Goal: Communication & Community: Share content

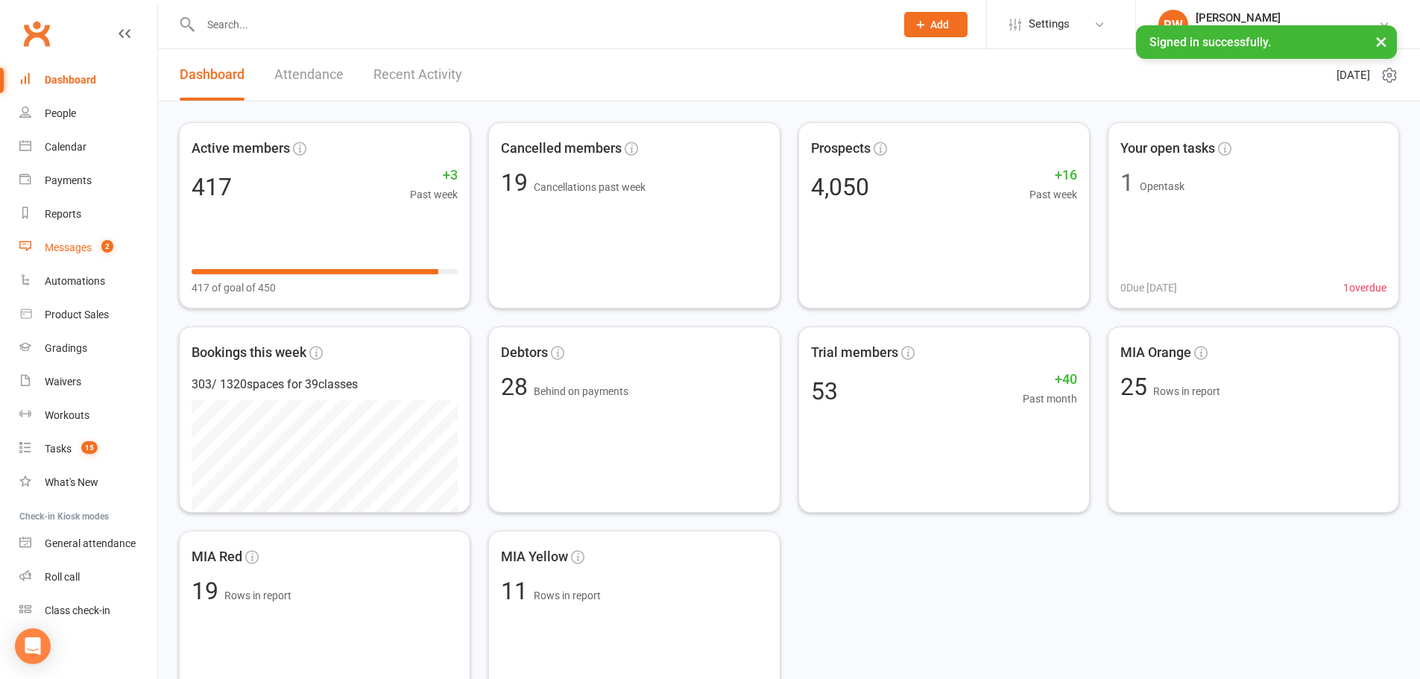
click at [69, 254] on link "Messages 2" at bounding box center [88, 248] width 138 height 34
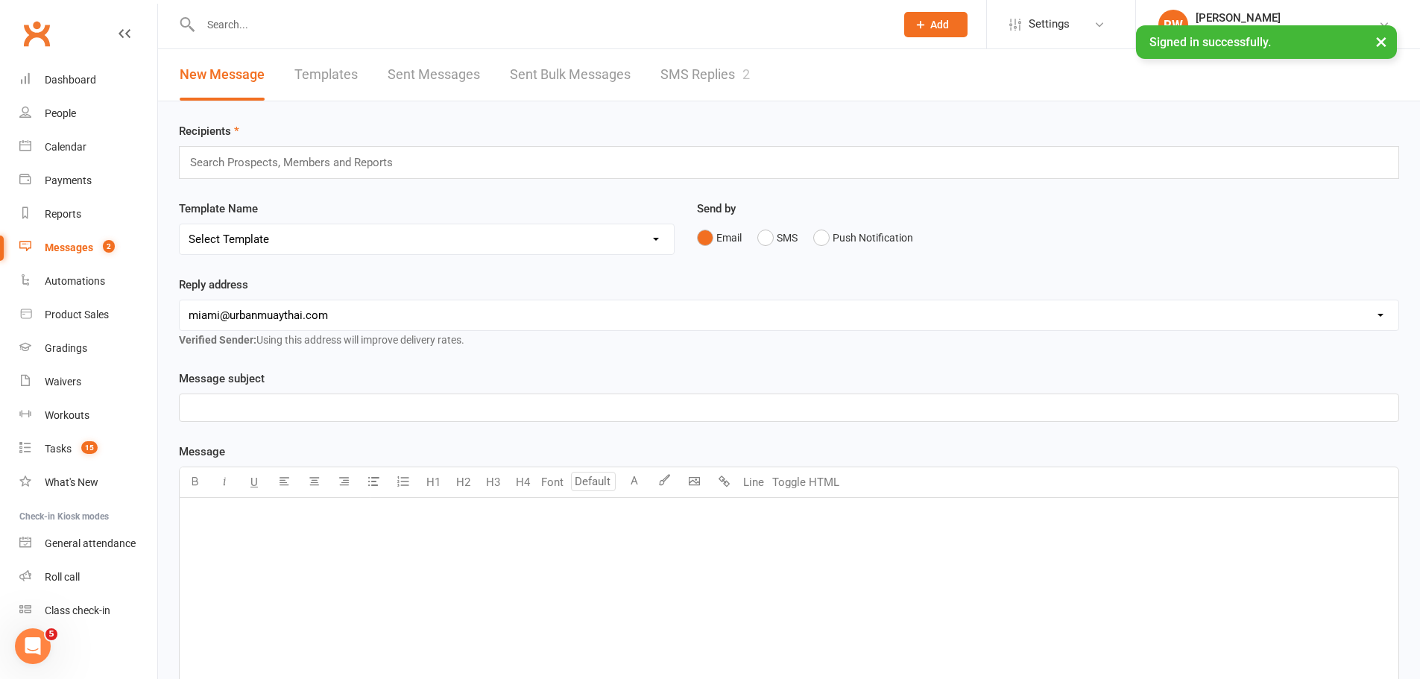
click at [681, 75] on link "SMS Replies 2" at bounding box center [704, 74] width 89 height 51
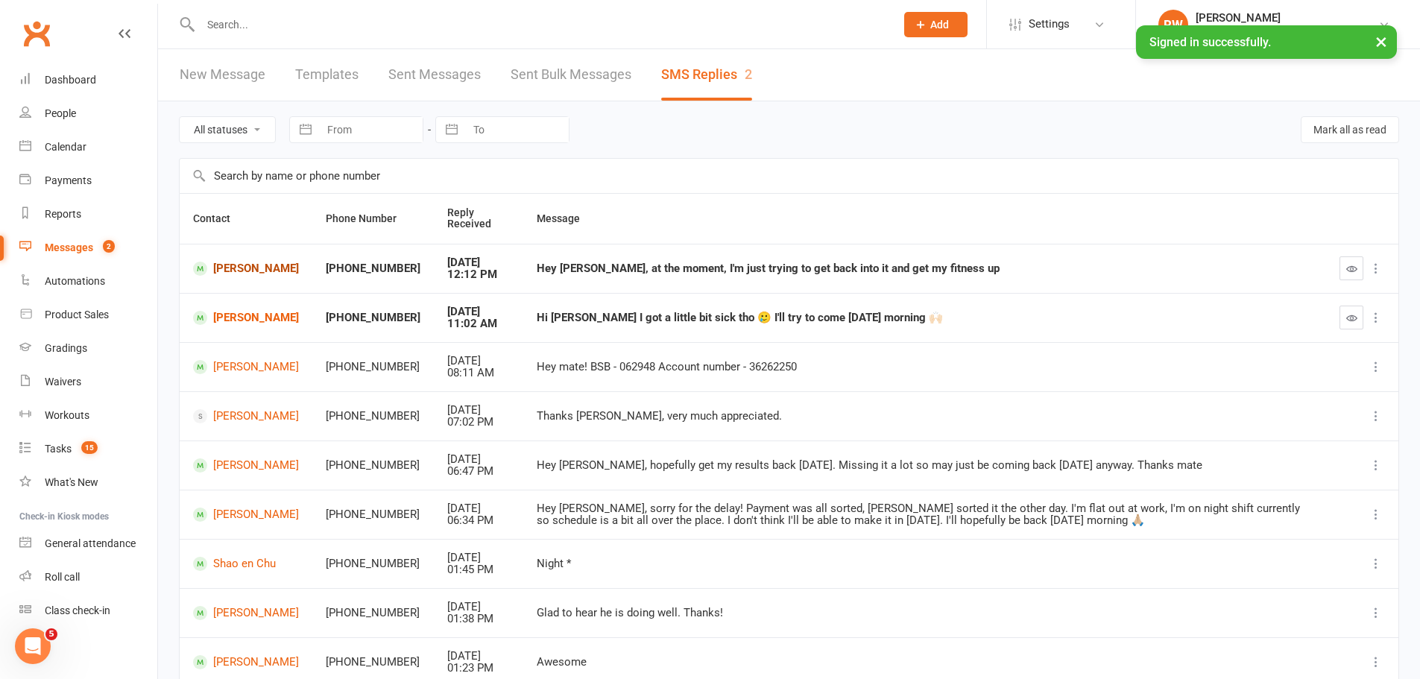
click at [255, 266] on link "[PERSON_NAME]" at bounding box center [246, 269] width 106 height 14
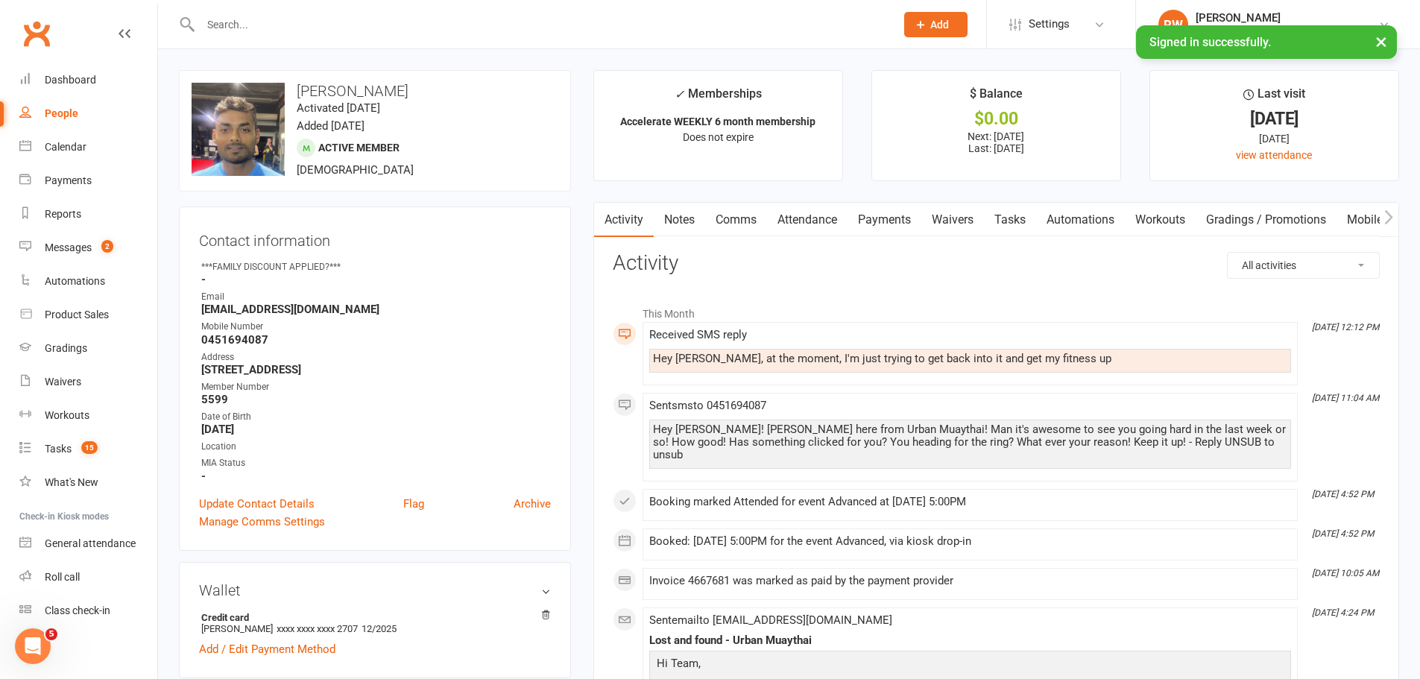
click at [69, 110] on div "People" at bounding box center [62, 113] width 34 height 12
select select "100"
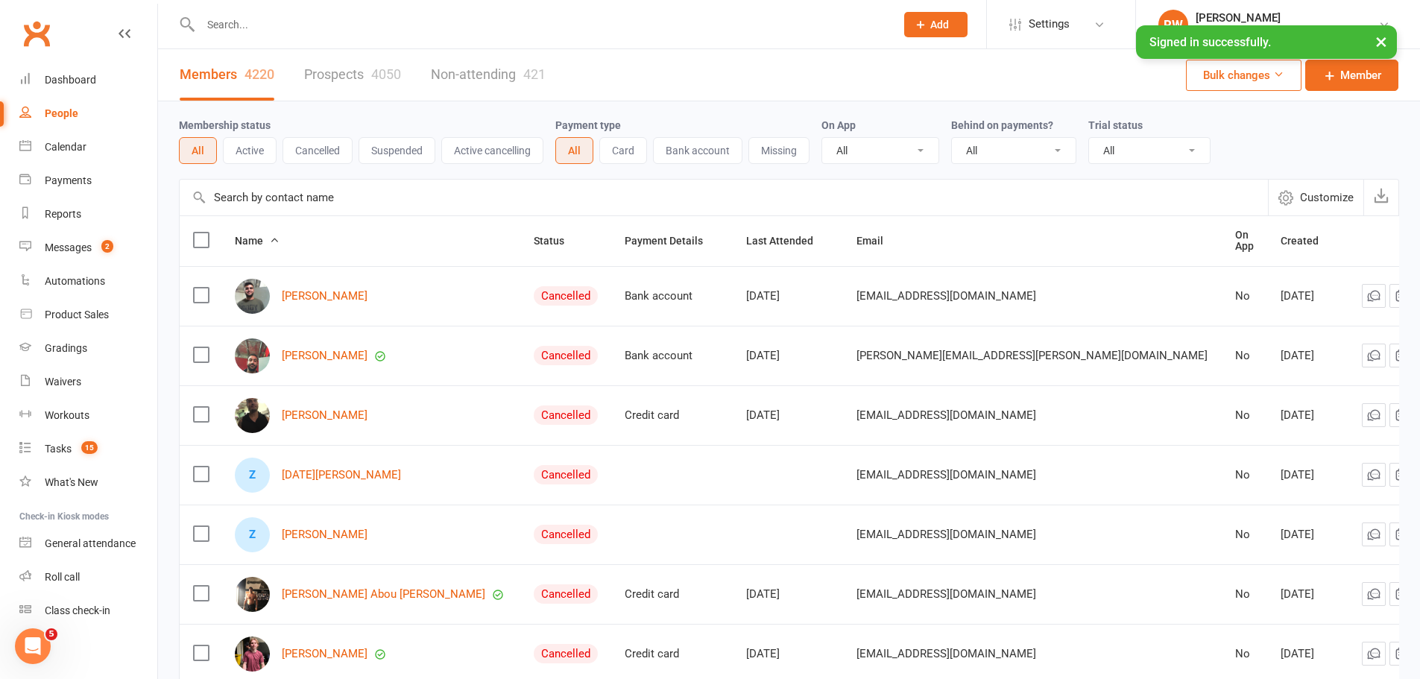
click at [342, 57] on link "Prospects 4050" at bounding box center [352, 74] width 97 height 51
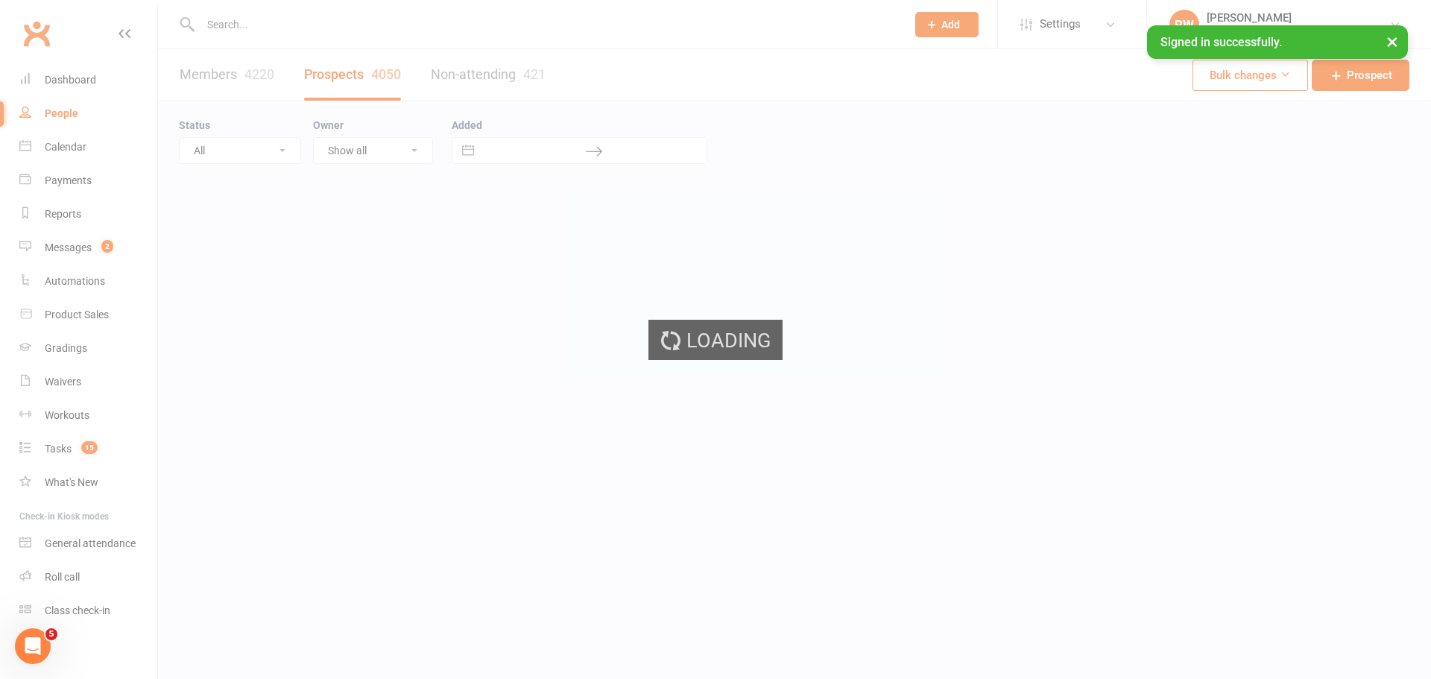
select select "100"
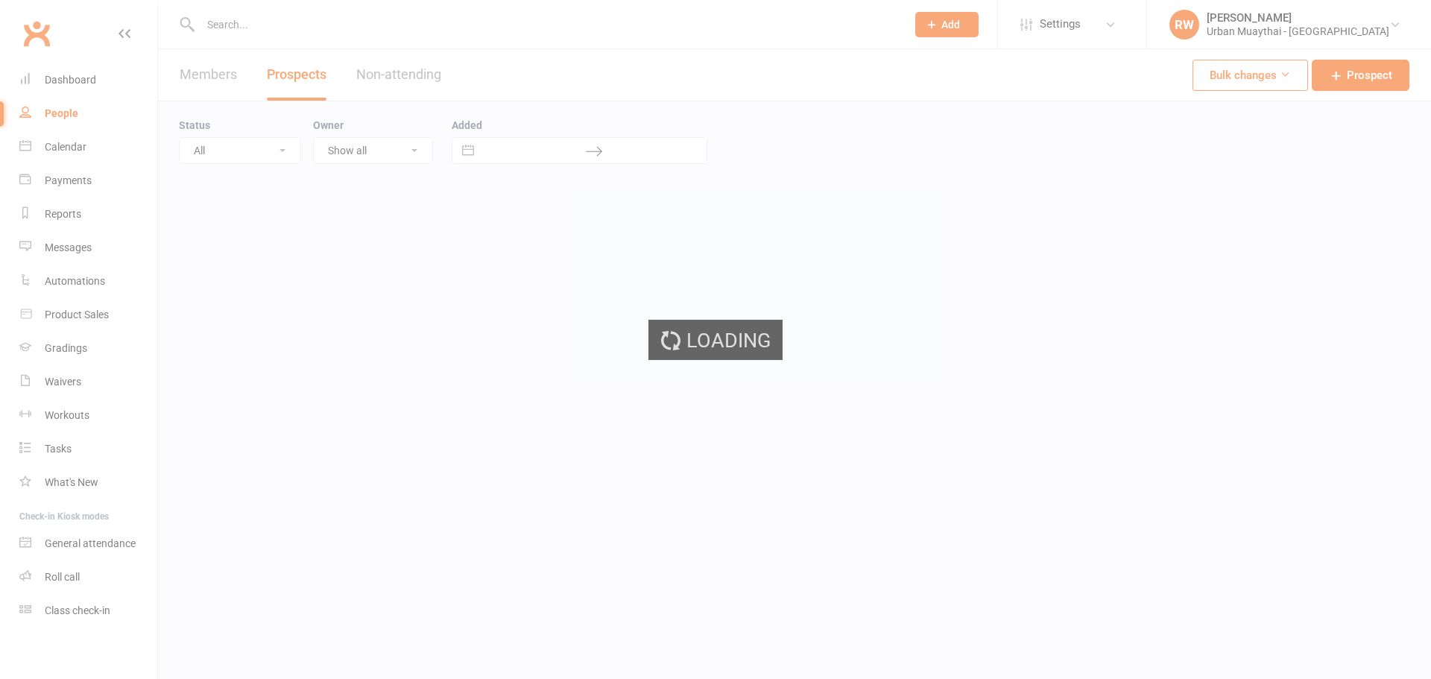
select select "100"
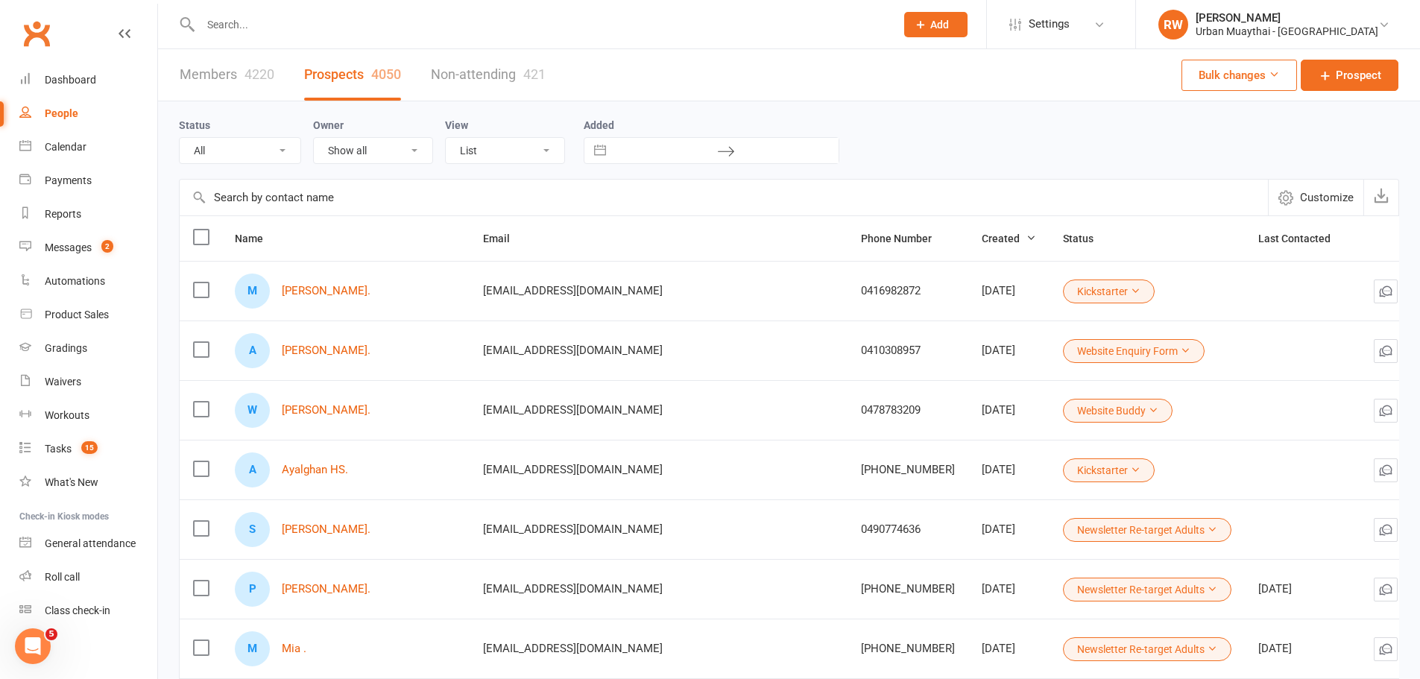
click at [242, 24] on input "text" at bounding box center [540, 24] width 689 height 21
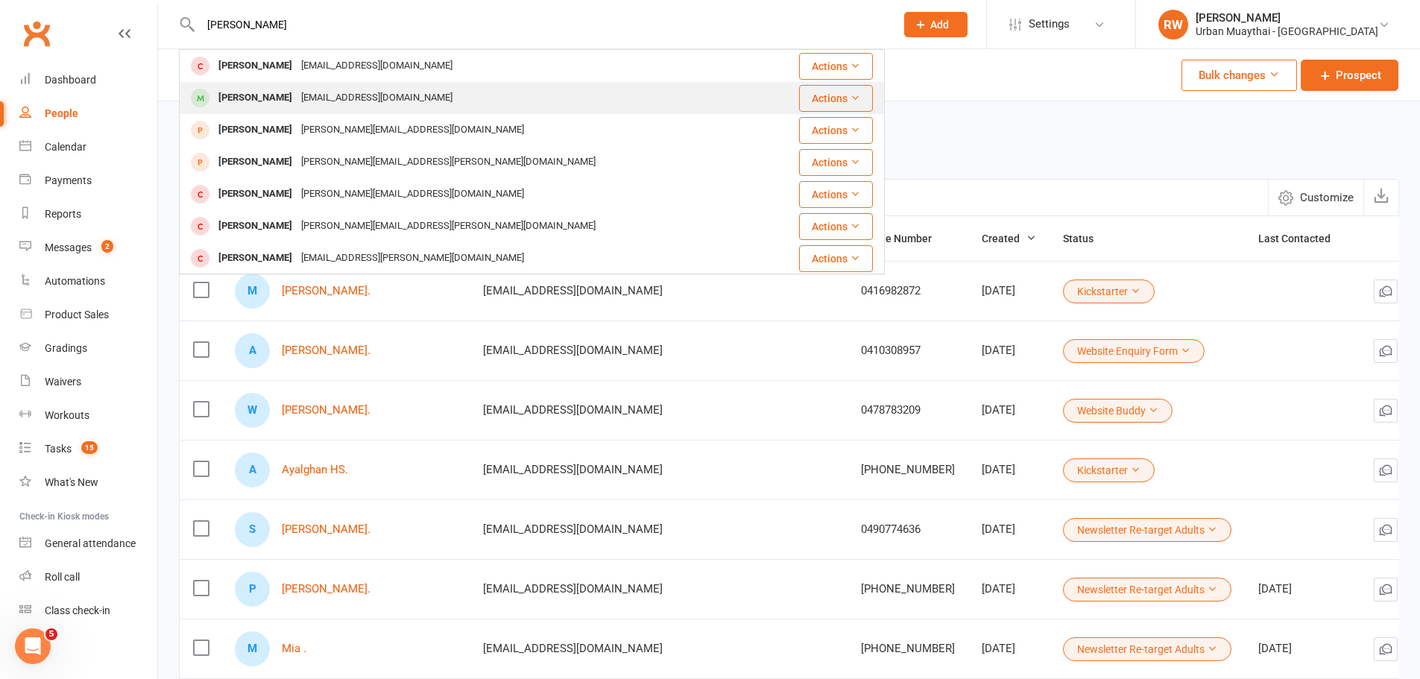
type input "alex arm"
click at [277, 95] on div "Alex Archambault" at bounding box center [255, 98] width 83 height 22
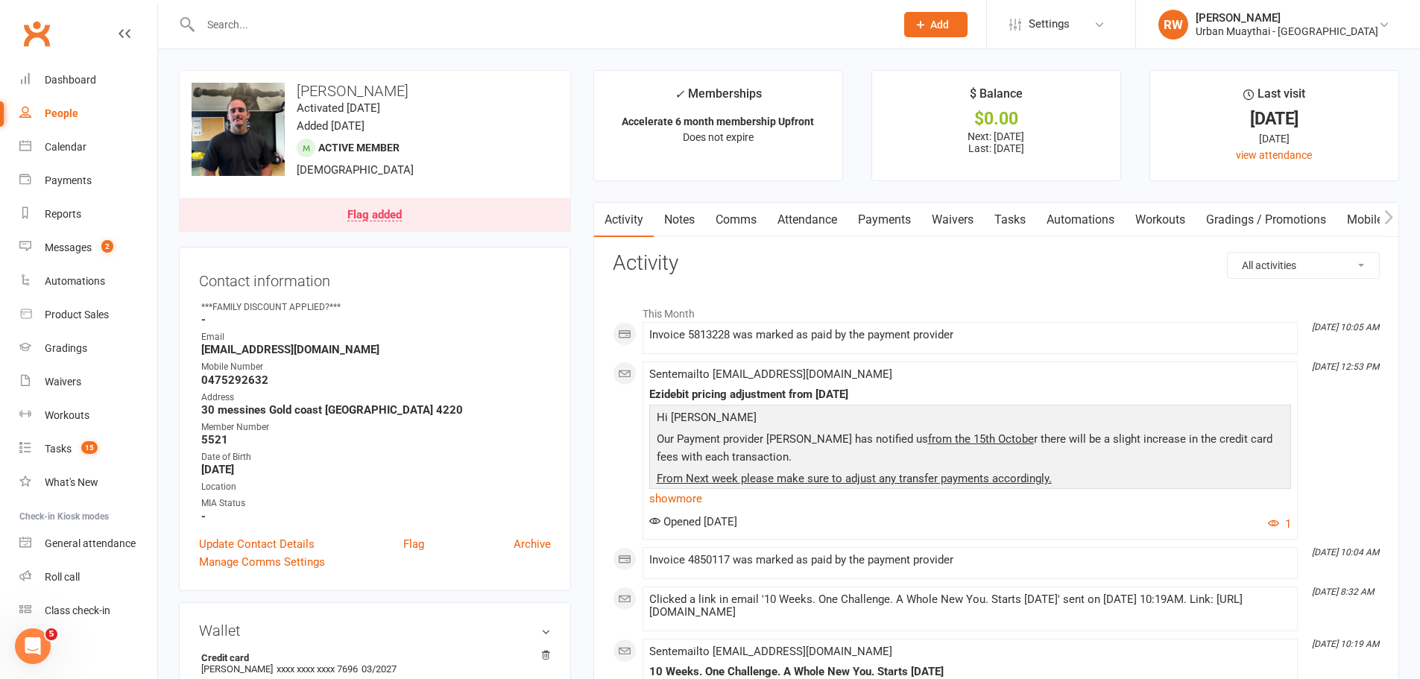
click at [405, 212] on link "Flag added" at bounding box center [375, 214] width 391 height 33
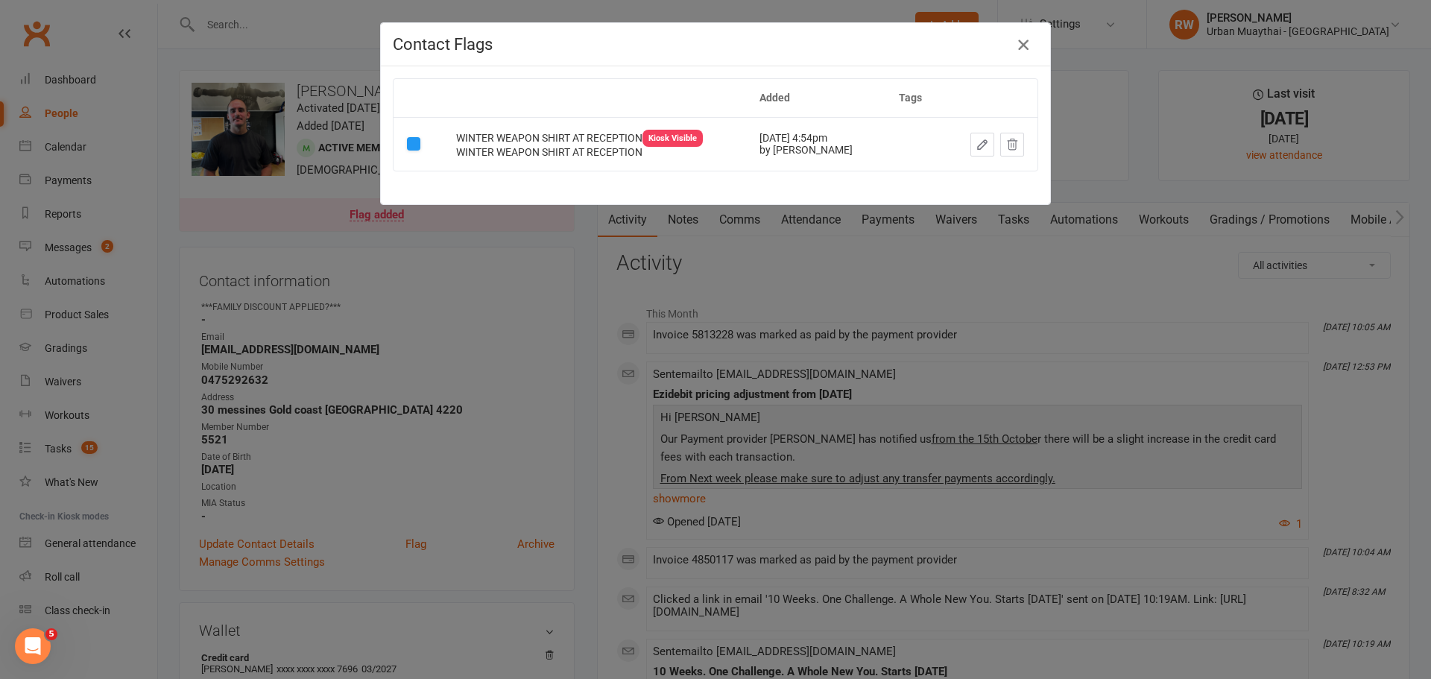
click at [1016, 44] on icon "button" at bounding box center [1023, 45] width 18 height 18
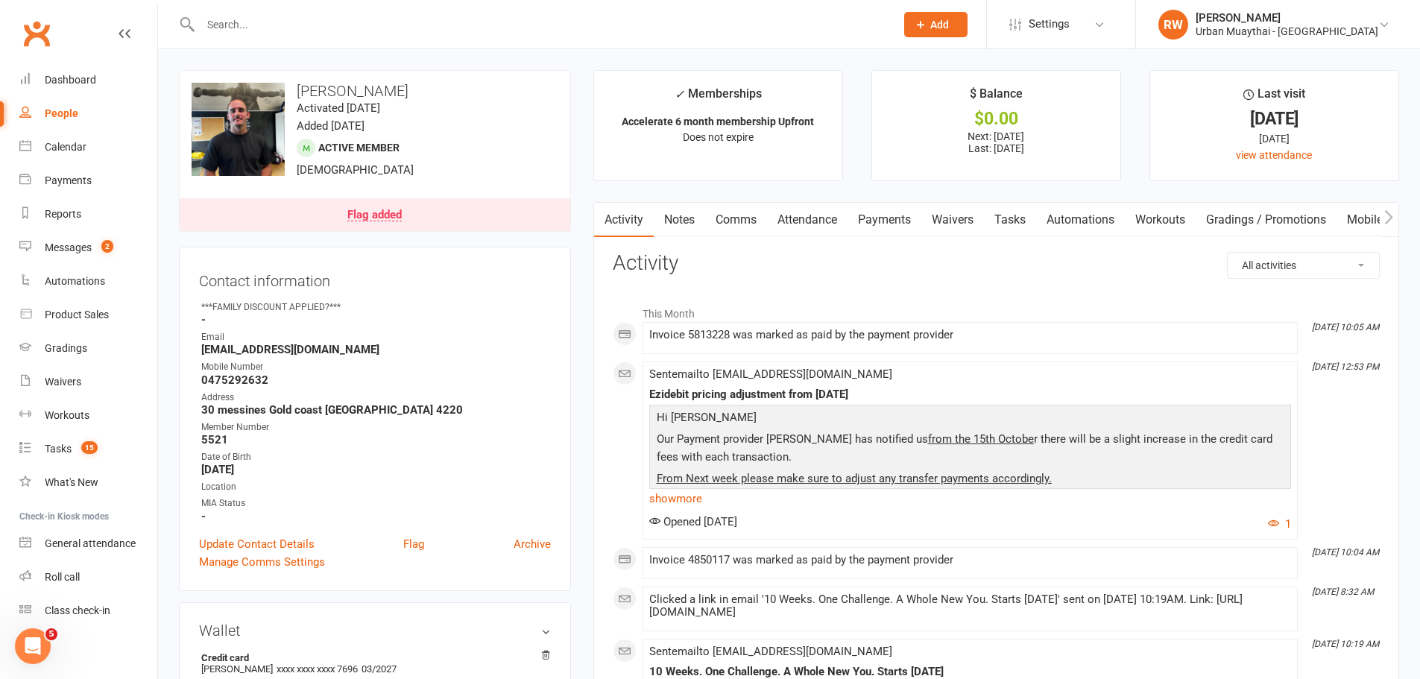
click at [676, 219] on link "Notes" at bounding box center [679, 220] width 51 height 34
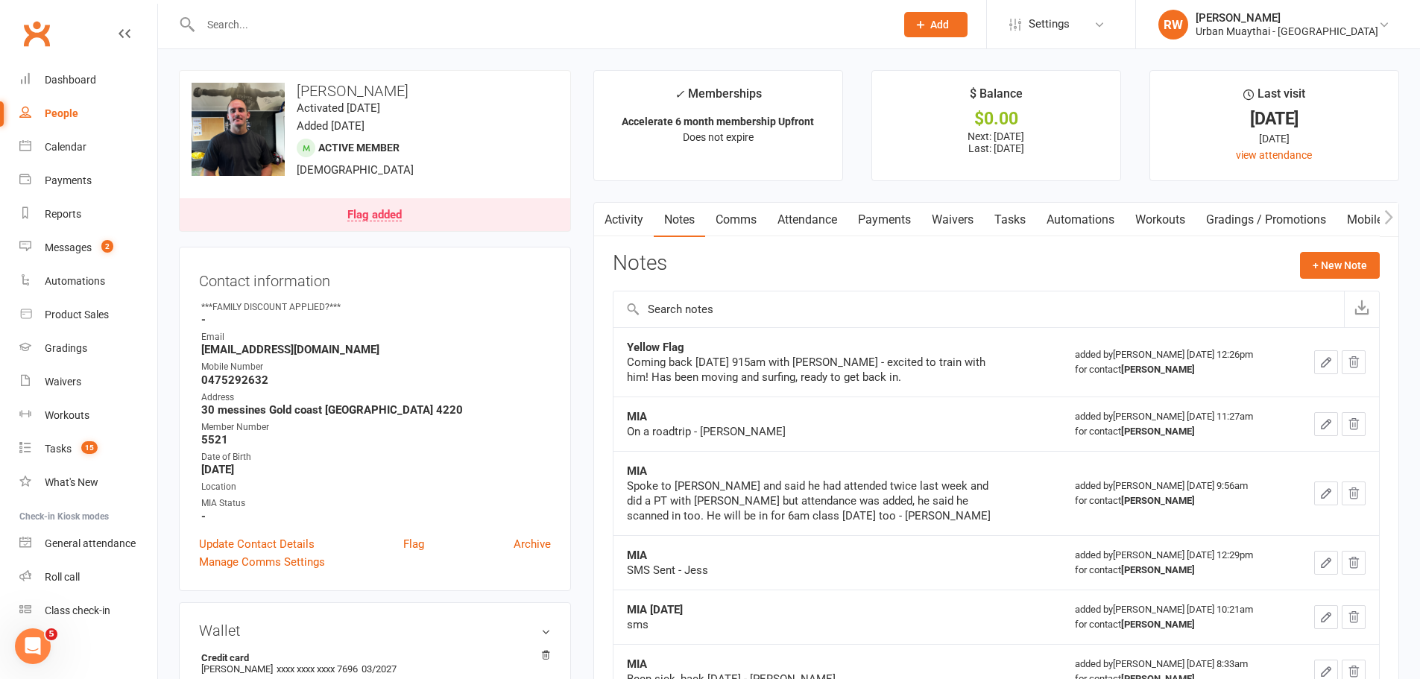
click at [818, 221] on link "Attendance" at bounding box center [807, 220] width 80 height 34
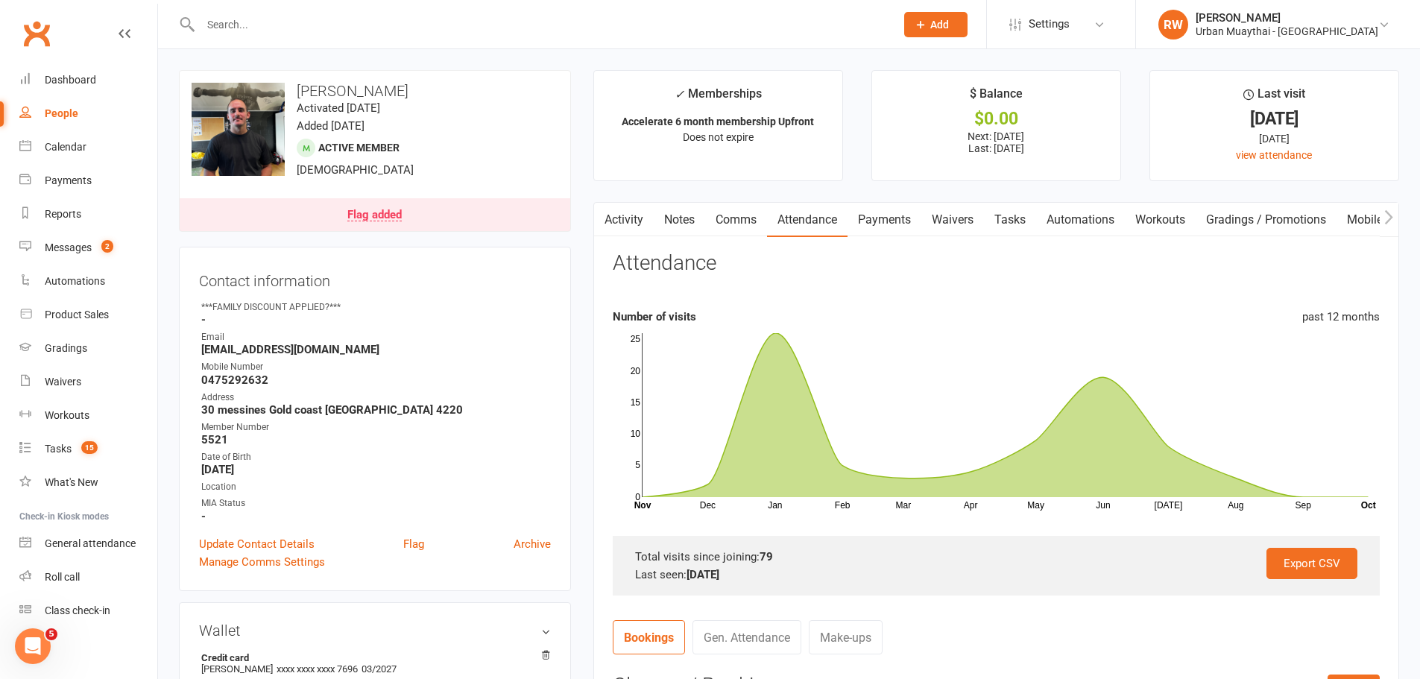
click at [256, 26] on input "text" at bounding box center [540, 24] width 689 height 21
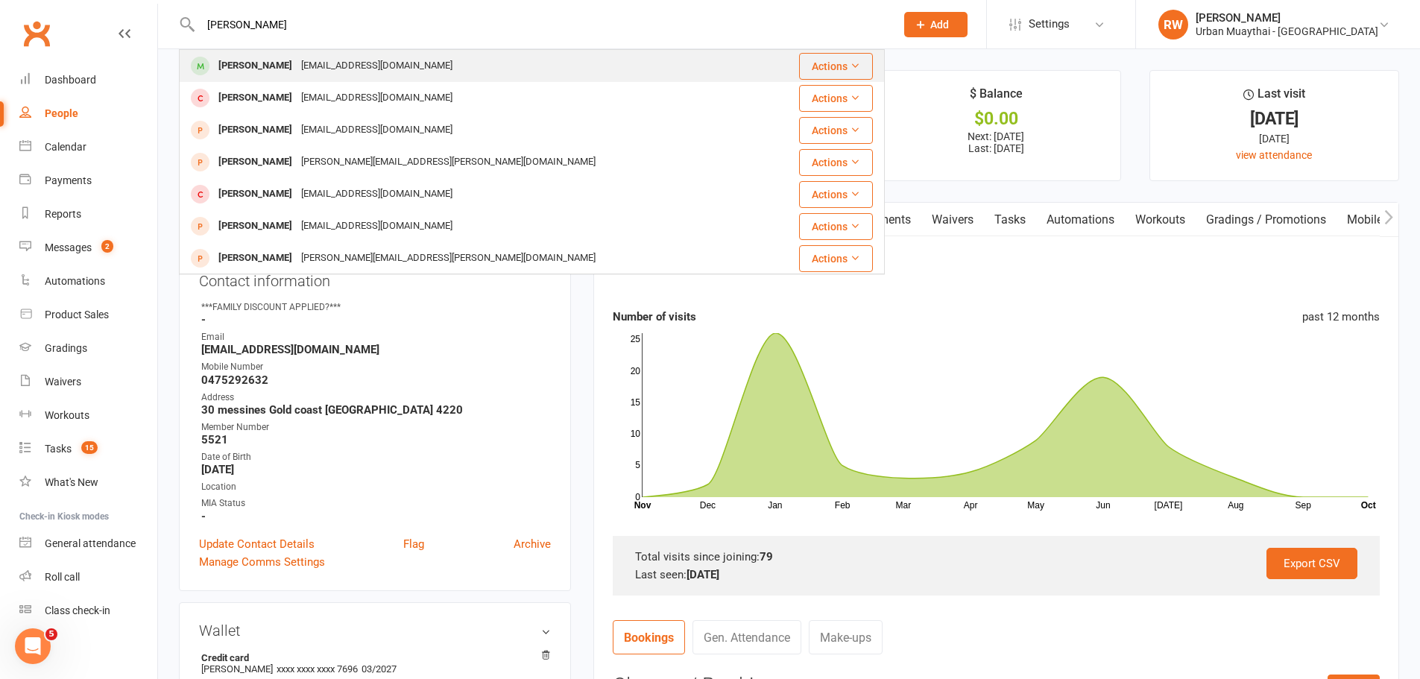
type input "matthew tomson"
click at [260, 60] on div "Mathew Tomson" at bounding box center [255, 66] width 83 height 22
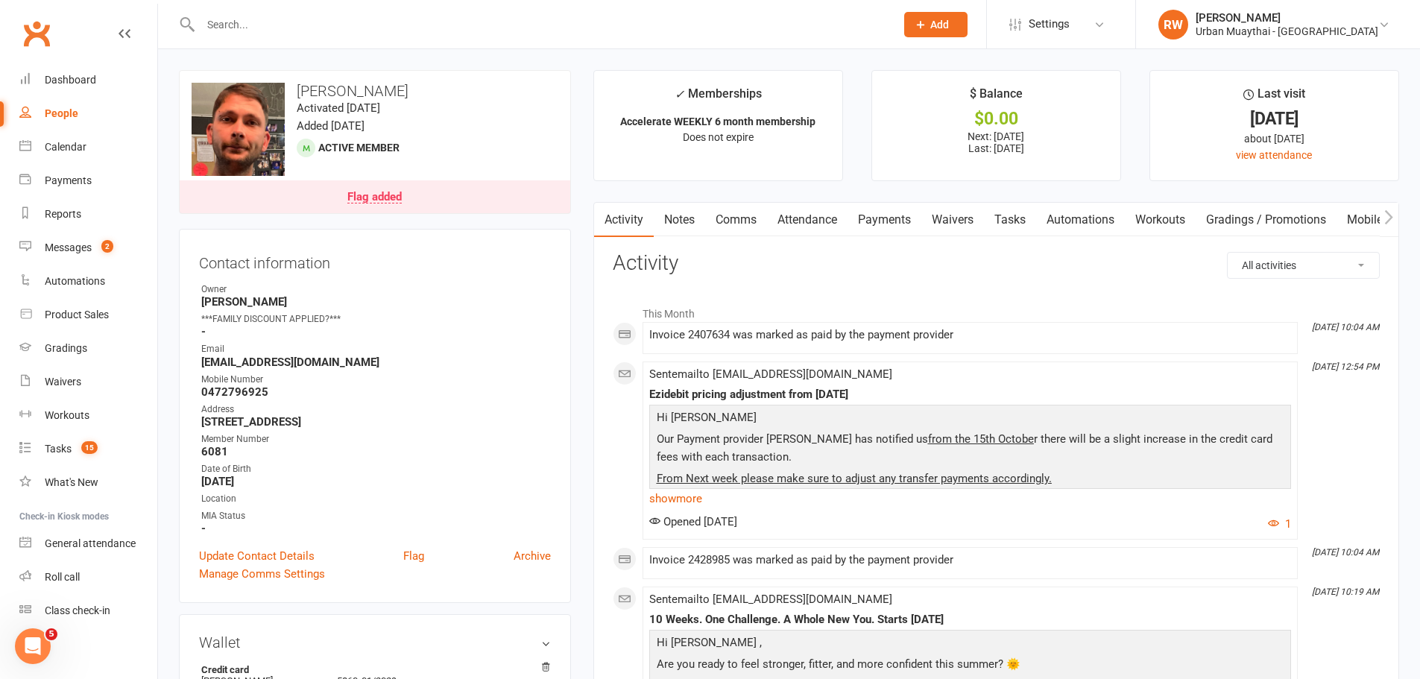
click at [365, 203] on div "Flag added" at bounding box center [374, 198] width 54 height 12
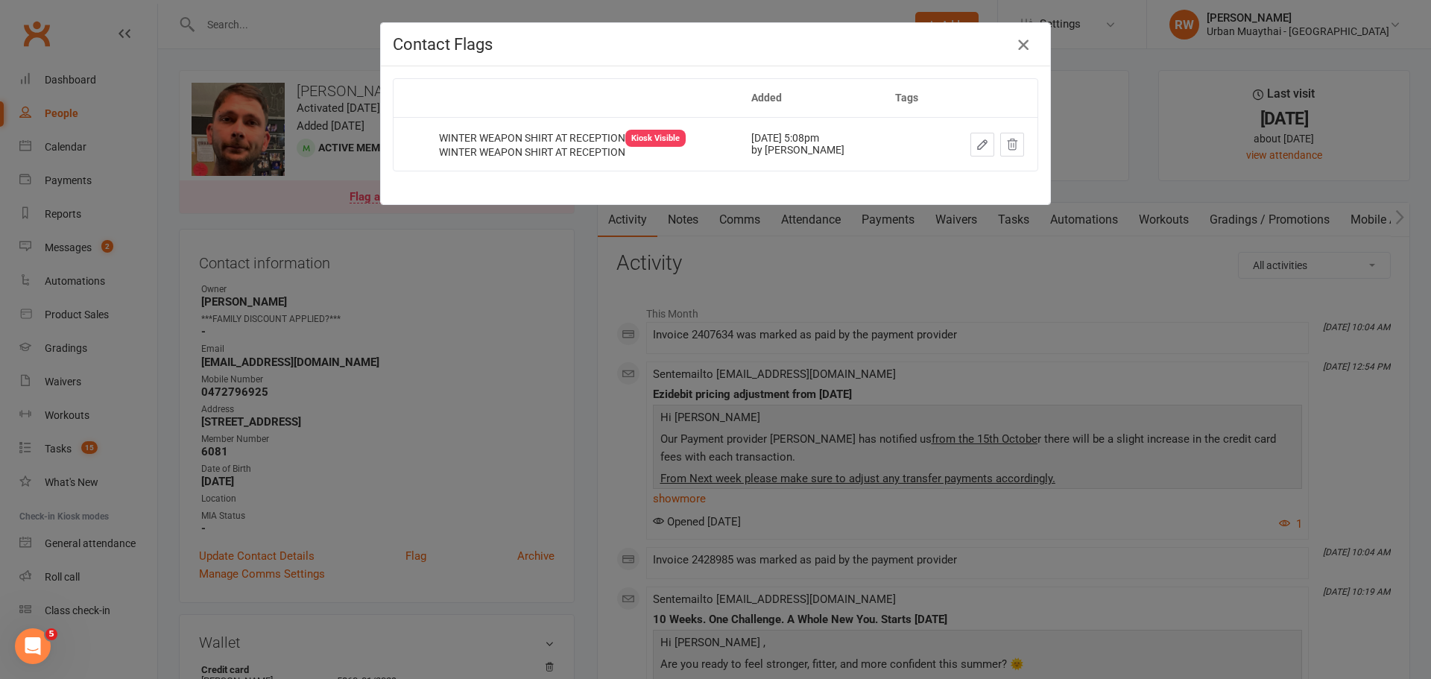
click at [1014, 41] on icon "button" at bounding box center [1023, 45] width 18 height 18
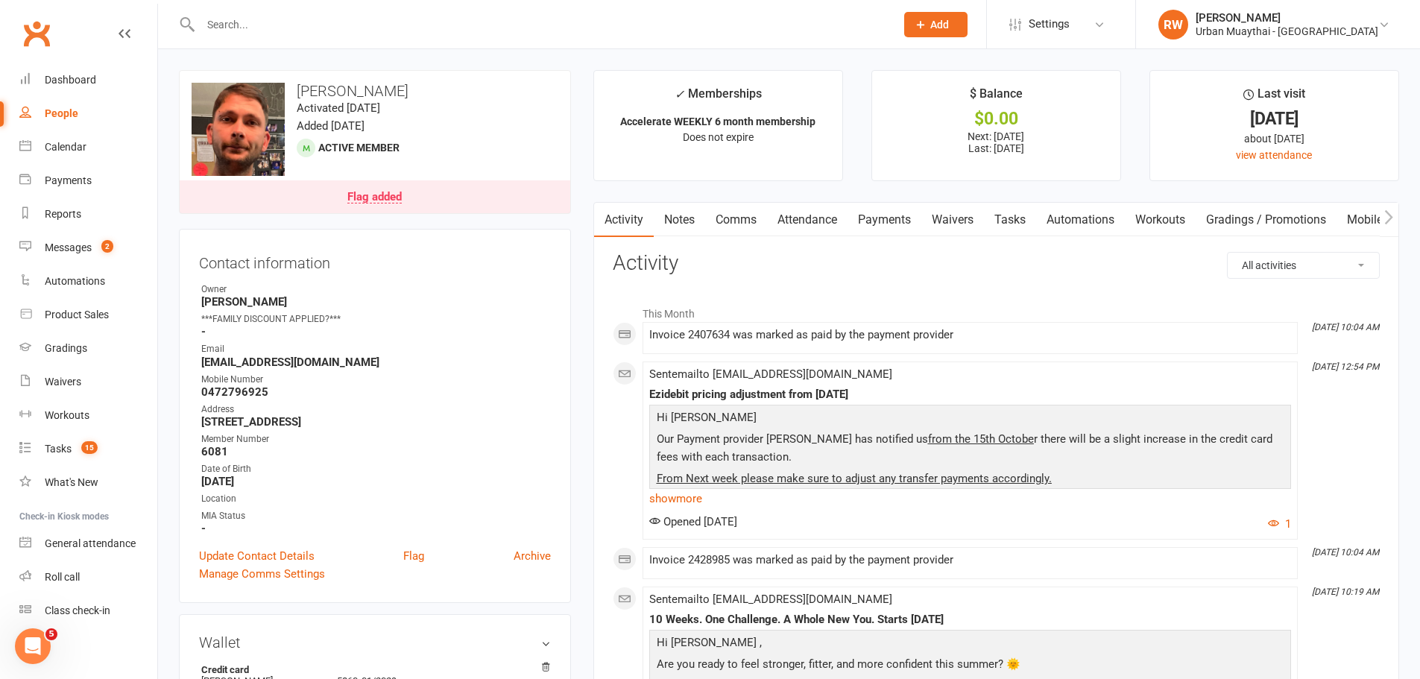
click at [832, 217] on link "Attendance" at bounding box center [807, 220] width 80 height 34
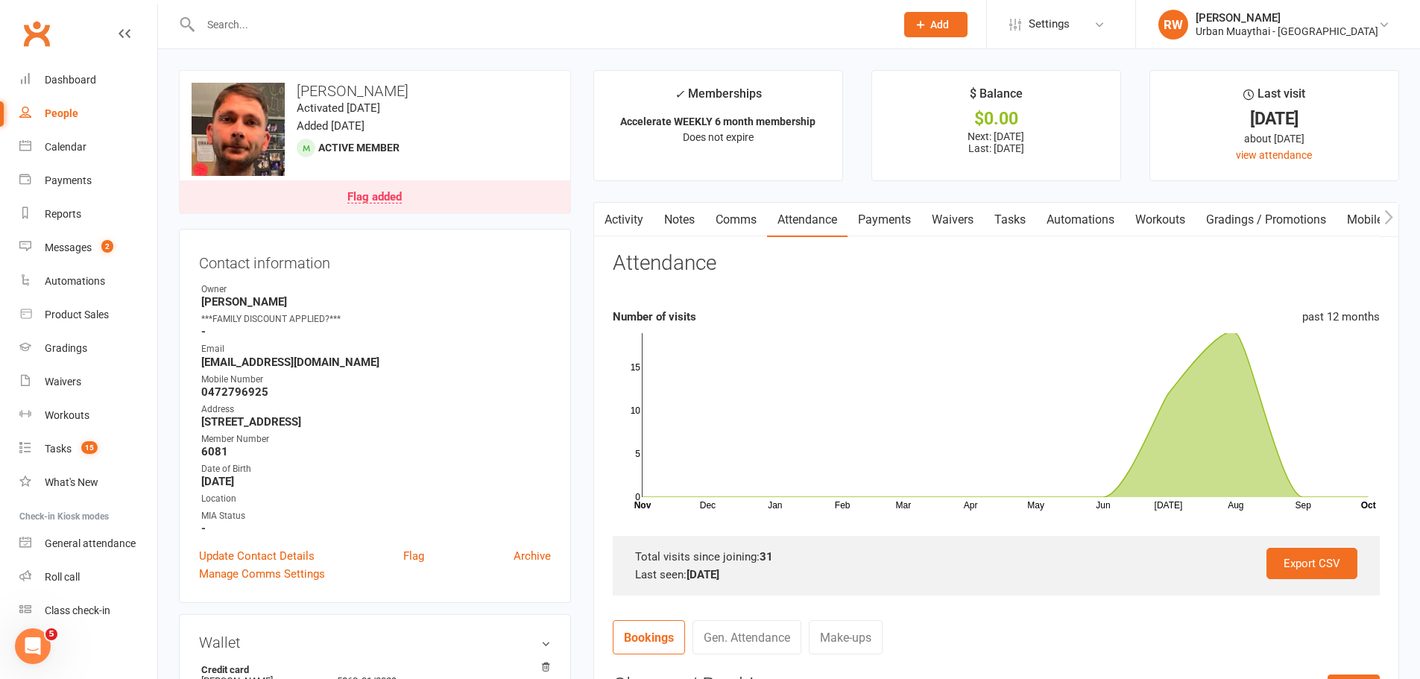
click at [686, 221] on link "Notes" at bounding box center [679, 220] width 51 height 34
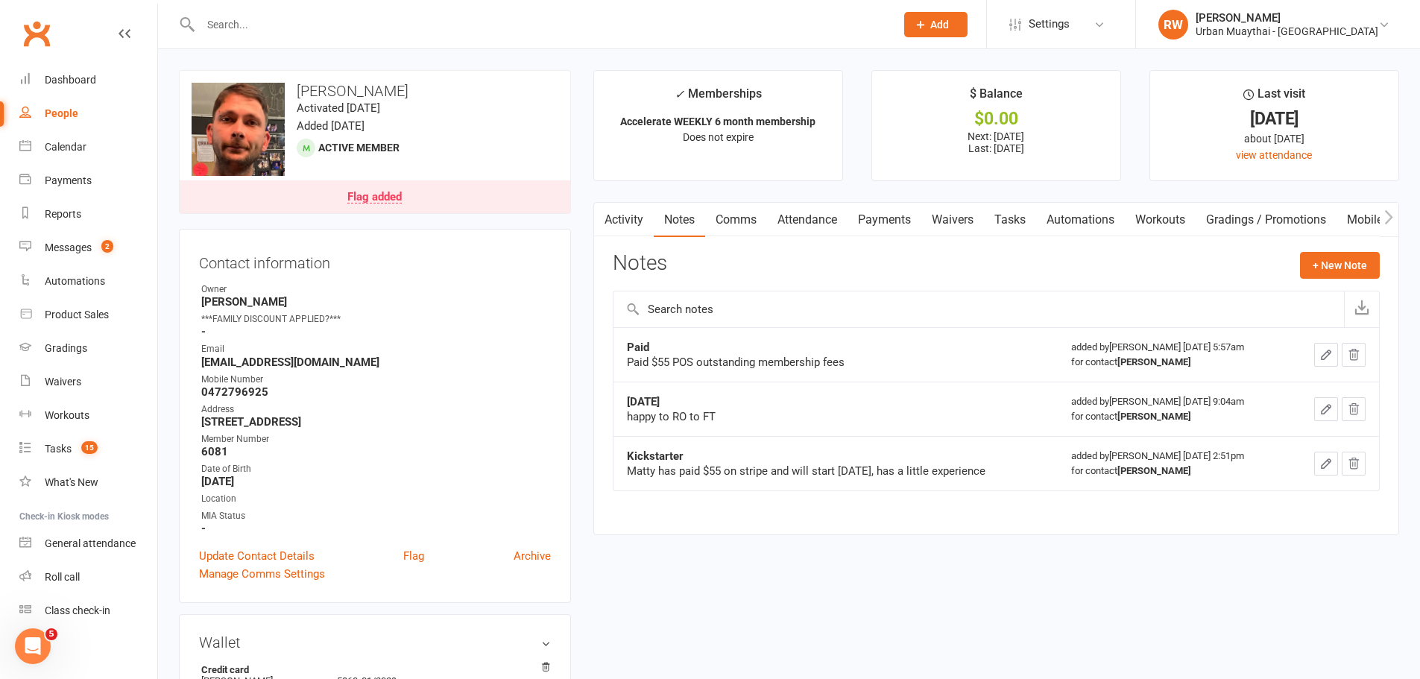
click at [616, 221] on link "Activity" at bounding box center [624, 220] width 60 height 34
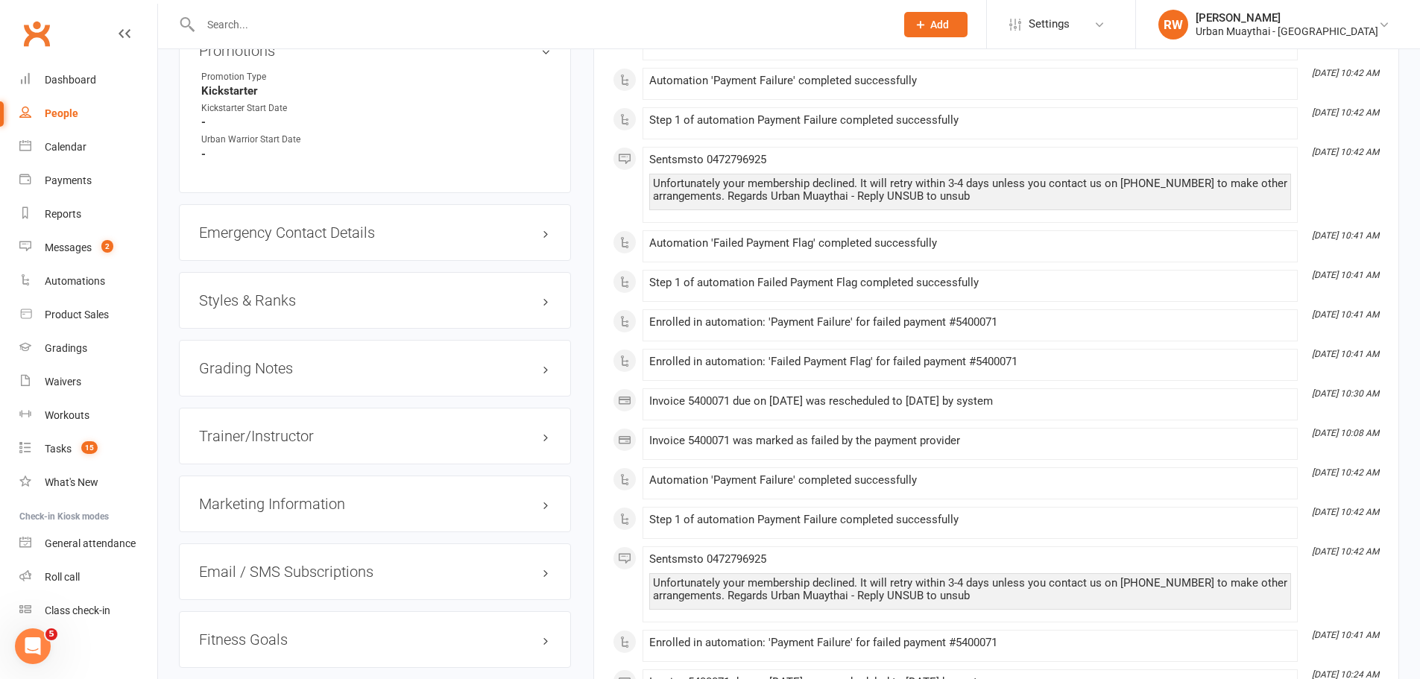
scroll to position [1193, 0]
click at [72, 143] on div "Calendar" at bounding box center [66, 147] width 42 height 12
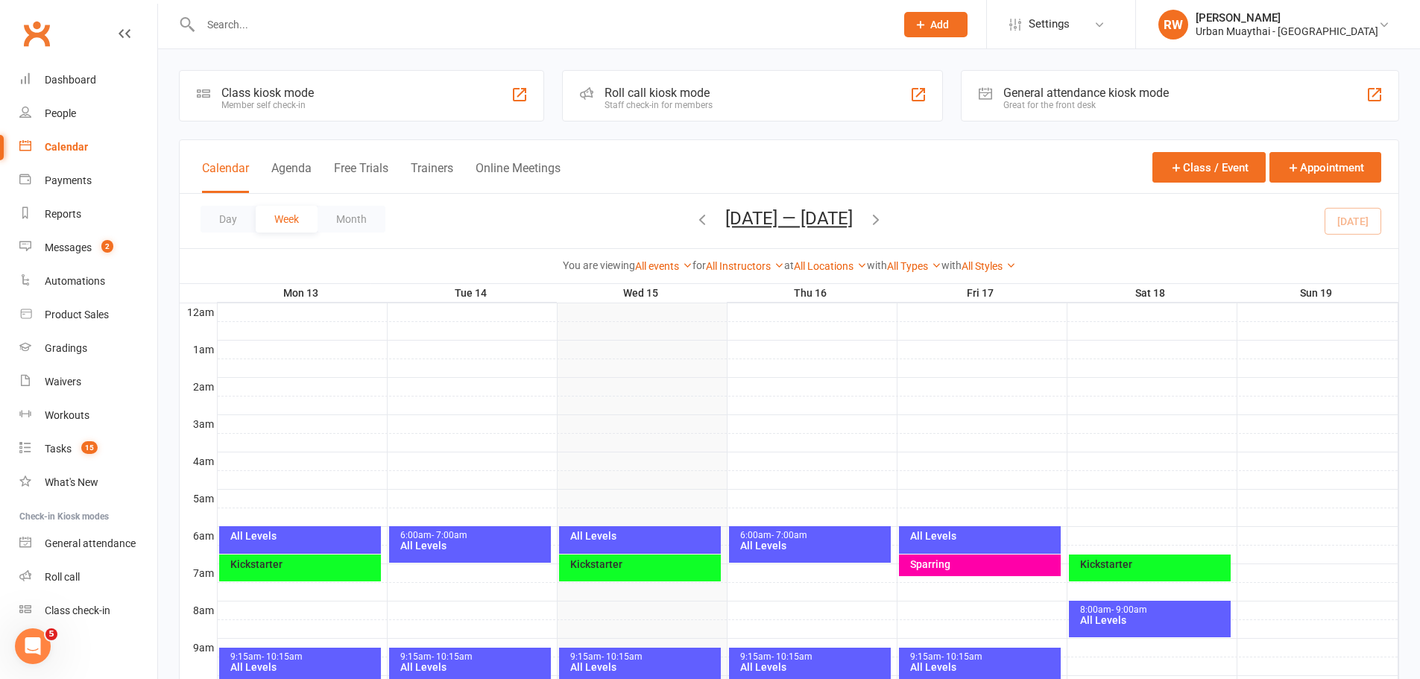
click at [647, 655] on div "9:15am - 10:15am" at bounding box center [643, 657] width 148 height 10
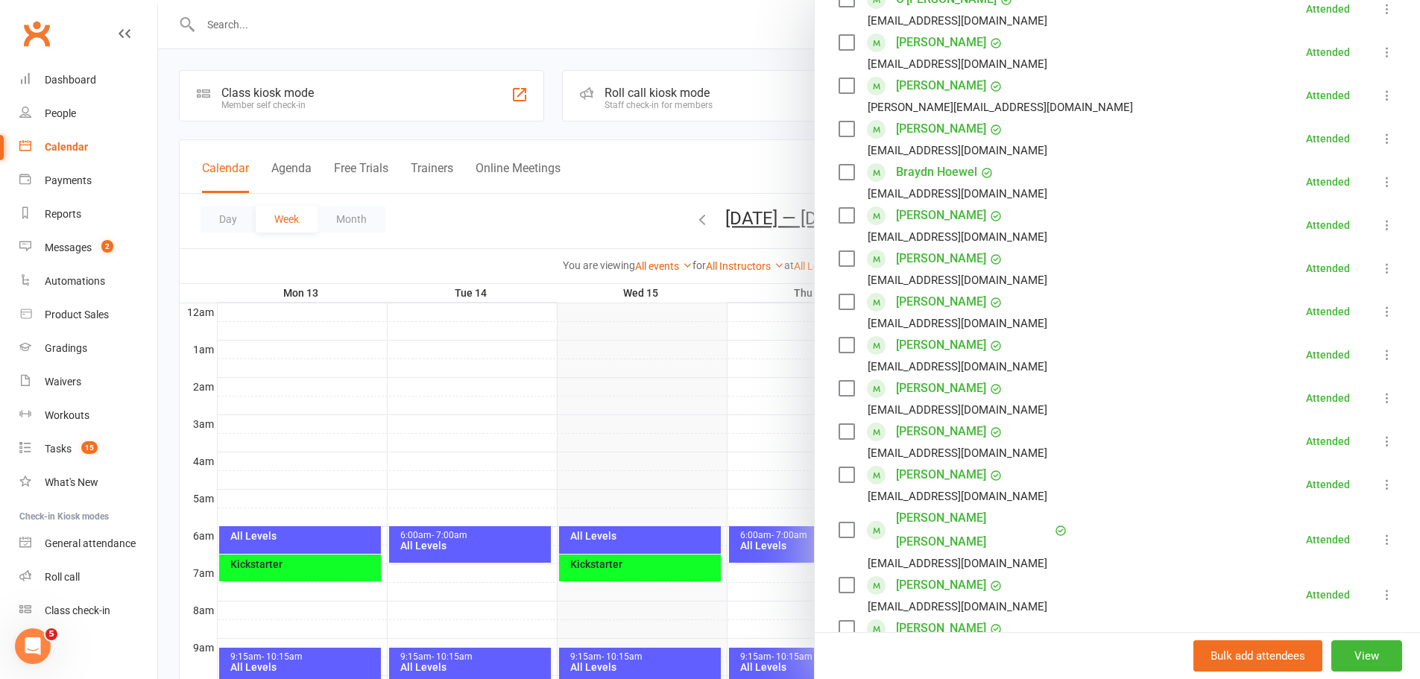
scroll to position [447, 0]
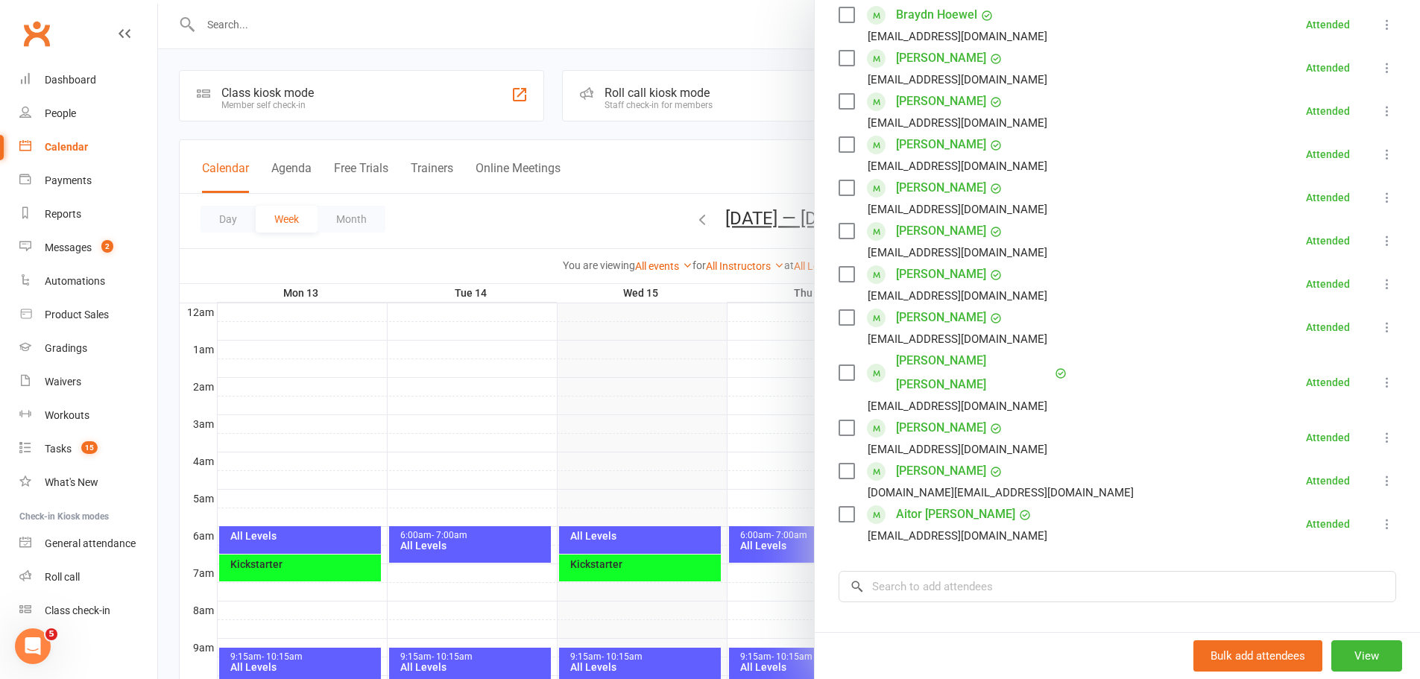
click at [645, 534] on div at bounding box center [789, 339] width 1262 height 679
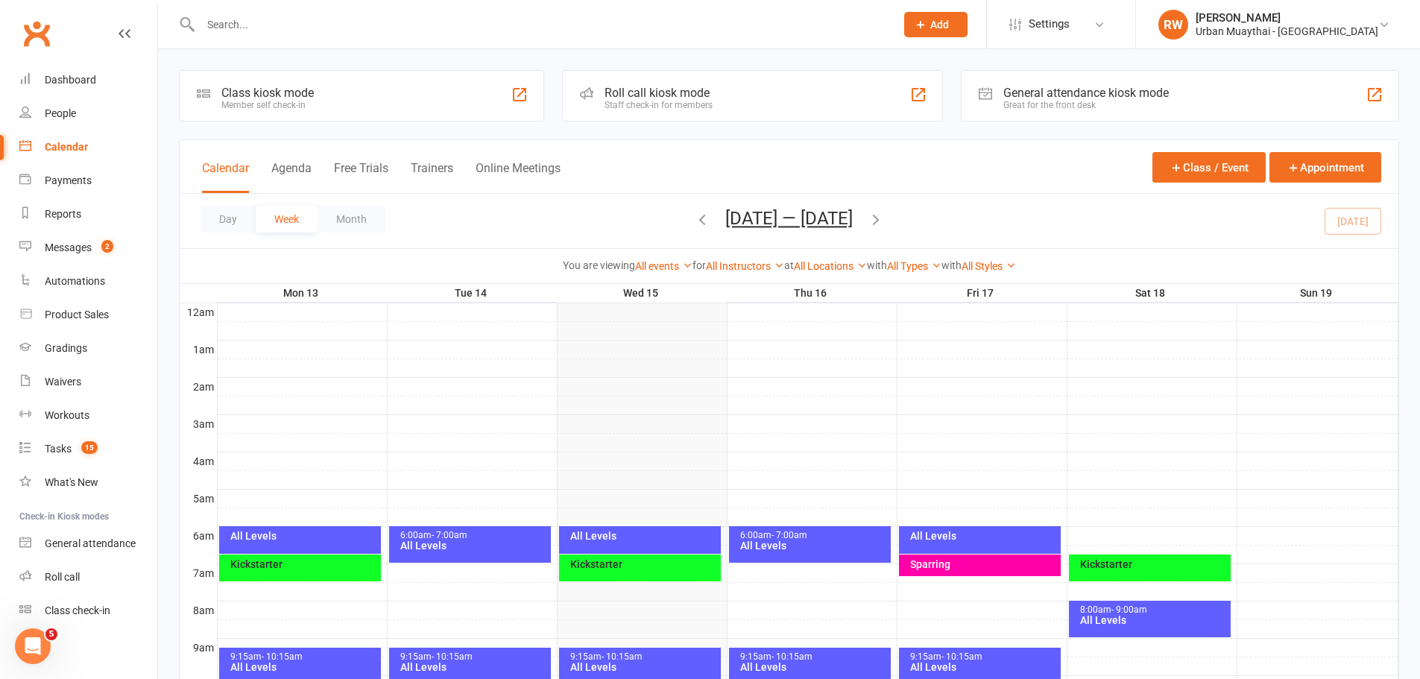
click at [596, 537] on div "All Levels" at bounding box center [643, 536] width 148 height 10
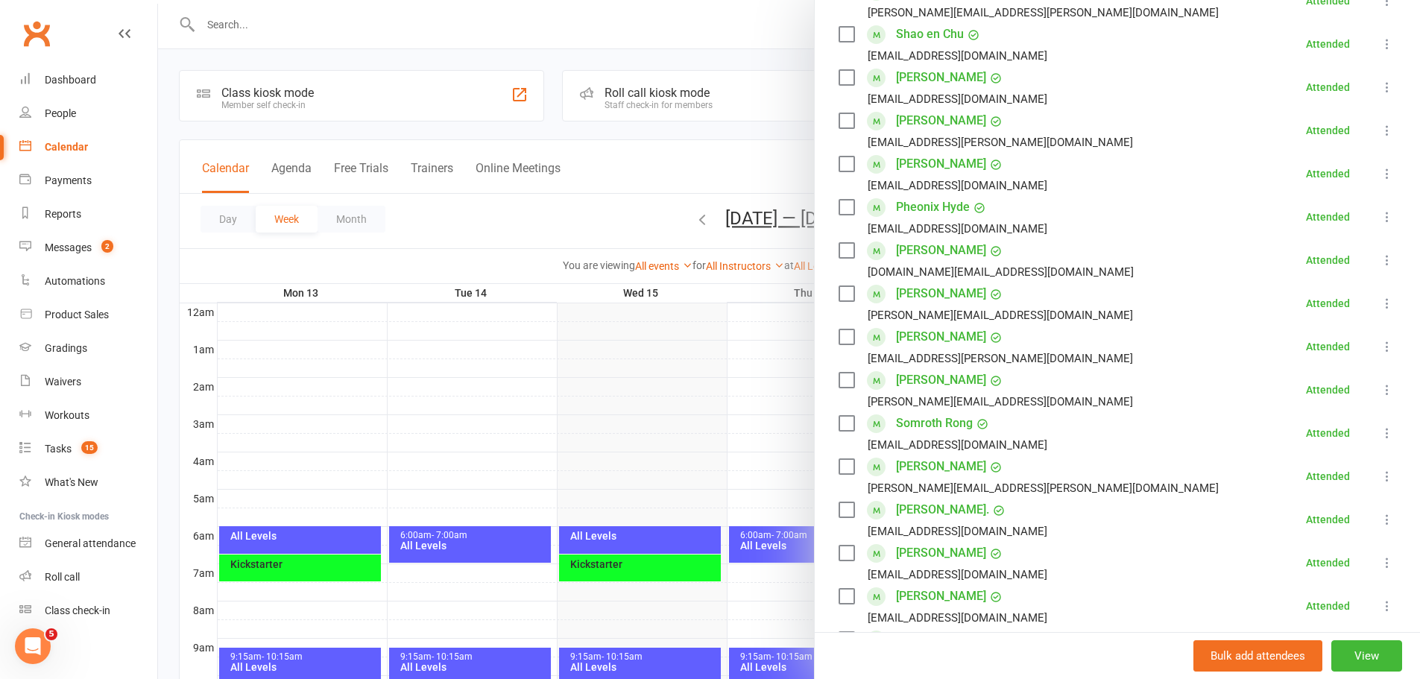
scroll to position [373, 0]
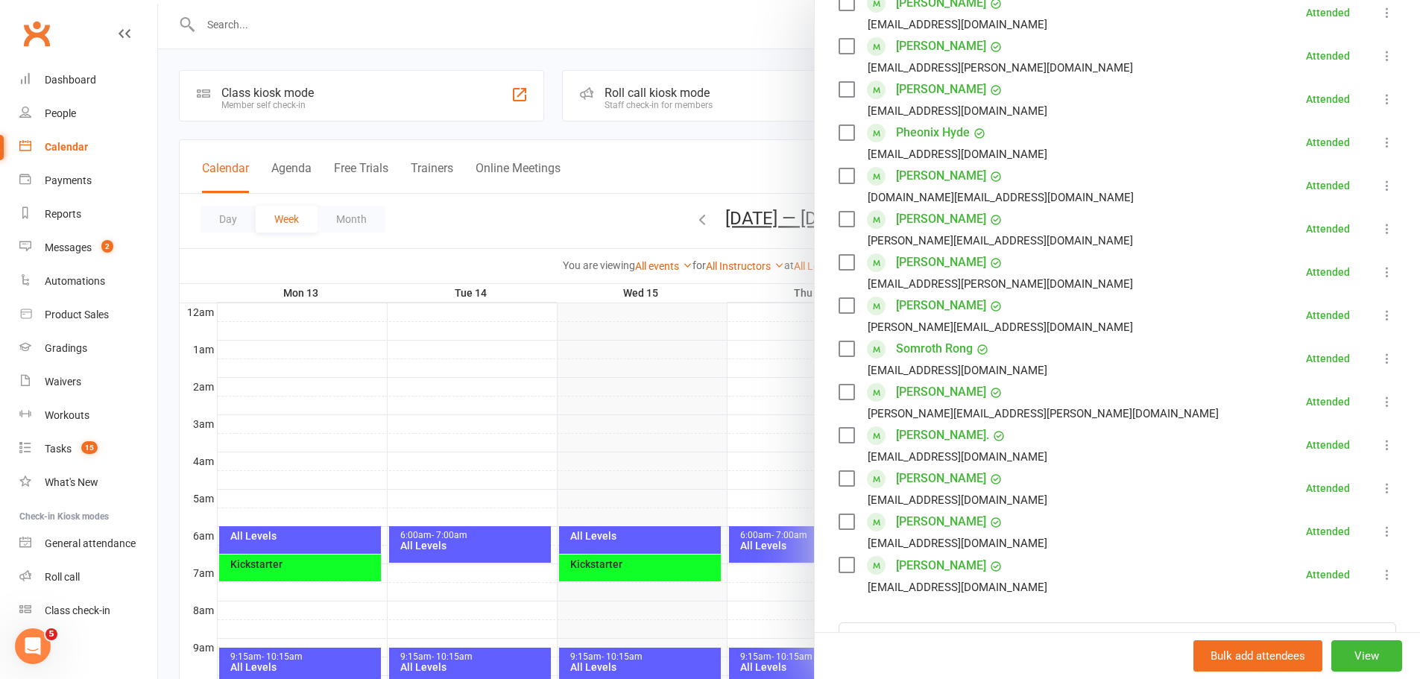
click at [637, 663] on div at bounding box center [789, 339] width 1262 height 679
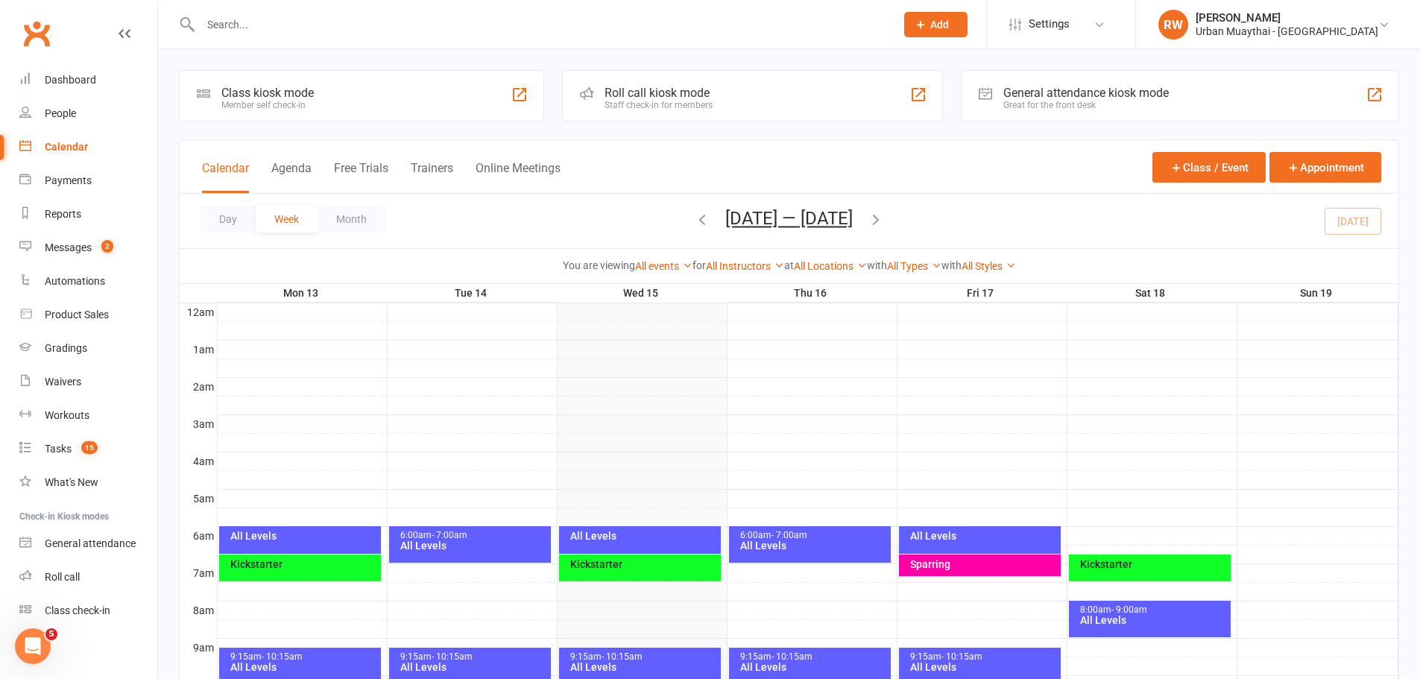
click at [637, 663] on div "All Levels" at bounding box center [643, 667] width 148 height 10
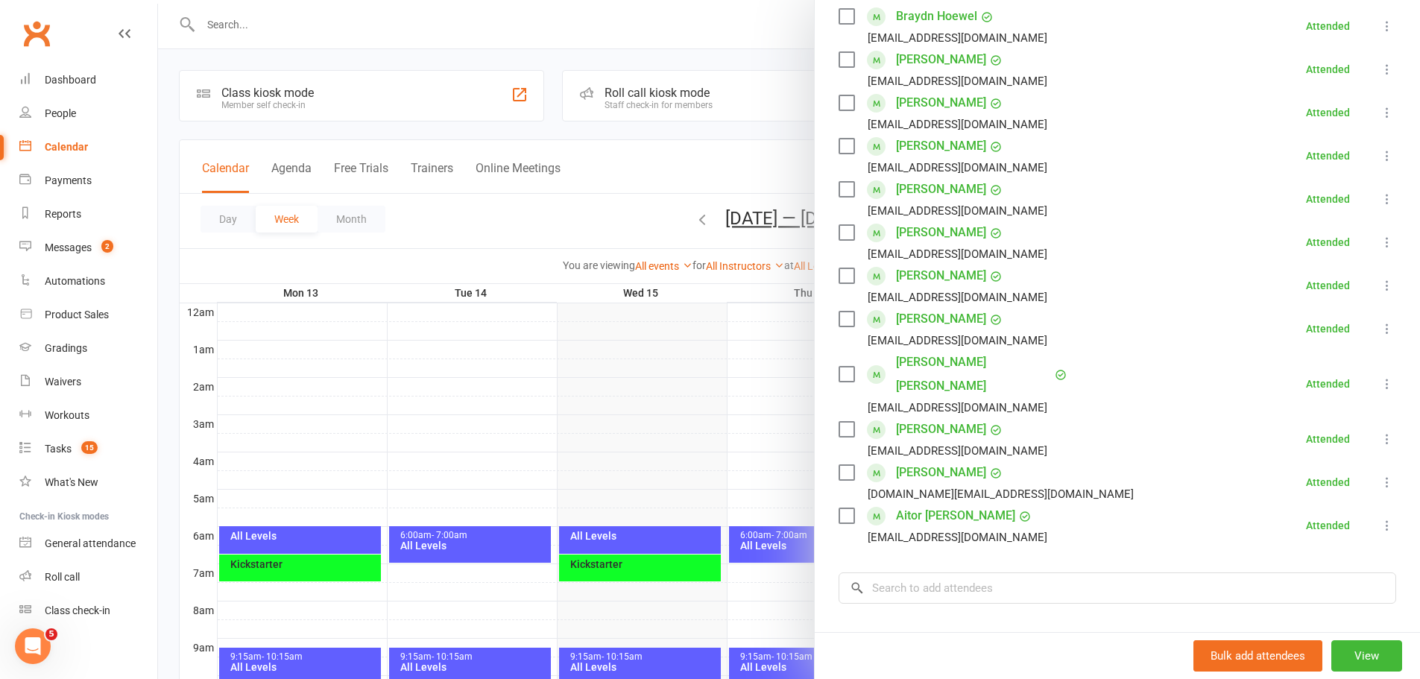
scroll to position [447, 0]
click at [641, 543] on div at bounding box center [789, 339] width 1262 height 679
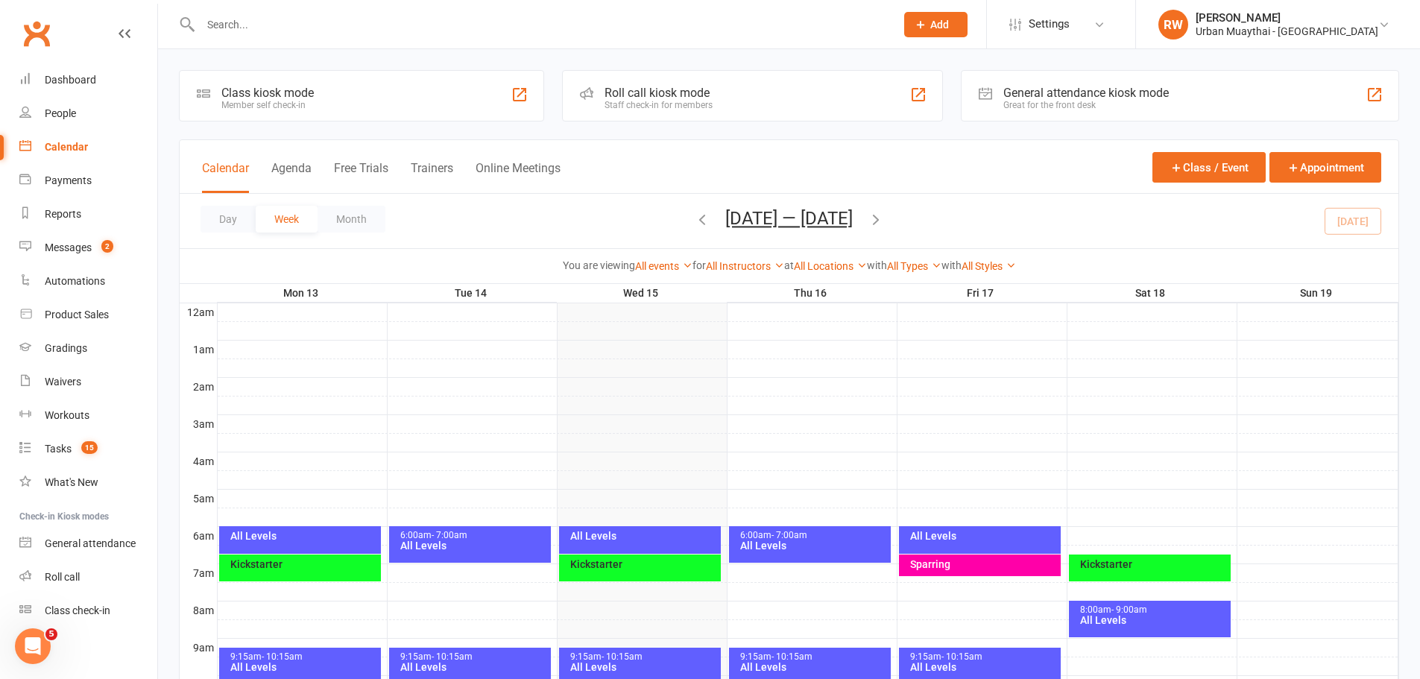
click at [641, 543] on div "All Levels" at bounding box center [640, 540] width 162 height 28
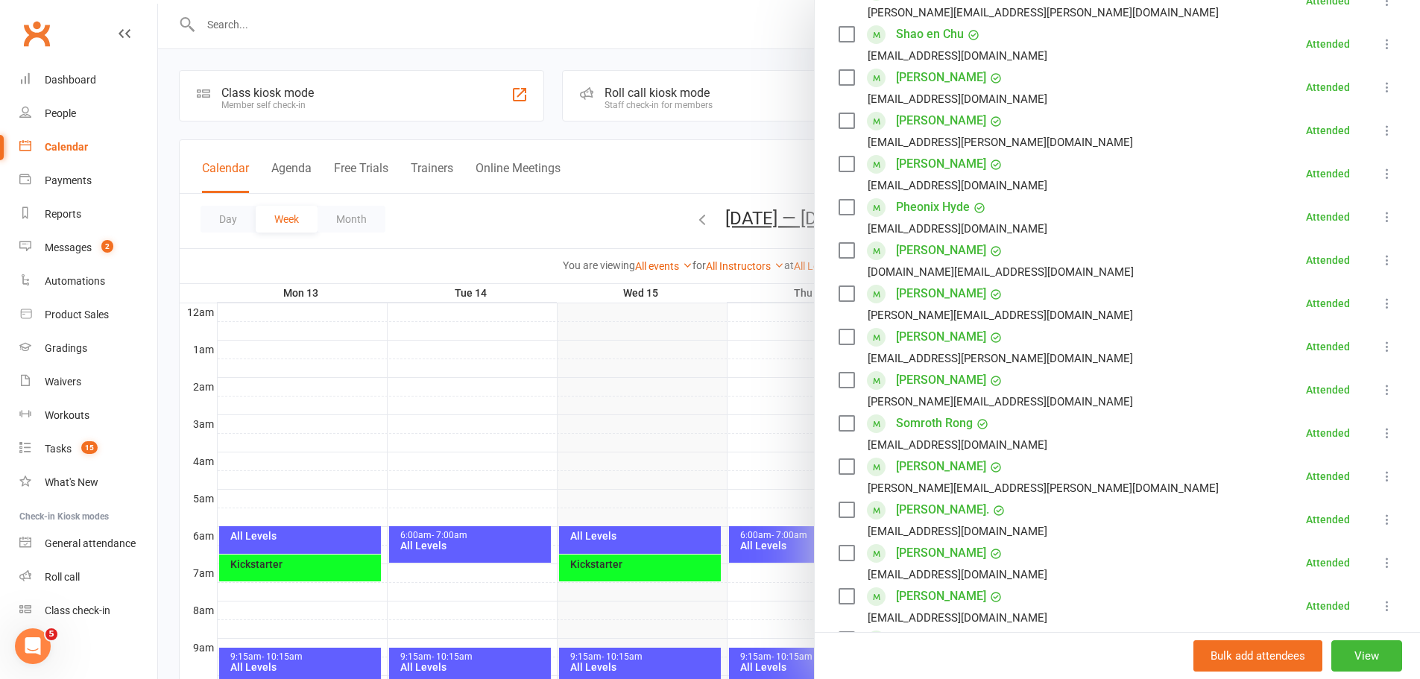
scroll to position [596, 0]
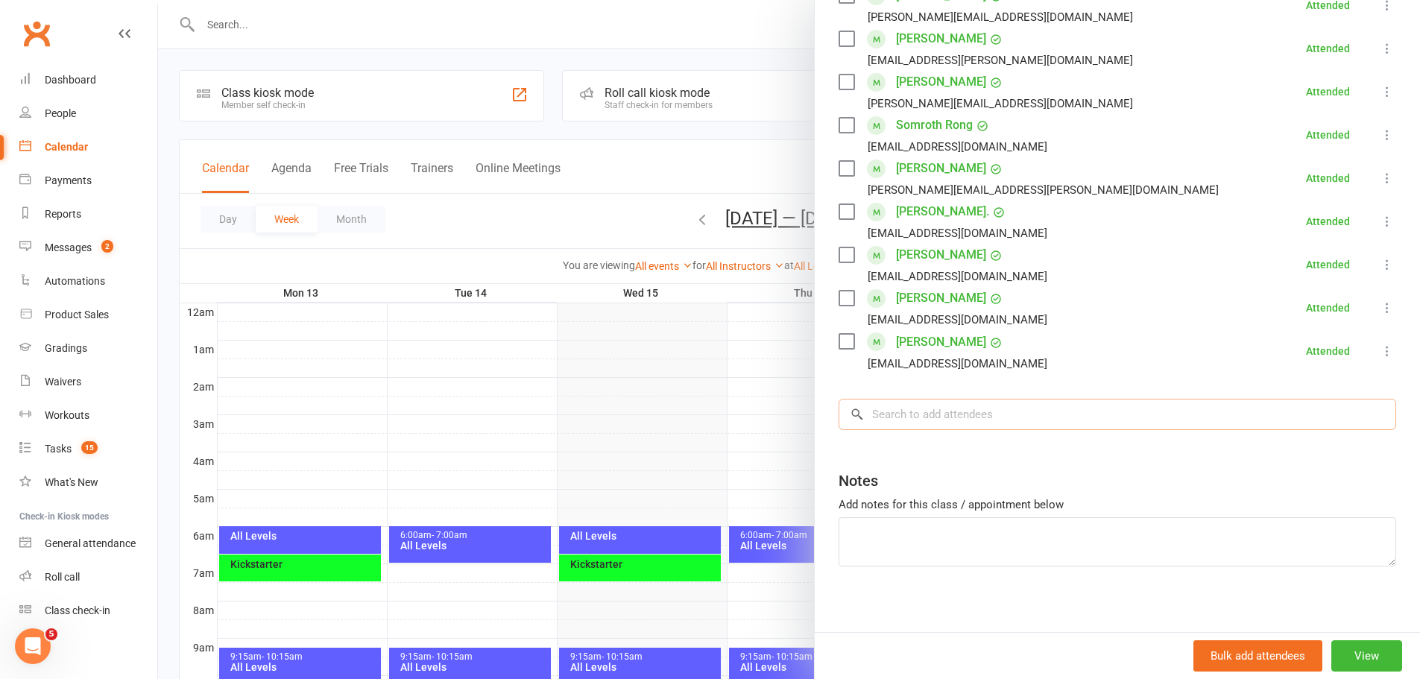
click at [984, 425] on input "search" at bounding box center [1118, 414] width 558 height 31
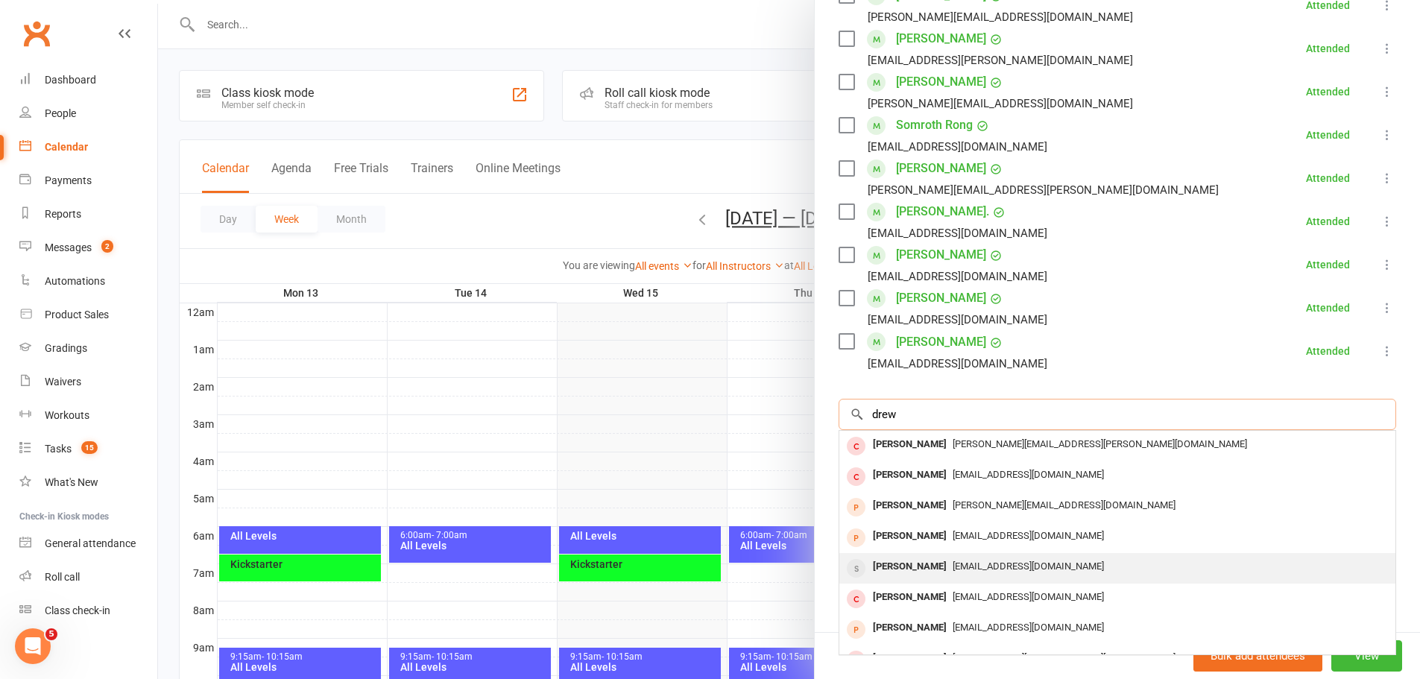
type input "drew"
click at [918, 568] on div "[PERSON_NAME]" at bounding box center [910, 567] width 86 height 22
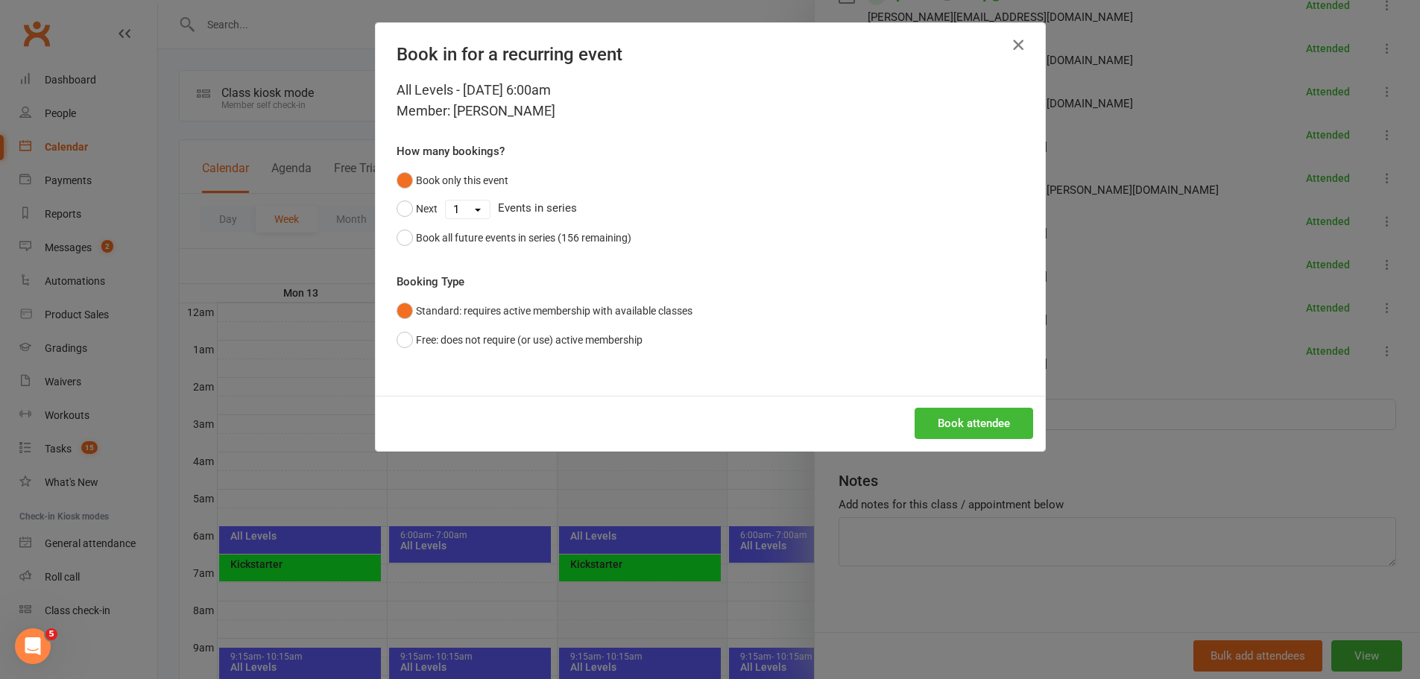
click at [1013, 43] on icon "button" at bounding box center [1018, 45] width 18 height 18
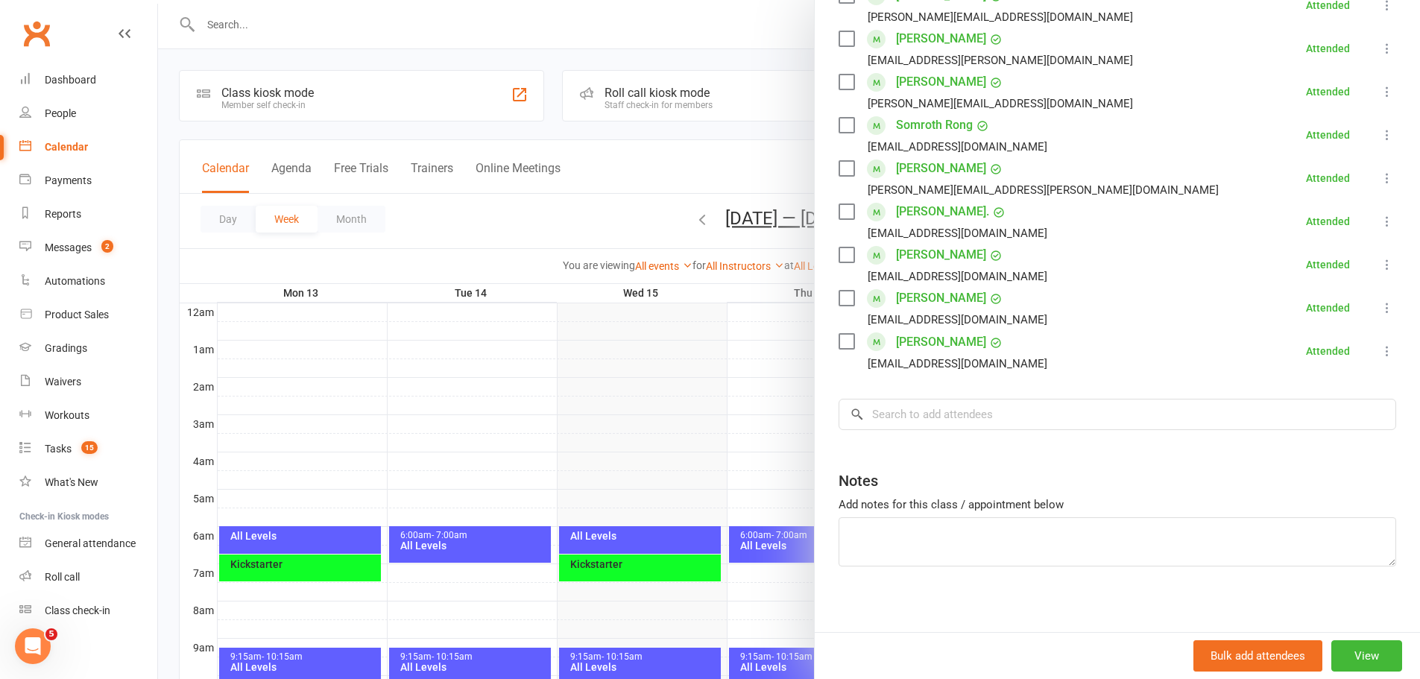
click at [250, 22] on div at bounding box center [789, 339] width 1262 height 679
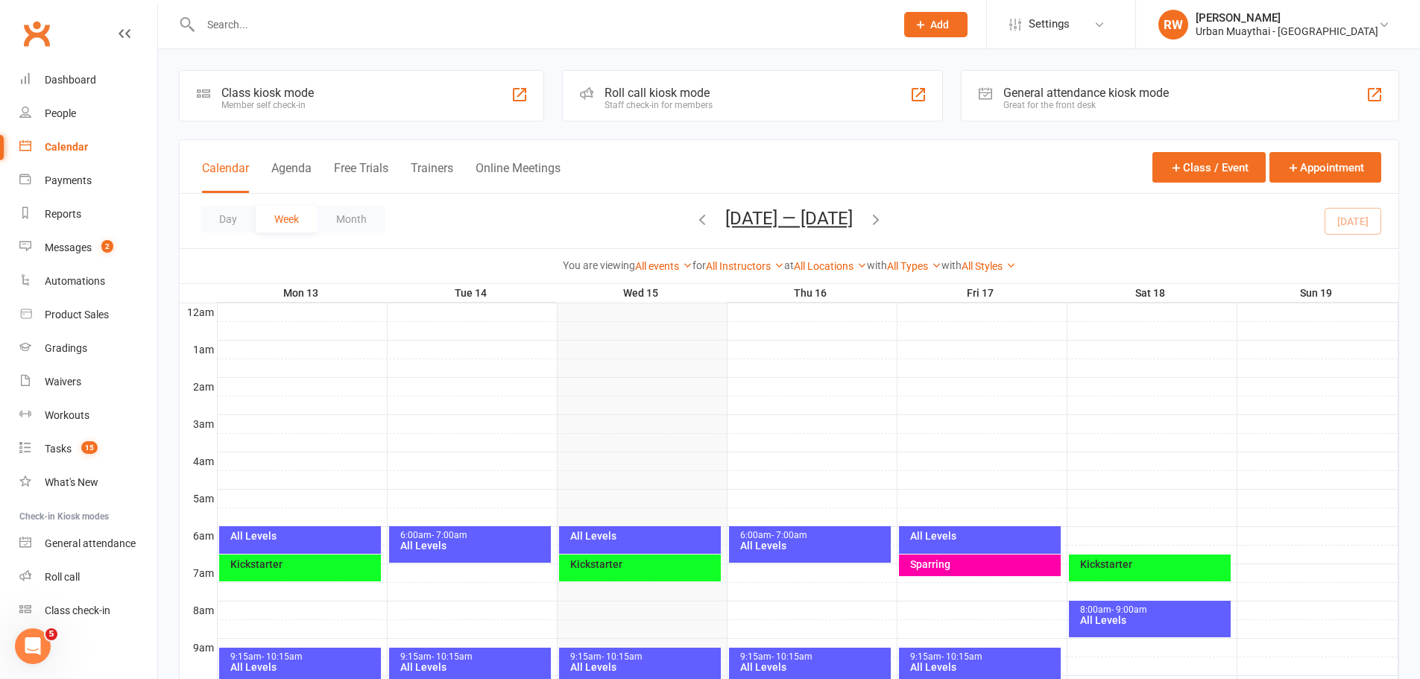
click at [250, 19] on input "text" at bounding box center [540, 24] width 689 height 21
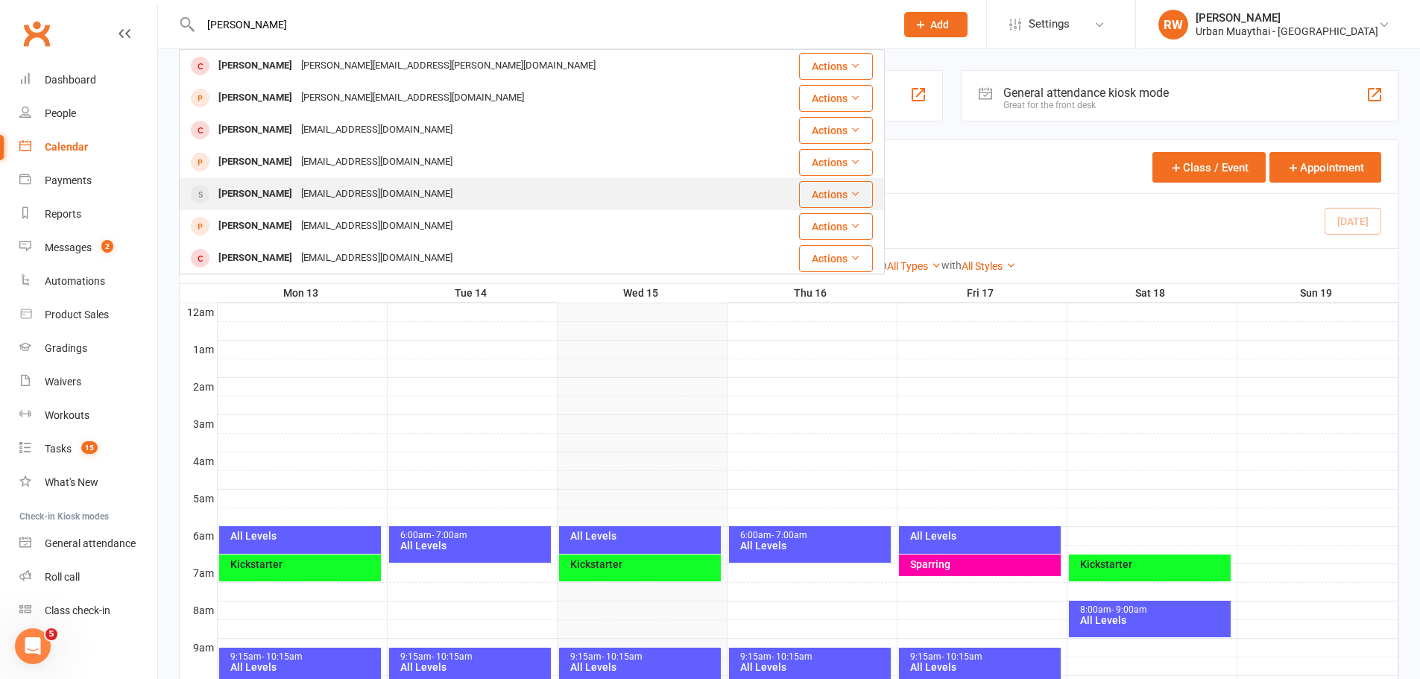
type input "[PERSON_NAME]"
click at [273, 197] on div "[PERSON_NAME]" at bounding box center [255, 194] width 83 height 22
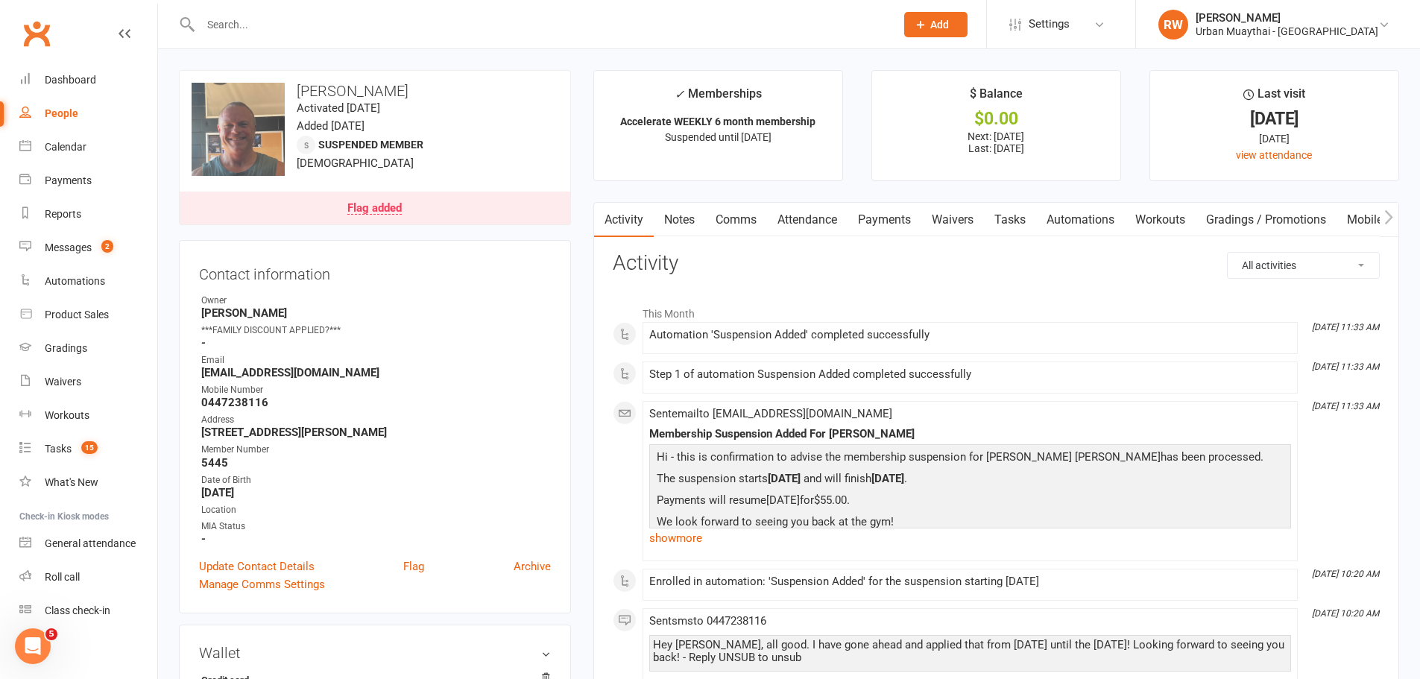
click at [413, 200] on link "Flag added" at bounding box center [375, 208] width 391 height 33
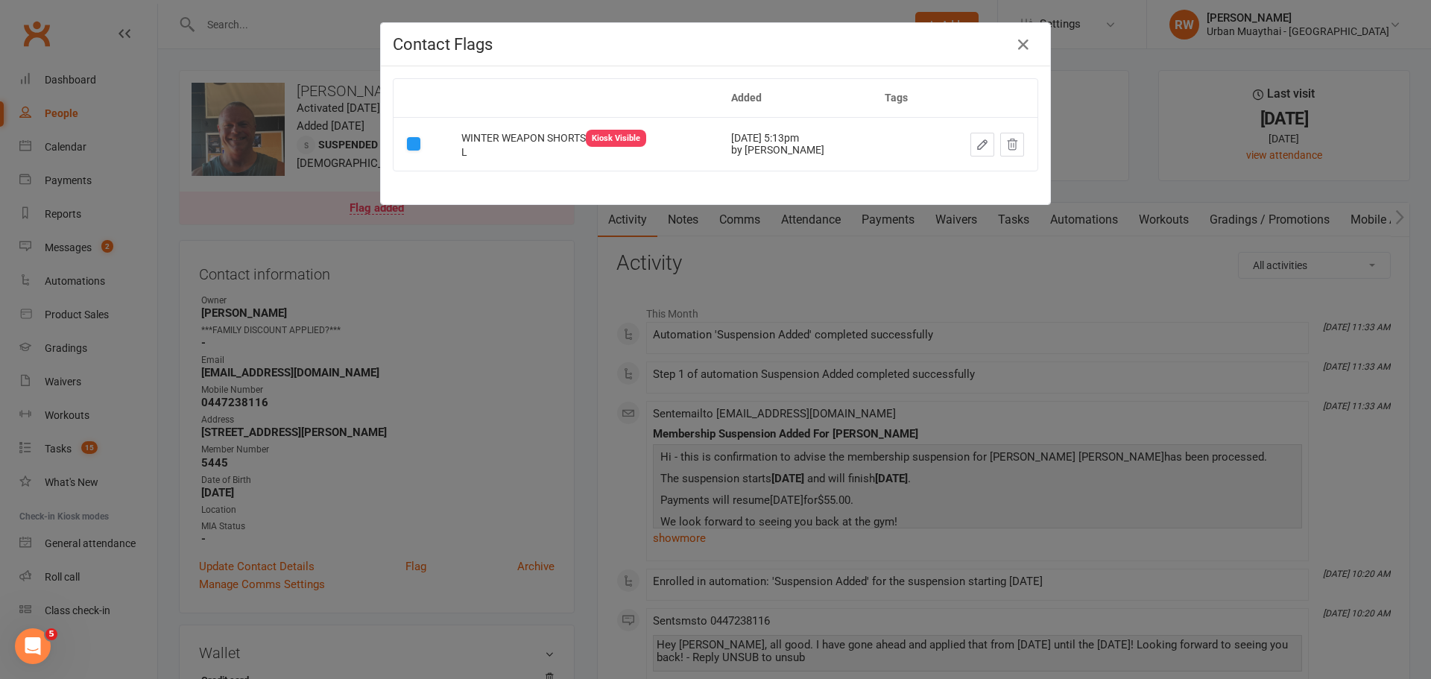
click at [1125, 133] on div "Contact Flags Added Tags WINTER WEAPON SHORTS Kiosk Visible L Sep 25, 2025 5:13…" at bounding box center [715, 339] width 1431 height 679
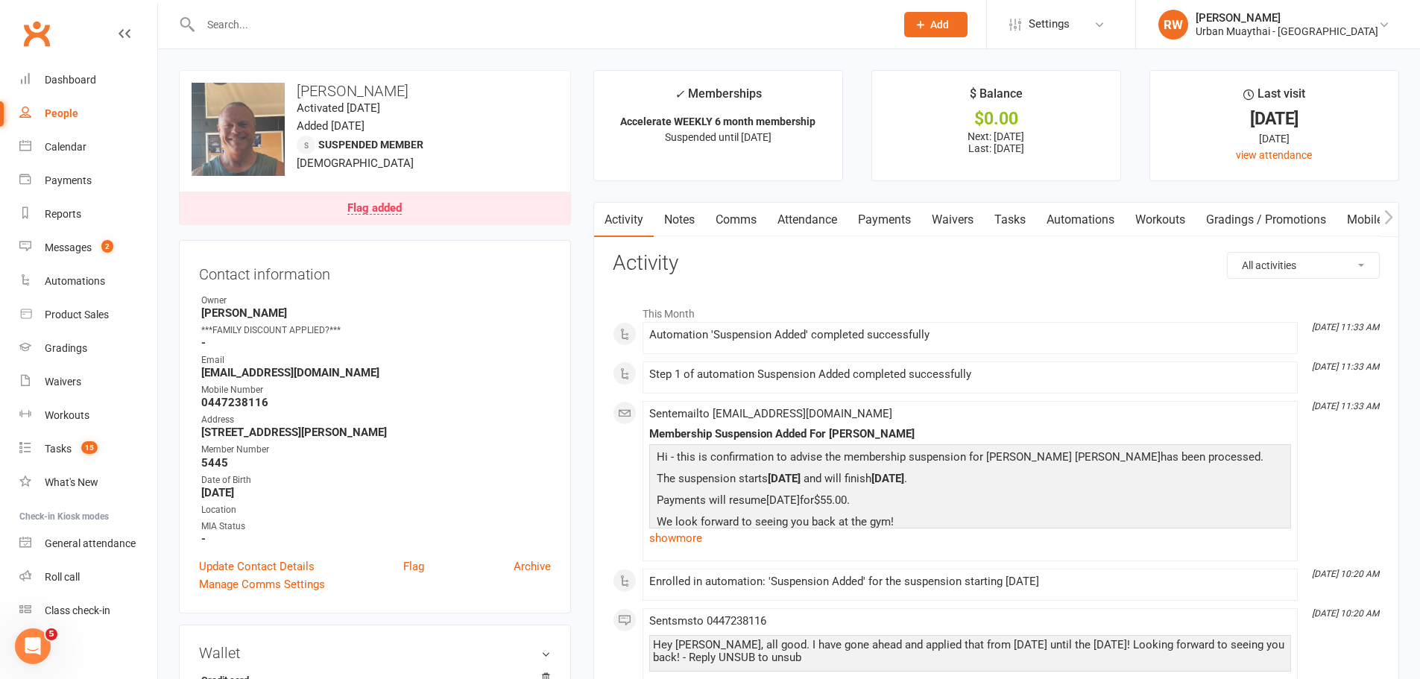
click at [736, 215] on link "Comms" at bounding box center [736, 220] width 62 height 34
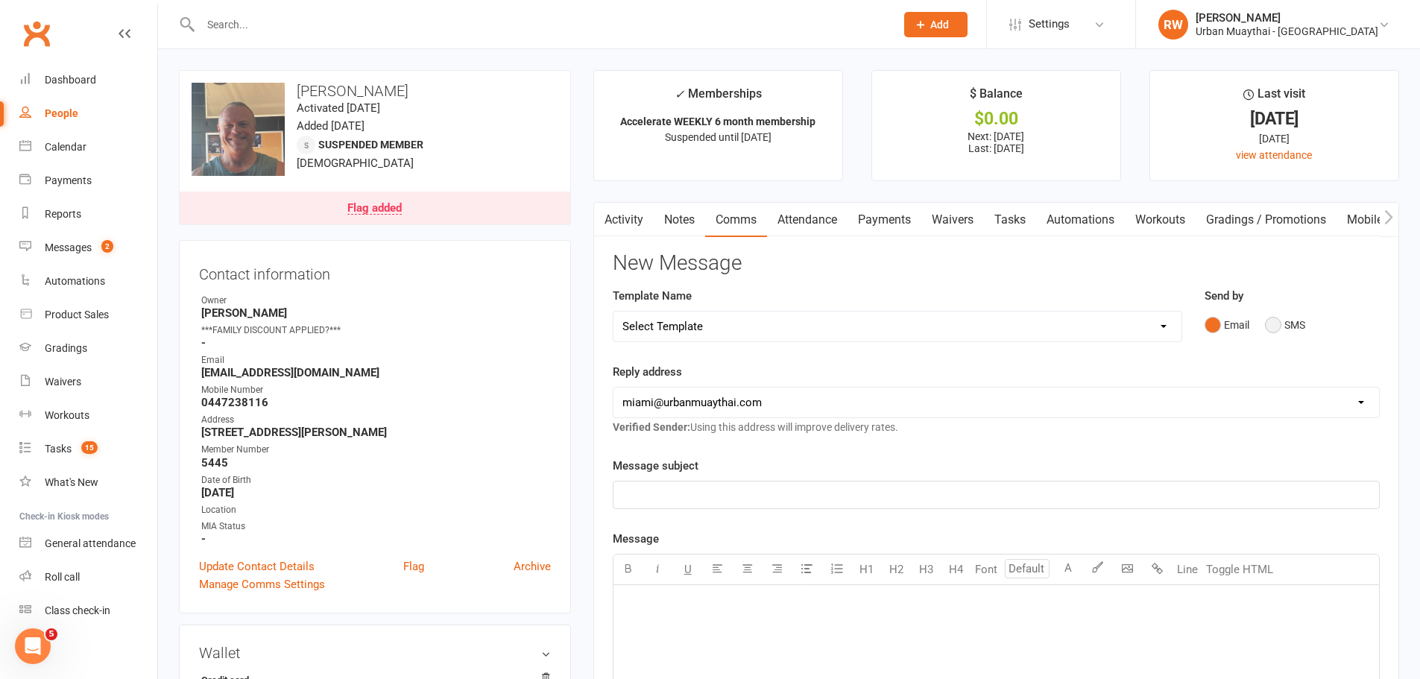
click at [1268, 321] on button "SMS" at bounding box center [1285, 325] width 40 height 28
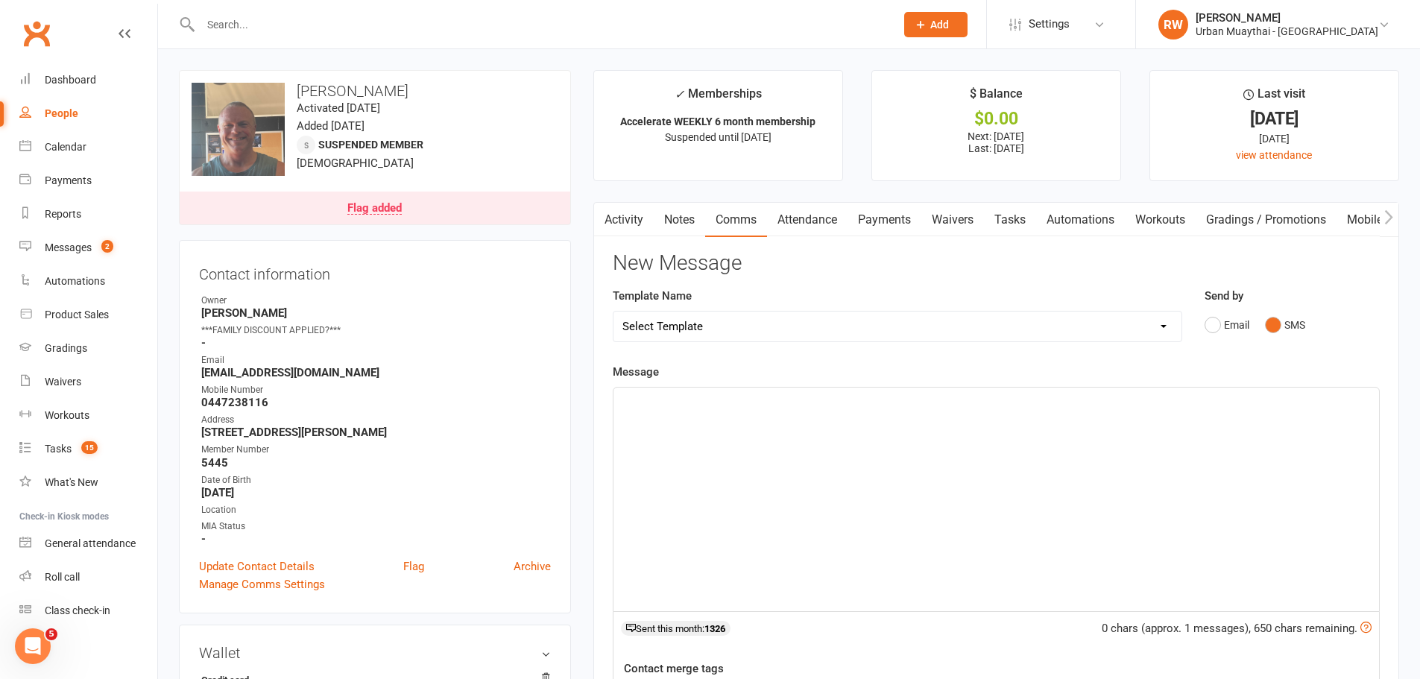
click at [742, 444] on div "﻿" at bounding box center [995, 500] width 765 height 224
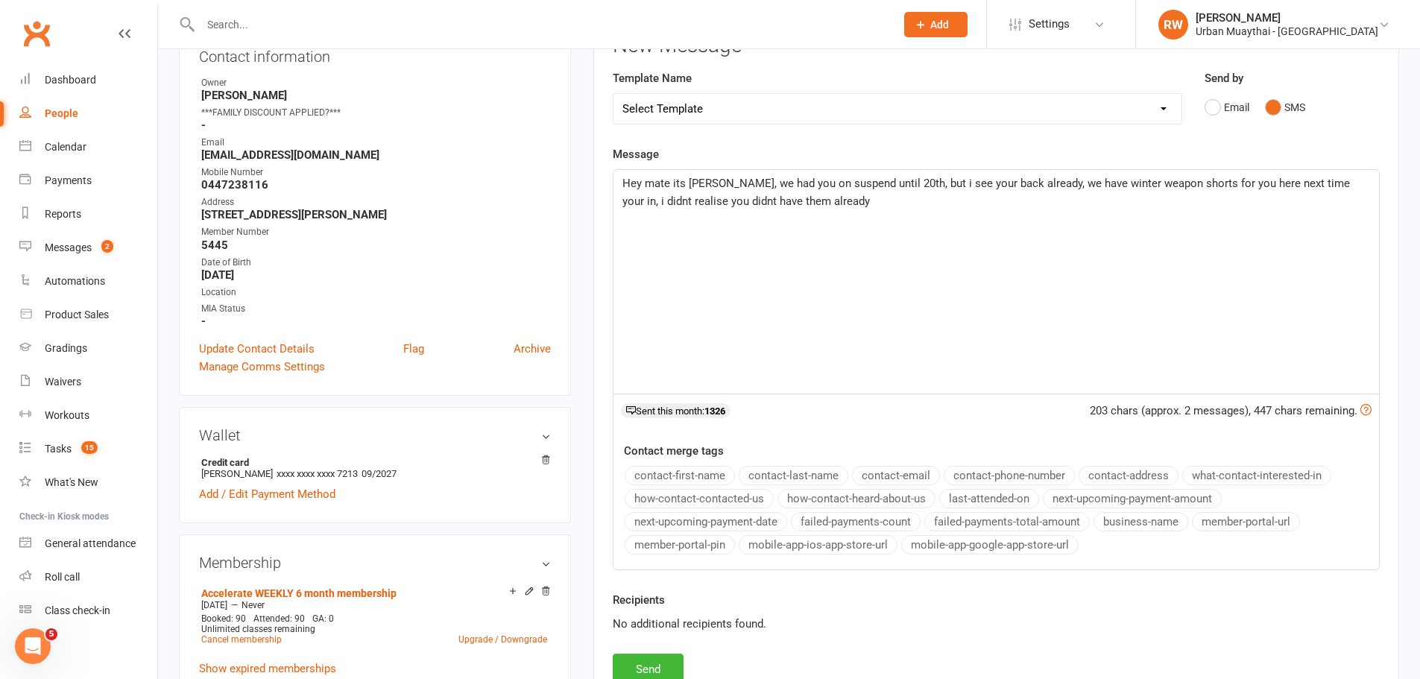
scroll to position [373, 0]
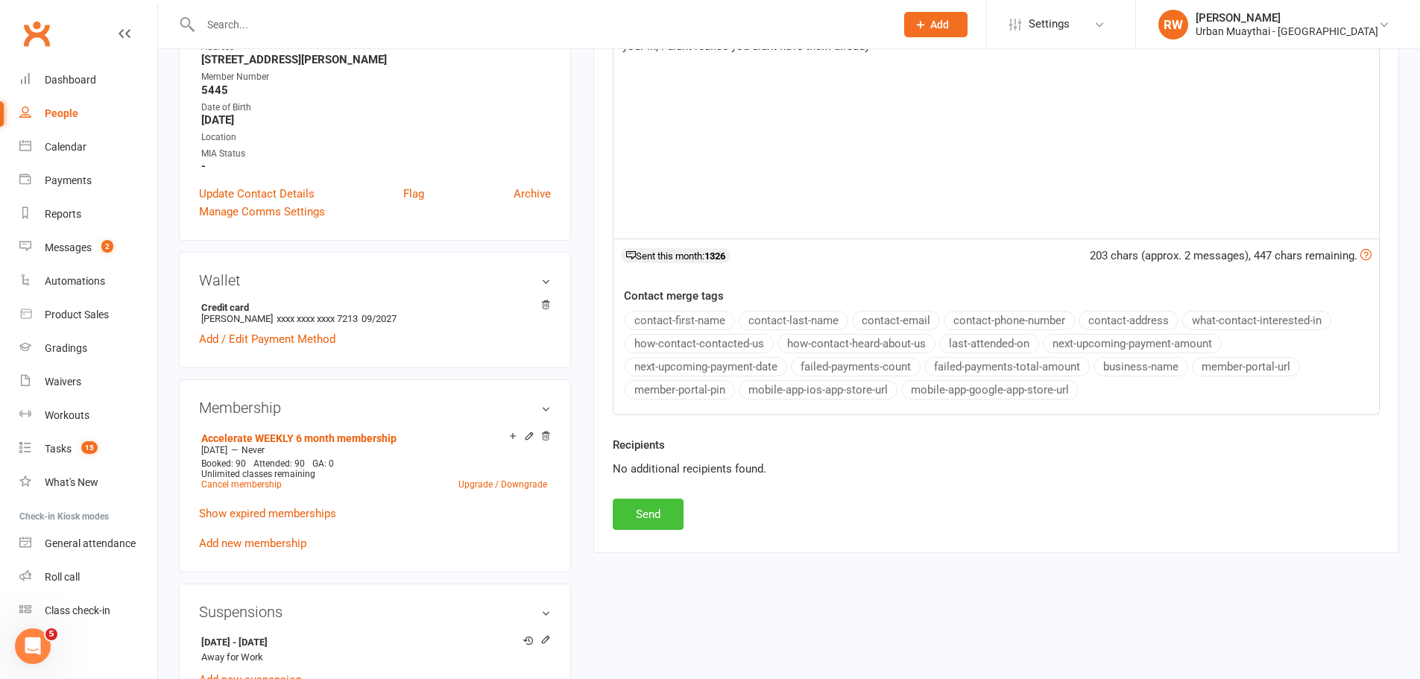
click at [644, 514] on button "Send" at bounding box center [648, 514] width 71 height 31
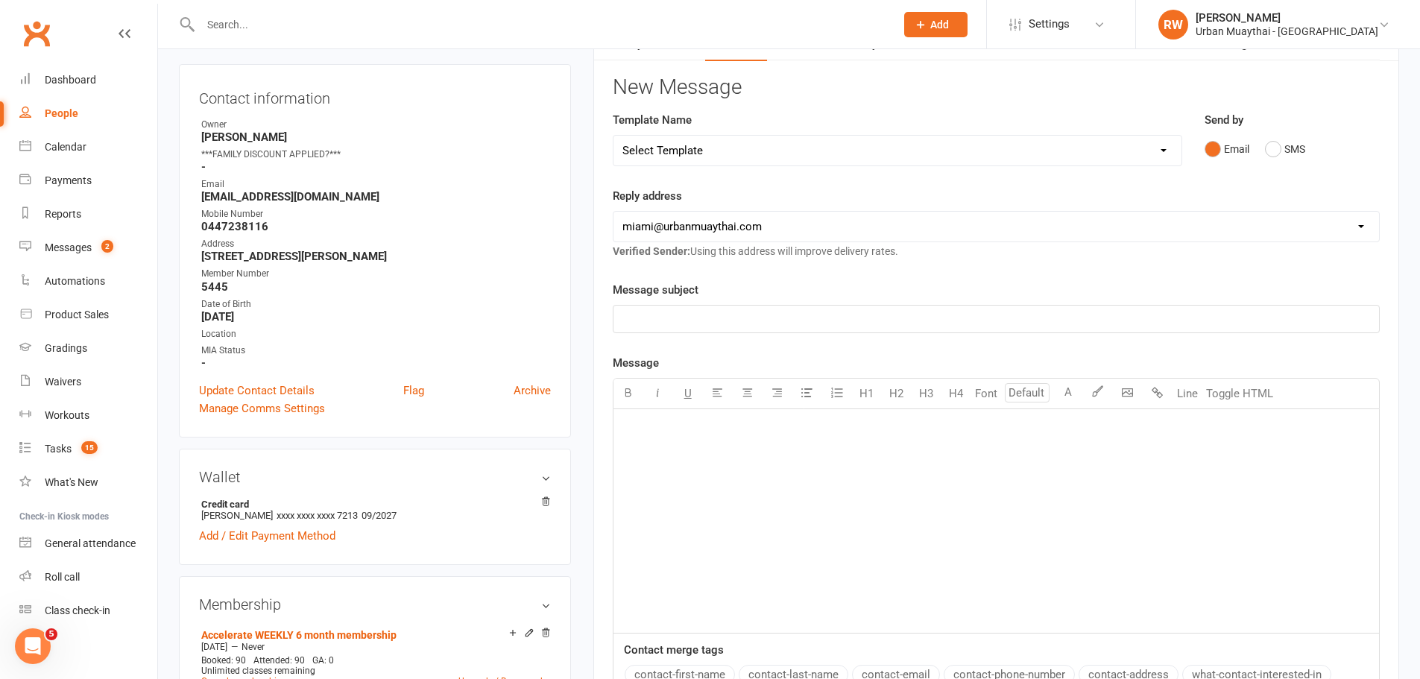
scroll to position [0, 0]
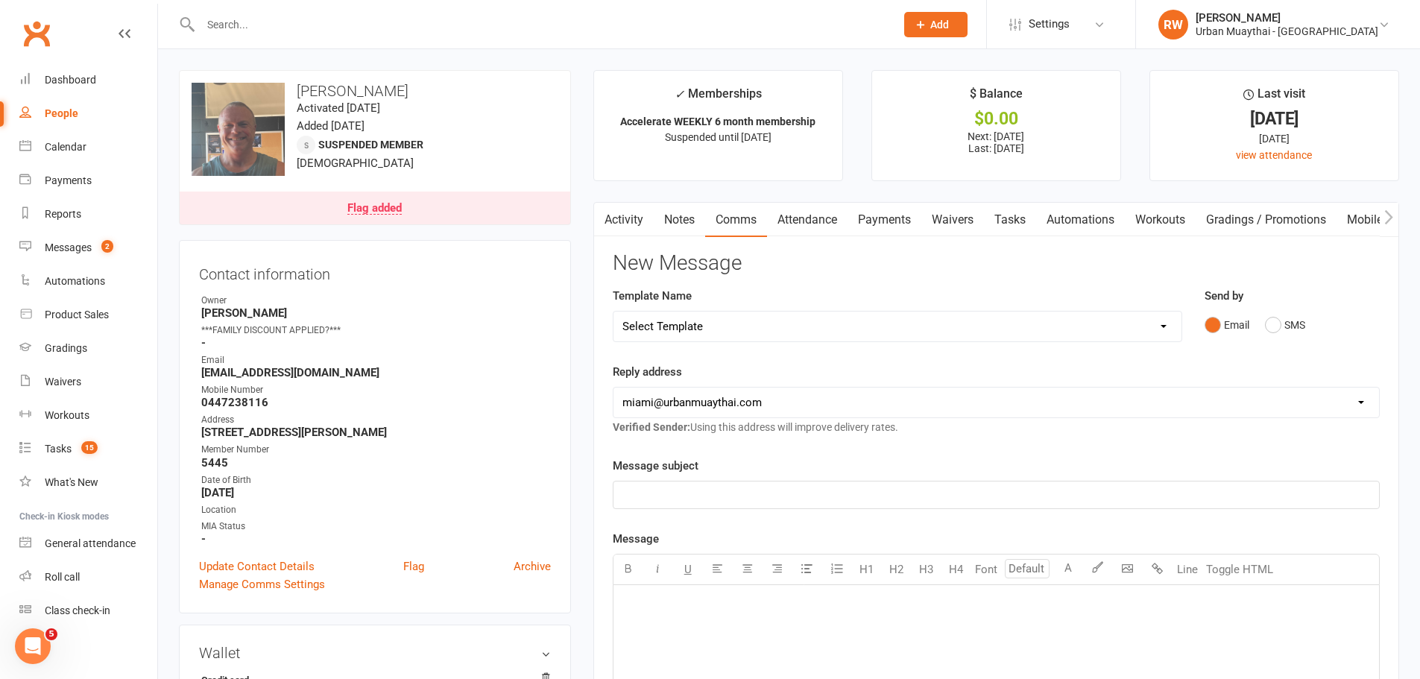
click at [692, 216] on link "Notes" at bounding box center [679, 220] width 51 height 34
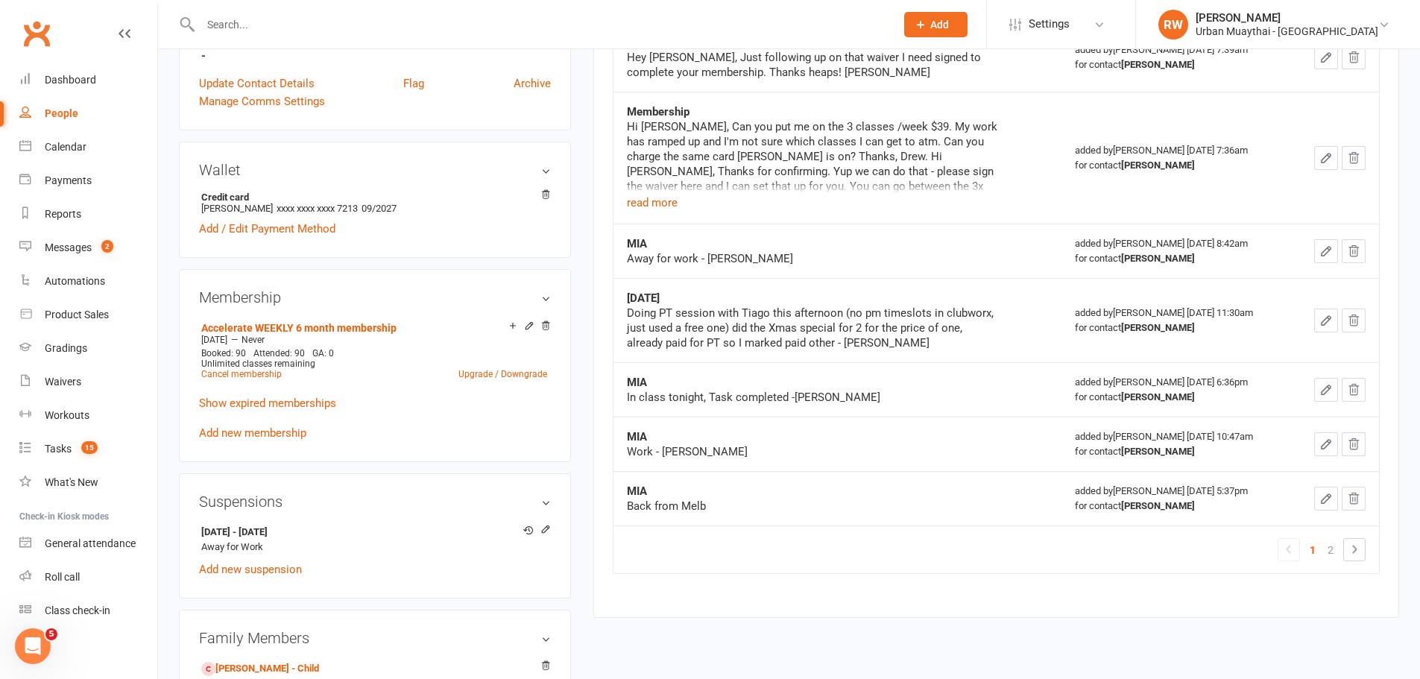
scroll to position [522, 0]
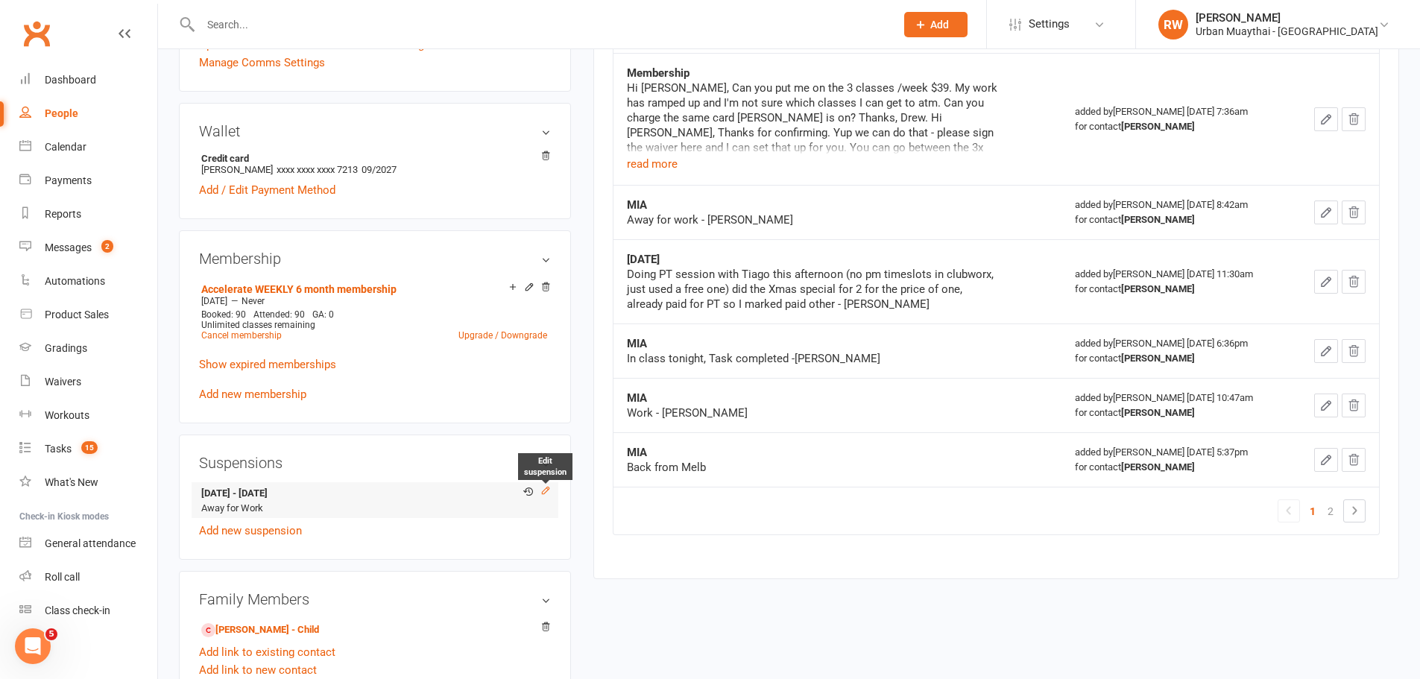
click at [547, 489] on icon at bounding box center [545, 490] width 7 height 7
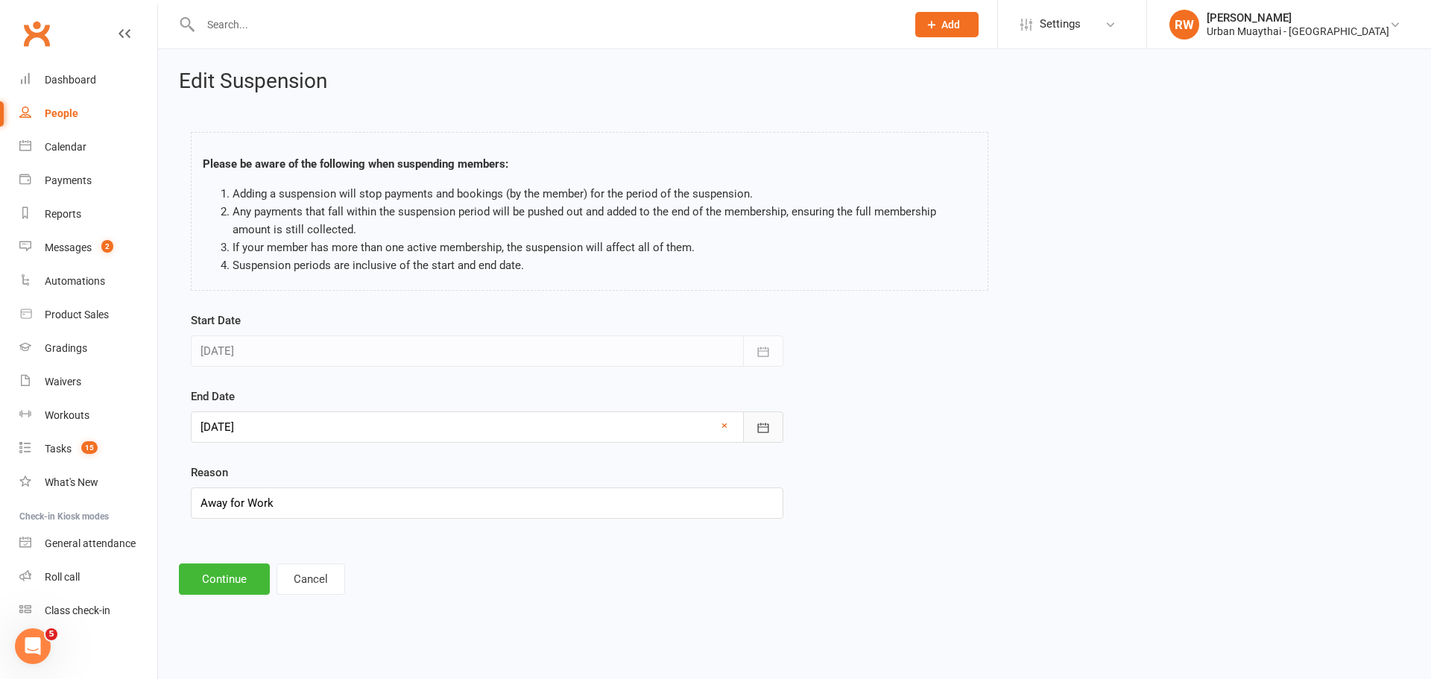
click at [762, 429] on icon "button" at bounding box center [763, 427] width 15 height 15
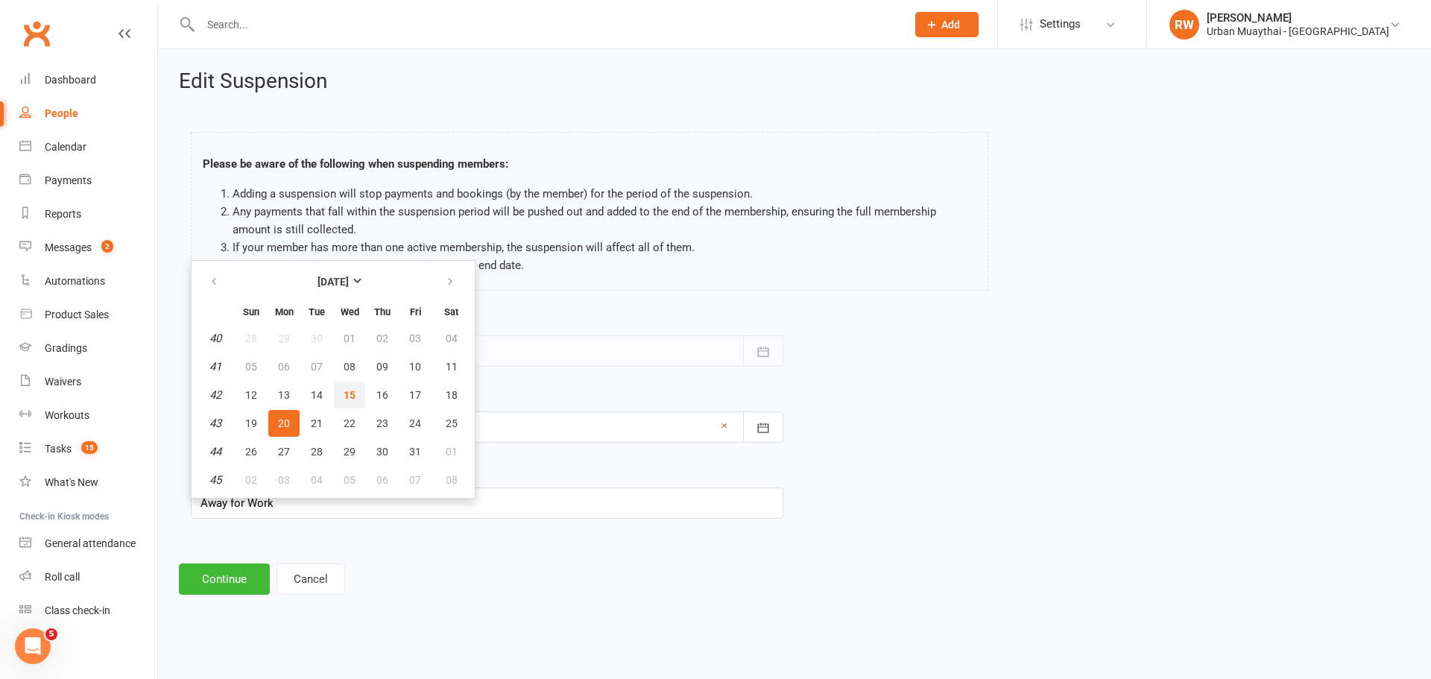
click at [356, 391] on button "15" at bounding box center [349, 395] width 31 height 27
type input "[DATE]"
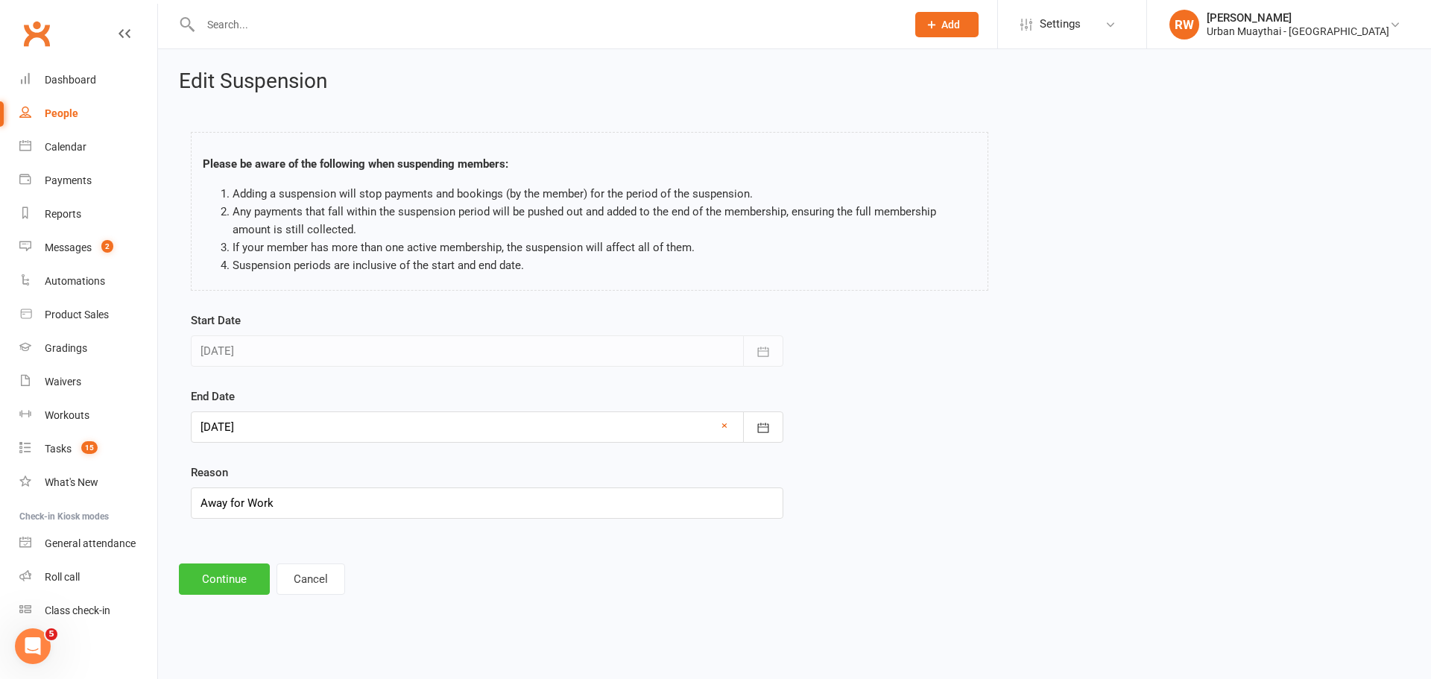
click at [220, 581] on button "Continue" at bounding box center [224, 578] width 91 height 31
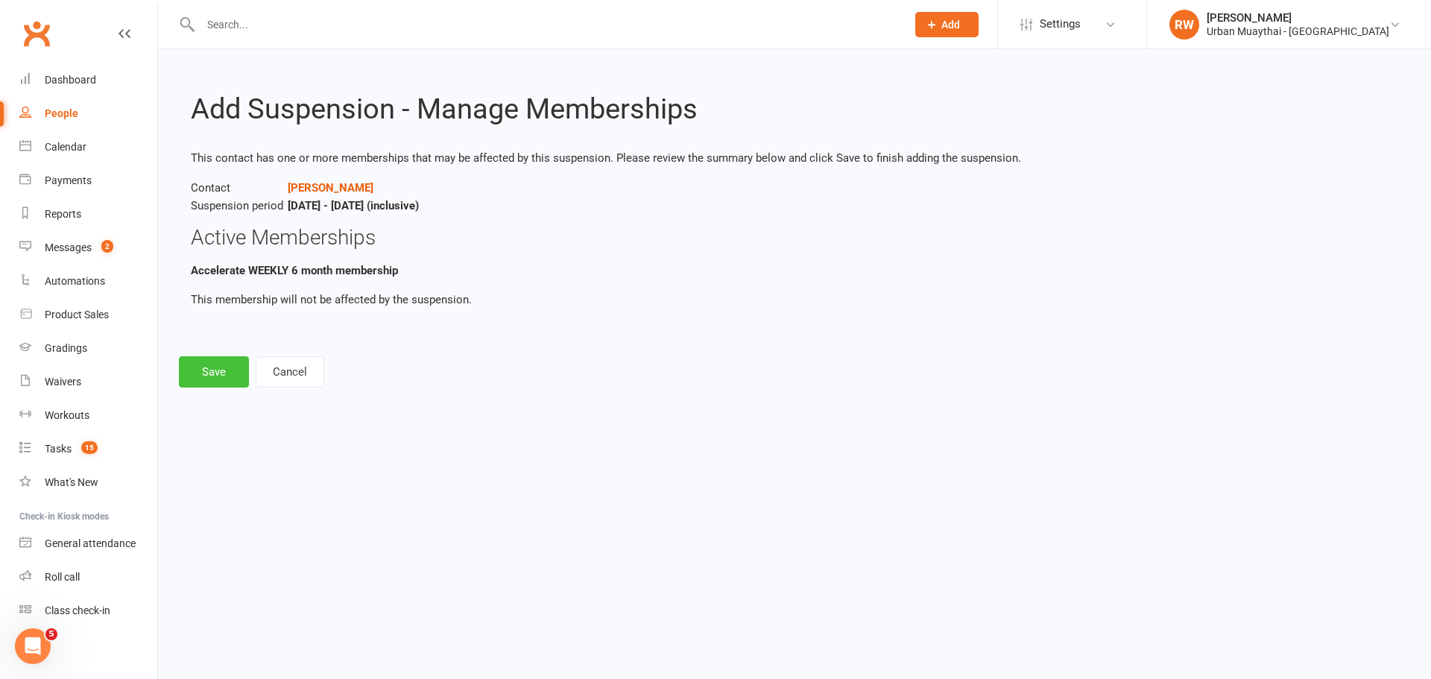
click at [214, 367] on button "Save" at bounding box center [214, 371] width 70 height 31
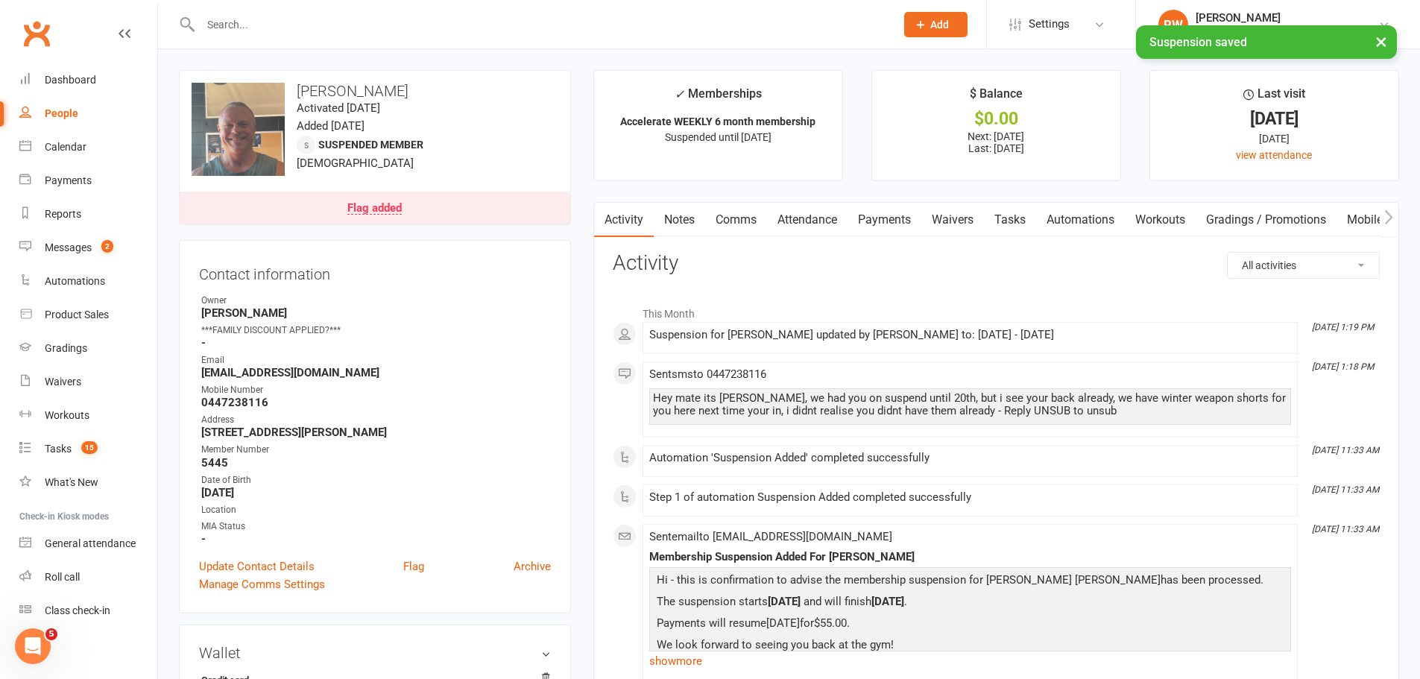
click at [440, 212] on link "Flag added" at bounding box center [375, 208] width 391 height 33
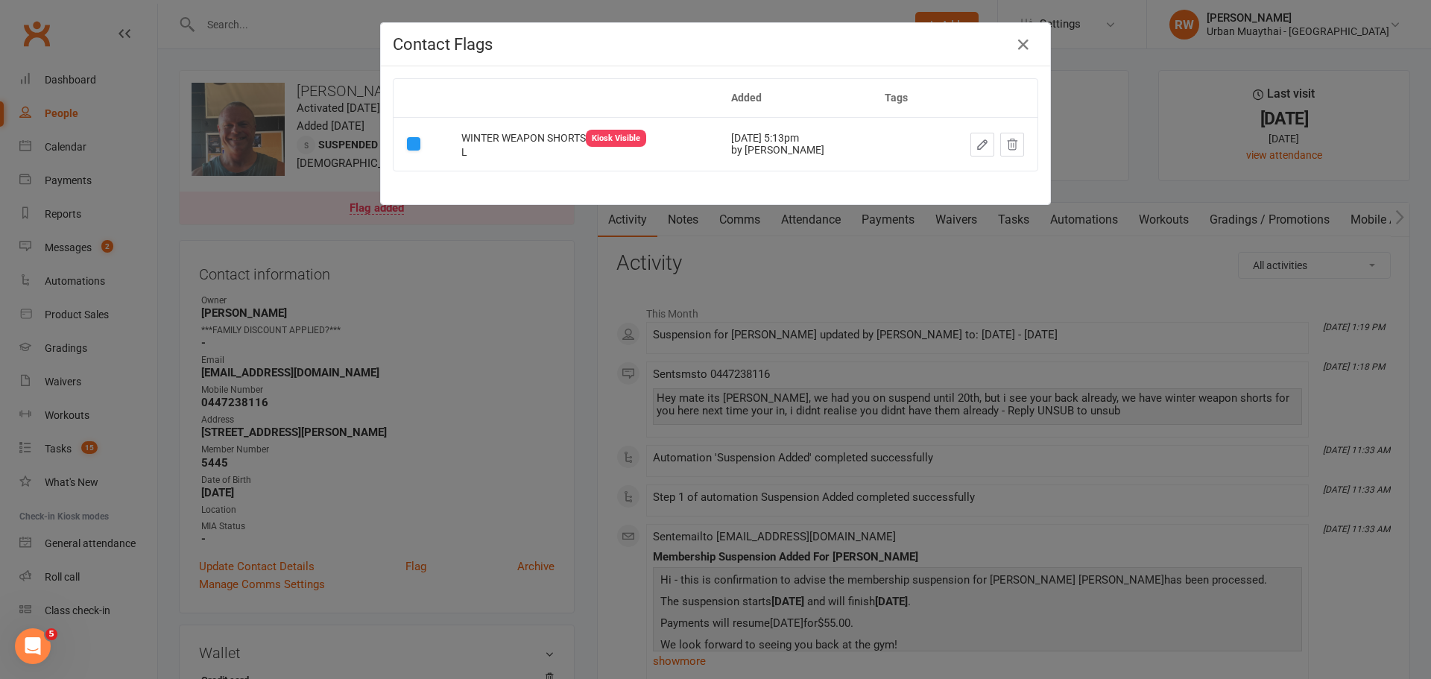
click at [669, 221] on div "Contact Flags Added Tags WINTER WEAPON SHORTS Kiosk Visible L Sep 25, 2025 5:13…" at bounding box center [715, 339] width 1431 height 679
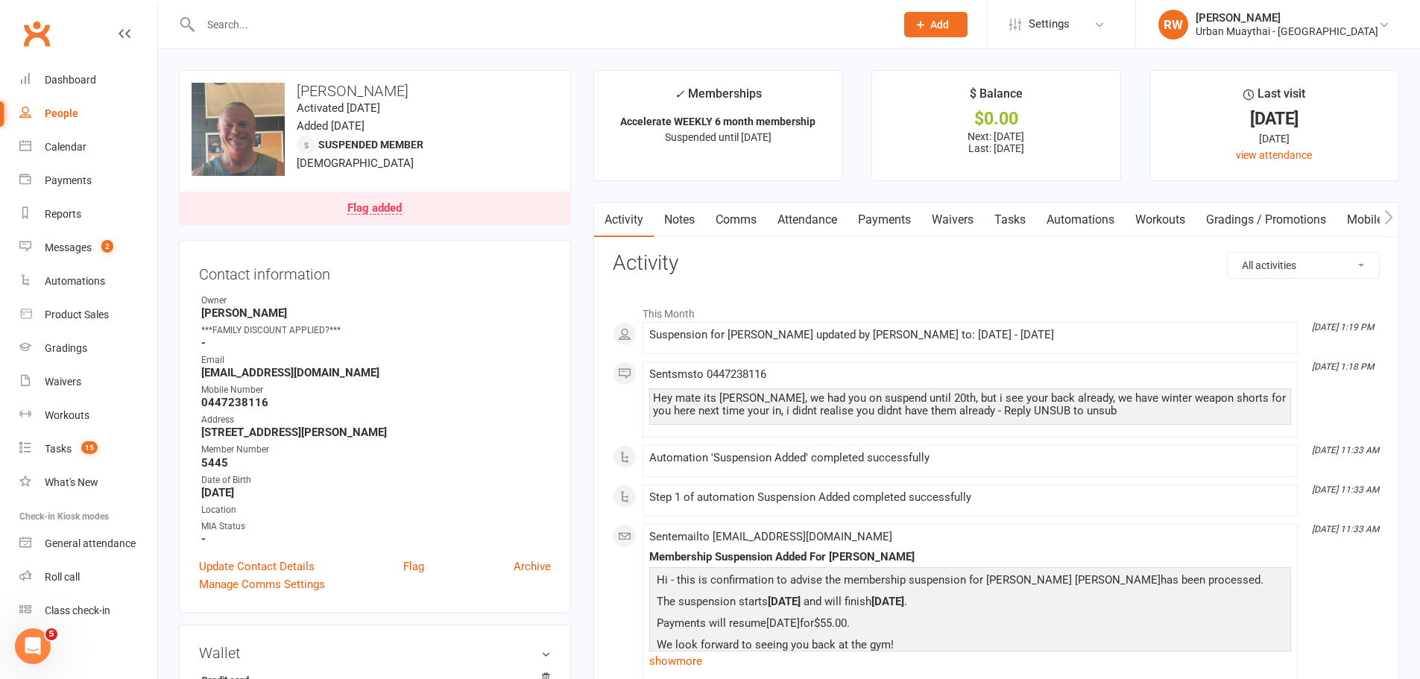
click at [683, 217] on link "Notes" at bounding box center [679, 220] width 51 height 34
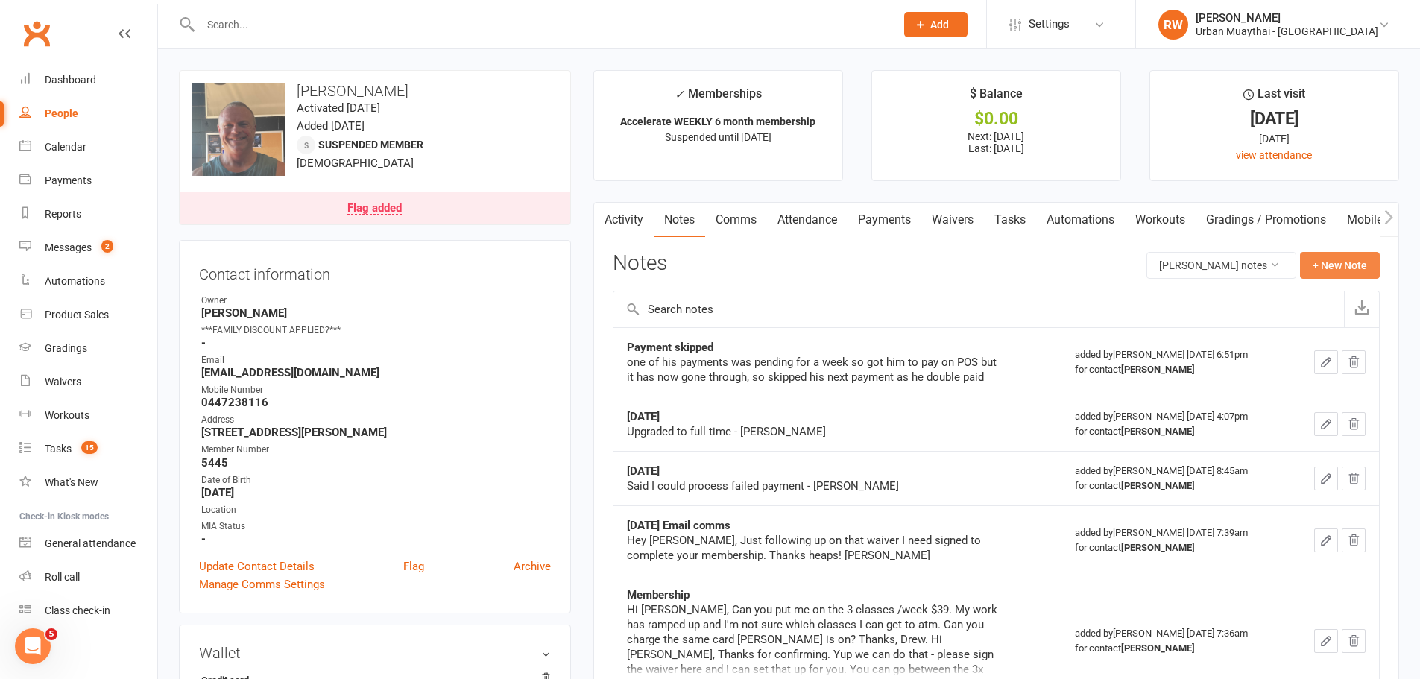
click at [1351, 262] on button "+ New Note" at bounding box center [1340, 265] width 80 height 27
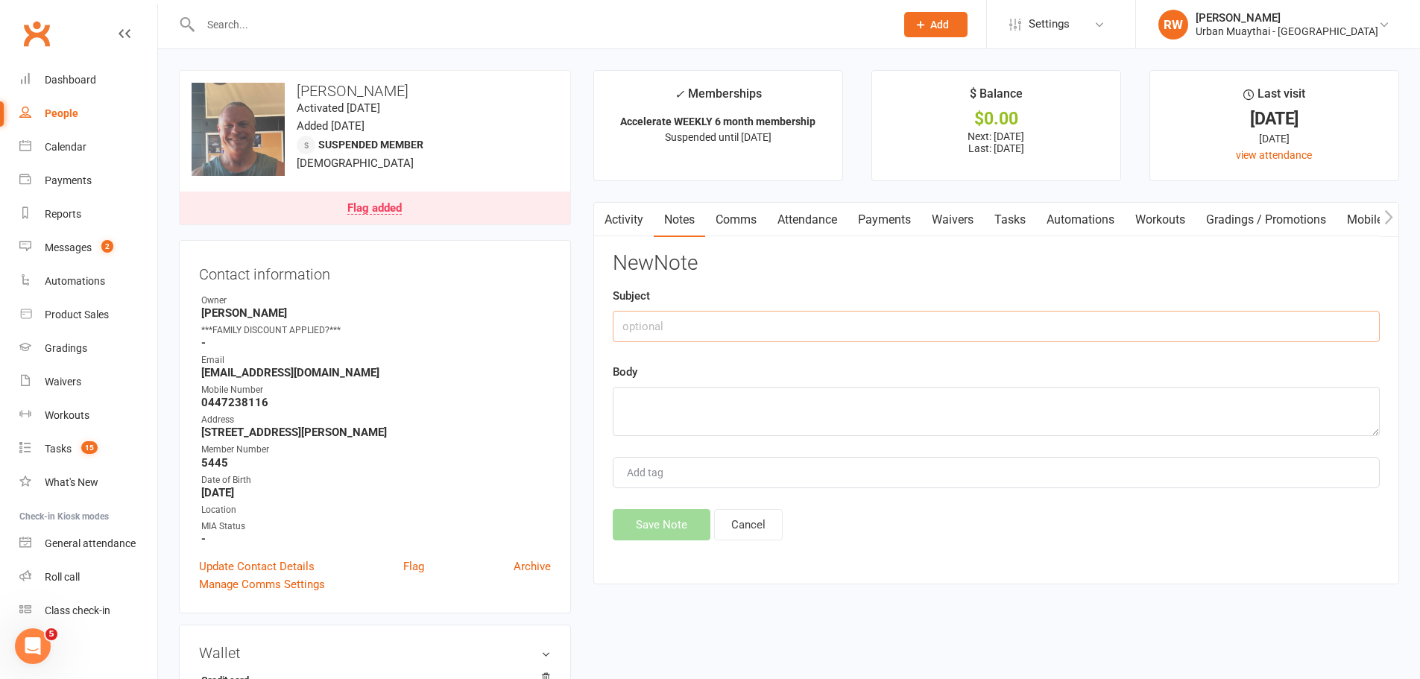
click at [701, 329] on input "text" at bounding box center [996, 326] width 767 height 31
type input "[DATE]"
click at [625, 423] on textarea at bounding box center [996, 411] width 767 height 49
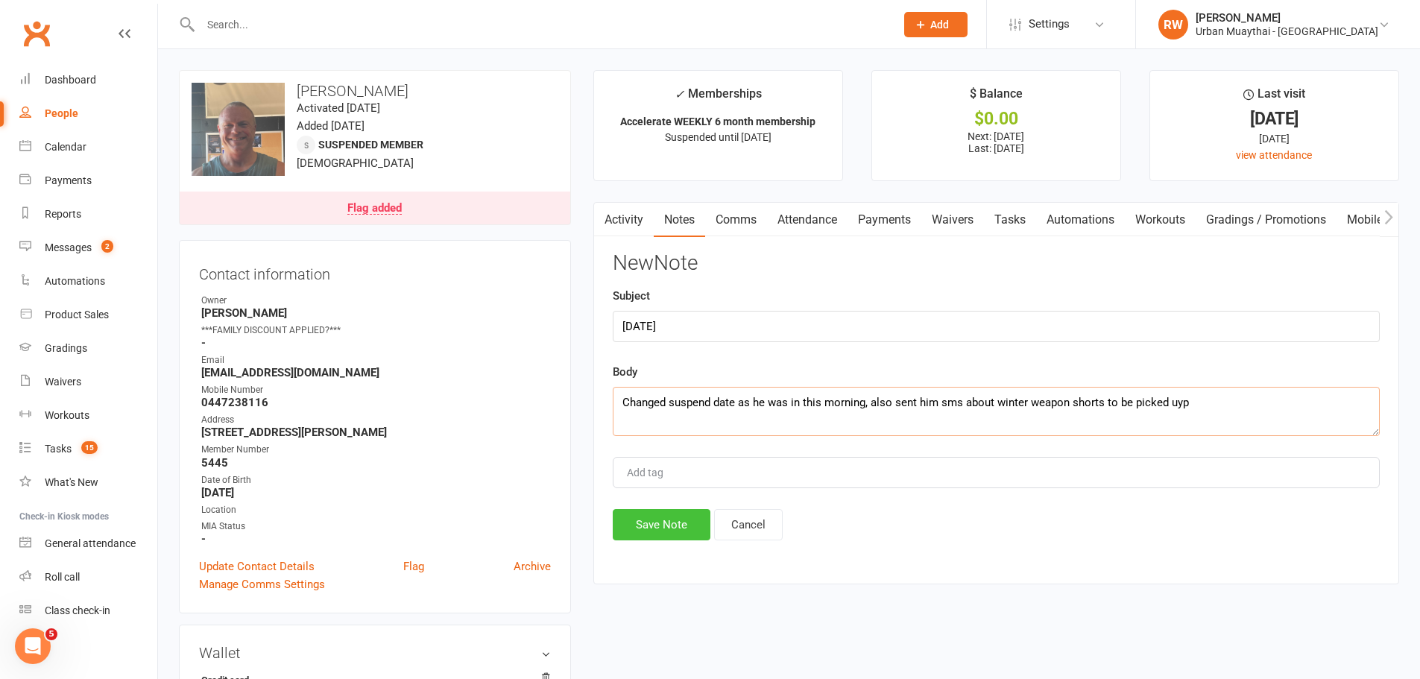
type textarea "Changed suspend date as he was in this morning, also sent him sms about winter …"
click at [662, 523] on button "Save Note" at bounding box center [662, 524] width 98 height 31
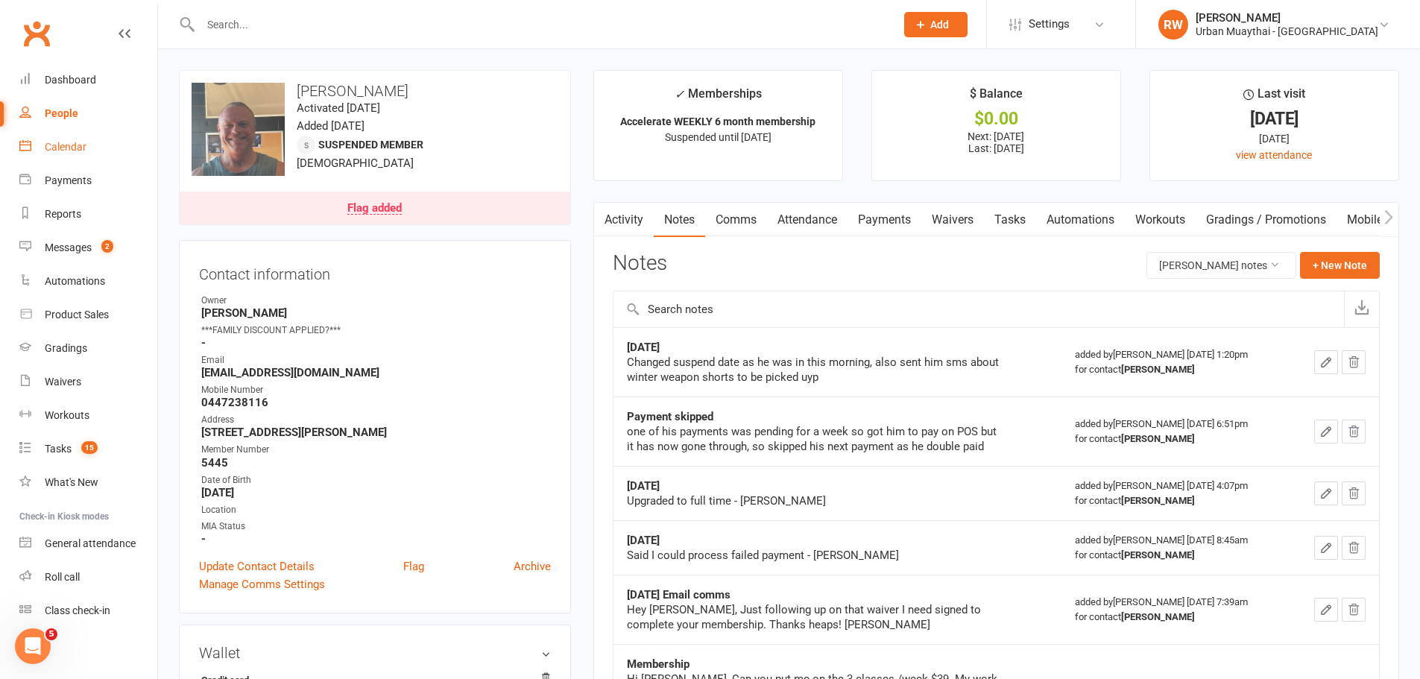
click at [76, 150] on div "Calendar" at bounding box center [66, 147] width 42 height 12
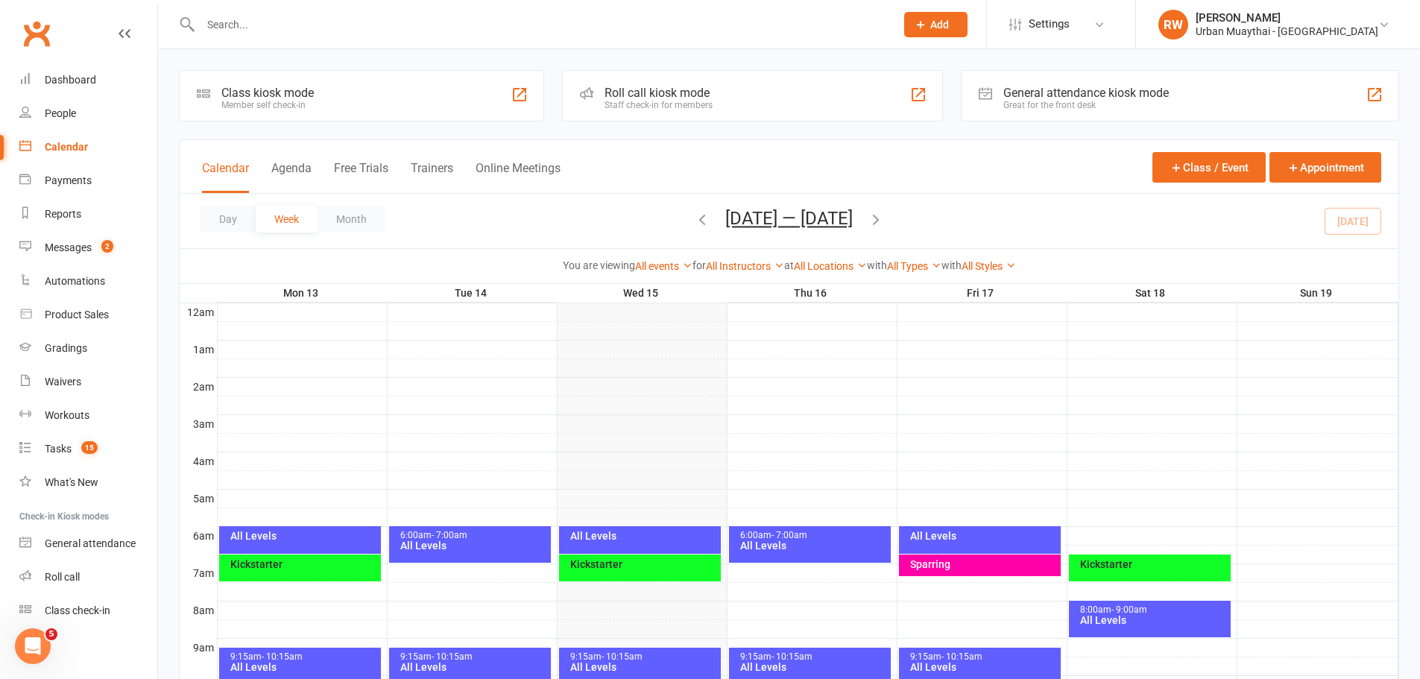
click at [657, 537] on div "All Levels" at bounding box center [643, 536] width 148 height 10
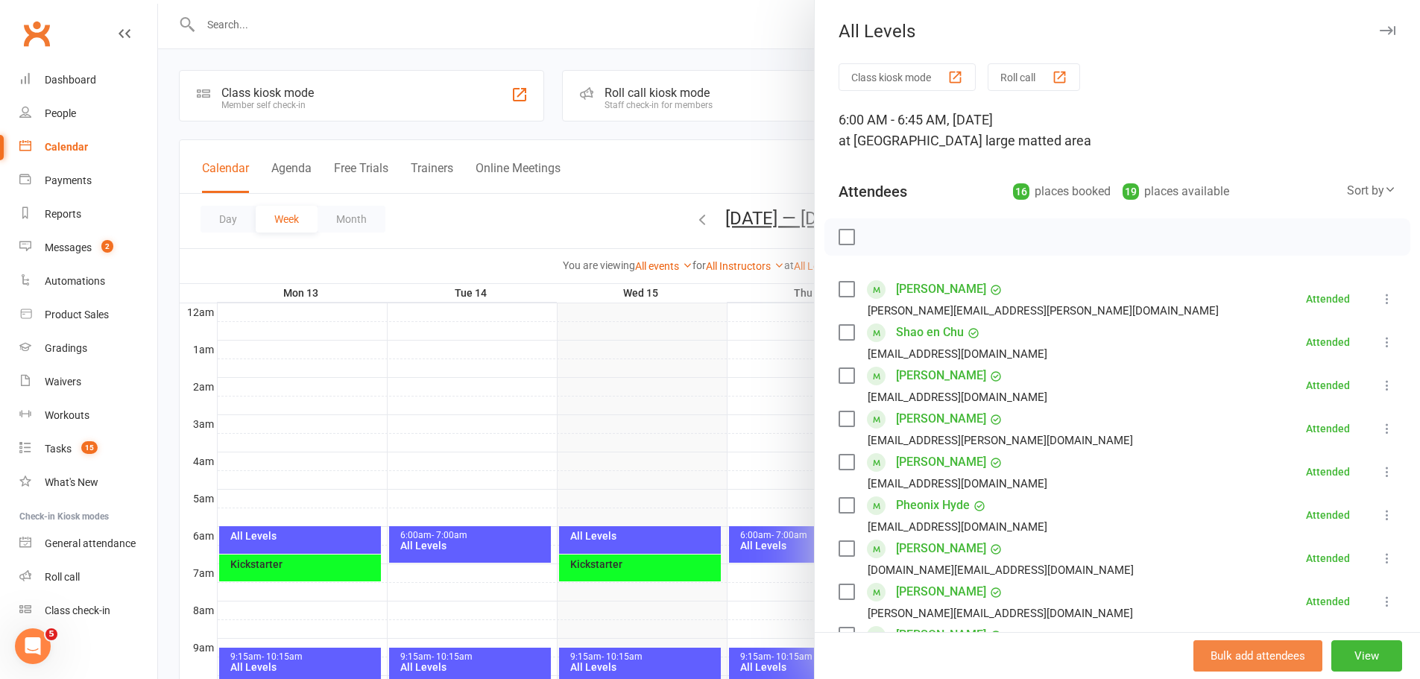
click at [1247, 648] on button "Bulk add attendees" at bounding box center [1257, 655] width 129 height 31
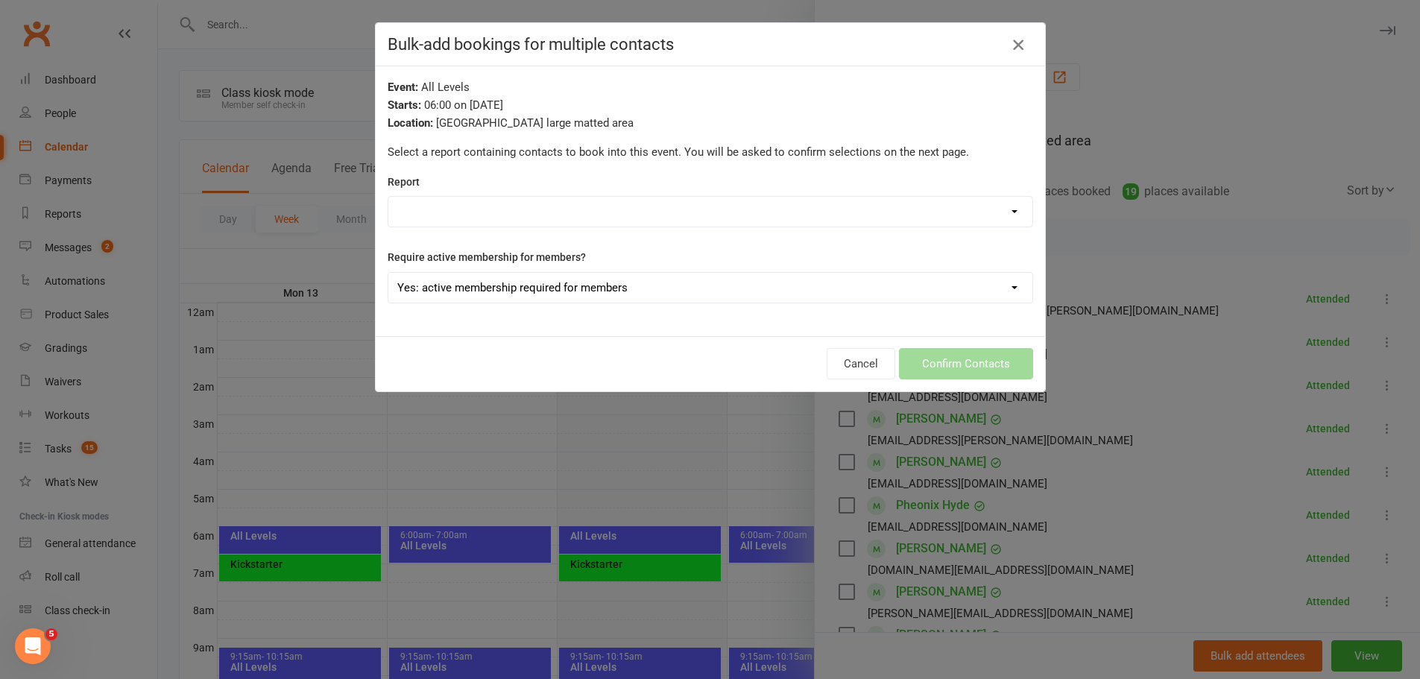
click at [1009, 40] on icon "button" at bounding box center [1018, 45] width 18 height 18
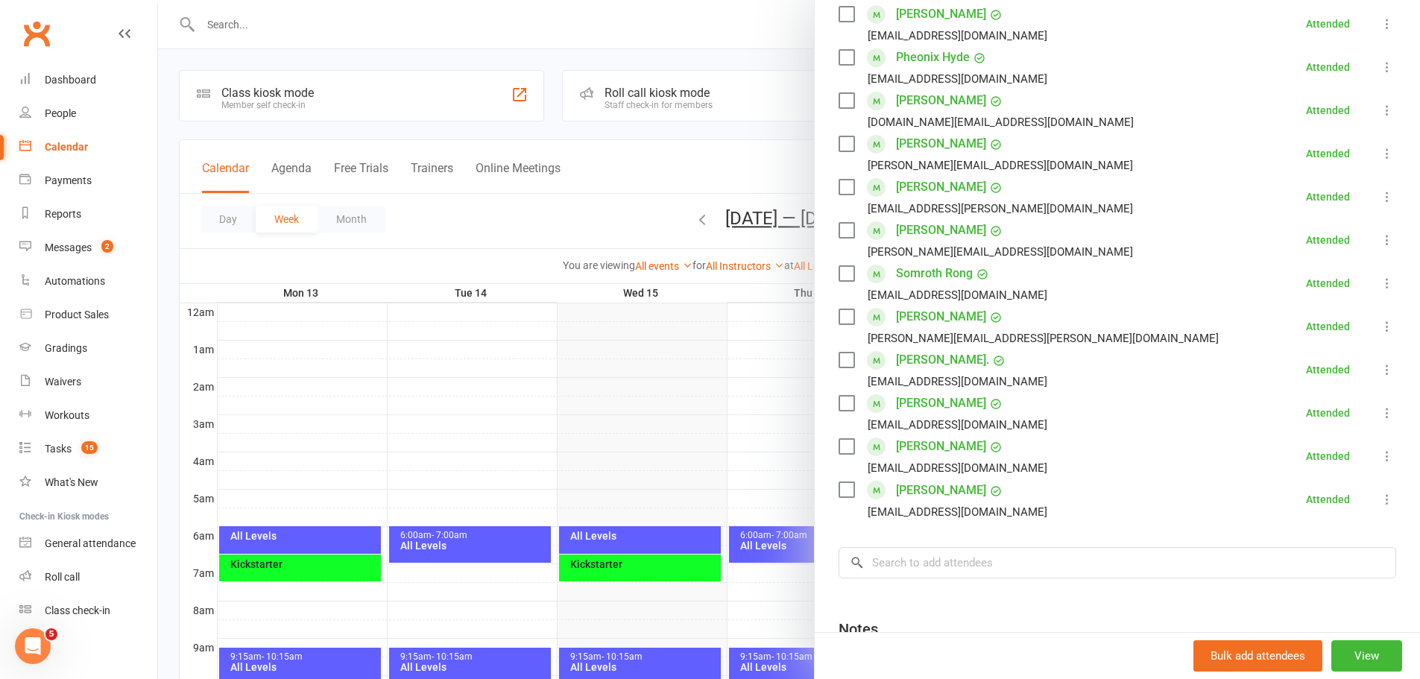
scroll to position [605, 0]
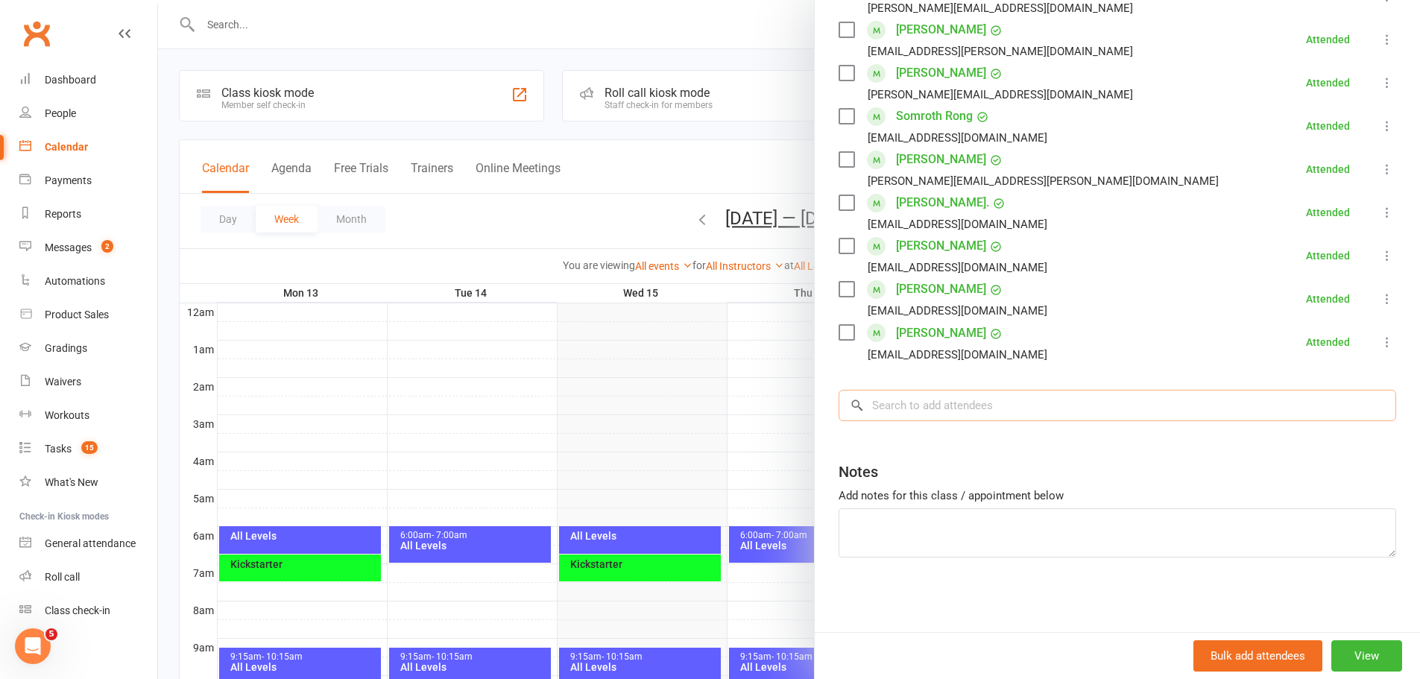
click at [868, 393] on input "search" at bounding box center [1118, 405] width 558 height 31
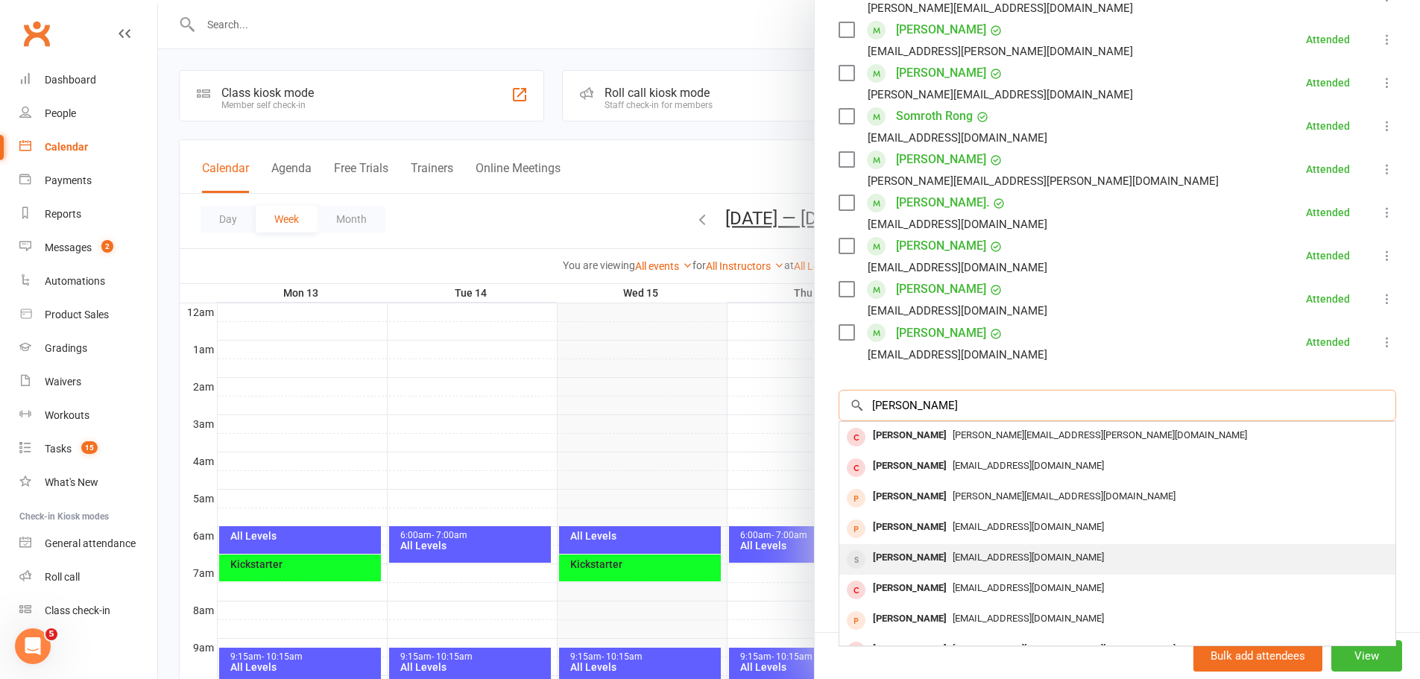
type input "[PERSON_NAME]"
click at [932, 555] on div "[PERSON_NAME]" at bounding box center [910, 558] width 86 height 22
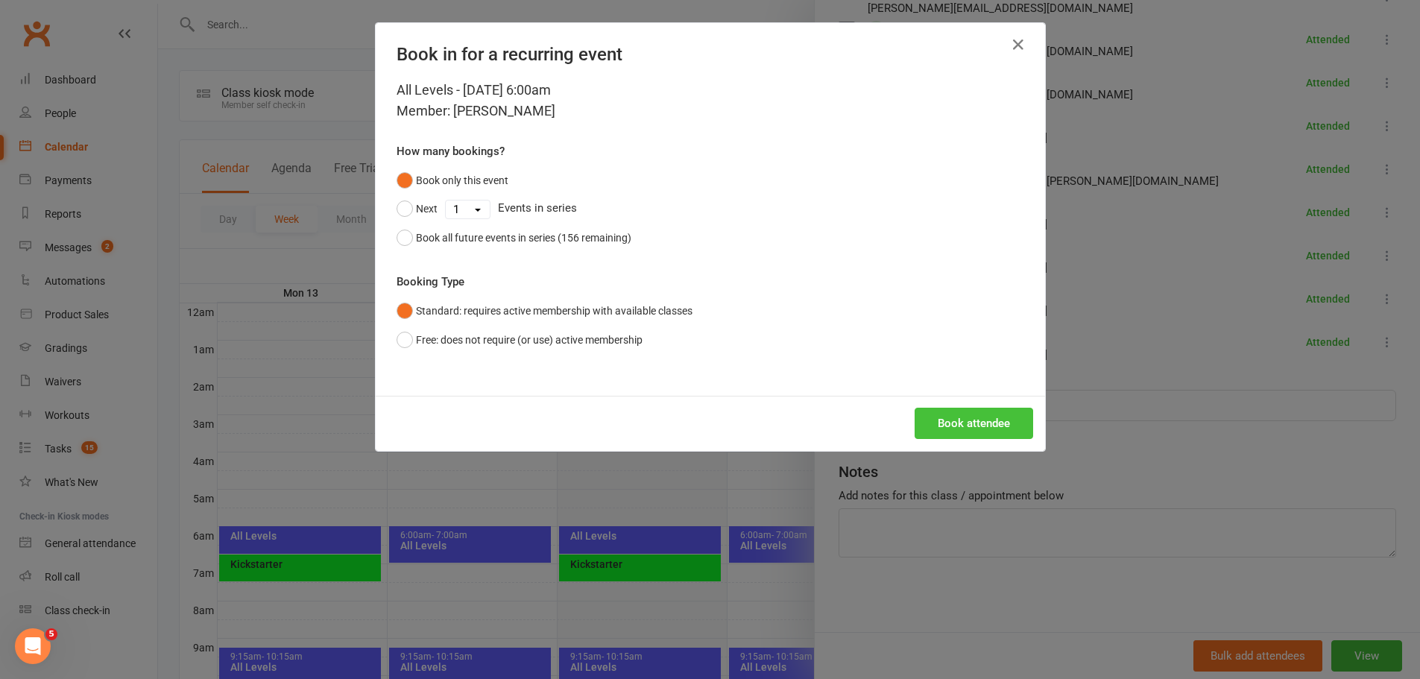
click at [933, 417] on button "Book attendee" at bounding box center [974, 423] width 119 height 31
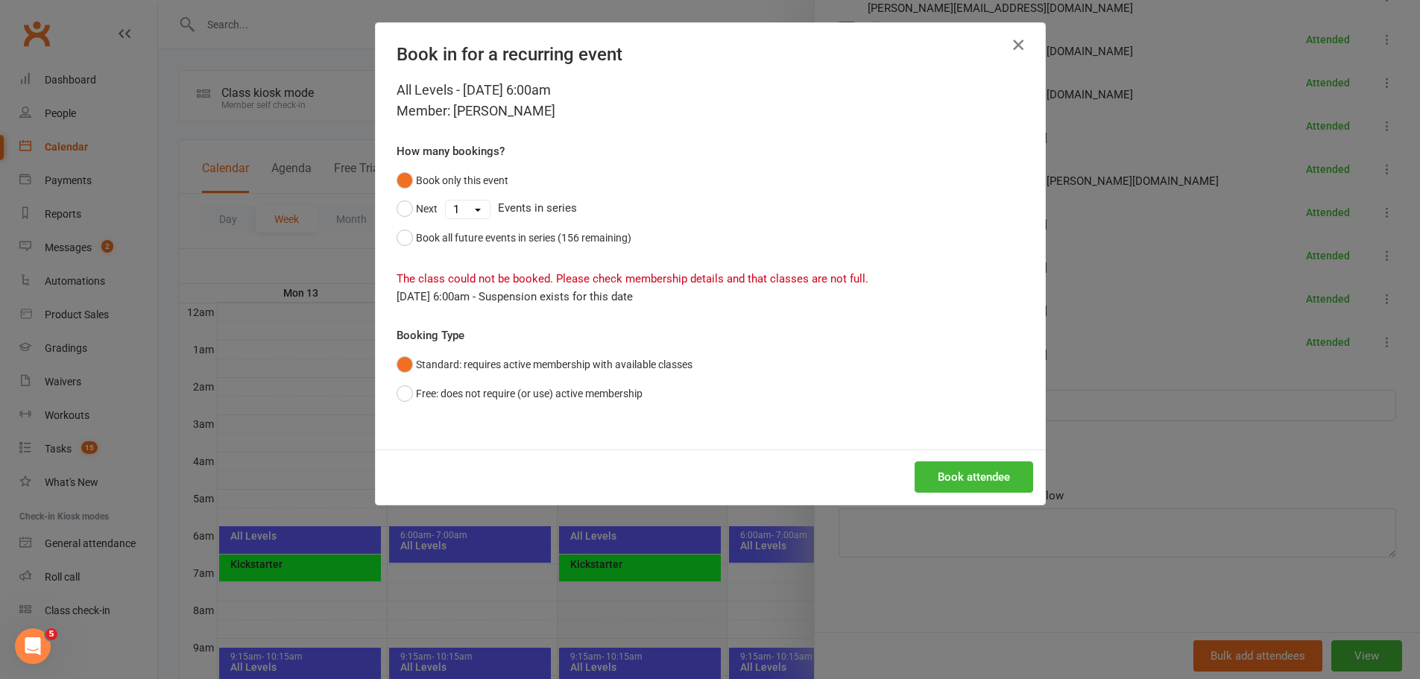
click at [1011, 44] on icon "button" at bounding box center [1018, 45] width 18 height 18
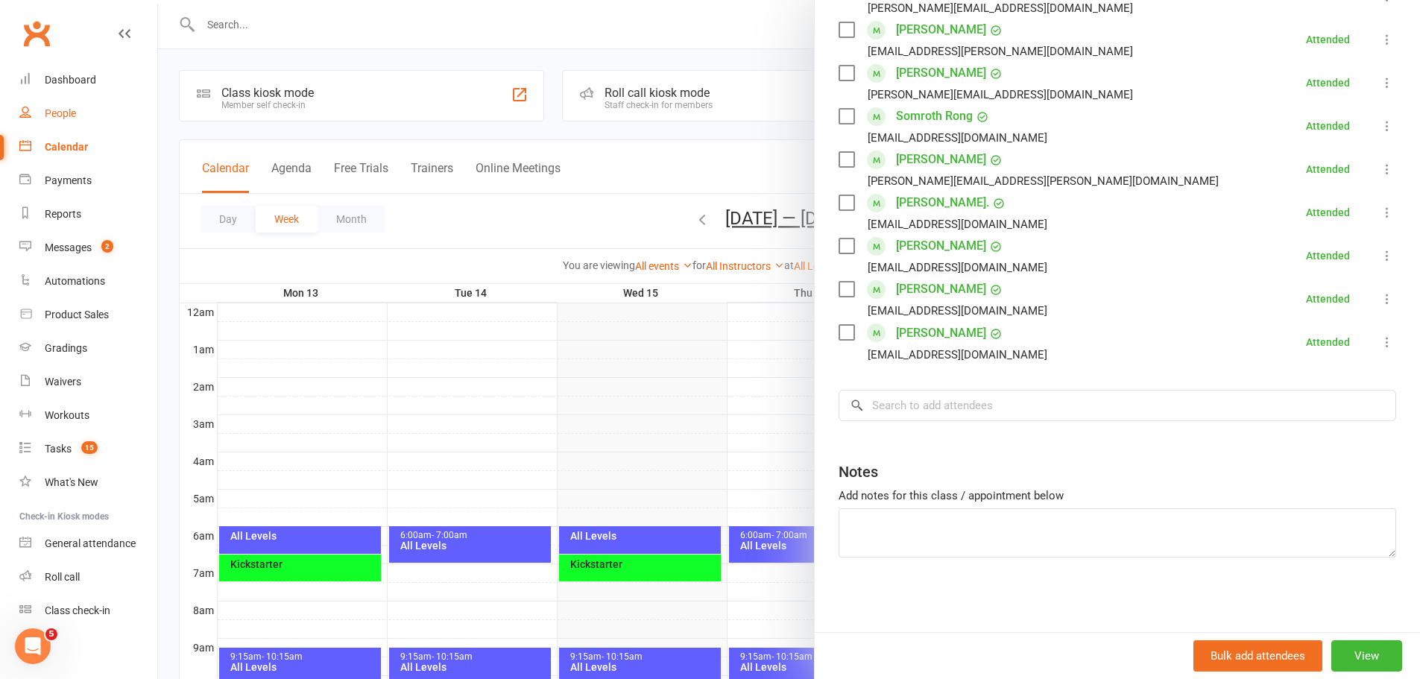
click at [72, 110] on div "People" at bounding box center [60, 113] width 31 height 12
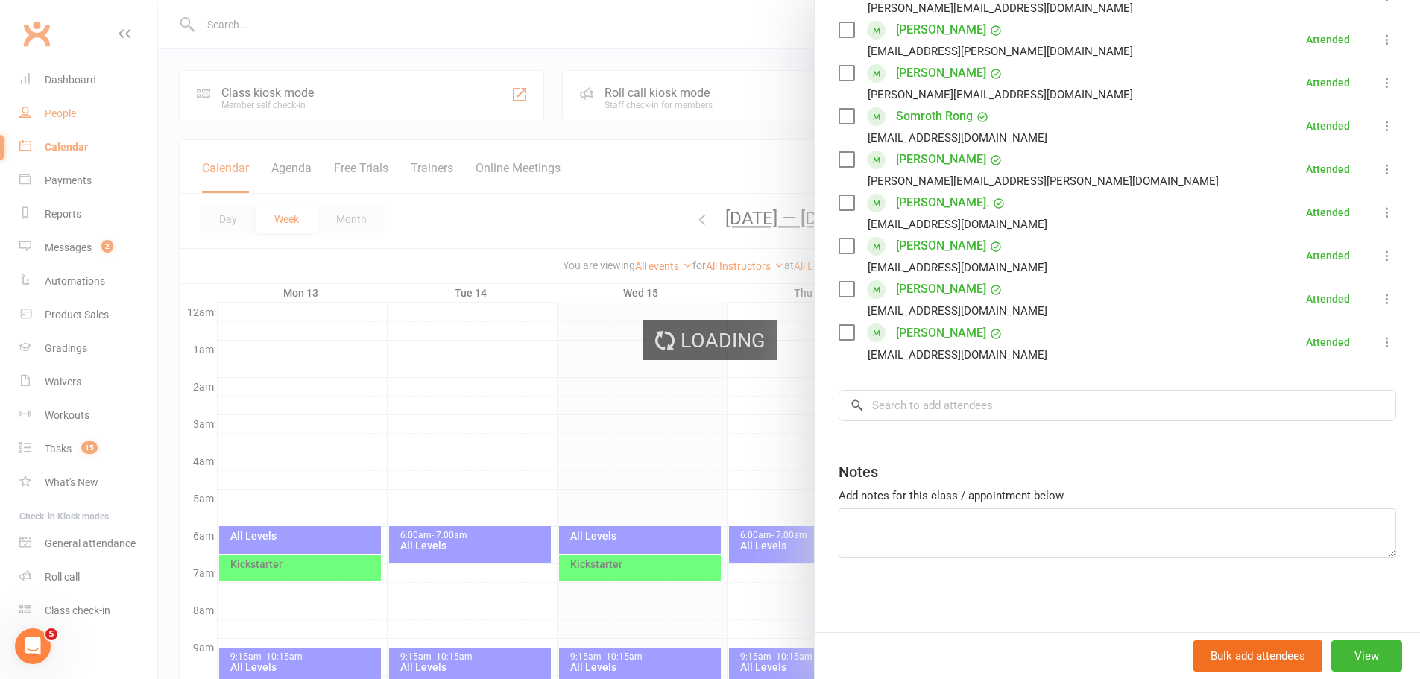
select select "100"
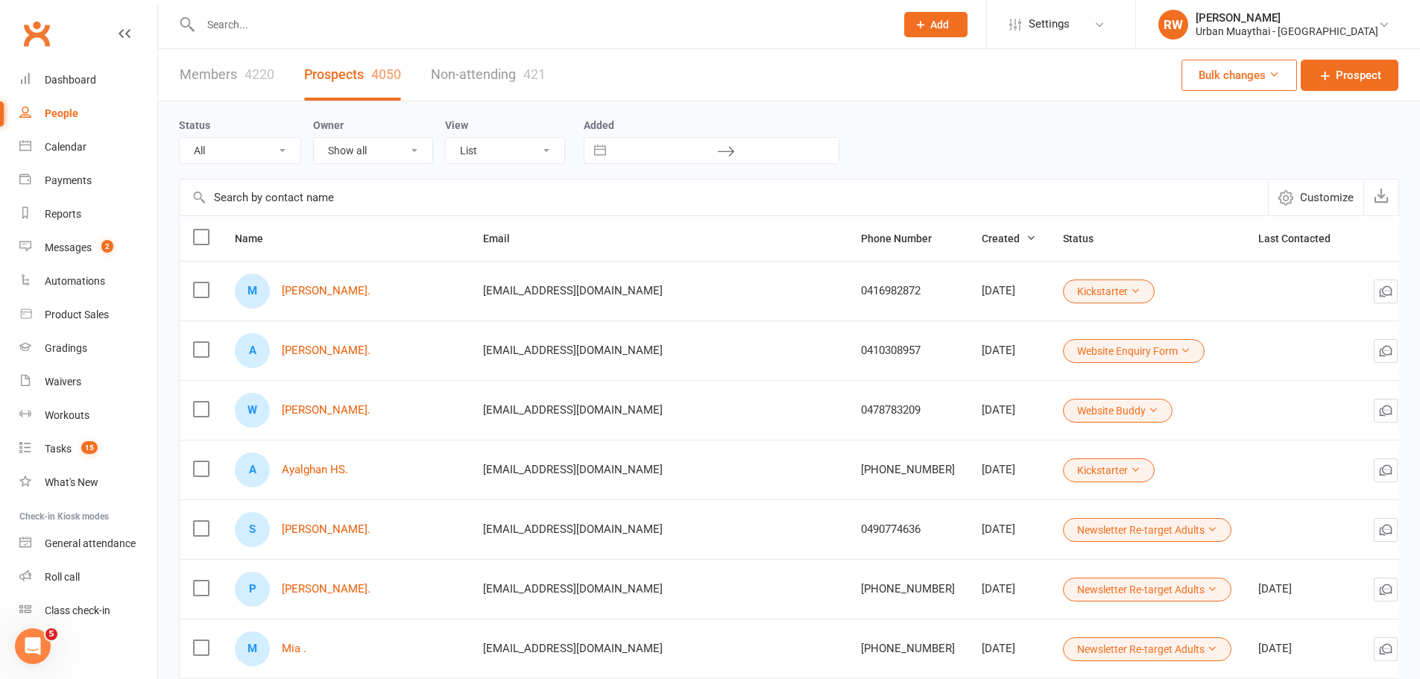
click at [250, 24] on input "text" at bounding box center [540, 24] width 689 height 21
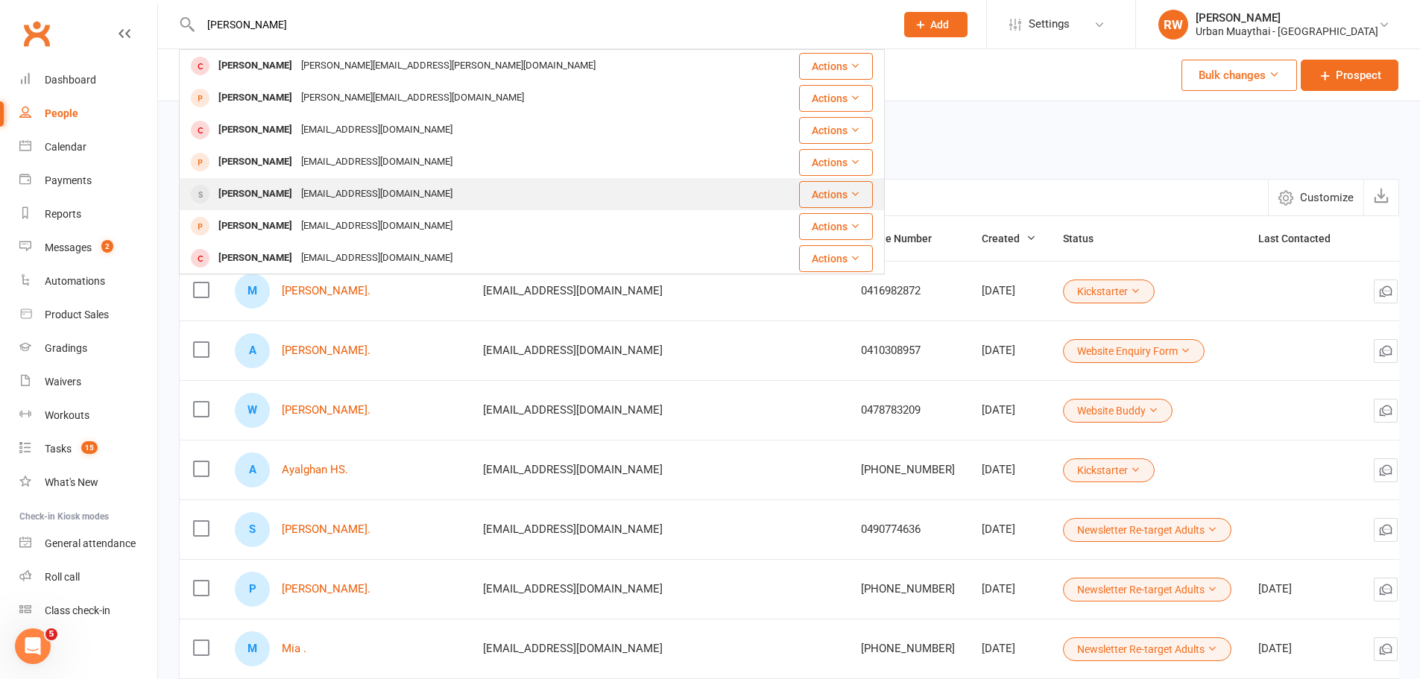
type input "[PERSON_NAME]"
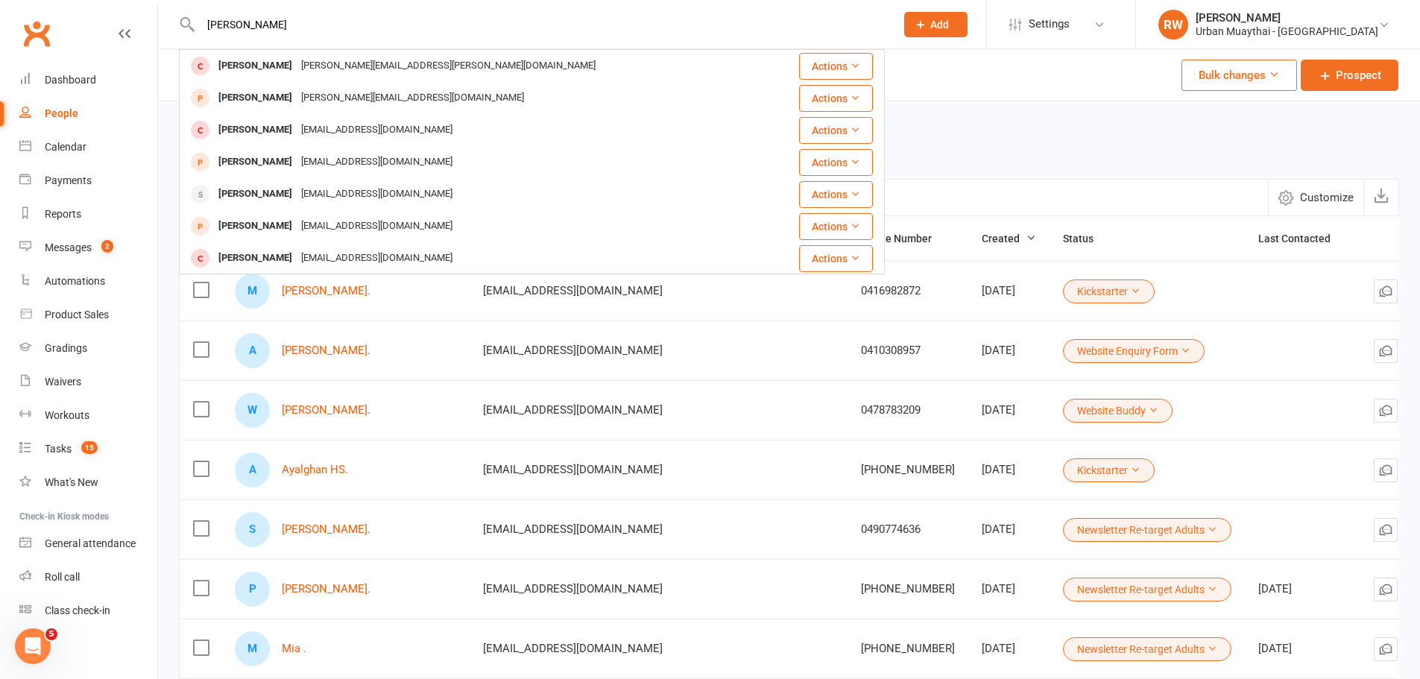
click at [265, 191] on div "[PERSON_NAME]" at bounding box center [255, 194] width 83 height 22
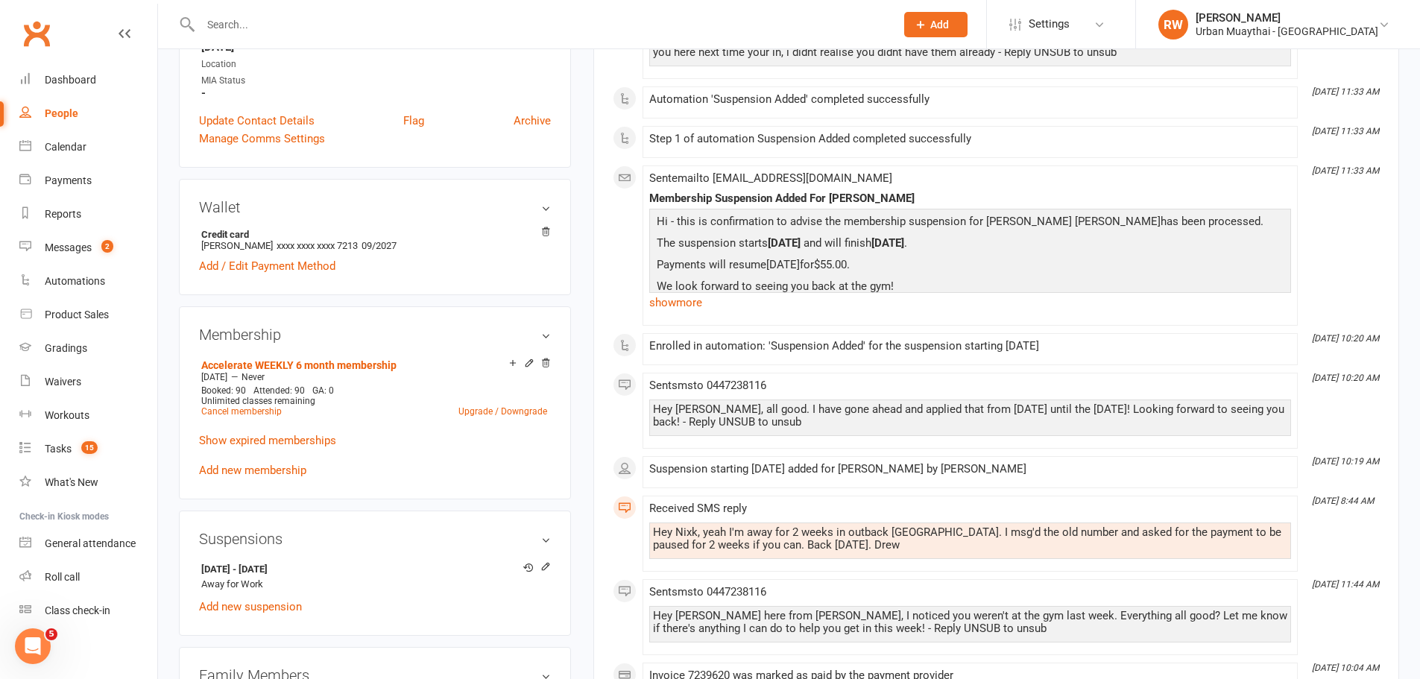
scroll to position [447, 0]
click at [539, 563] on div at bounding box center [533, 566] width 35 height 13
click at [546, 562] on icon at bounding box center [545, 565] width 10 height 10
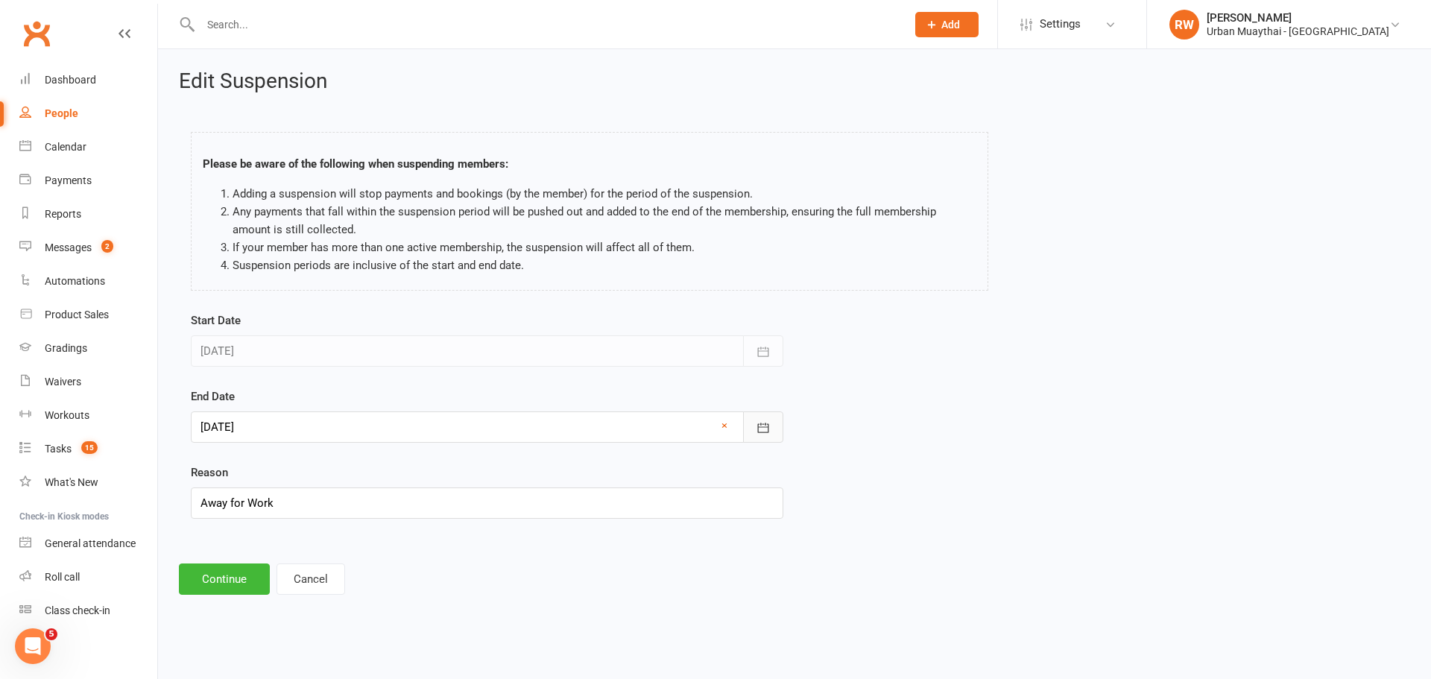
click at [766, 428] on icon "button" at bounding box center [763, 427] width 15 height 15
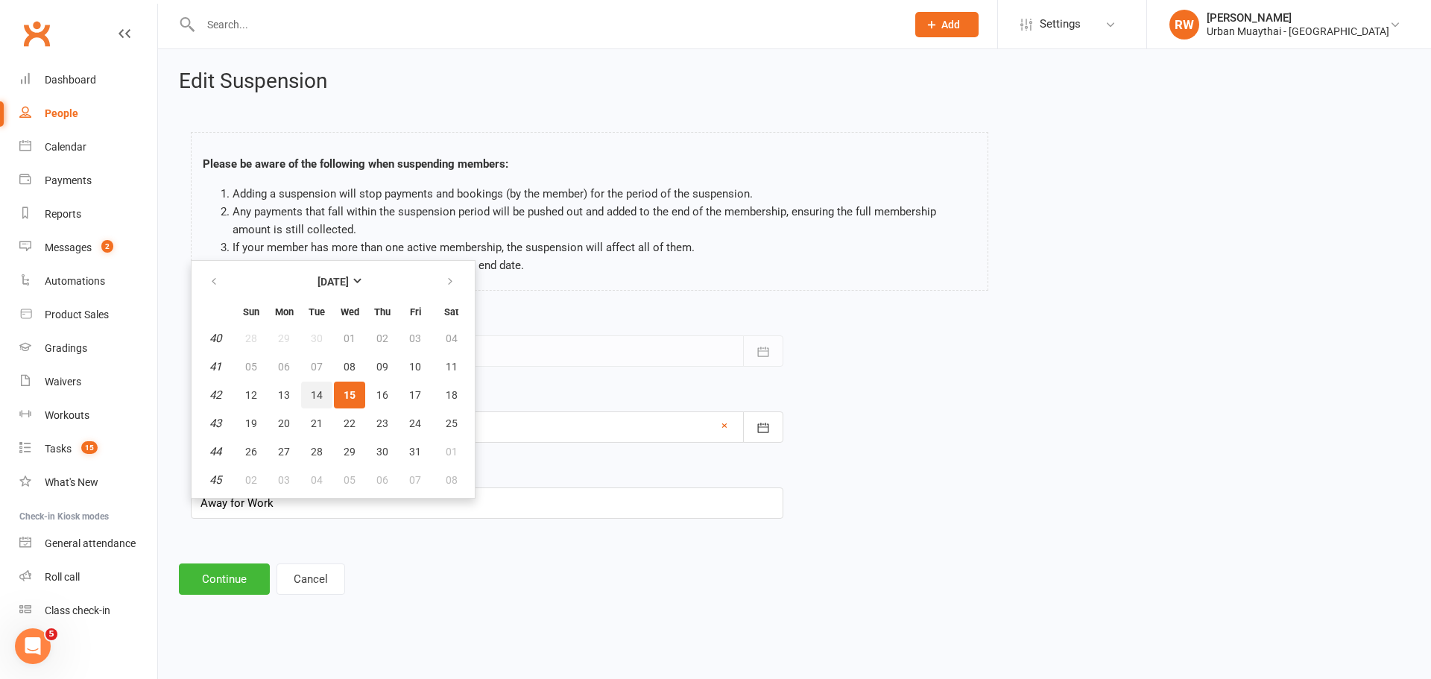
click at [317, 396] on span "14" at bounding box center [317, 395] width 12 height 12
type input "[DATE]"
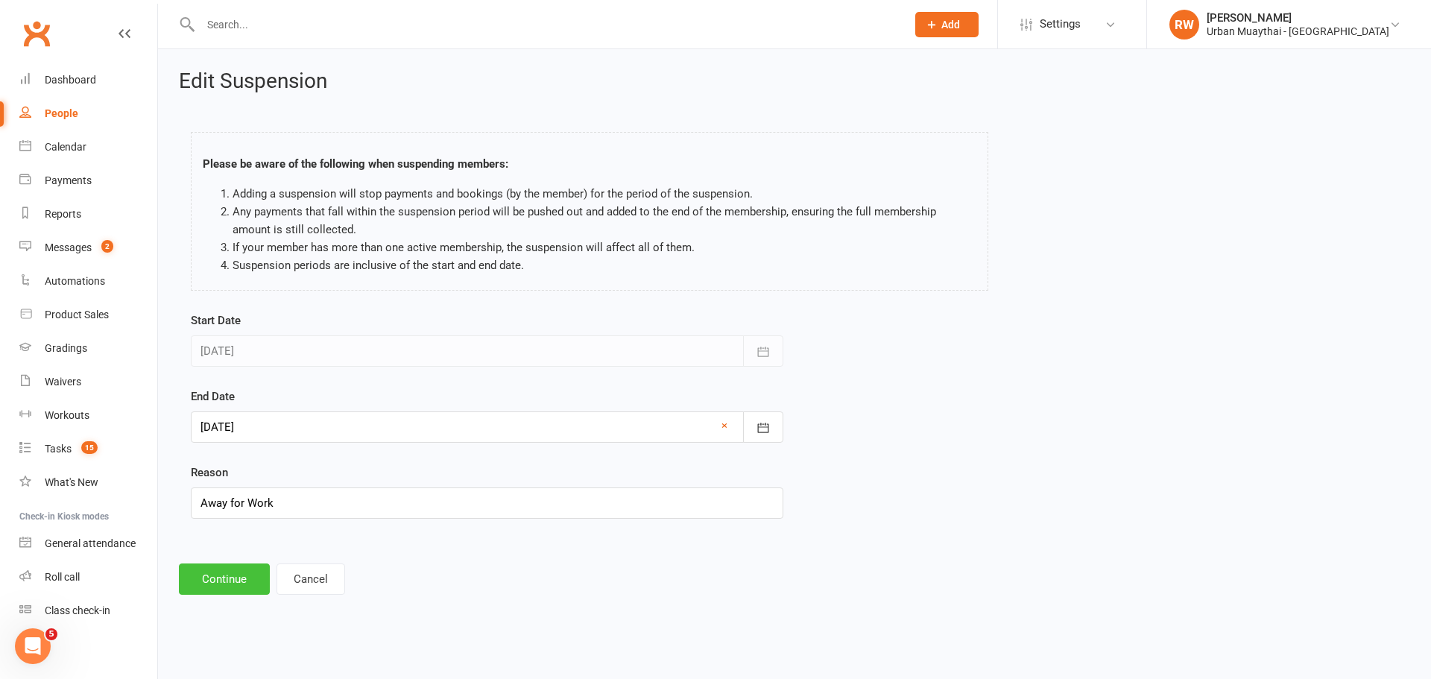
click at [239, 568] on button "Continue" at bounding box center [224, 578] width 91 height 31
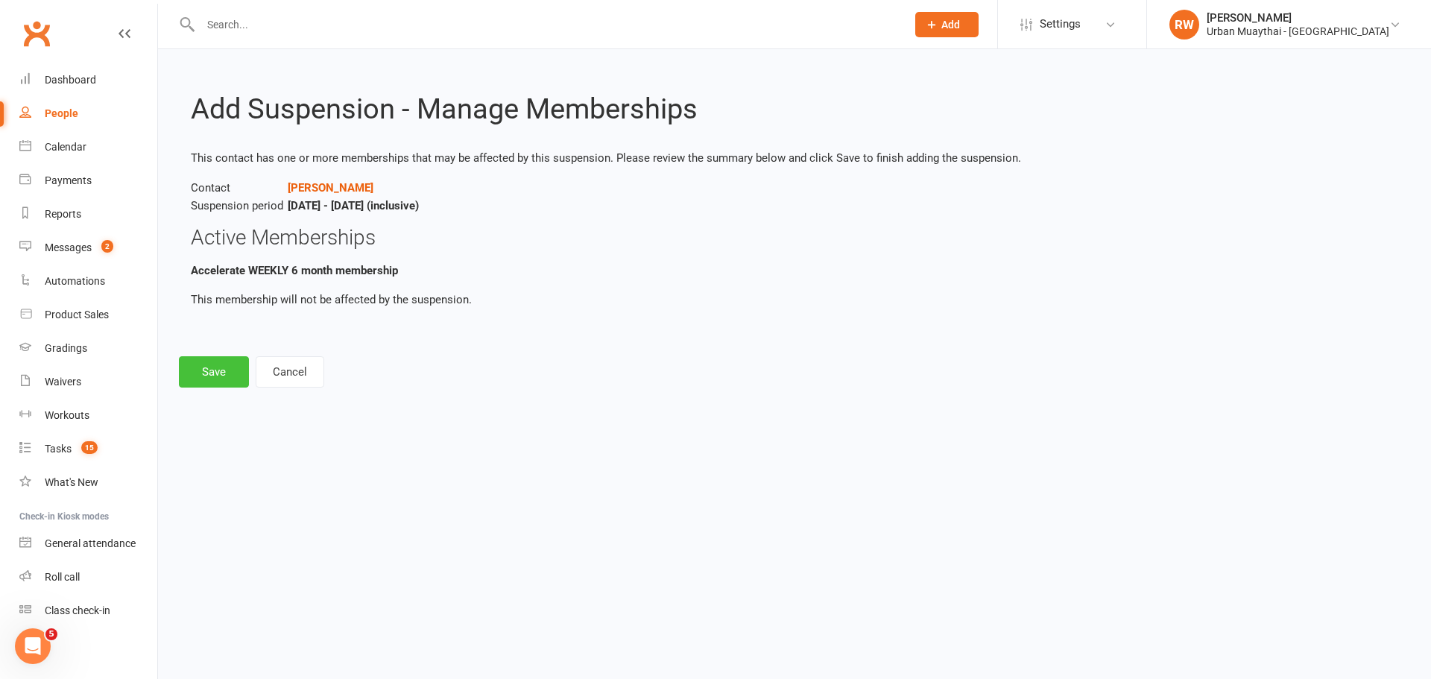
click at [220, 369] on button "Save" at bounding box center [214, 371] width 70 height 31
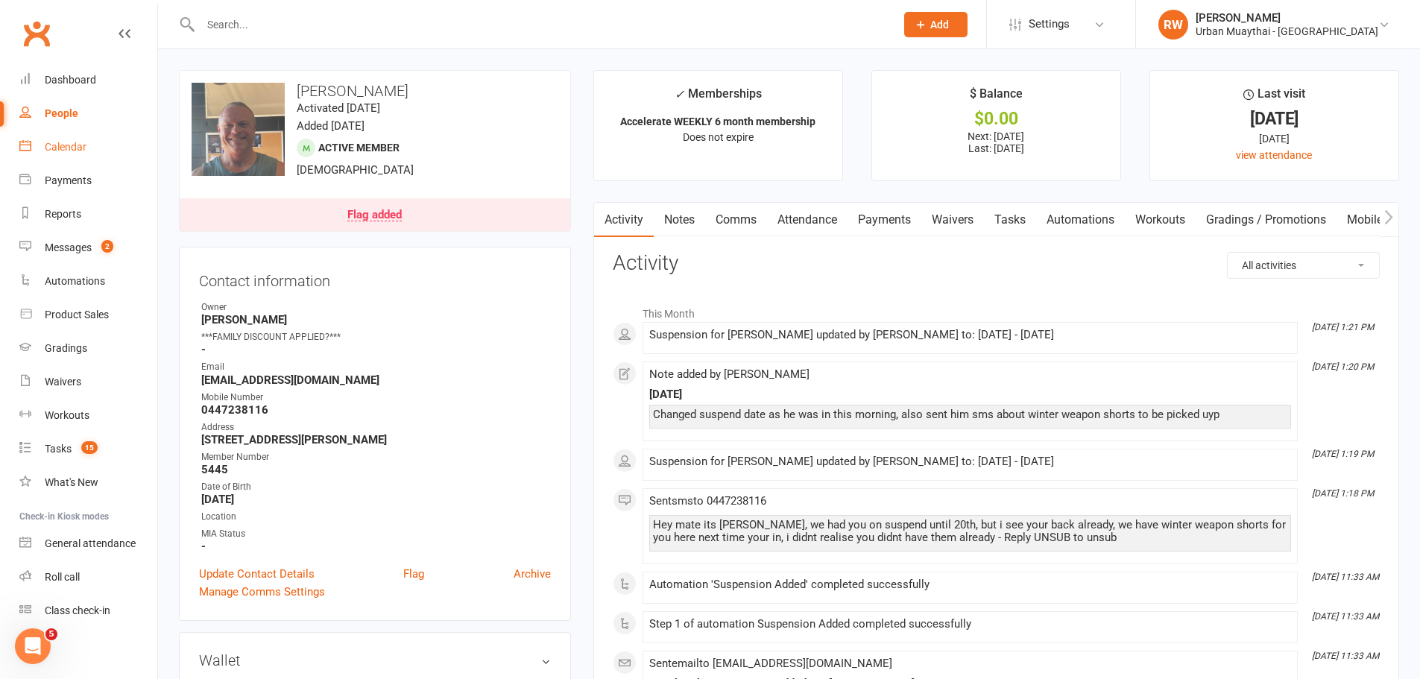
click at [55, 143] on div "Calendar" at bounding box center [66, 147] width 42 height 12
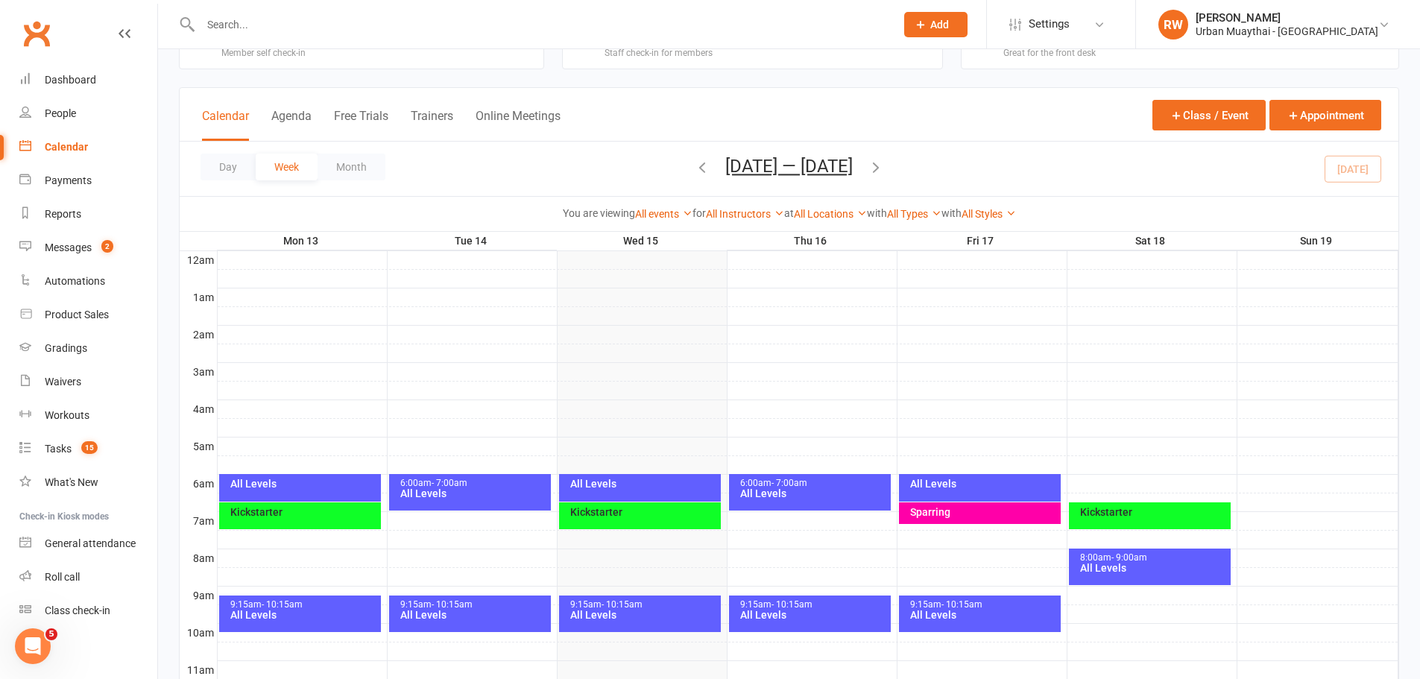
scroll to position [224, 0]
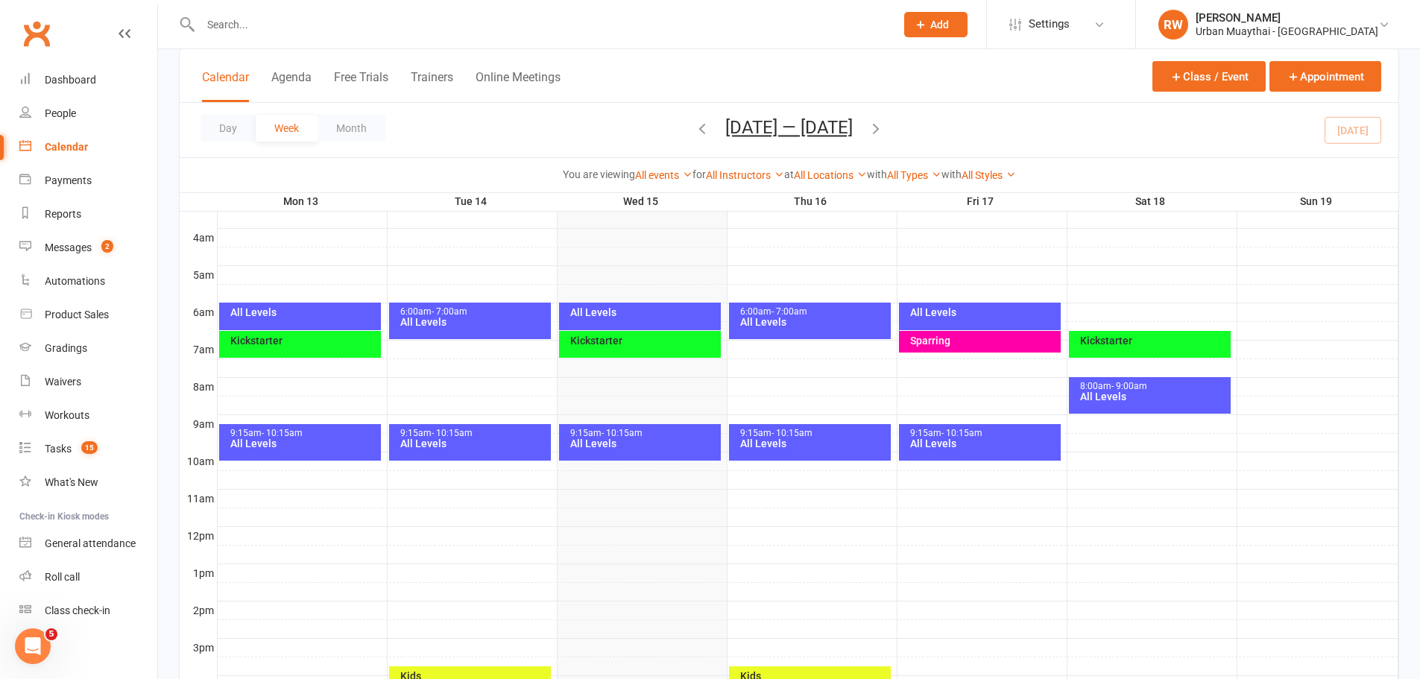
click at [631, 309] on div "All Levels" at bounding box center [643, 312] width 148 height 10
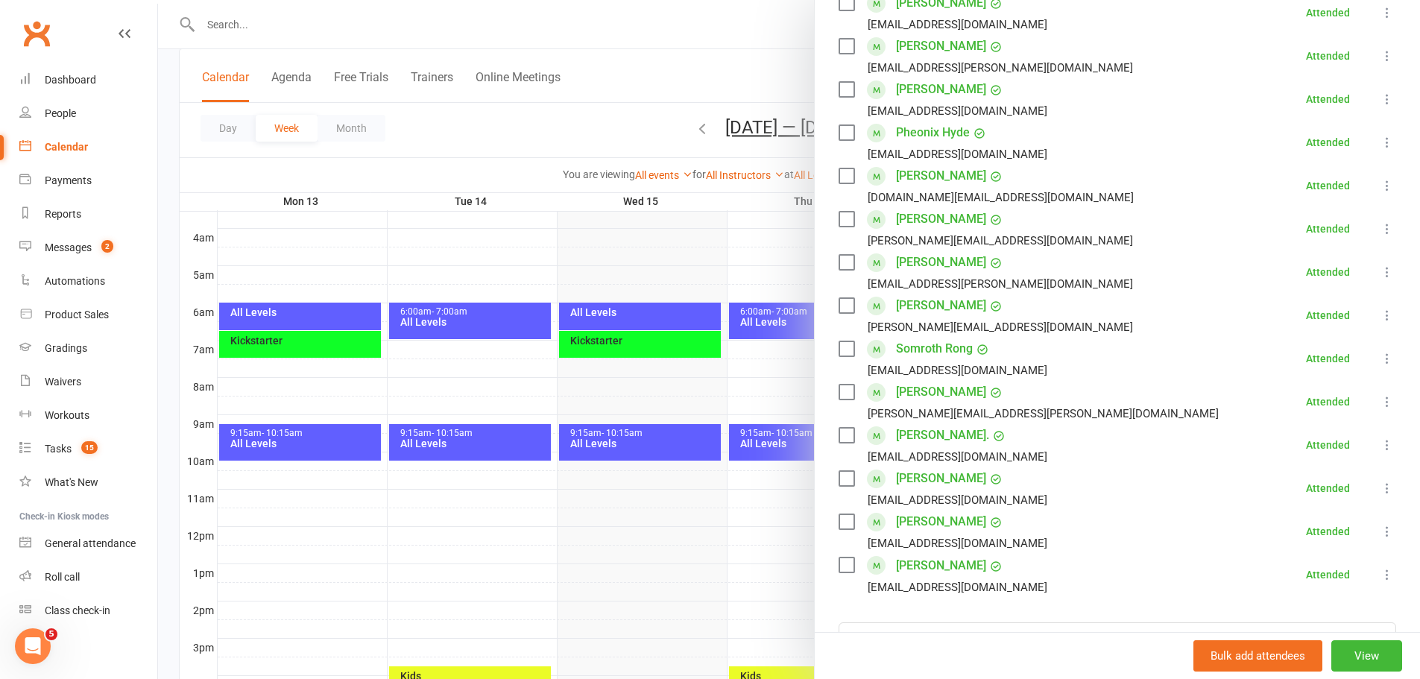
scroll to position [605, 0]
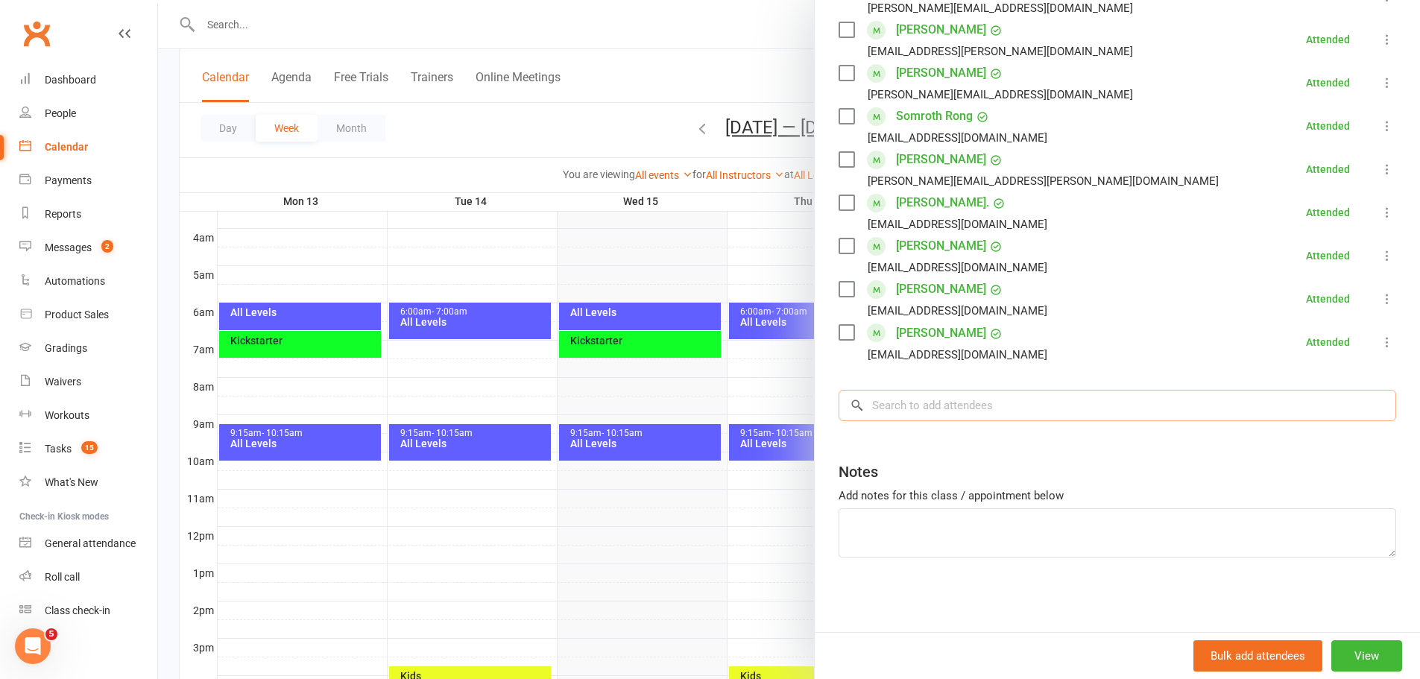
click at [920, 403] on input "search" at bounding box center [1118, 405] width 558 height 31
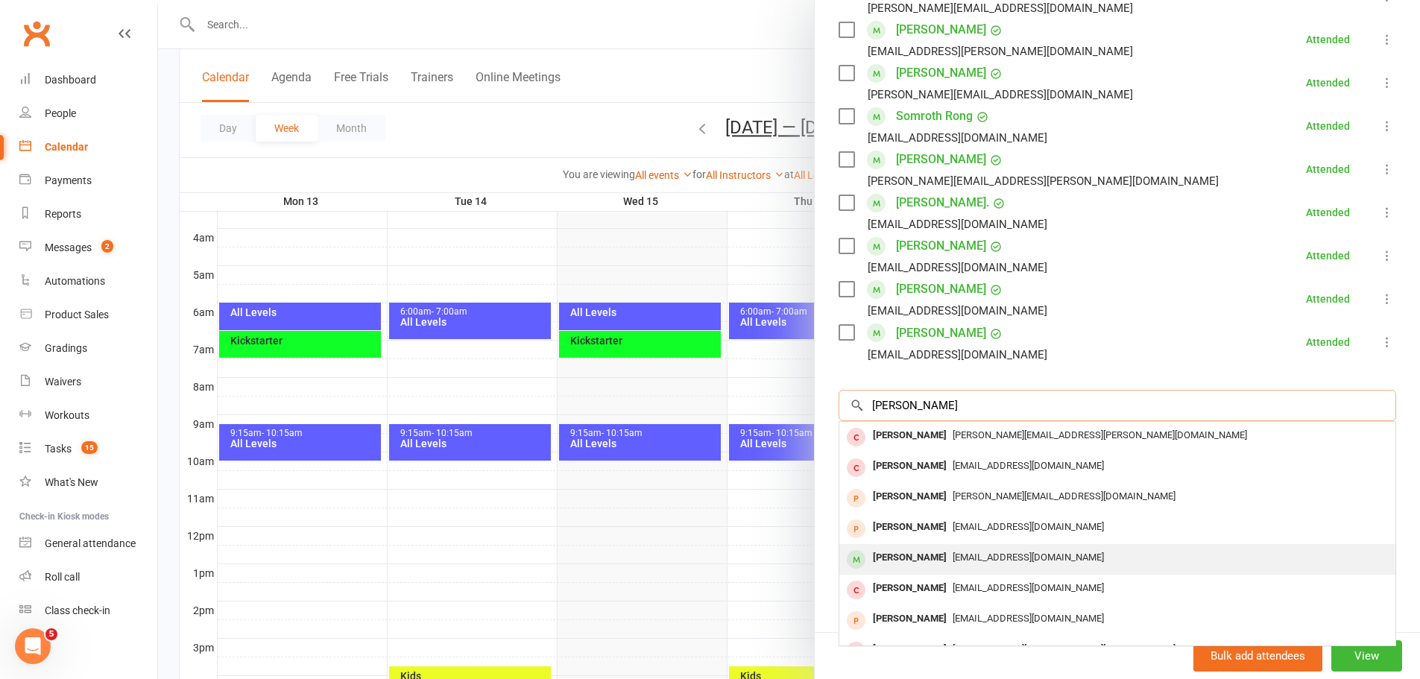
type input "[PERSON_NAME]"
click at [912, 562] on div "[PERSON_NAME]" at bounding box center [910, 558] width 86 height 22
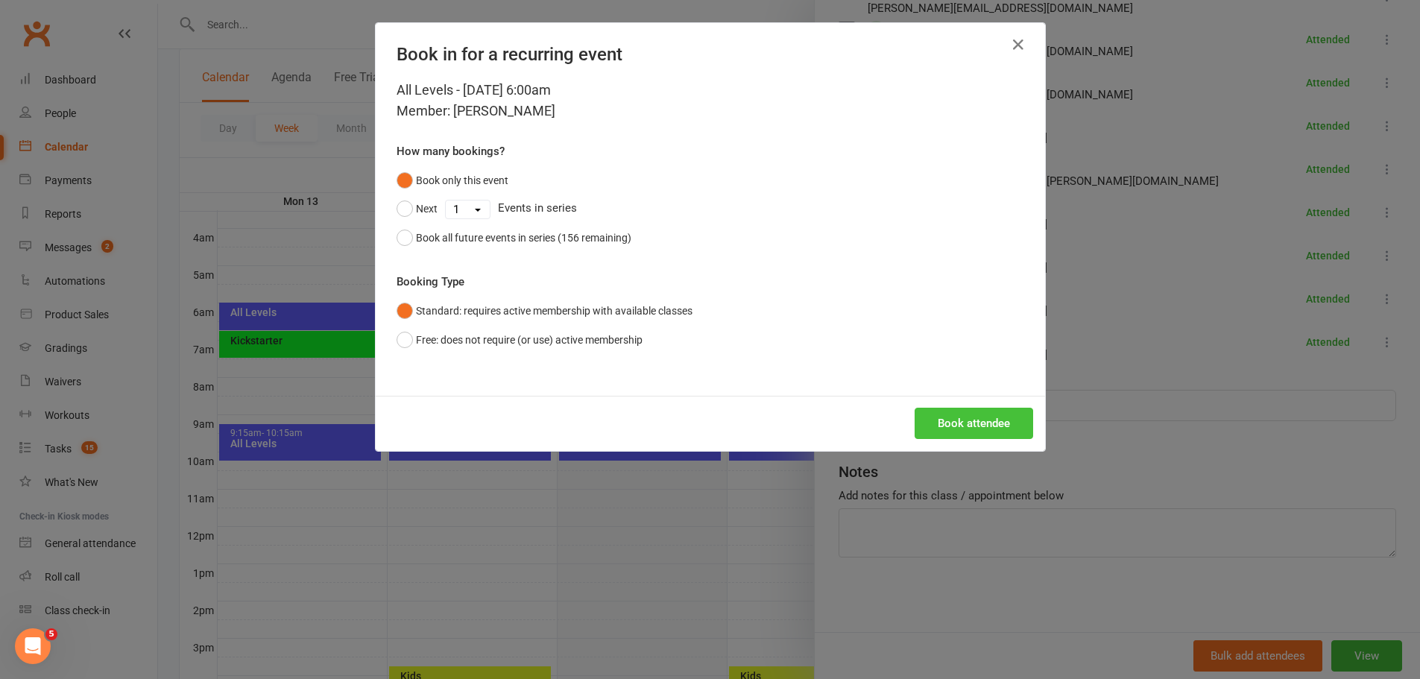
click at [997, 417] on button "Book attendee" at bounding box center [974, 423] width 119 height 31
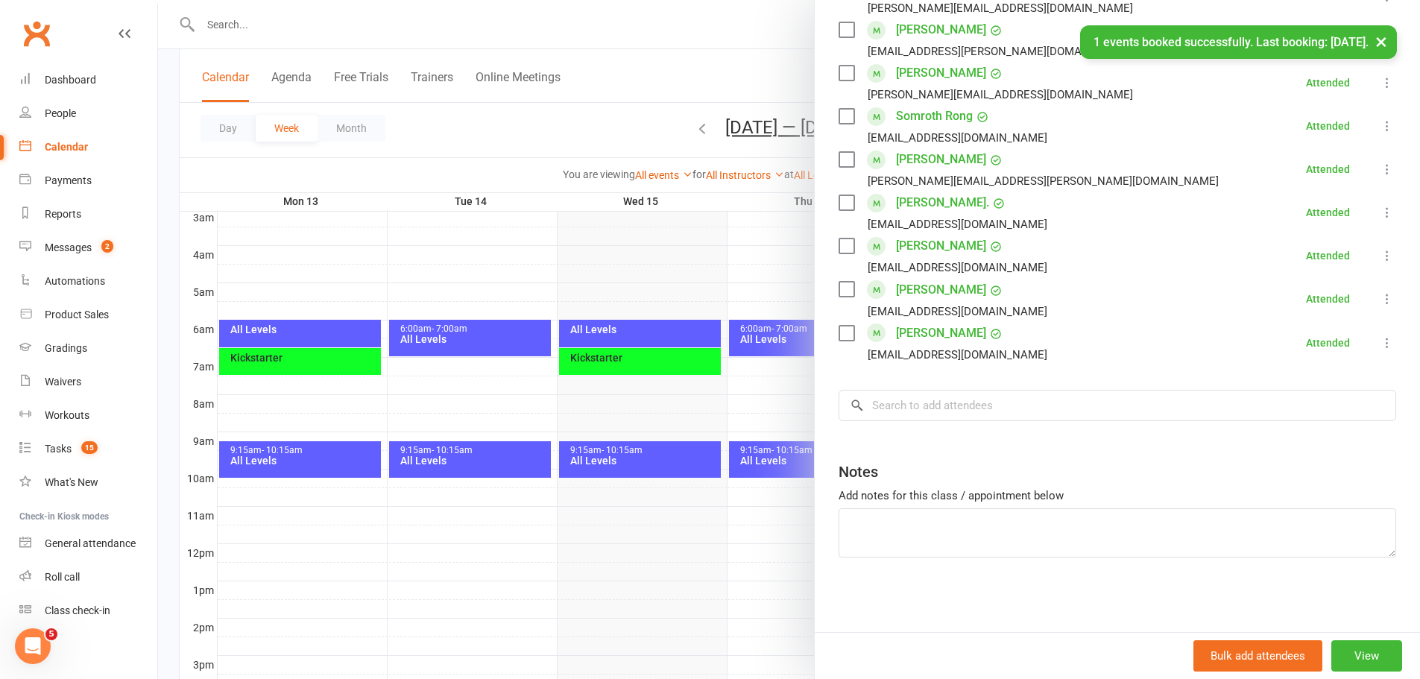
scroll to position [373, 0]
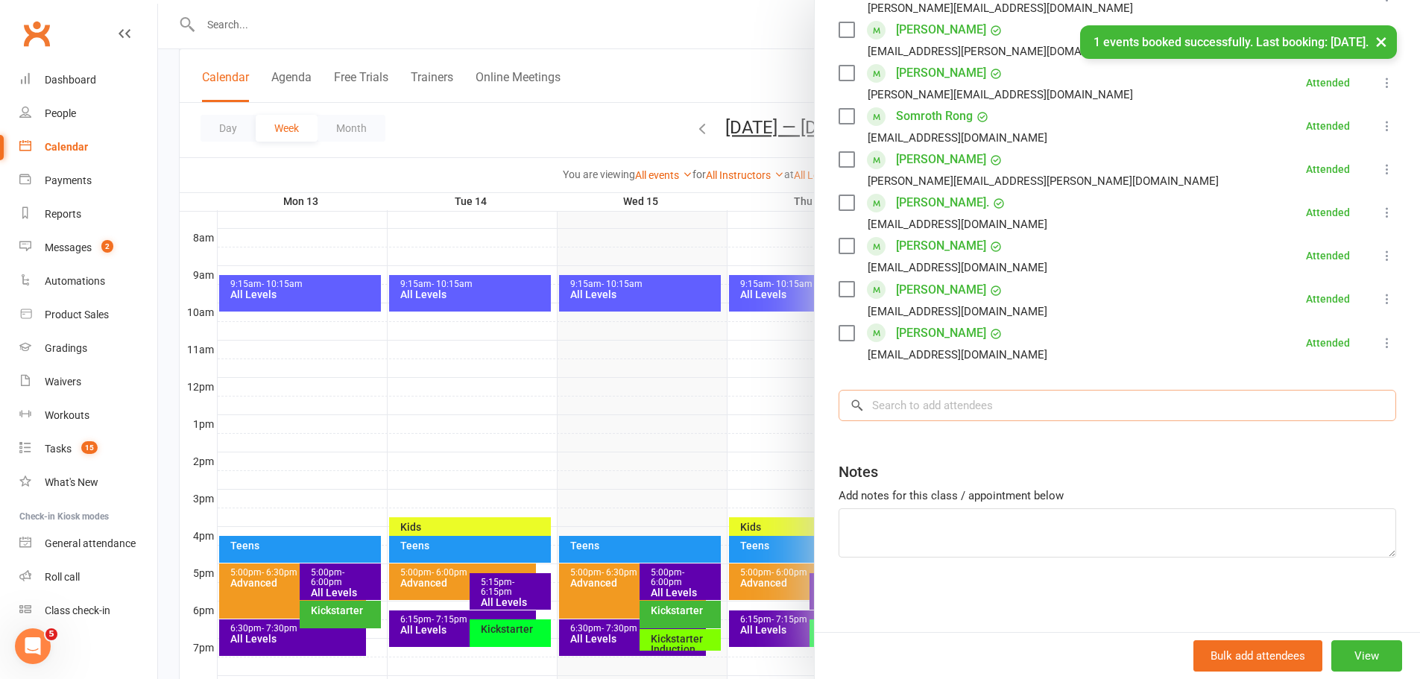
click at [1005, 403] on input "search" at bounding box center [1118, 405] width 558 height 31
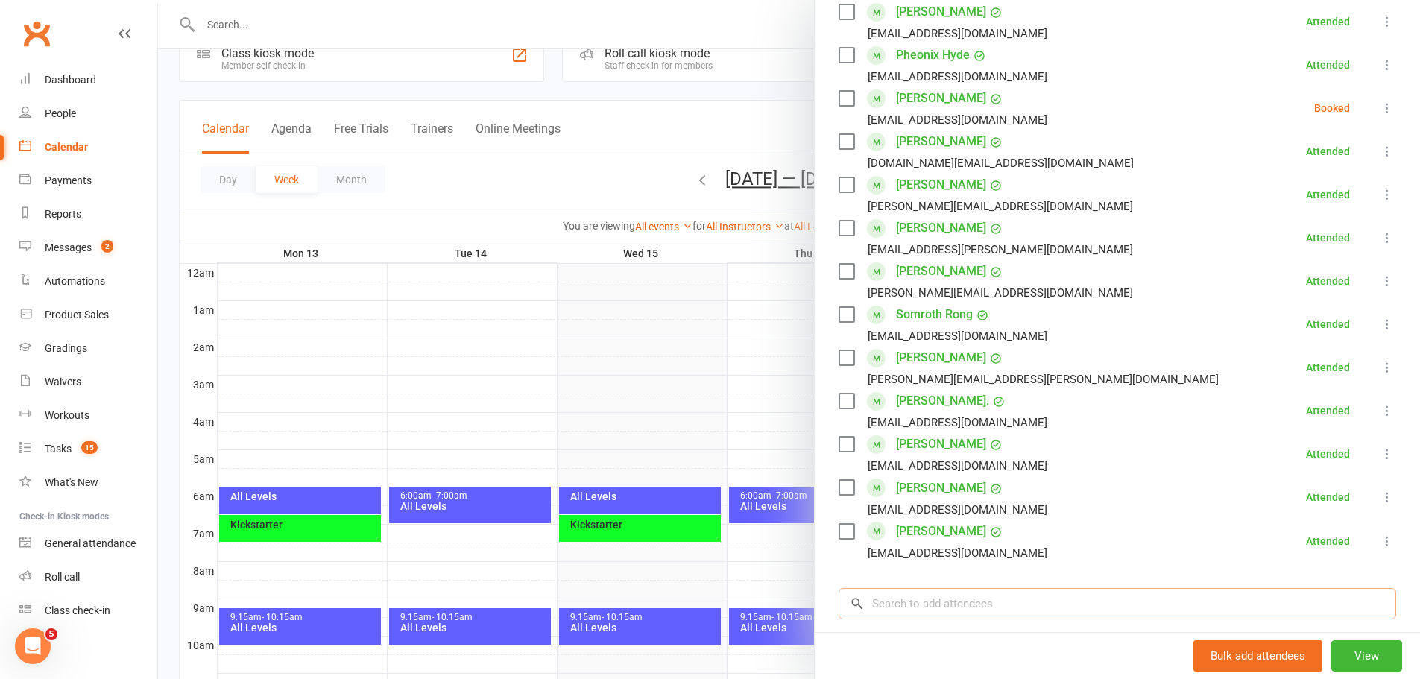
scroll to position [201, 0]
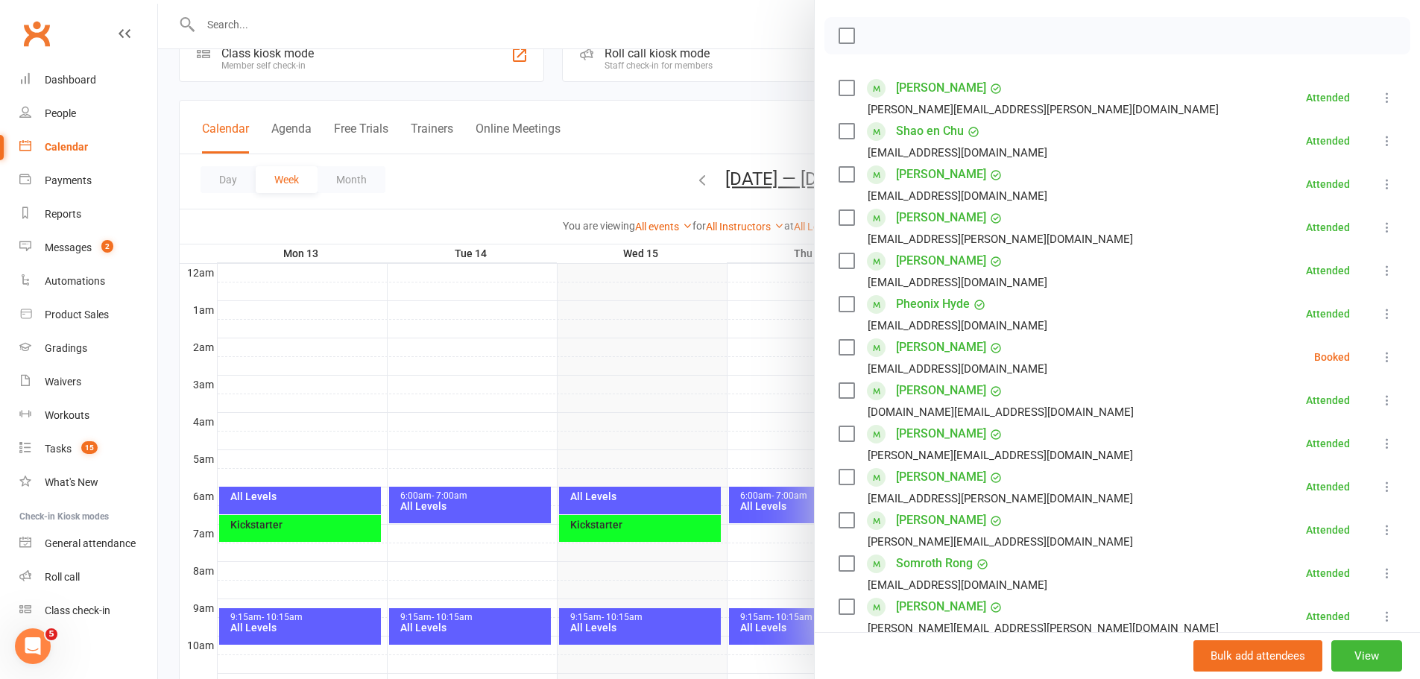
click at [1380, 356] on icon at bounding box center [1387, 357] width 15 height 15
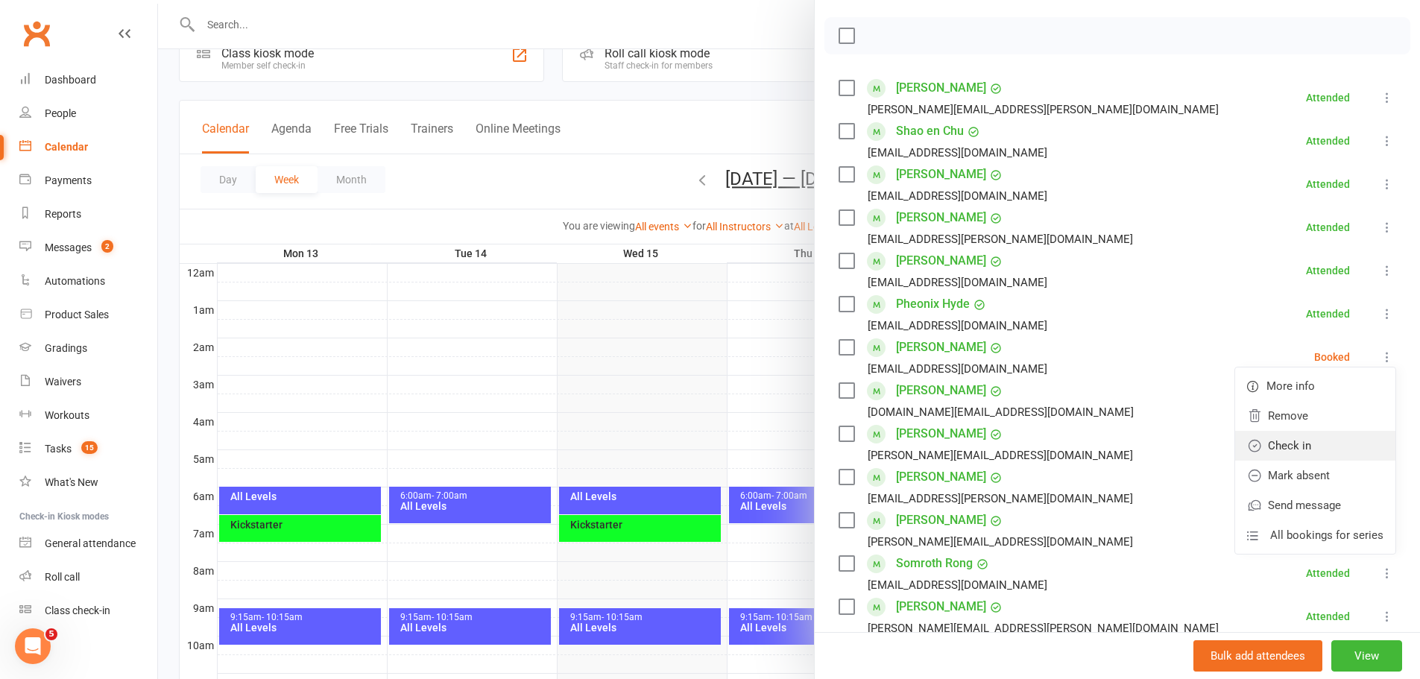
click at [1284, 445] on link "Check in" at bounding box center [1315, 446] width 160 height 30
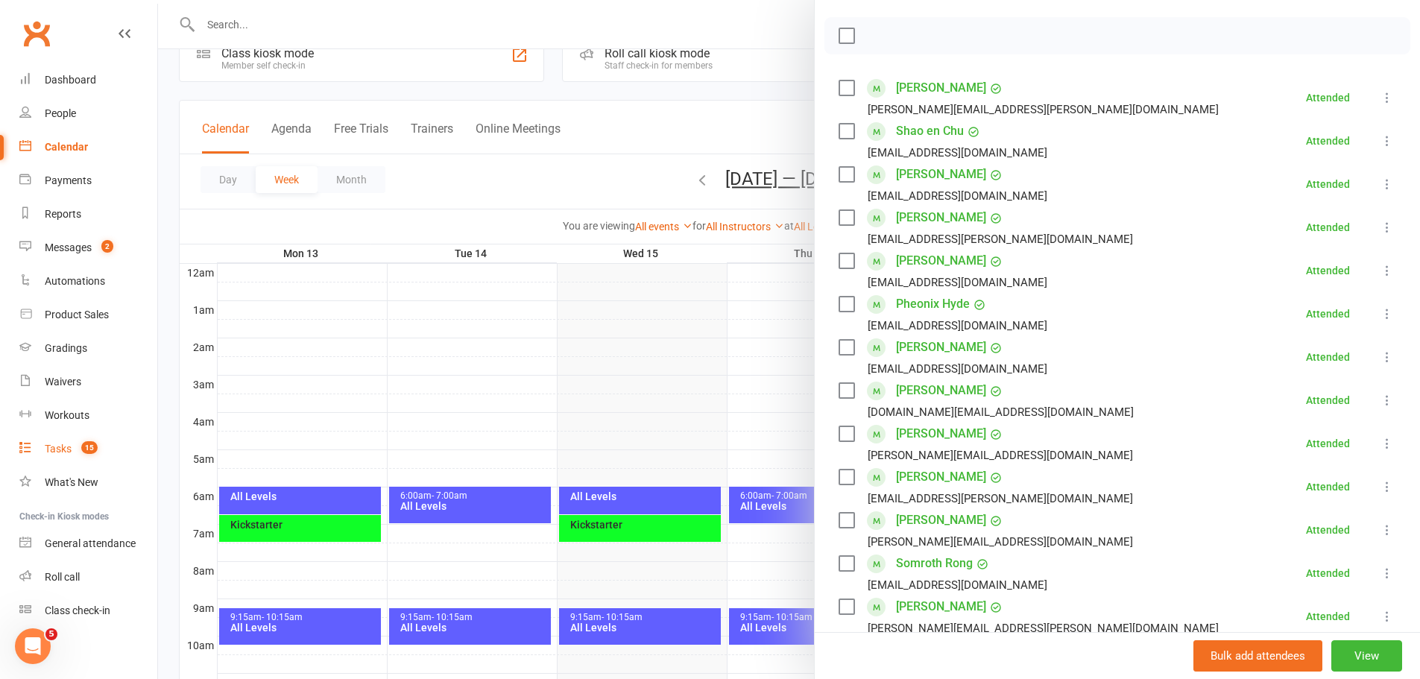
click at [48, 449] on div "Tasks" at bounding box center [58, 449] width 27 height 12
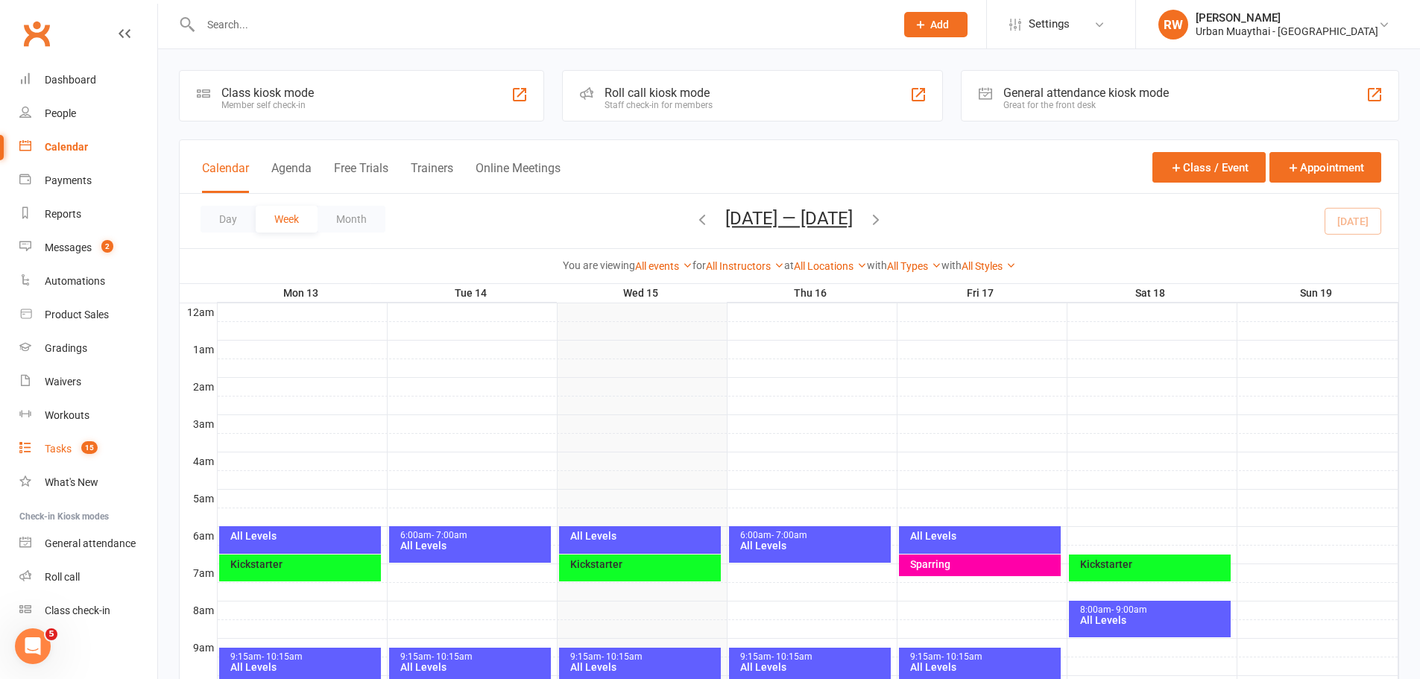
click at [57, 445] on div "Tasks" at bounding box center [58, 449] width 27 height 12
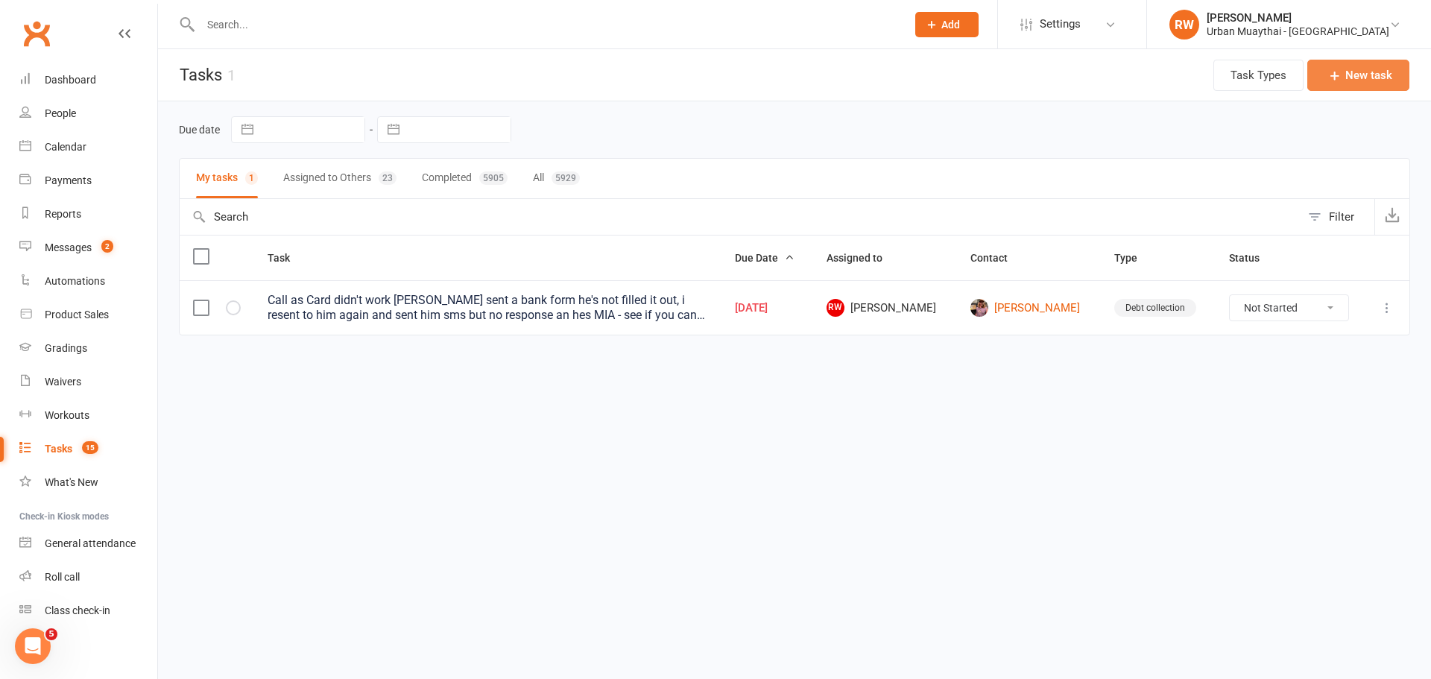
click at [1365, 75] on button "New task" at bounding box center [1358, 75] width 102 height 31
select select "33370"
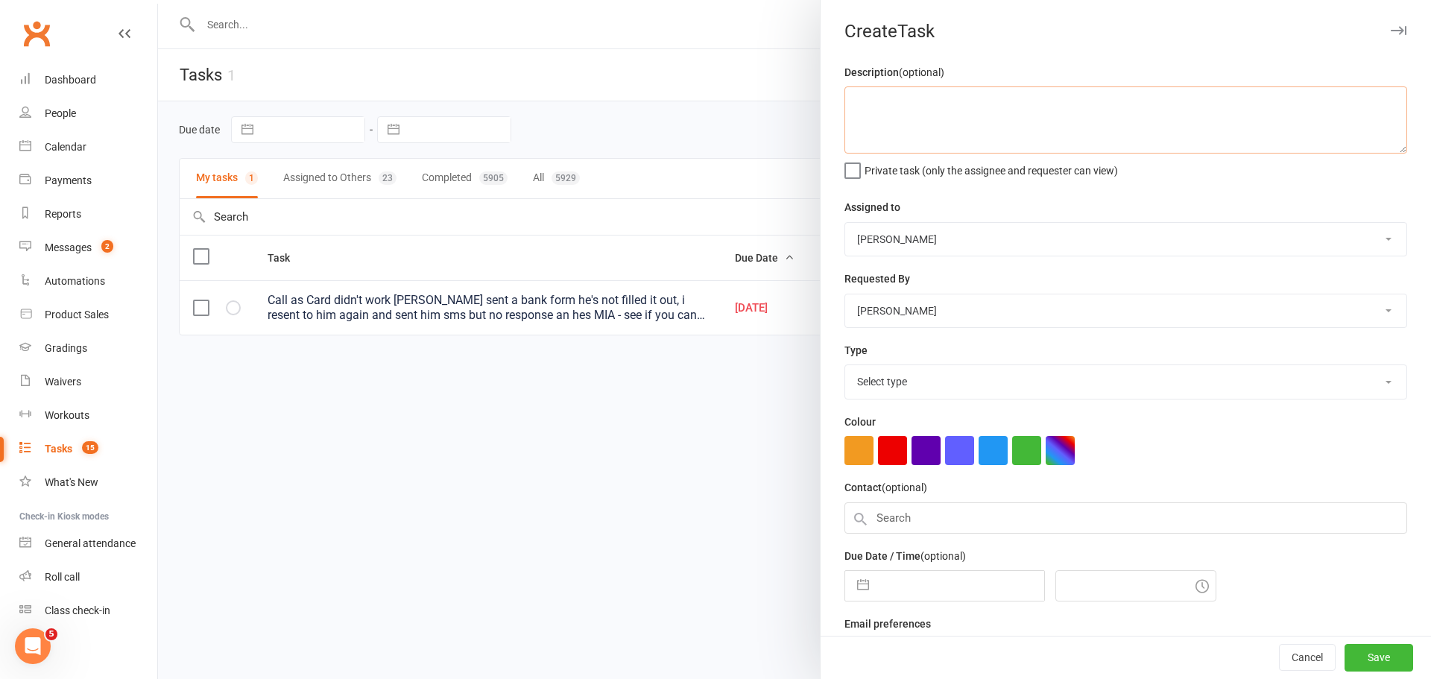
click at [859, 103] on textarea at bounding box center [1125, 119] width 563 height 67
type textarea "Winter weapon merch"
click at [1365, 242] on select "[PERSON_NAME] [PERSON_NAME] [PERSON_NAME] [PERSON_NAME] [PERSON_NAME] [PERSON_N…" at bounding box center [1125, 239] width 561 height 33
select select "53603"
click at [845, 224] on select "[PERSON_NAME] [PERSON_NAME] [PERSON_NAME] [PERSON_NAME] [PERSON_NAME] [PERSON_N…" at bounding box center [1125, 239] width 561 height 33
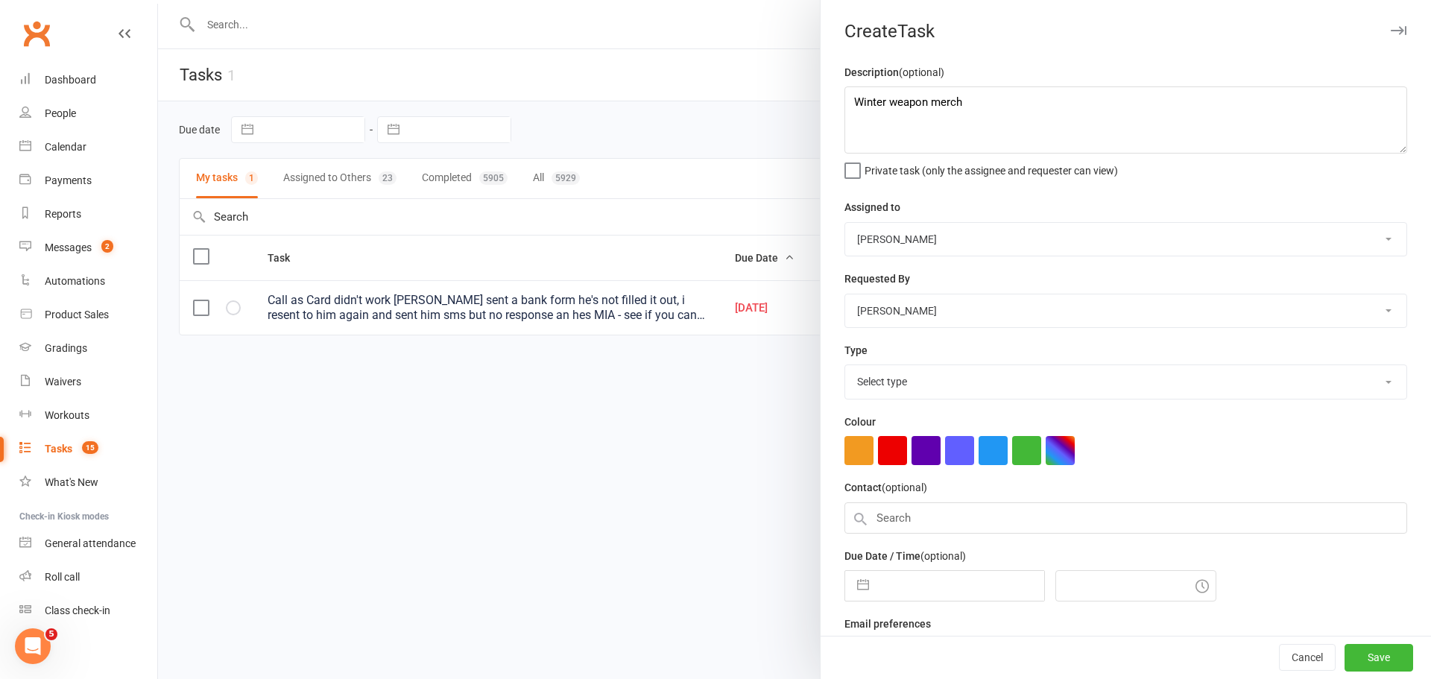
click at [1364, 384] on select "Select type 2 week trial ending Admin/reception Cancellation Class attendance C…" at bounding box center [1125, 381] width 561 height 33
select select "13245"
click at [845, 368] on select "Select type 2 week trial ending Admin/reception Cancellation Class attendance C…" at bounding box center [1125, 381] width 561 height 33
click at [959, 101] on textarea "Winter weapon merch" at bounding box center [1125, 119] width 563 height 67
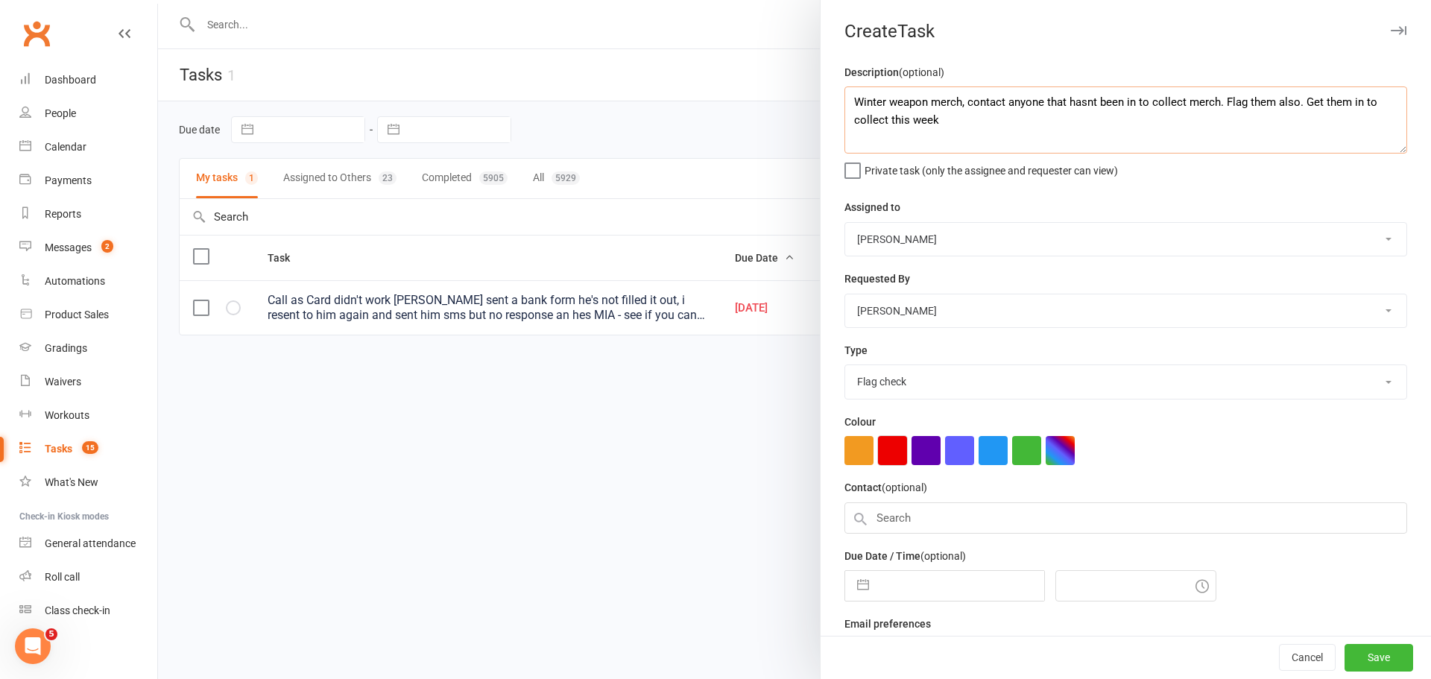
type textarea "Winter weapon merch, contact anyone that hasnt been in to collect merch. Flag t…"
click at [888, 449] on button "button" at bounding box center [892, 450] width 29 height 29
click at [1347, 653] on button "Save" at bounding box center [1379, 658] width 69 height 27
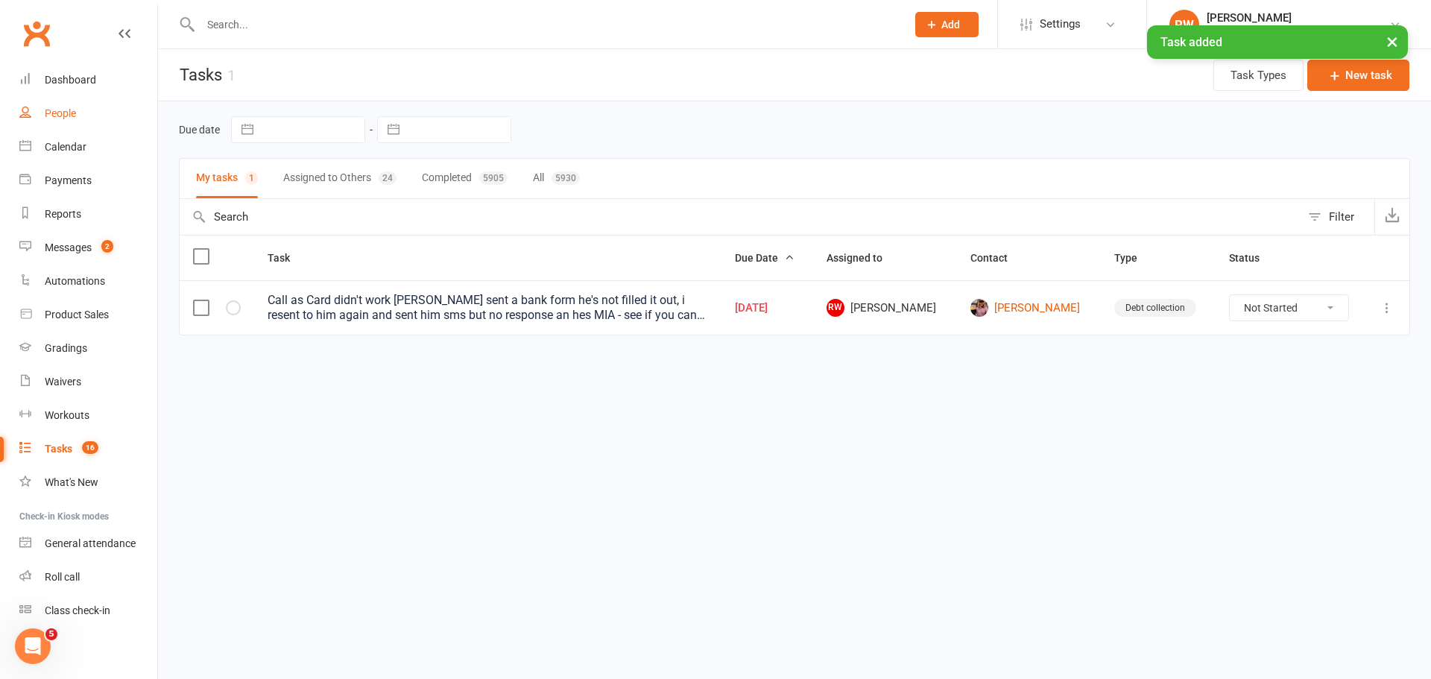
click at [67, 116] on div "People" at bounding box center [60, 113] width 31 height 12
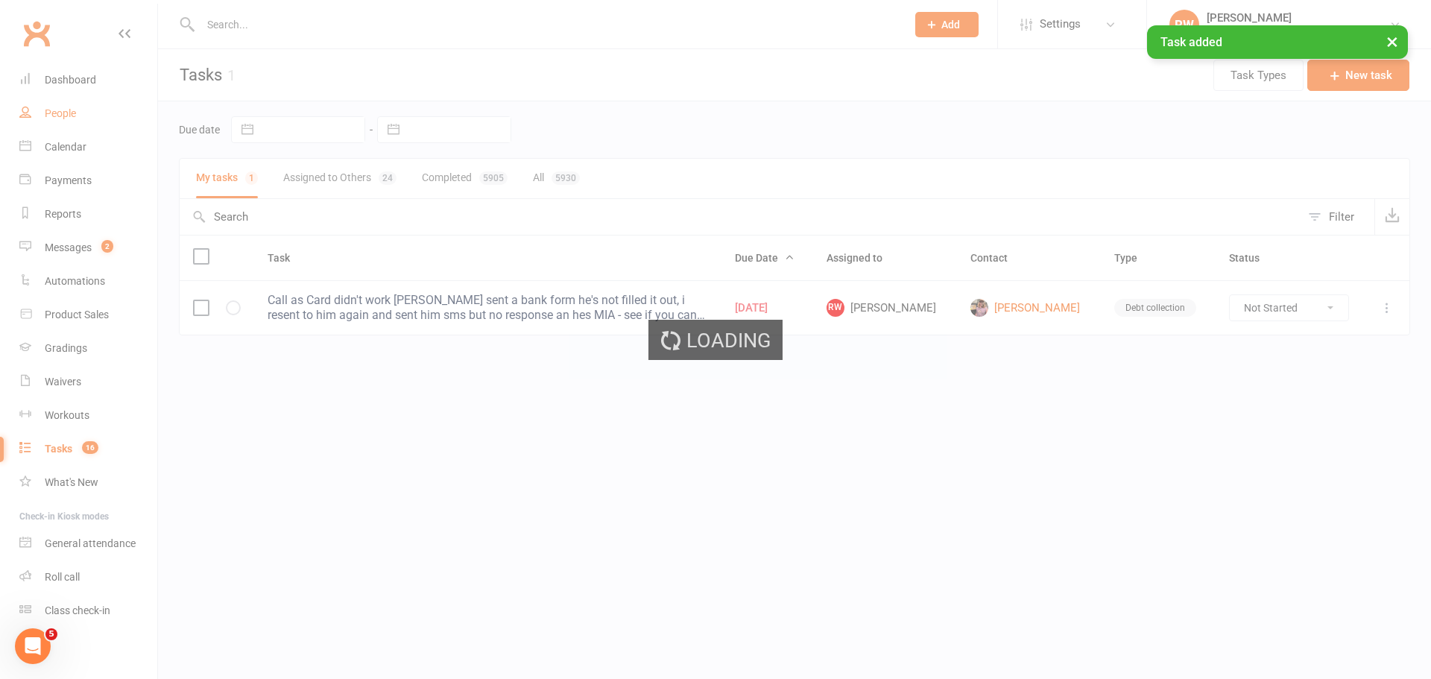
select select "100"
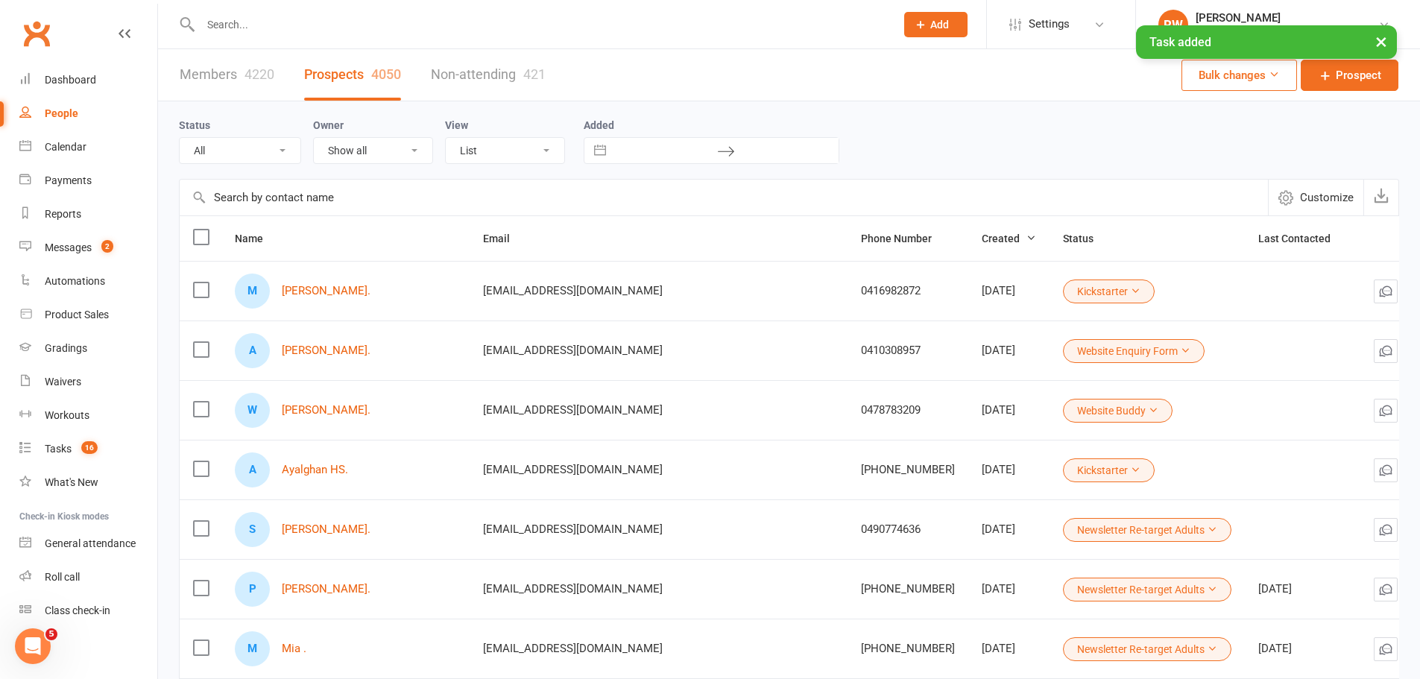
click at [256, 14] on input "text" at bounding box center [540, 24] width 689 height 21
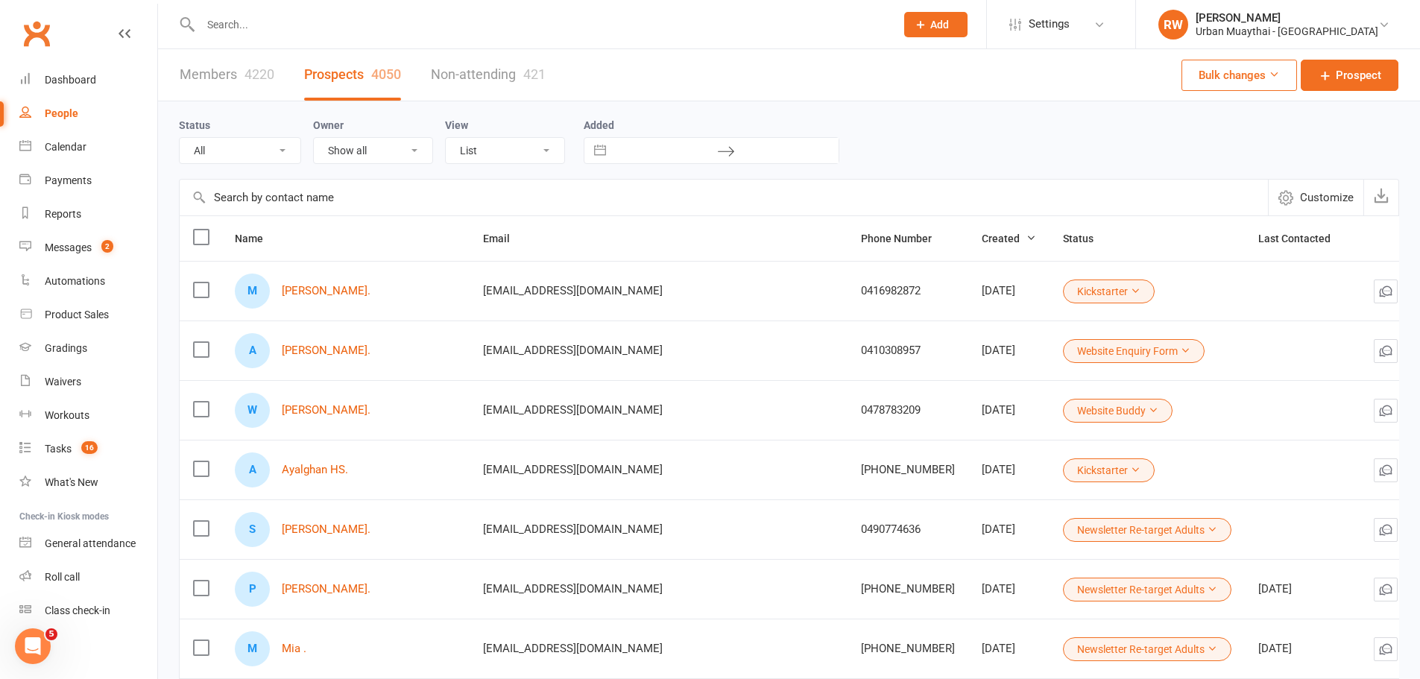
click at [199, 69] on link "Members 4220" at bounding box center [227, 74] width 95 height 51
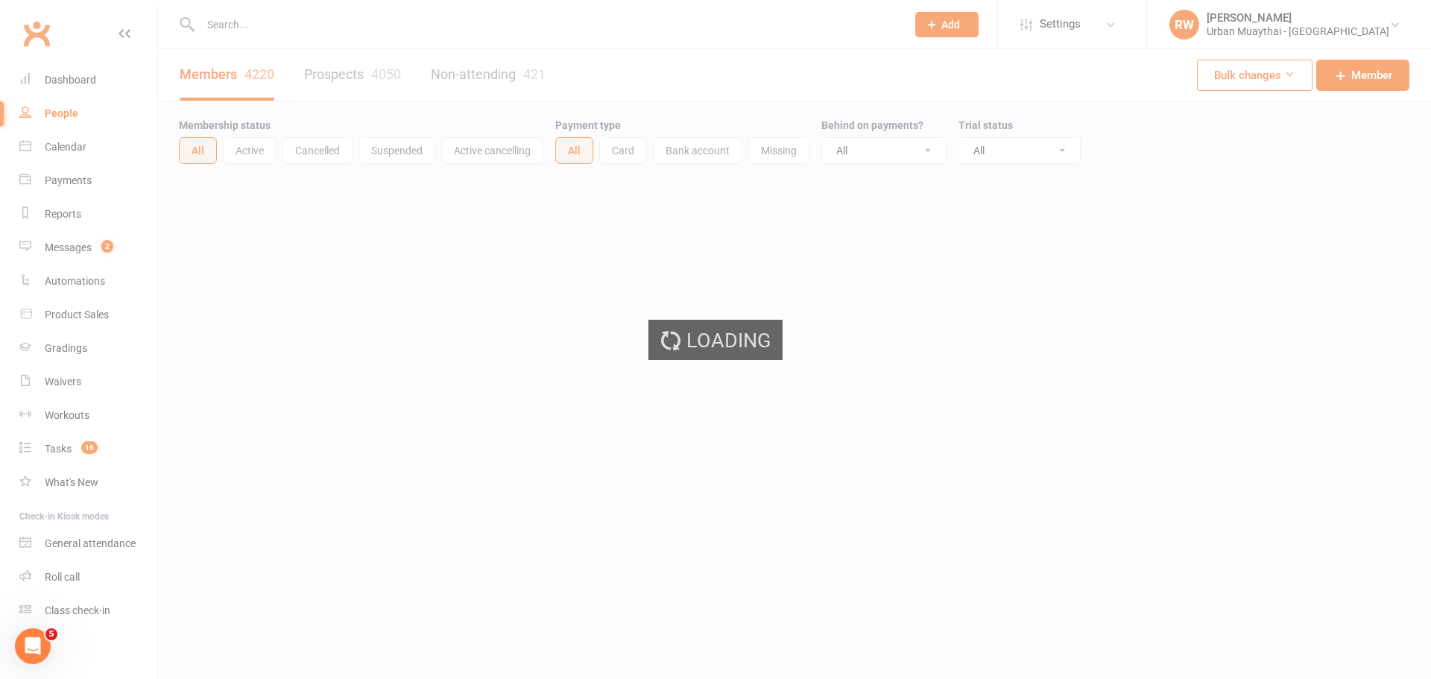
select select "100"
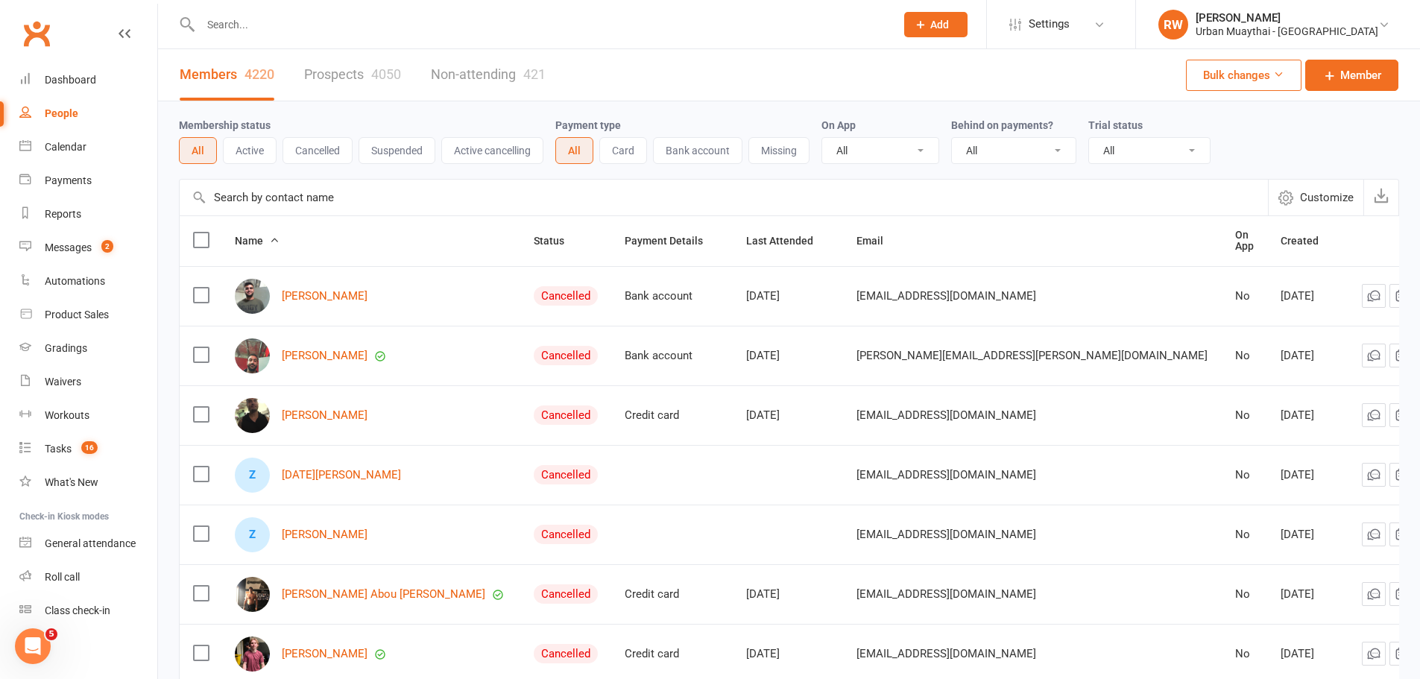
click at [244, 10] on div at bounding box center [532, 24] width 706 height 48
click at [245, 25] on input "text" at bounding box center [540, 24] width 689 height 21
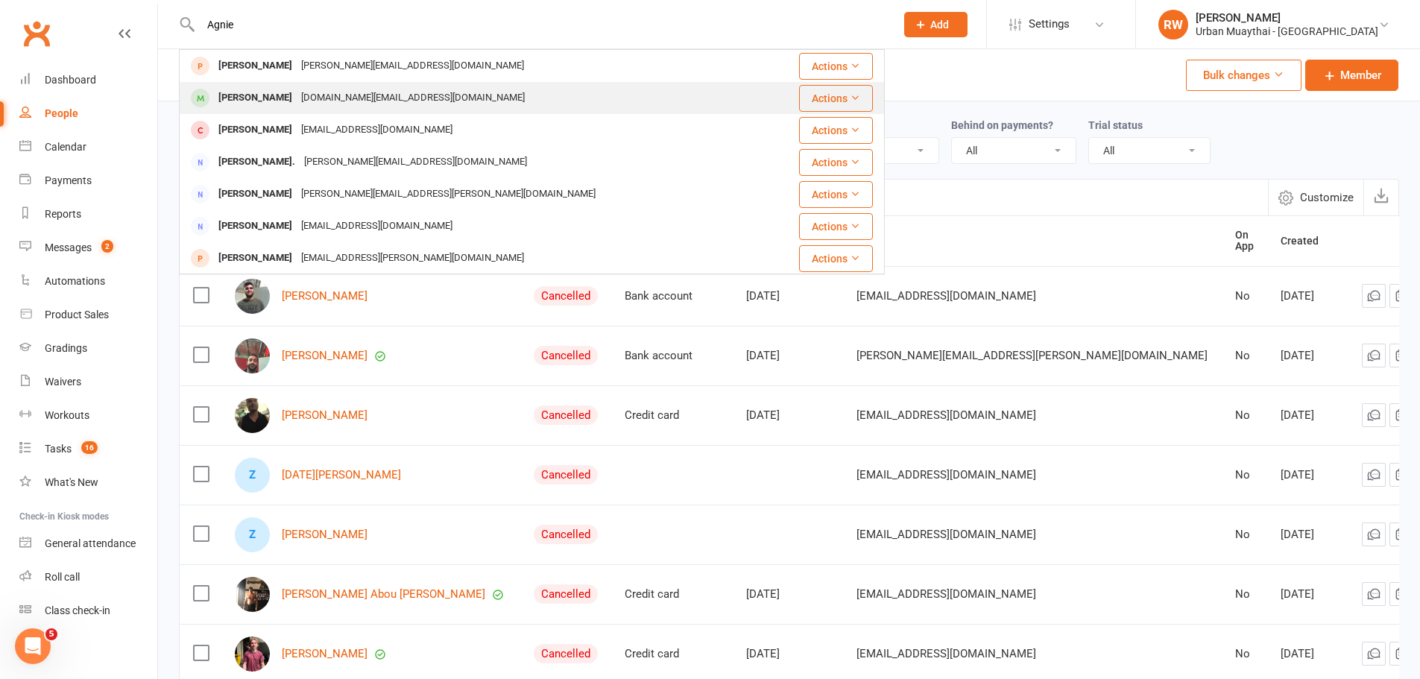
type input "Agnie"
click at [292, 98] on div "[PERSON_NAME]" at bounding box center [255, 98] width 83 height 22
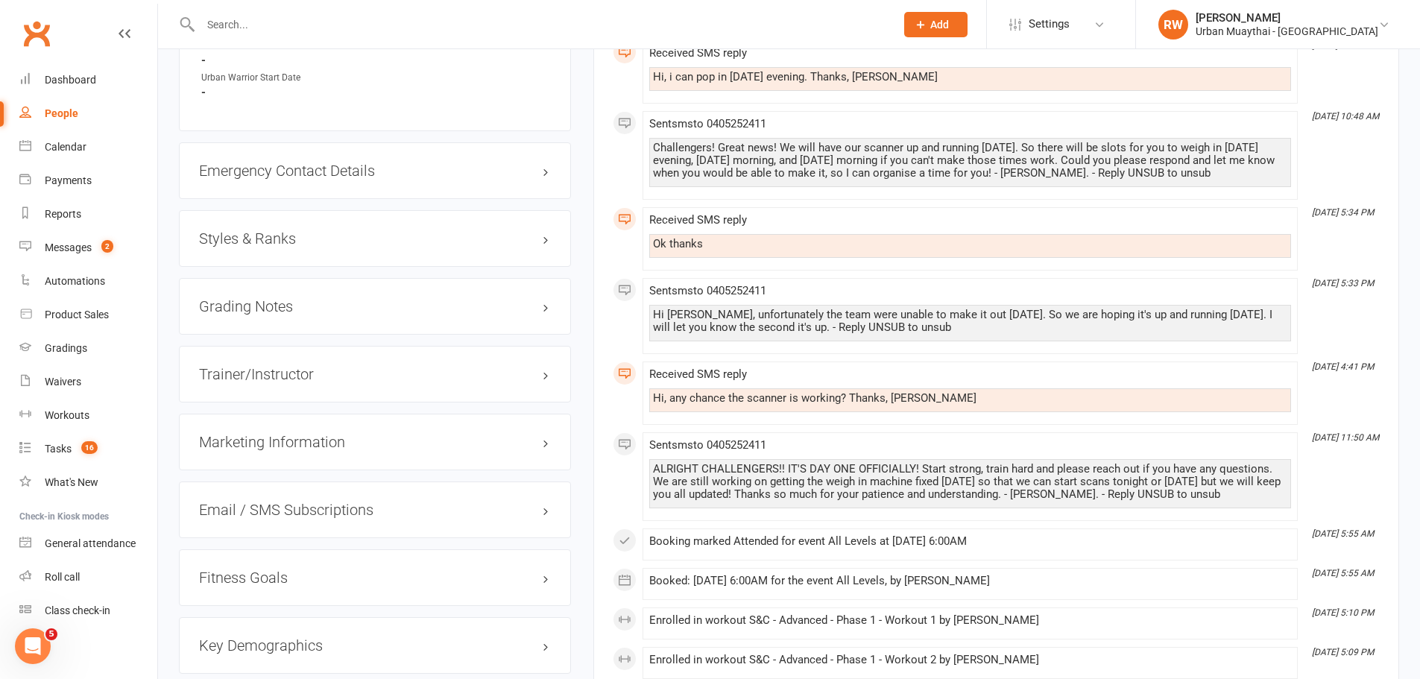
scroll to position [1043, 0]
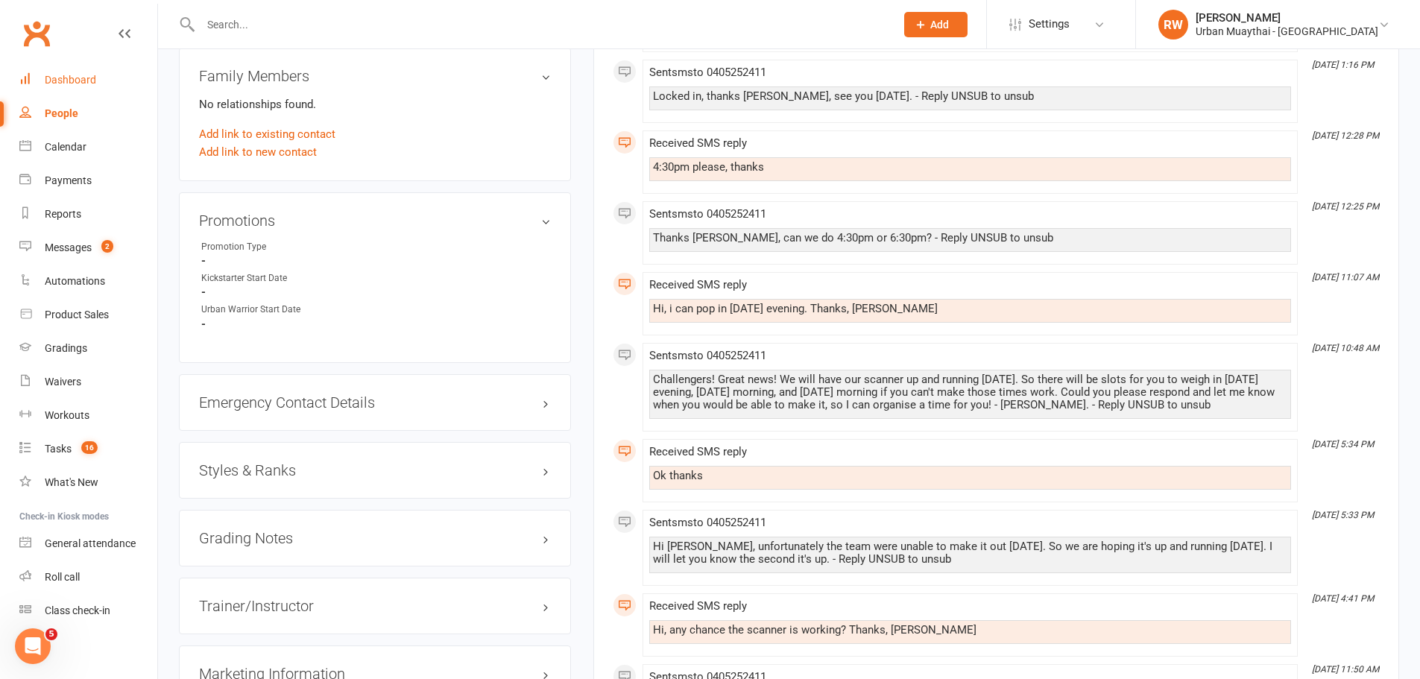
click at [69, 78] on div "Dashboard" at bounding box center [70, 80] width 51 height 12
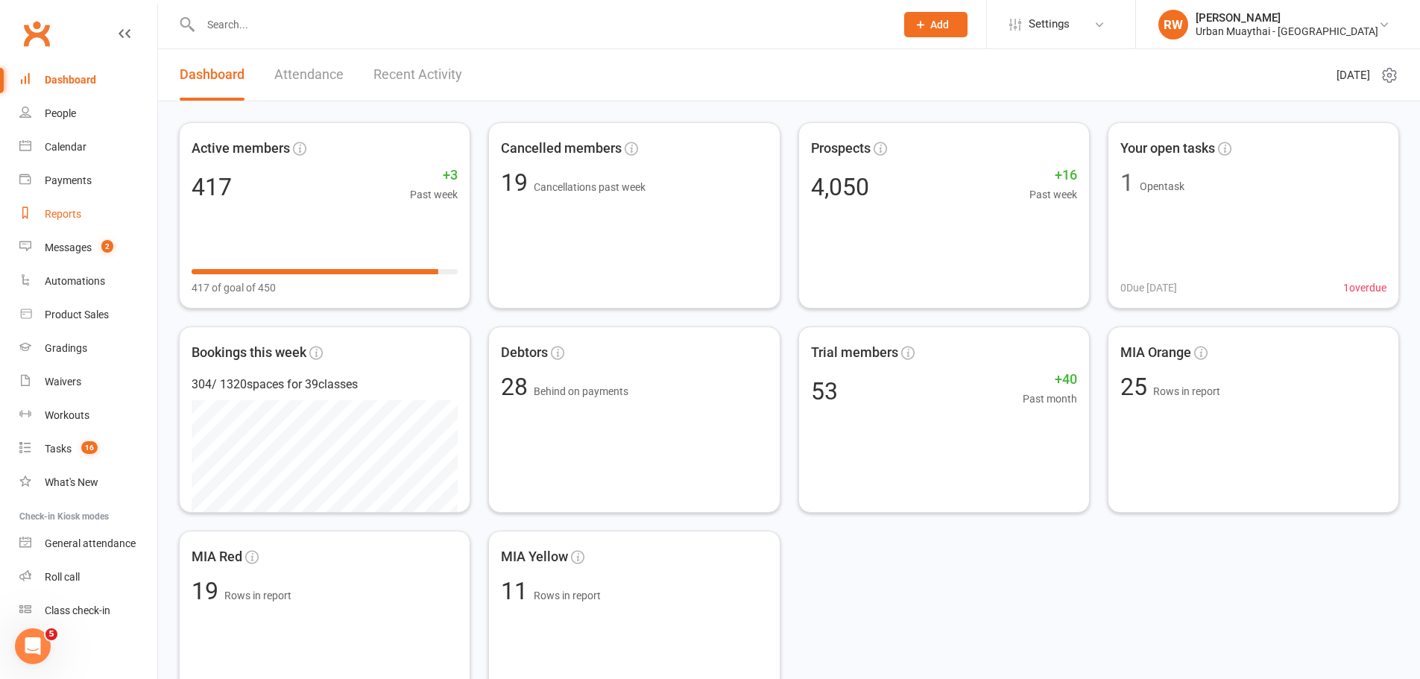
click at [71, 211] on div "Reports" at bounding box center [63, 214] width 37 height 12
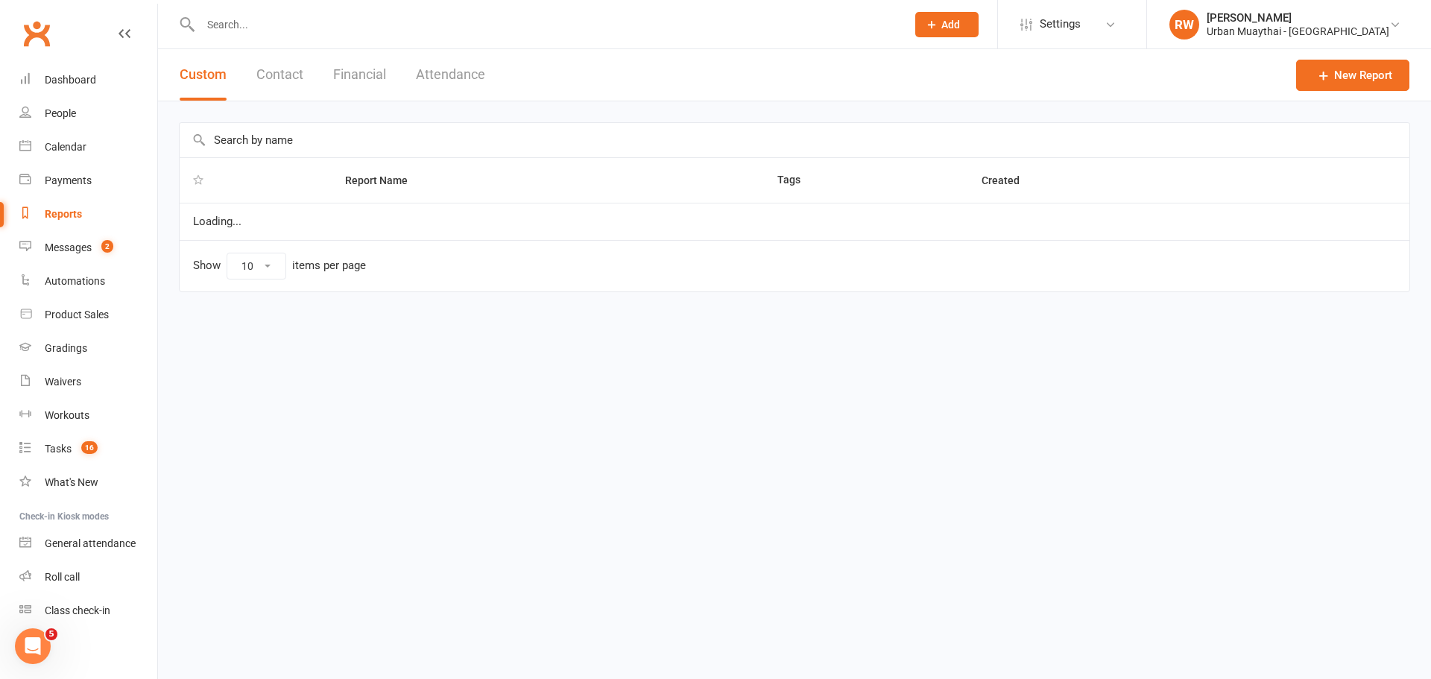
select select "50"
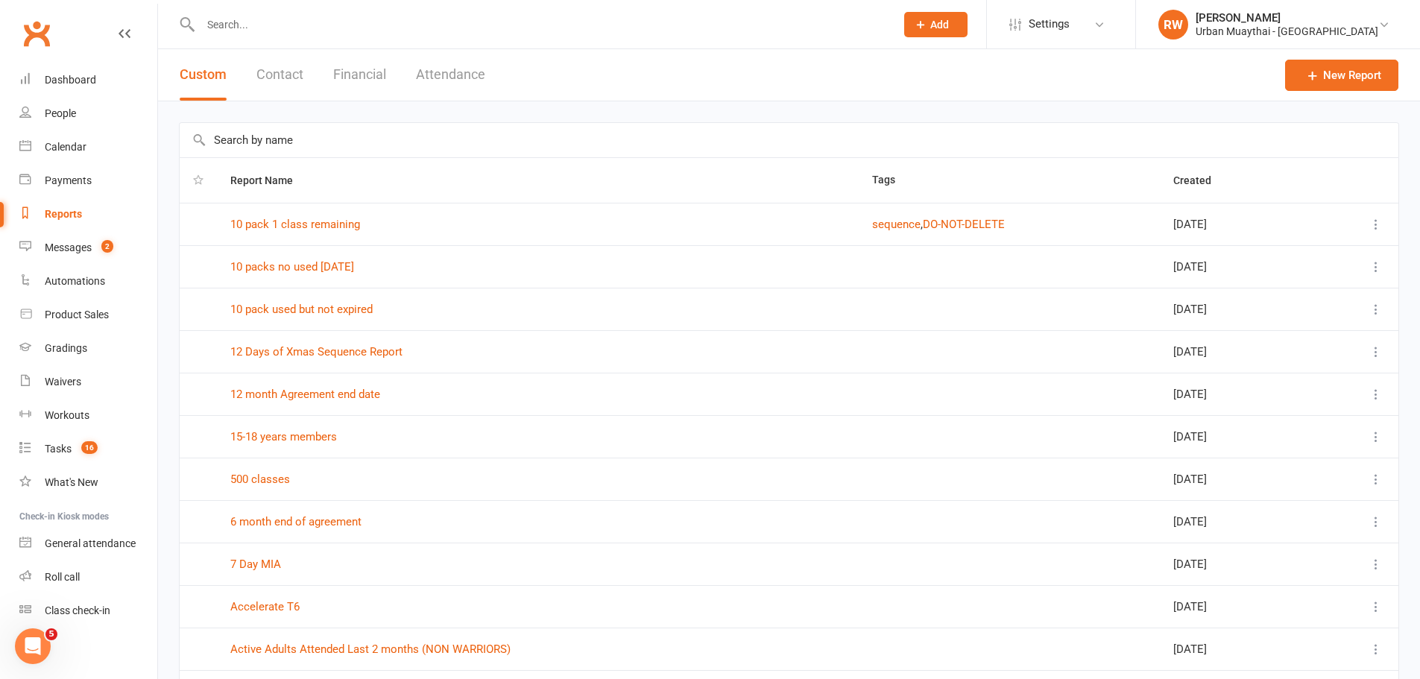
click at [259, 70] on button "Contact" at bounding box center [279, 74] width 47 height 51
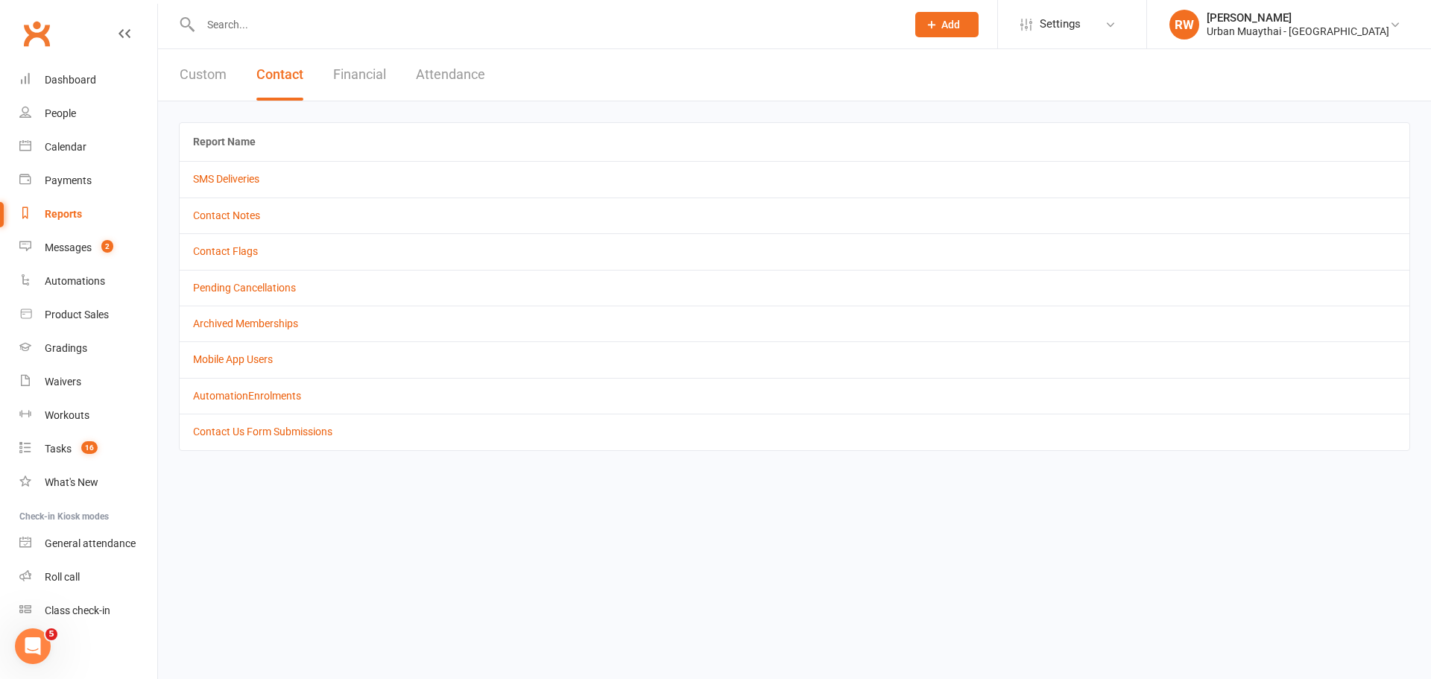
click at [205, 72] on button "Custom" at bounding box center [203, 74] width 47 height 51
select select "50"
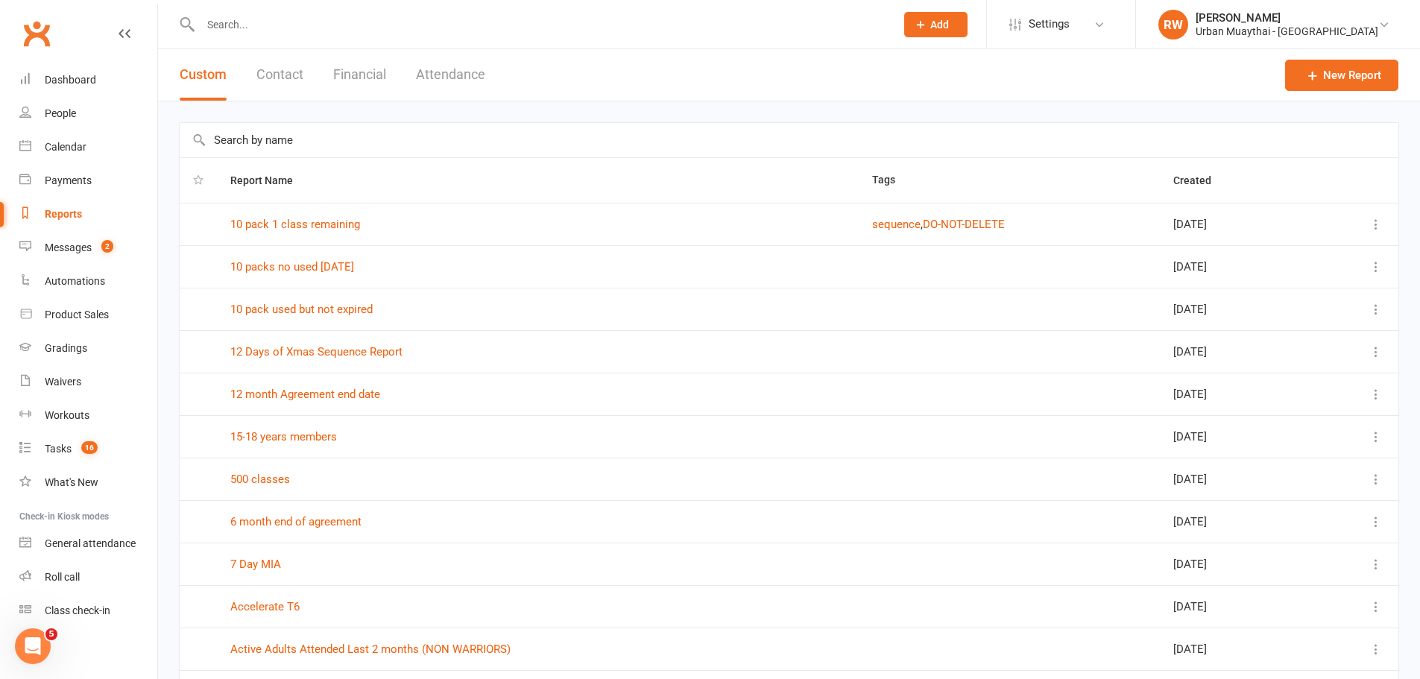
click at [292, 148] on input "text" at bounding box center [789, 140] width 1219 height 34
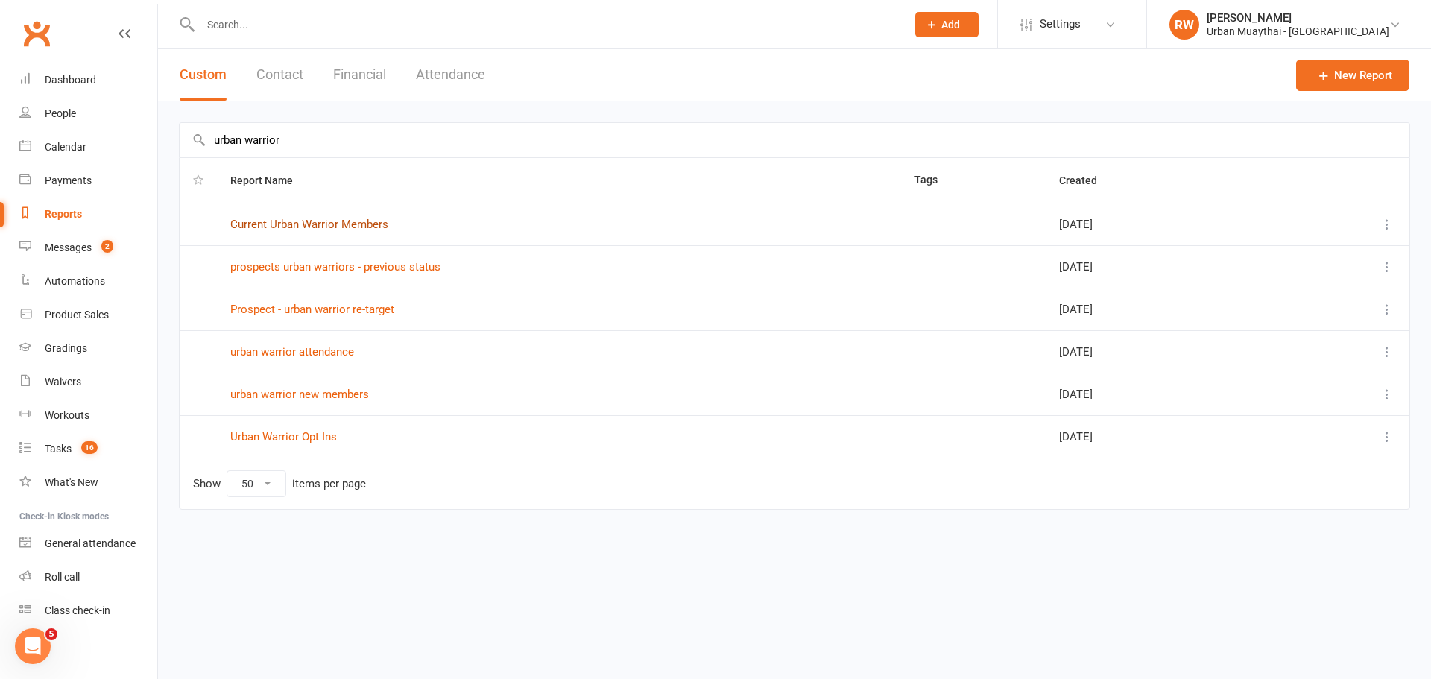
type input "urban warrior"
click at [294, 219] on link "Current Urban Warrior Members" at bounding box center [309, 224] width 158 height 13
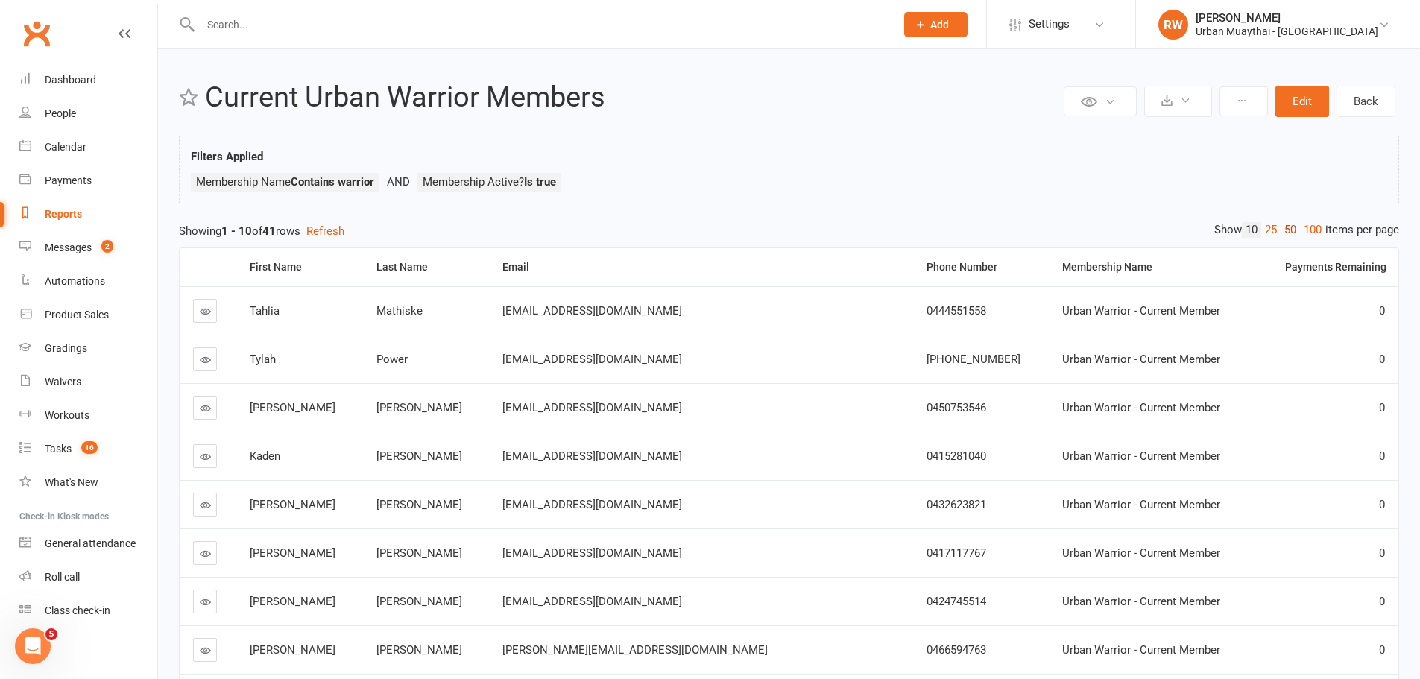
click at [1284, 226] on link "50" at bounding box center [1290, 230] width 19 height 16
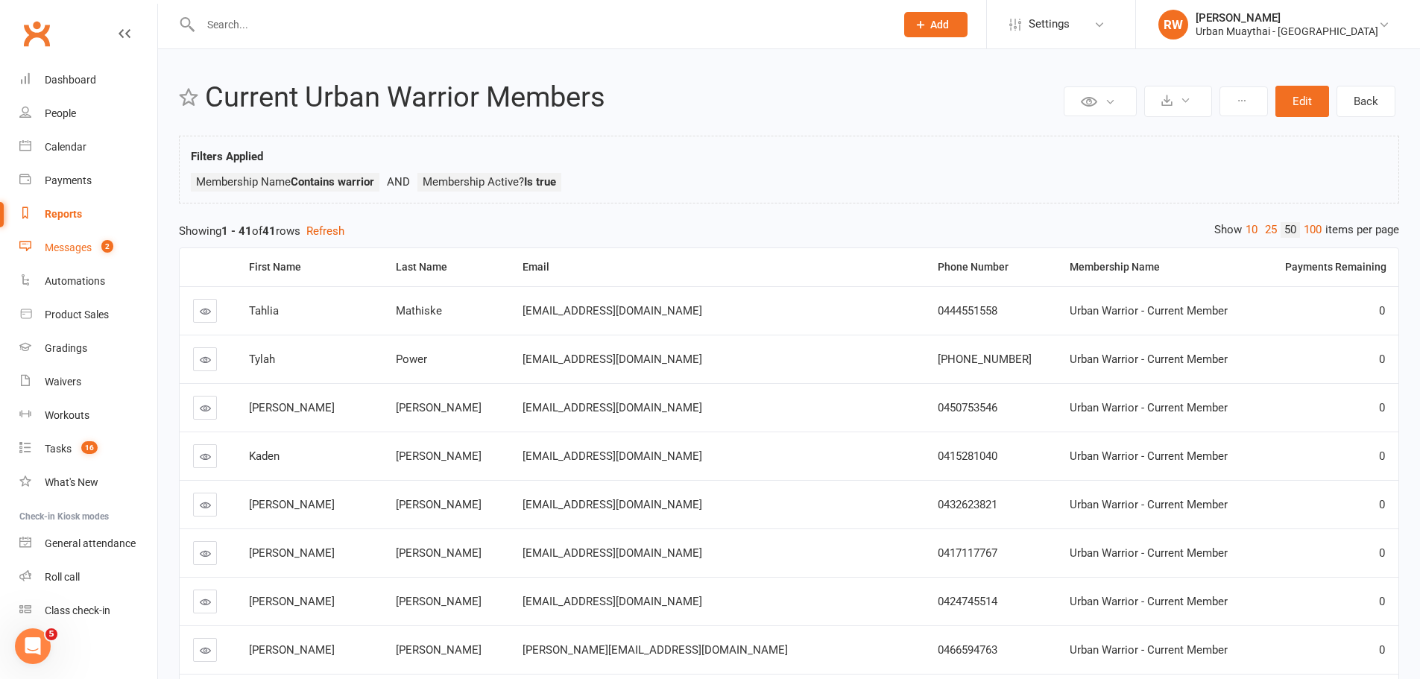
click at [65, 243] on div "Messages" at bounding box center [68, 247] width 47 height 12
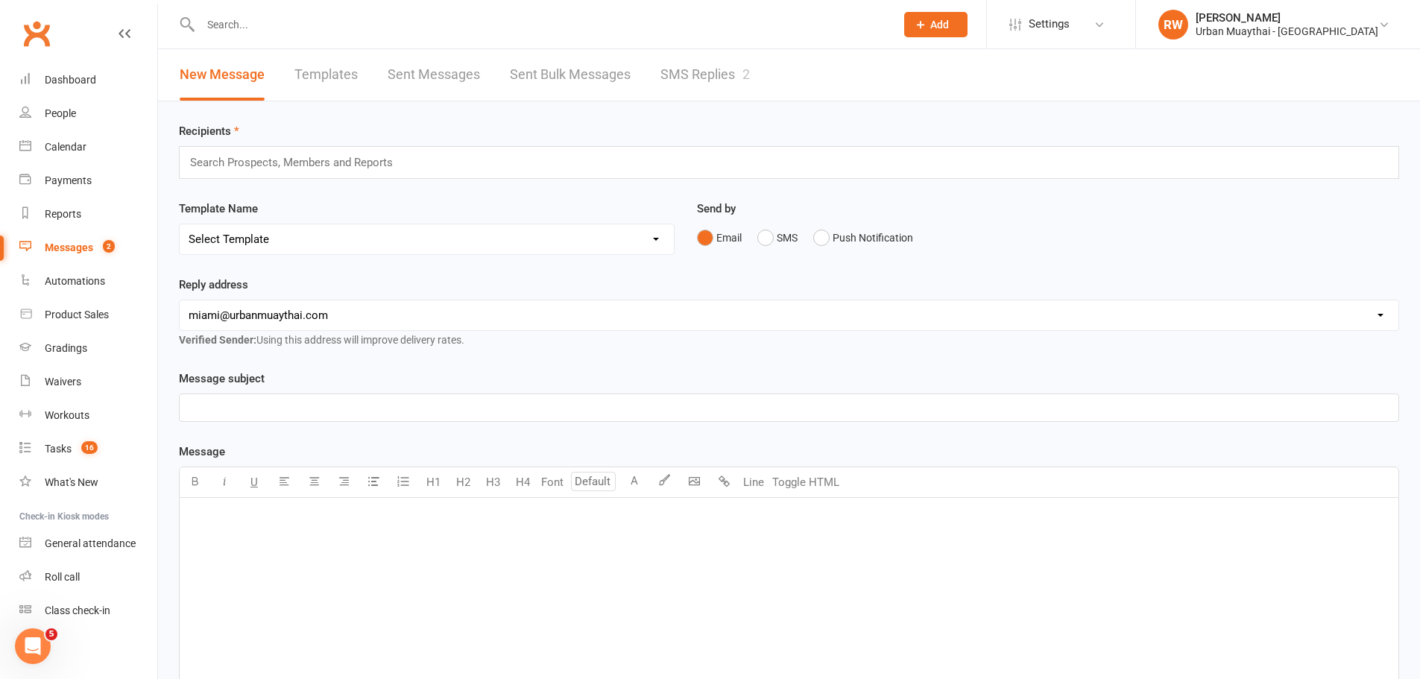
click at [601, 78] on link "Sent Bulk Messages" at bounding box center [570, 74] width 121 height 51
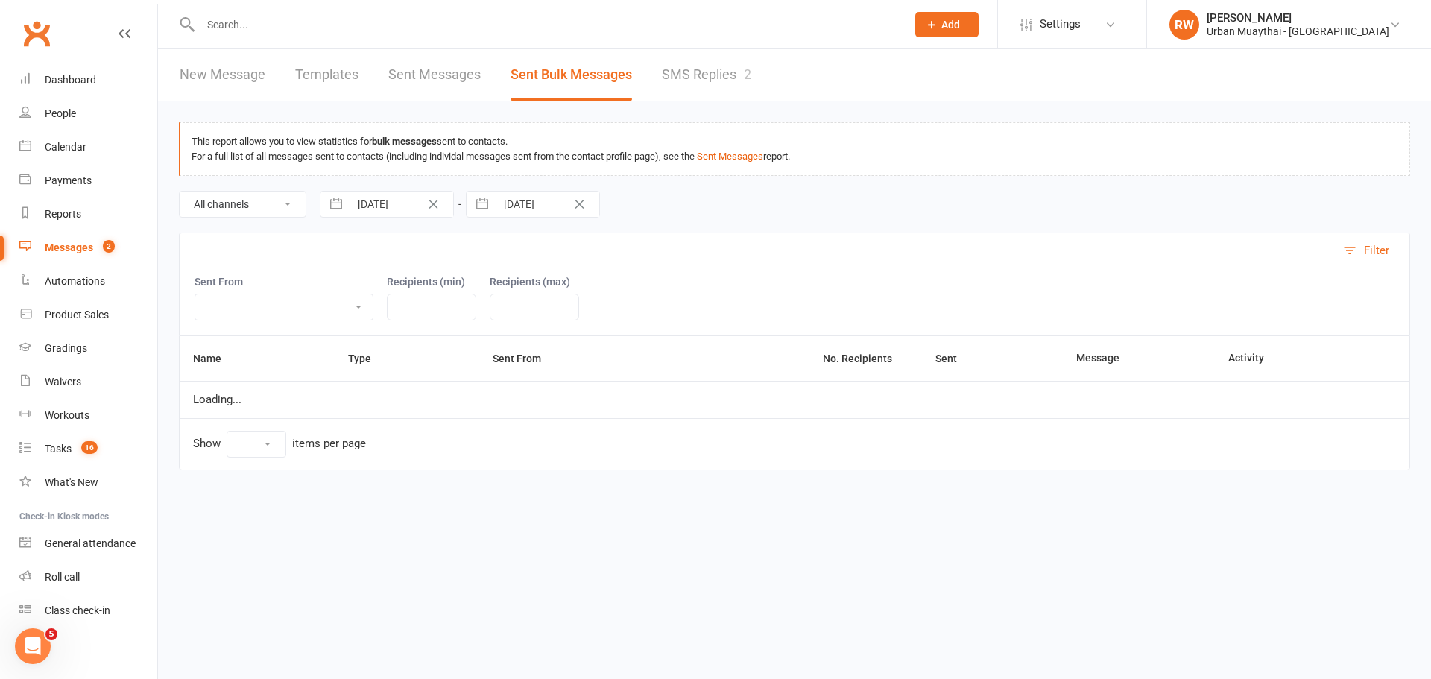
select select "10"
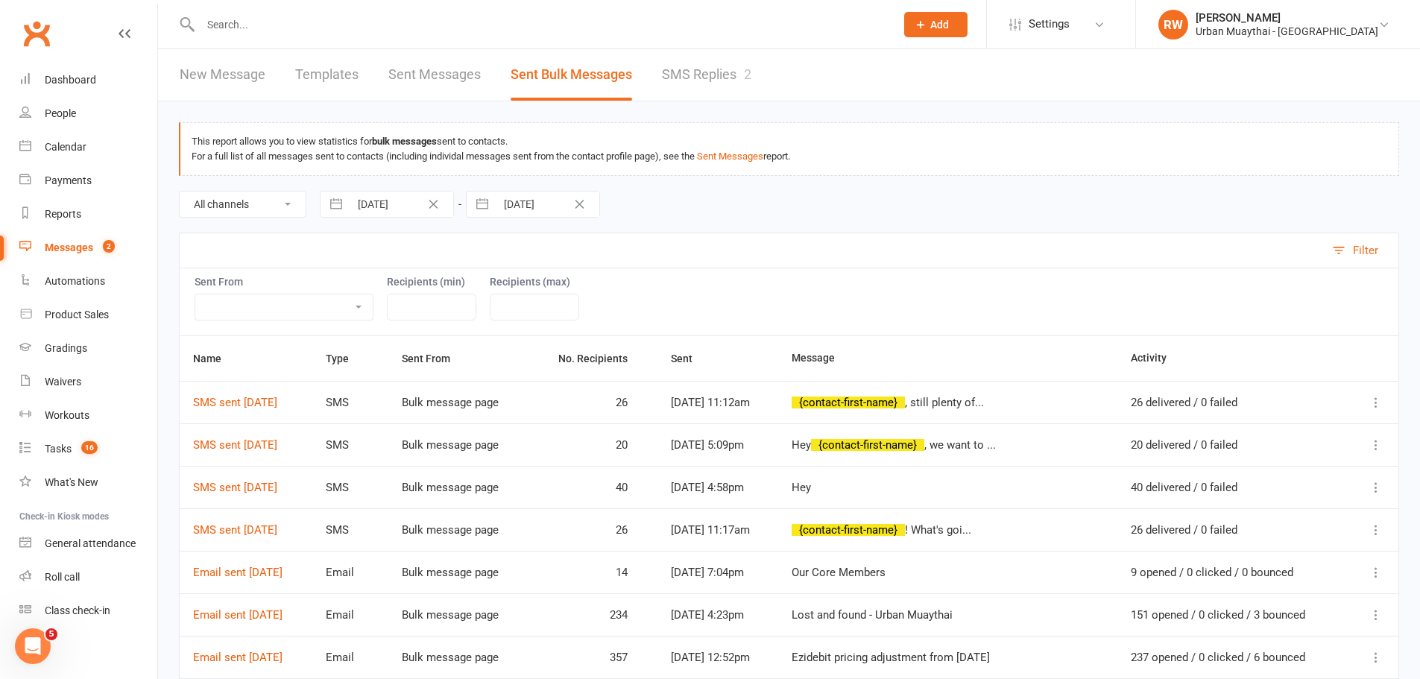
click at [709, 76] on link "SMS Replies 2" at bounding box center [706, 74] width 89 height 51
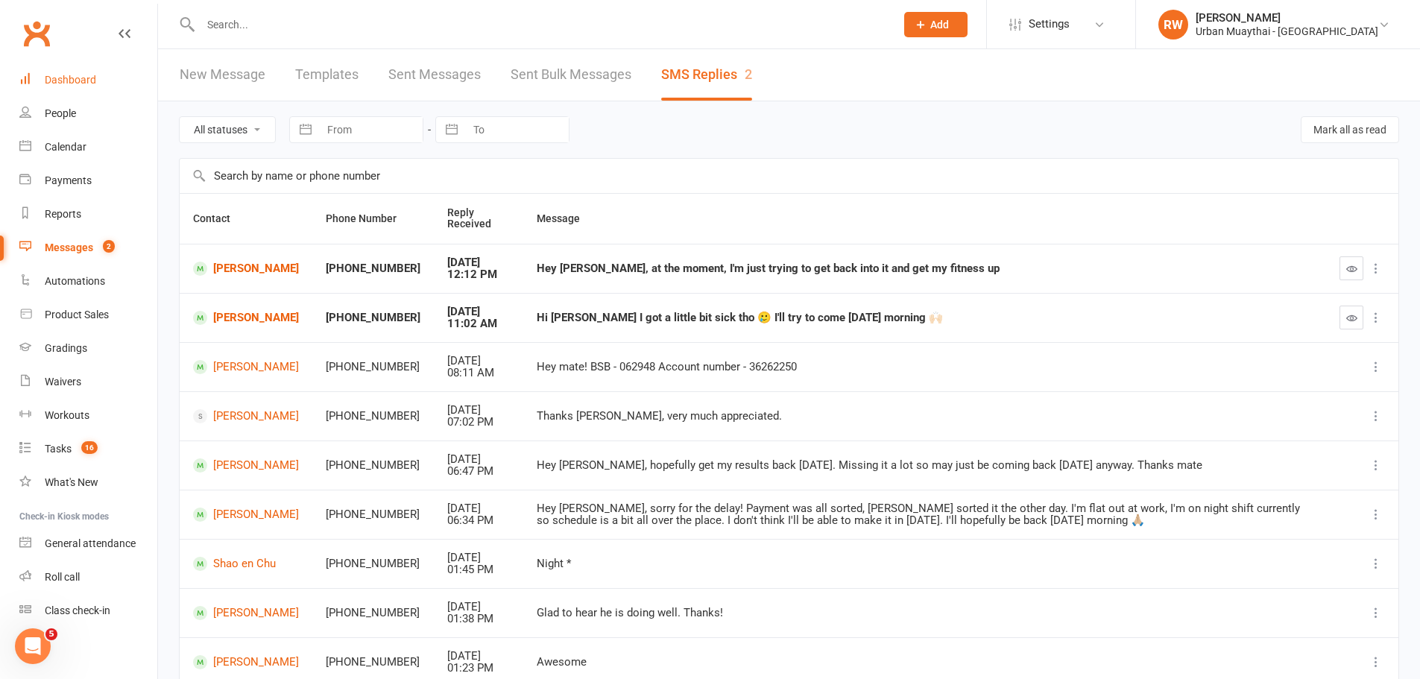
click at [73, 83] on div "Dashboard" at bounding box center [70, 80] width 51 height 12
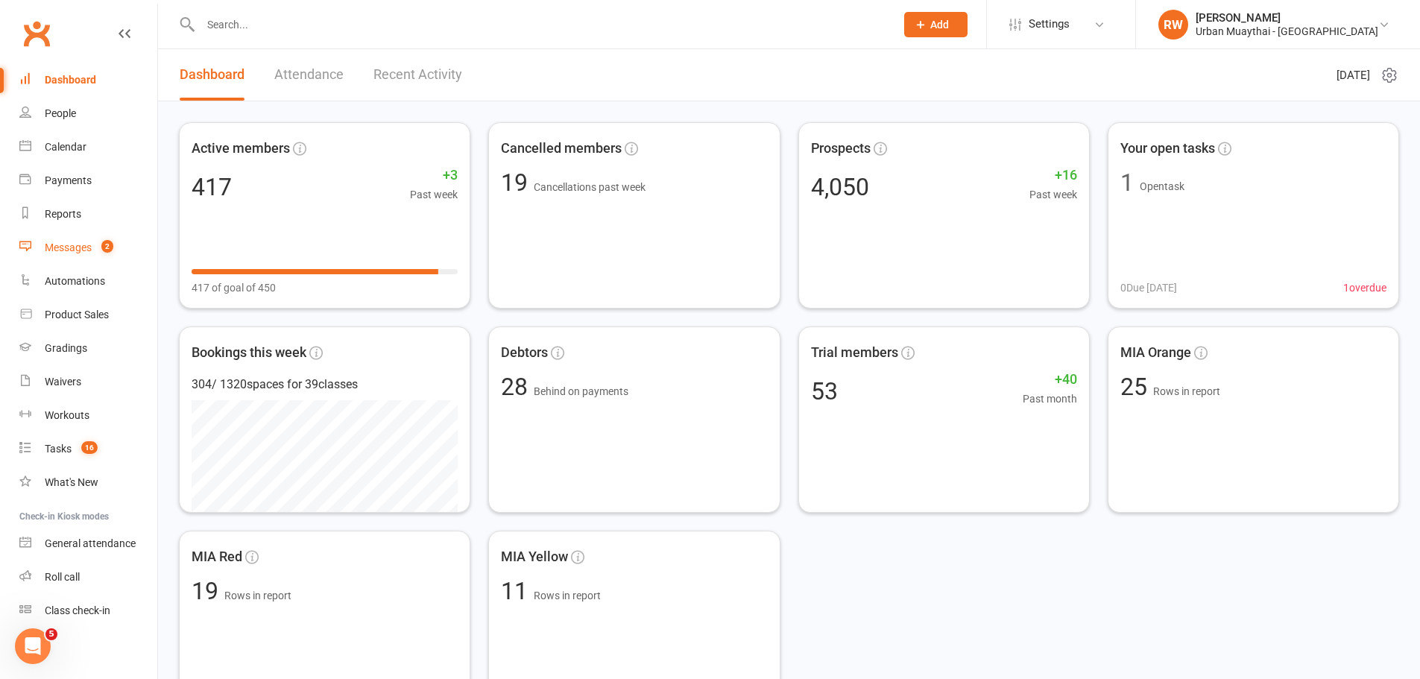
click at [56, 245] on div "Messages" at bounding box center [68, 247] width 47 height 12
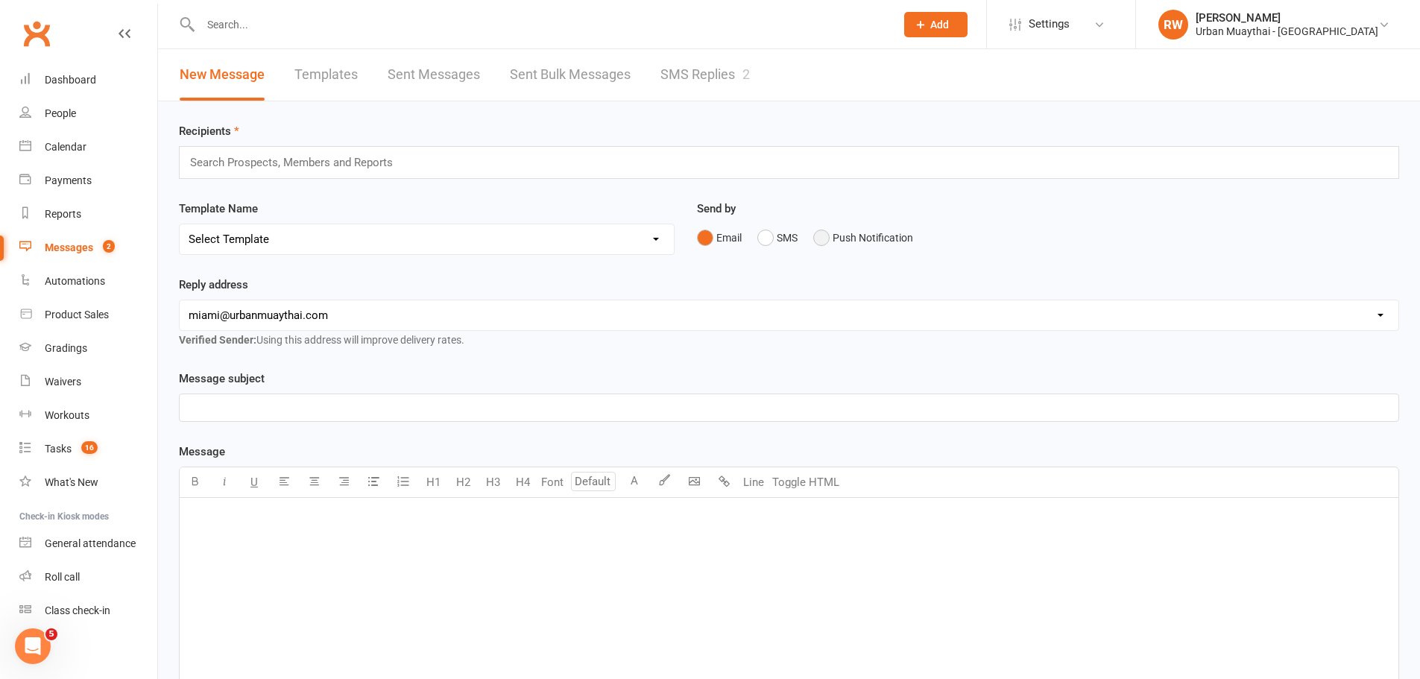
click at [821, 236] on button "Push Notification" at bounding box center [863, 238] width 100 height 28
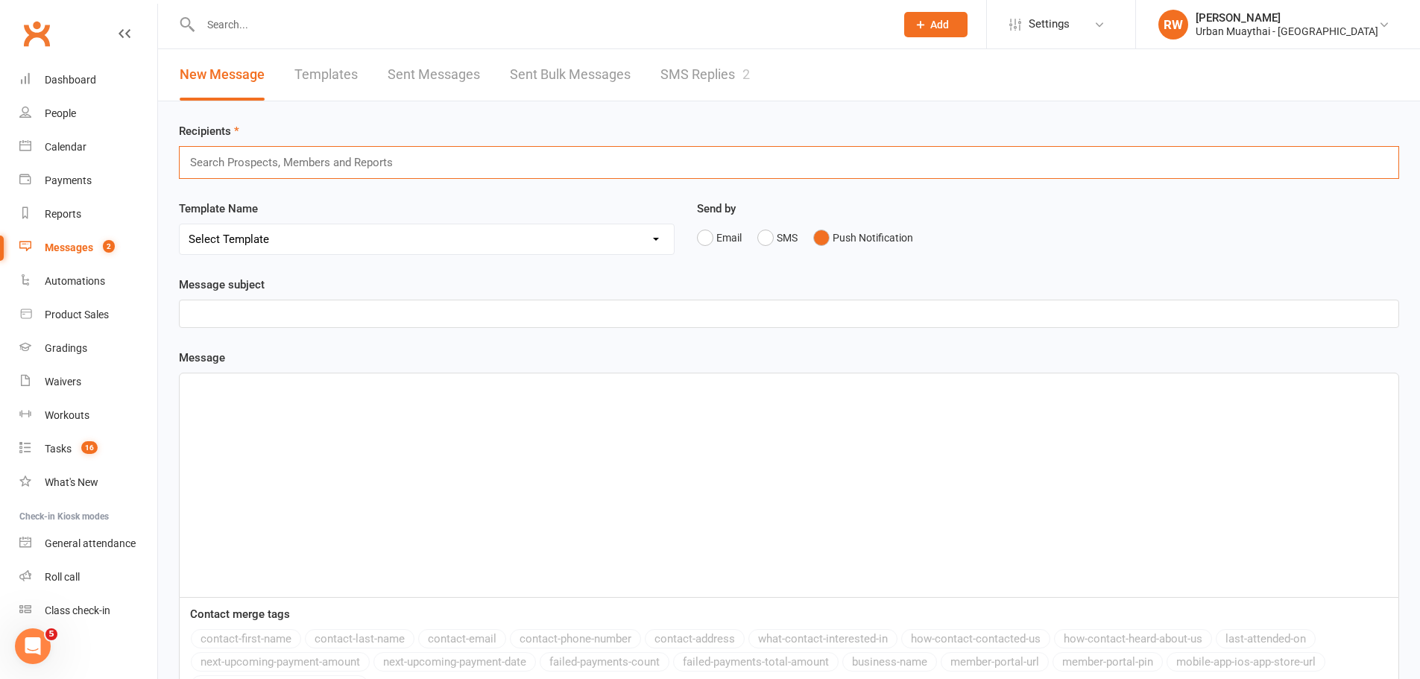
click at [224, 165] on input "text" at bounding box center [298, 162] width 218 height 19
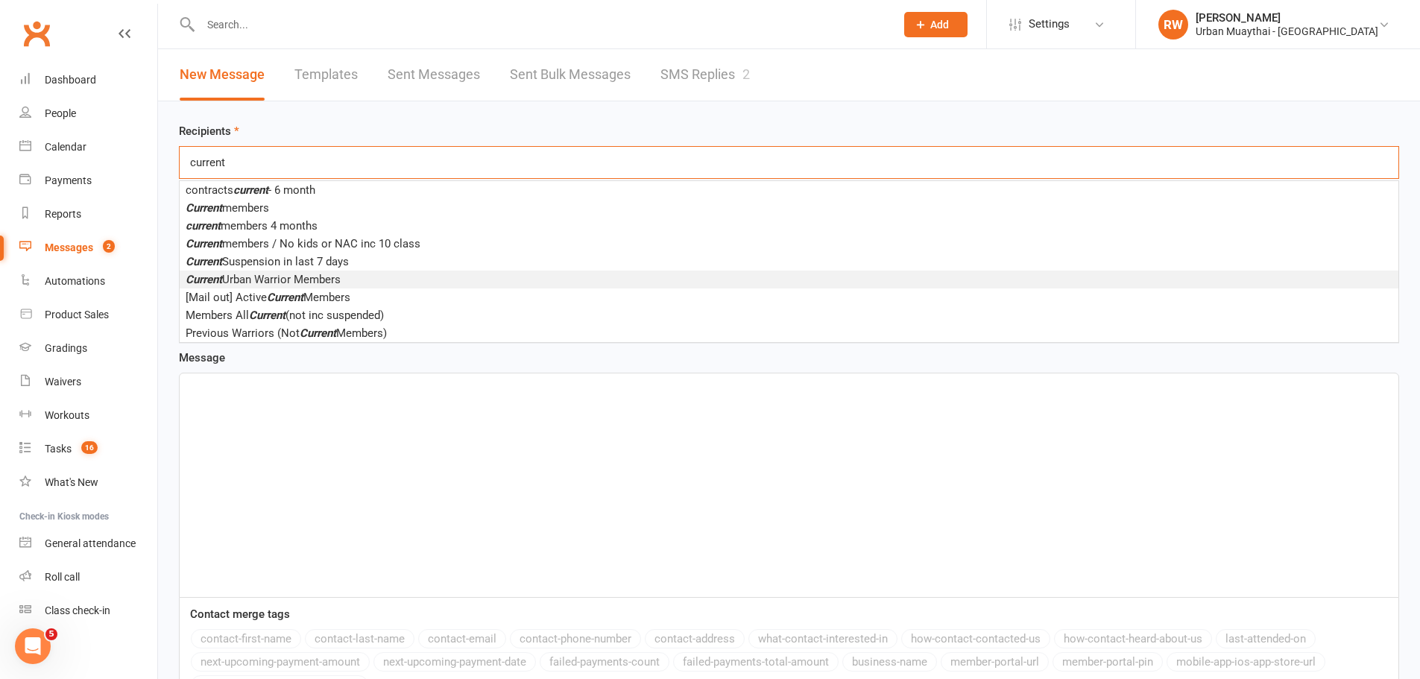
type input "current"
click at [241, 280] on span "Current Urban Warrior Members" at bounding box center [263, 279] width 155 height 13
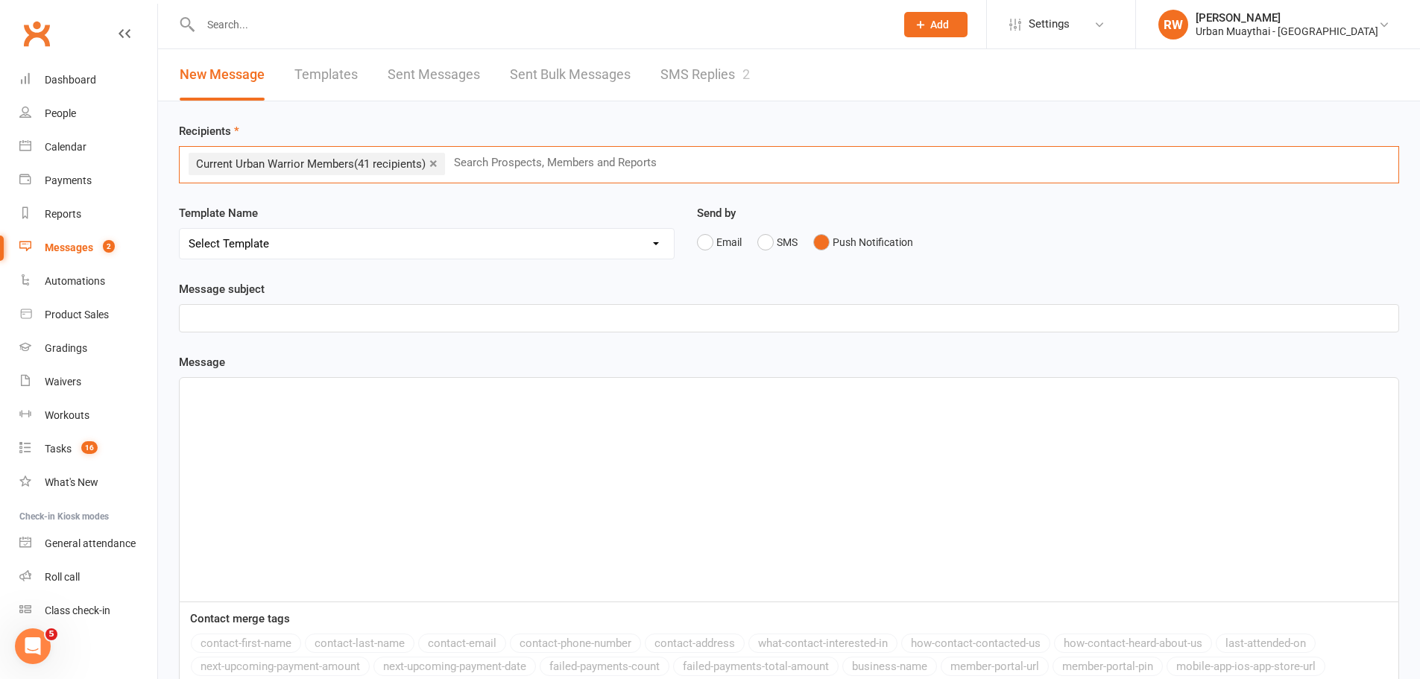
click at [248, 316] on p "﻿" at bounding box center [789, 318] width 1201 height 18
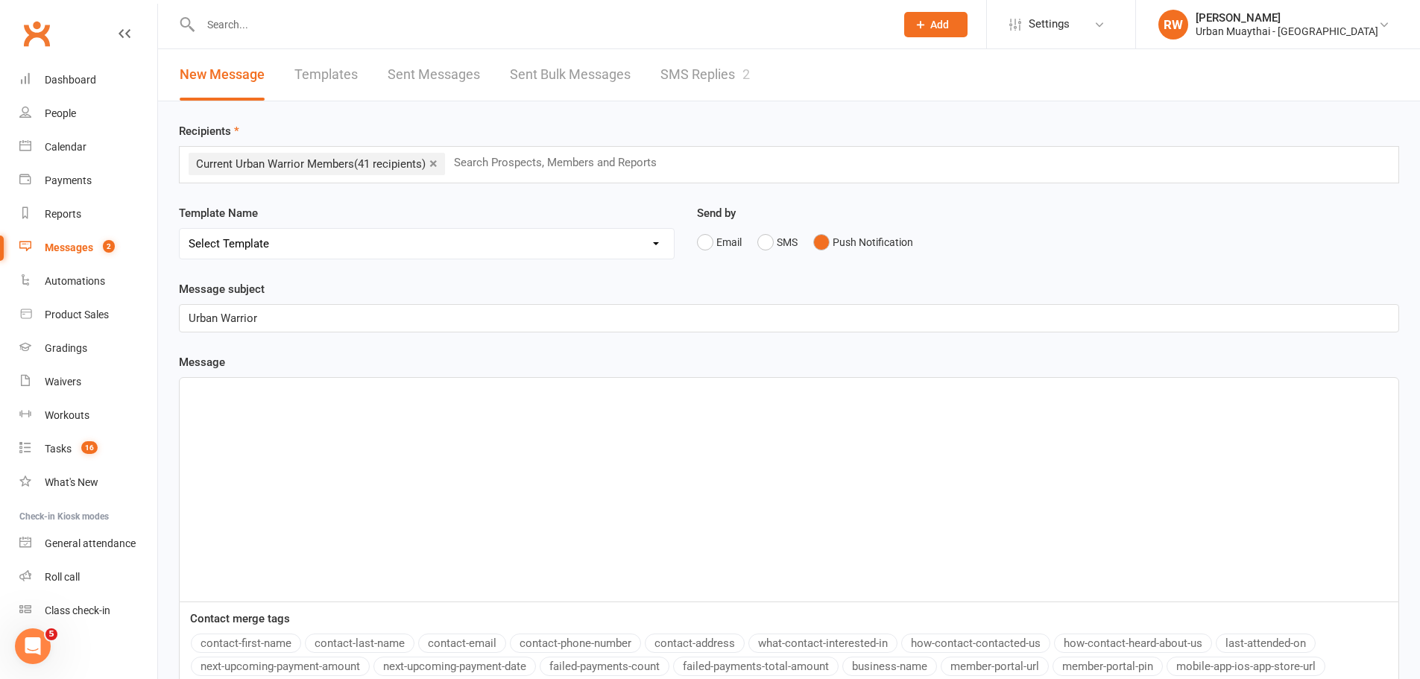
click at [212, 400] on p "﻿" at bounding box center [789, 391] width 1201 height 18
click at [511, 391] on span "Hey team its [PERSON_NAME], how is your Warrior Challange going so far? Im doin…" at bounding box center [625, 391] width 872 height 13
click at [1008, 393] on p "Hey team its [PERSON_NAME], how is your Warrior Challange going so far? I'm doi…" at bounding box center [789, 391] width 1201 height 18
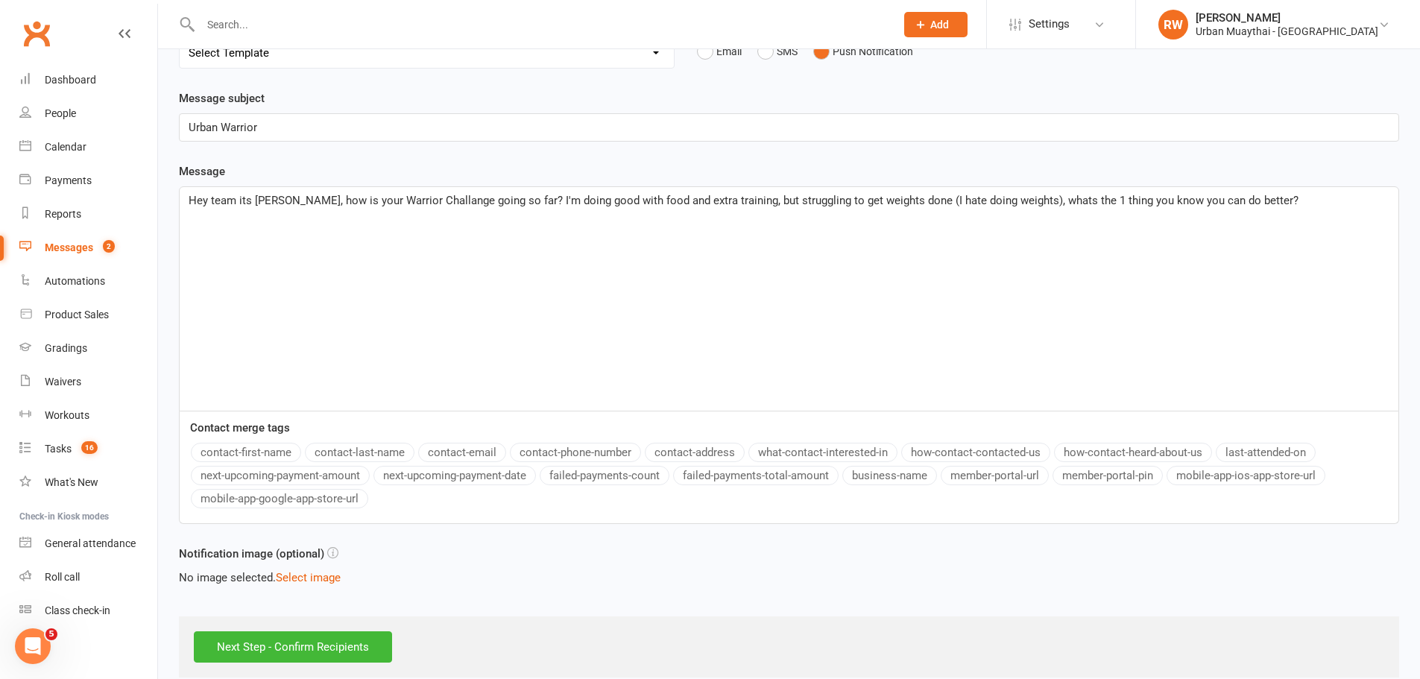
scroll to position [211, 0]
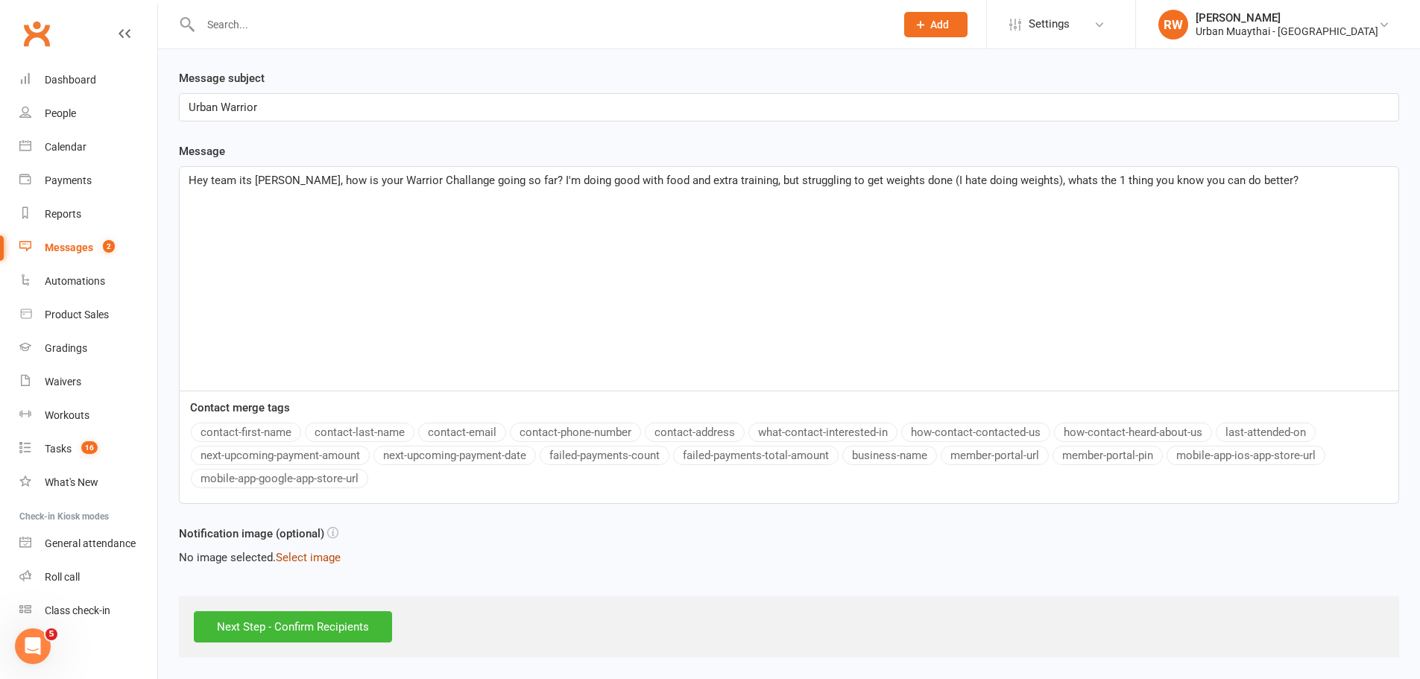
click at [319, 557] on button "Select image" at bounding box center [308, 558] width 65 height 18
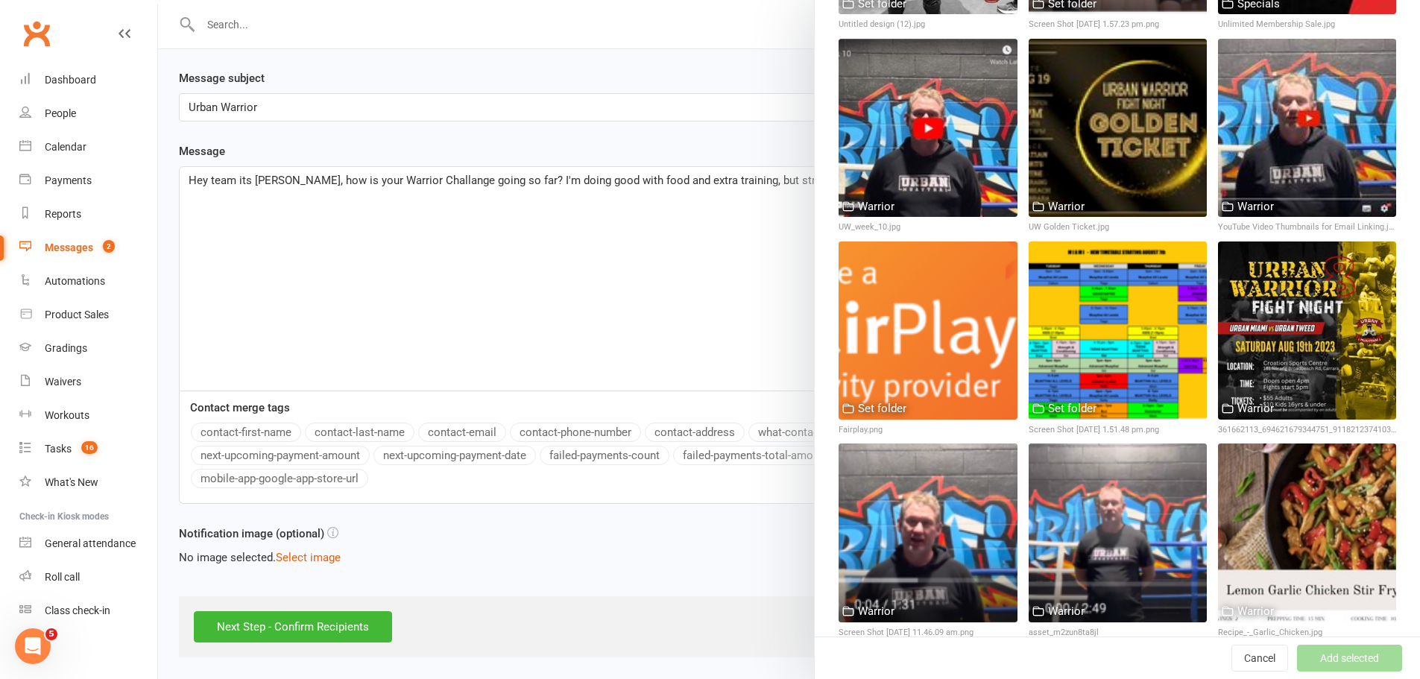
scroll to position [6663, 0]
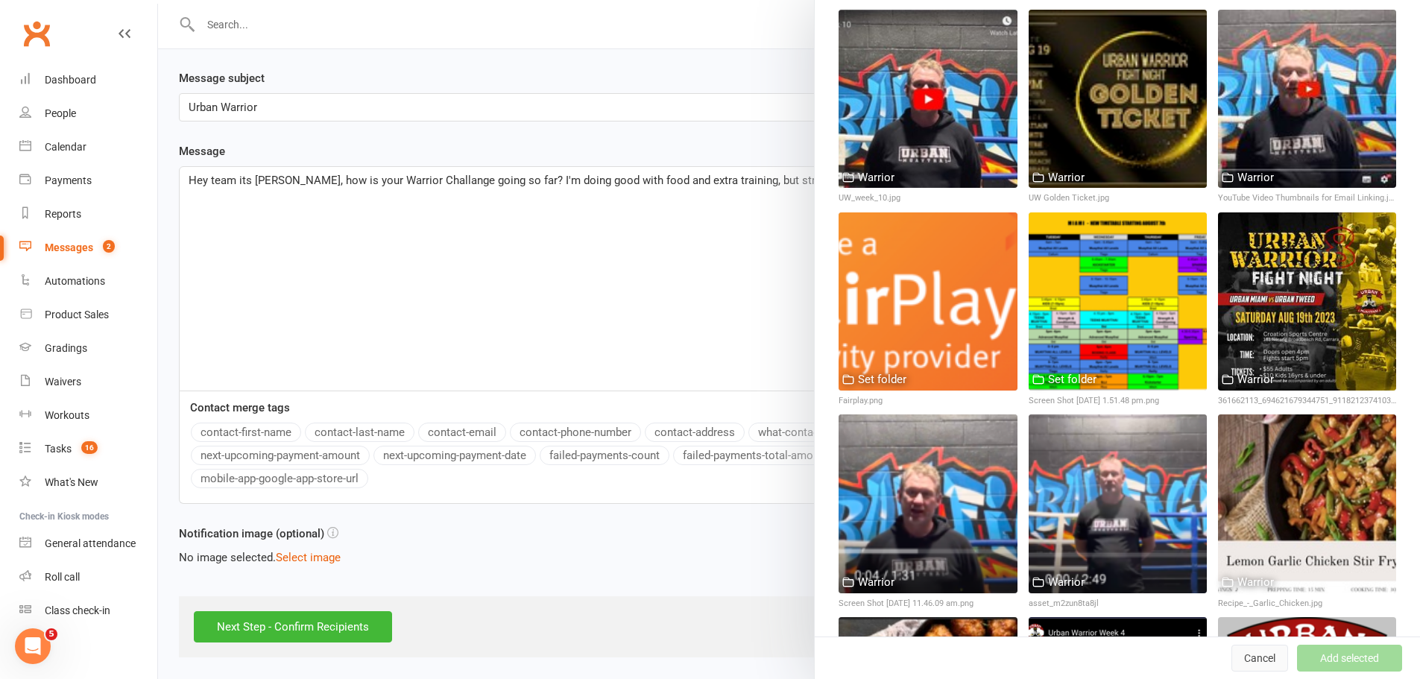
click at [1238, 662] on button "Cancel" at bounding box center [1259, 658] width 57 height 27
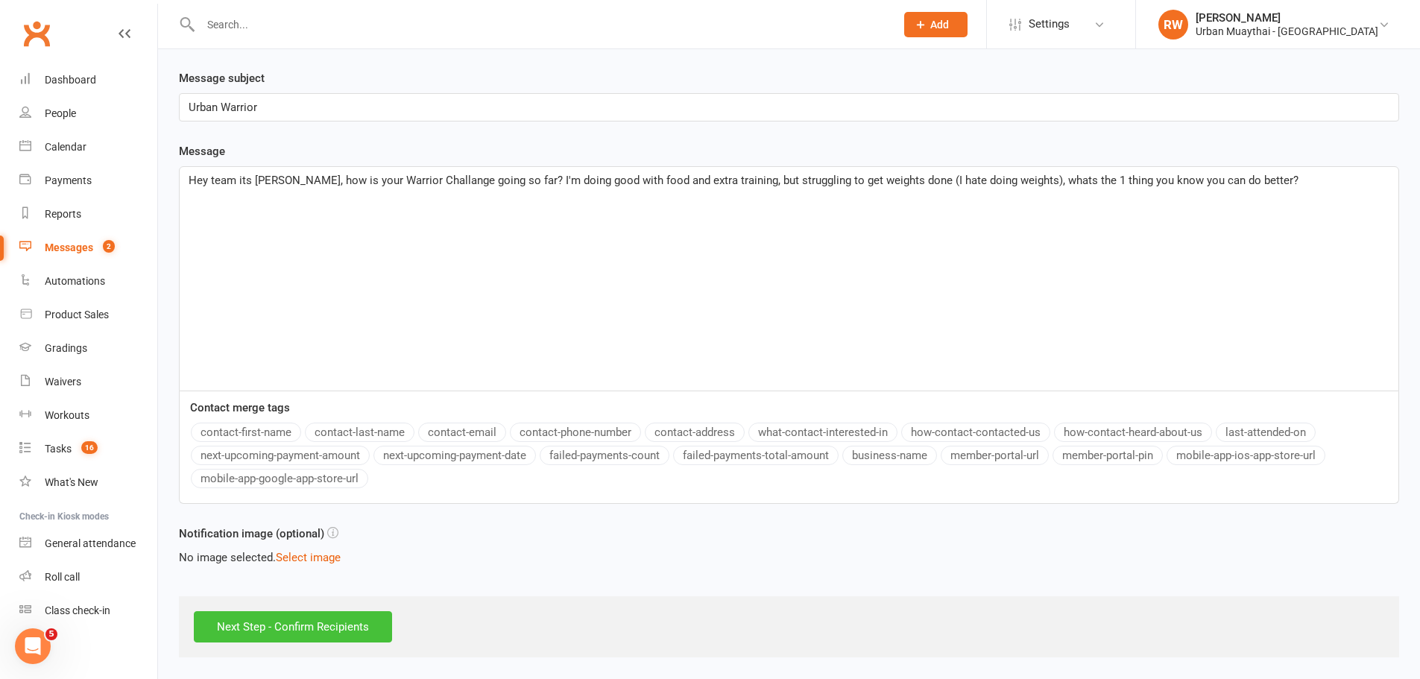
click at [320, 628] on input "Next Step - Confirm Recipients" at bounding box center [293, 626] width 198 height 31
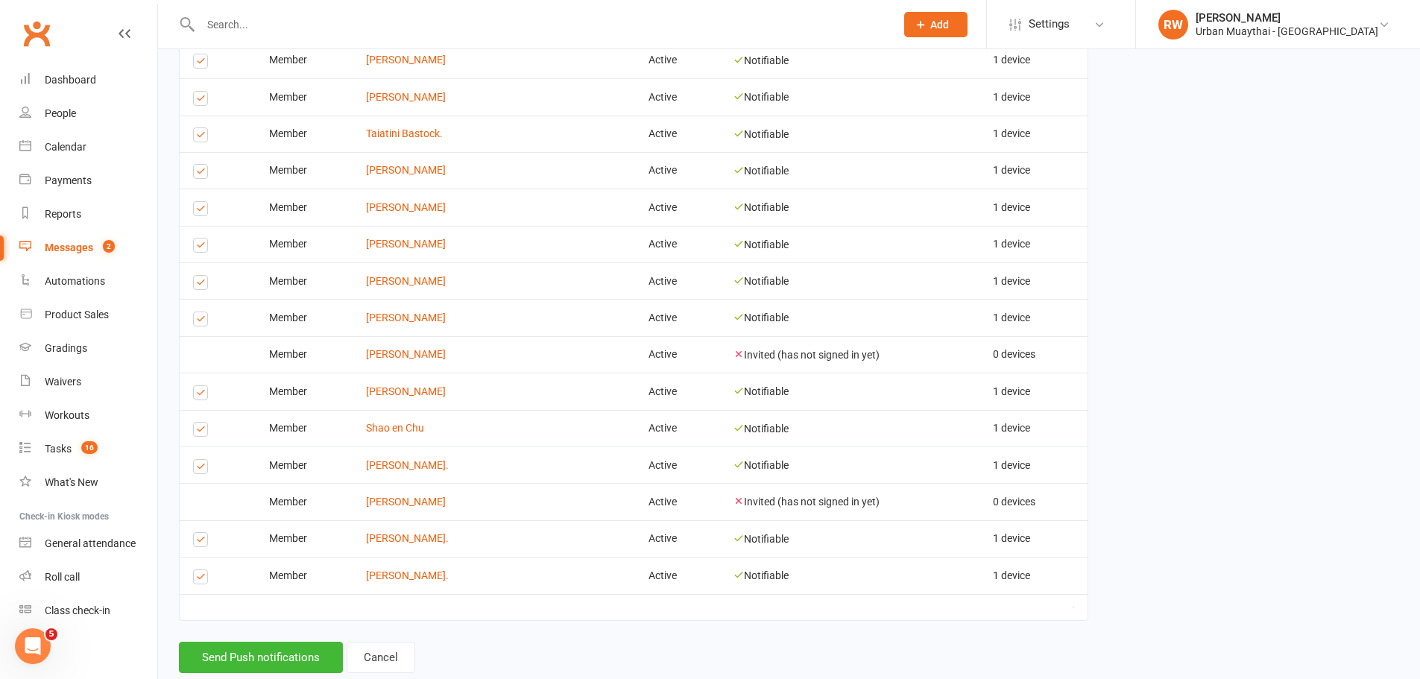
scroll to position [1415, 0]
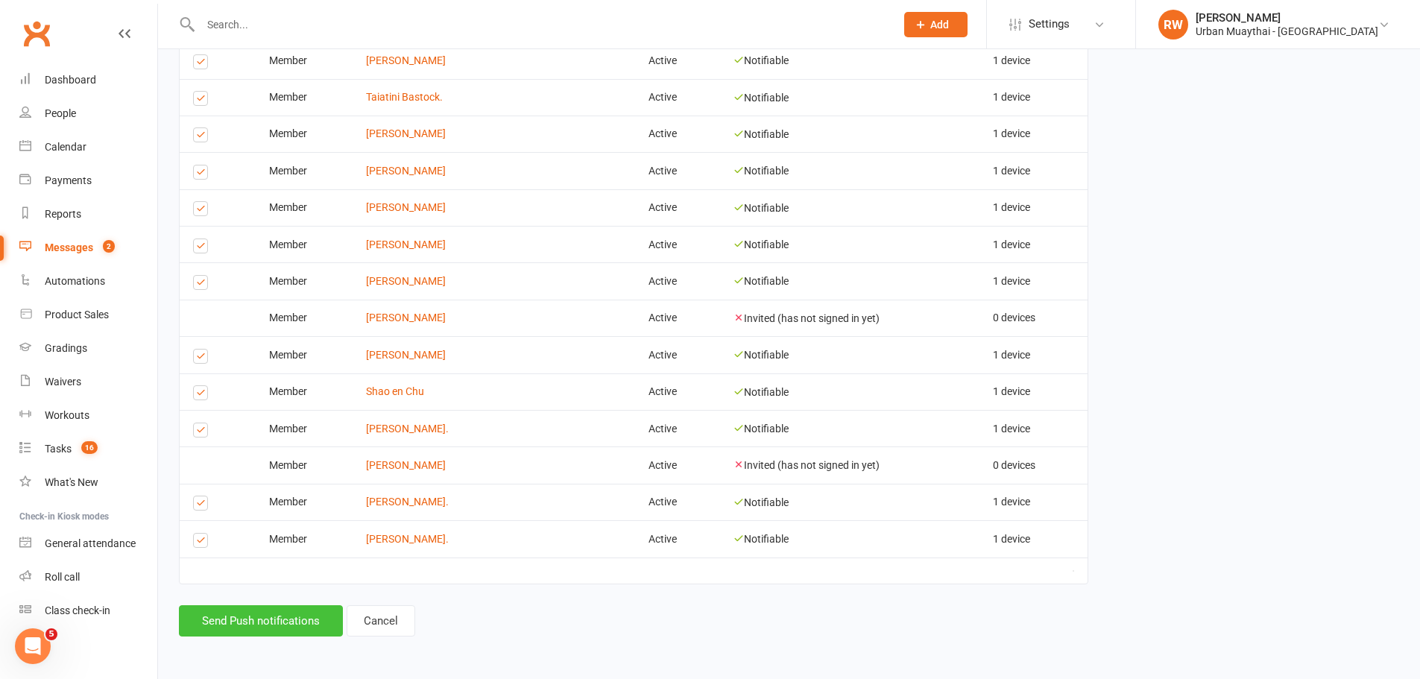
click at [268, 617] on button "Send Push notifications" at bounding box center [261, 620] width 164 height 31
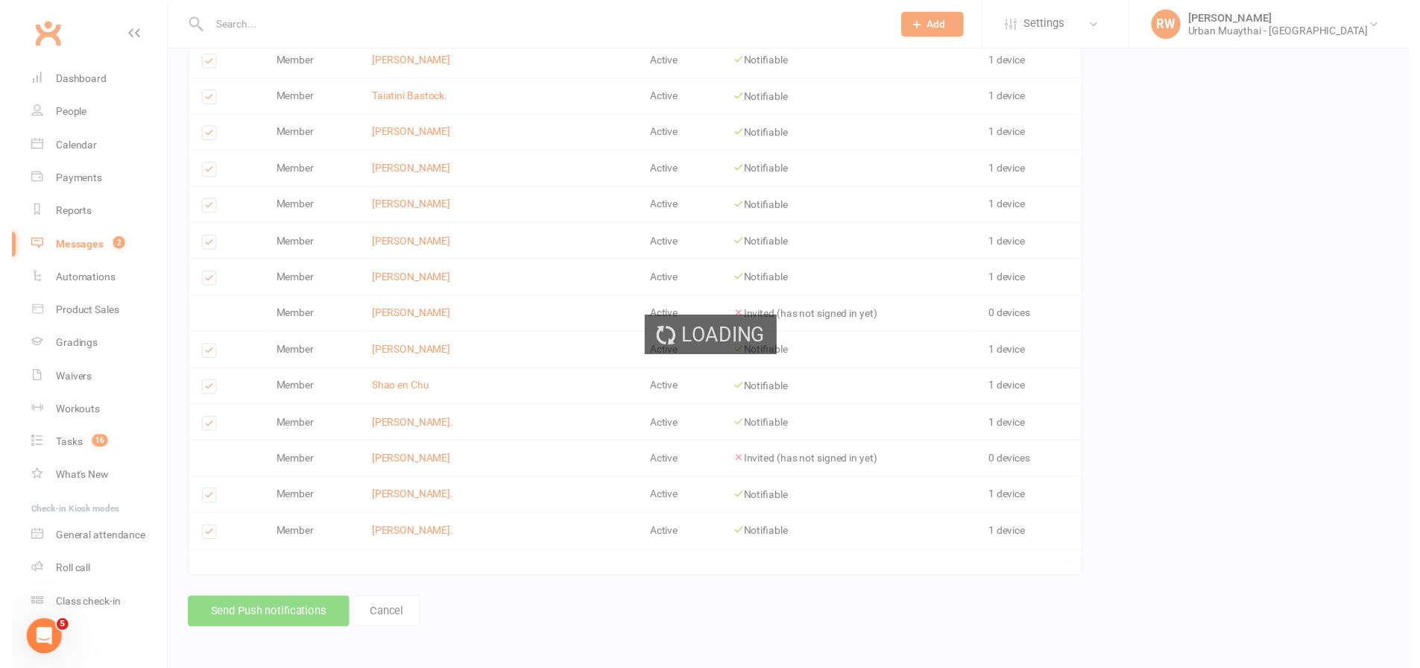
scroll to position [1398, 0]
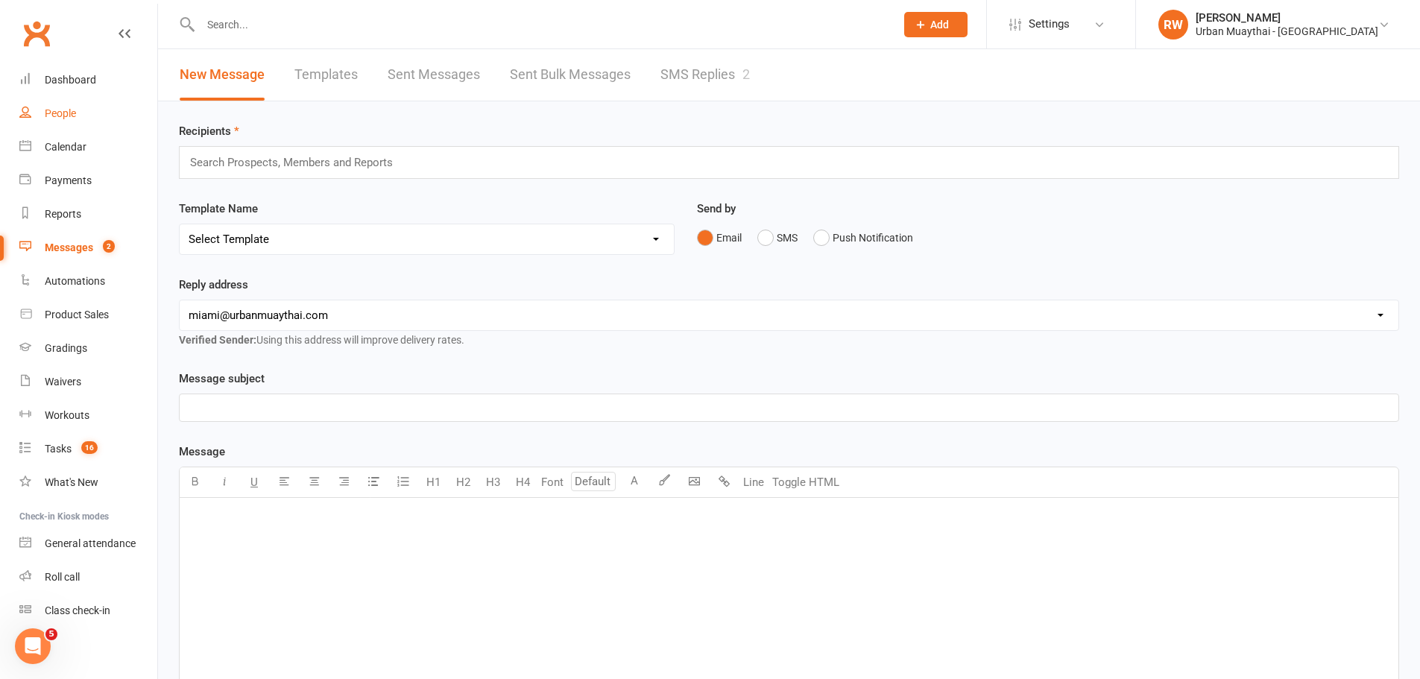
click at [57, 113] on div "People" at bounding box center [60, 113] width 31 height 12
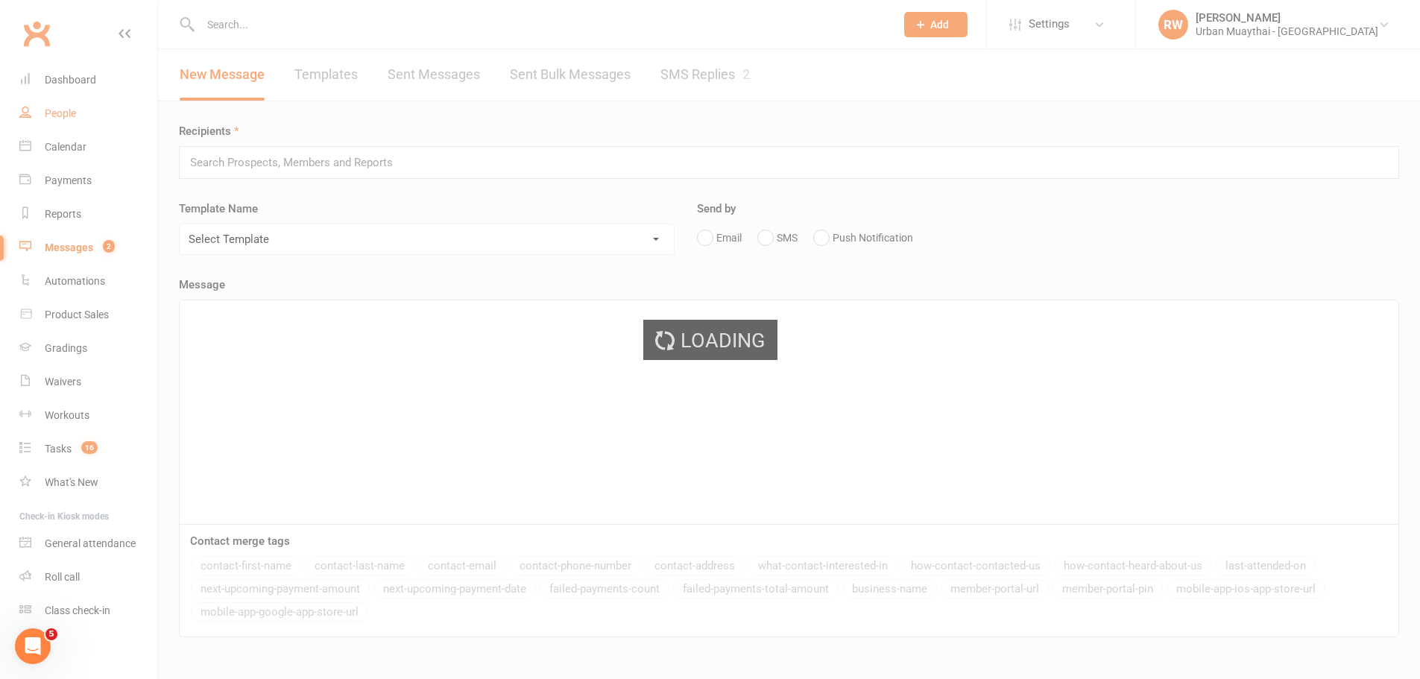
select select "100"
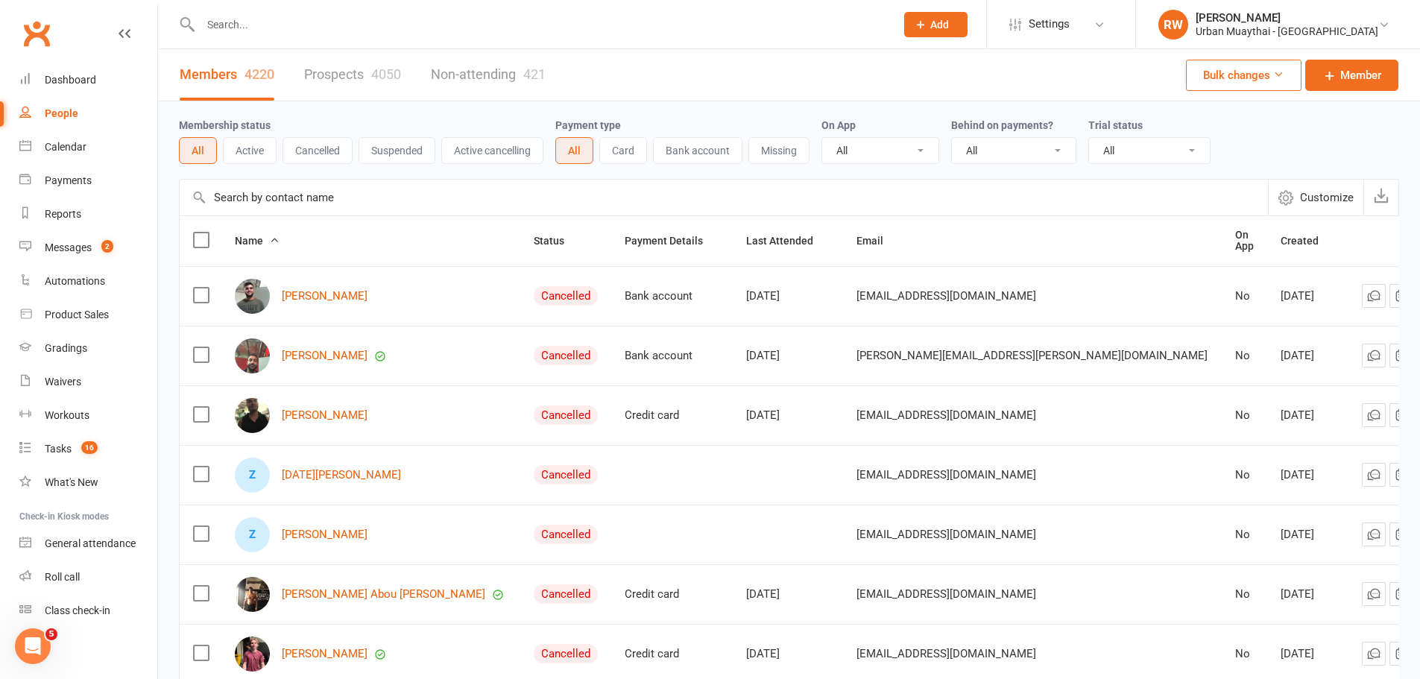
click at [337, 70] on link "Prospects 4050" at bounding box center [352, 74] width 97 height 51
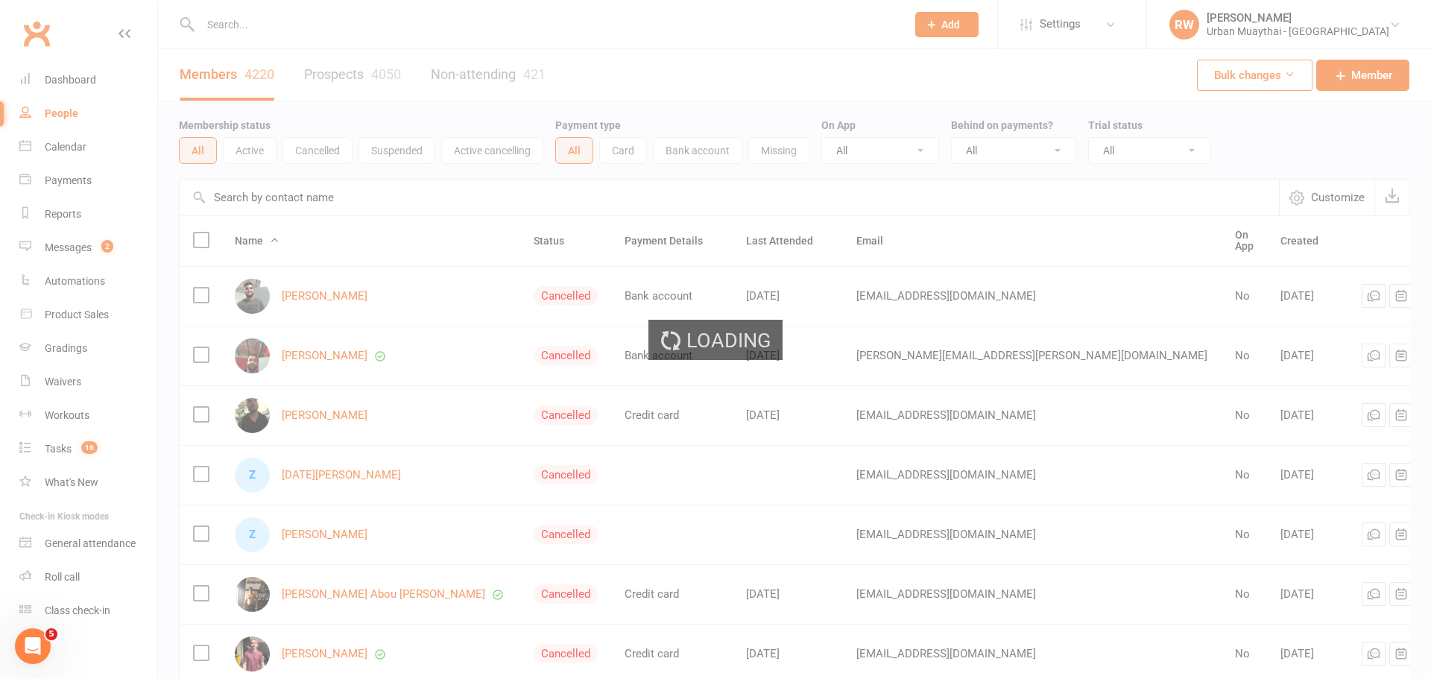
select select "100"
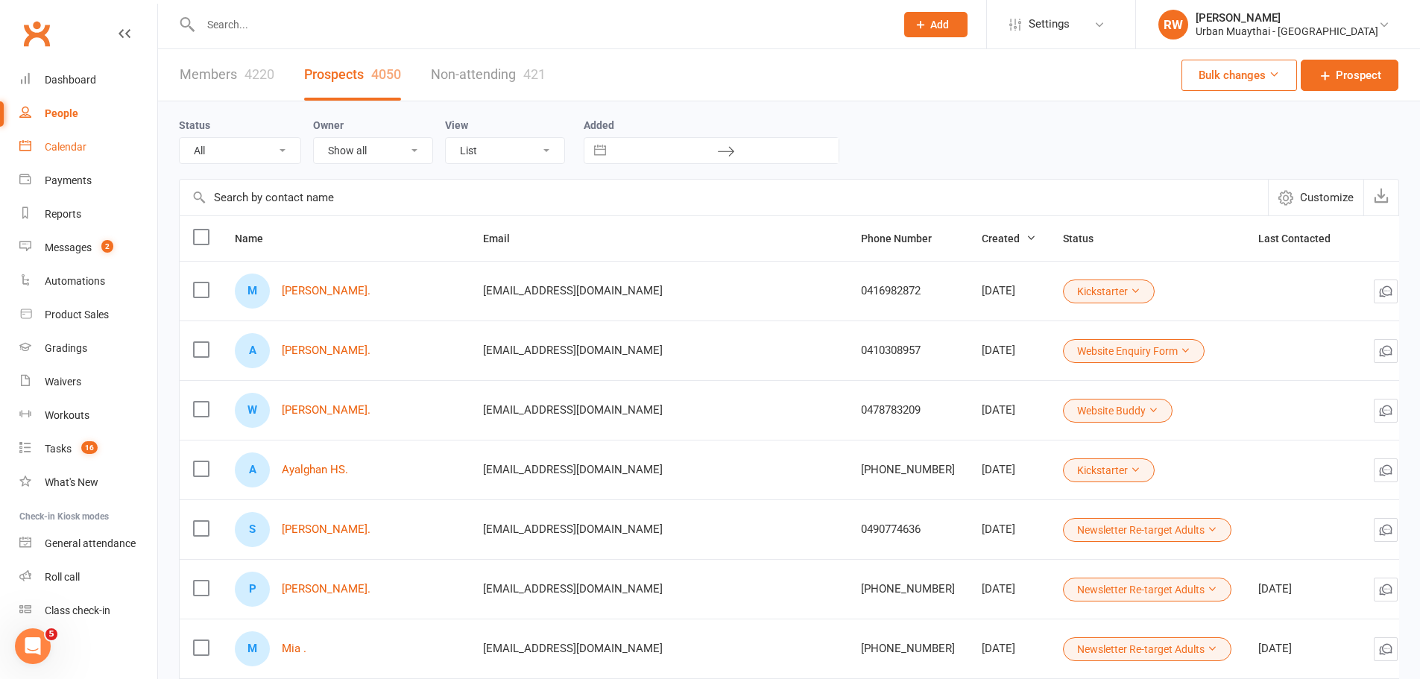
click at [72, 133] on link "Calendar" at bounding box center [88, 147] width 138 height 34
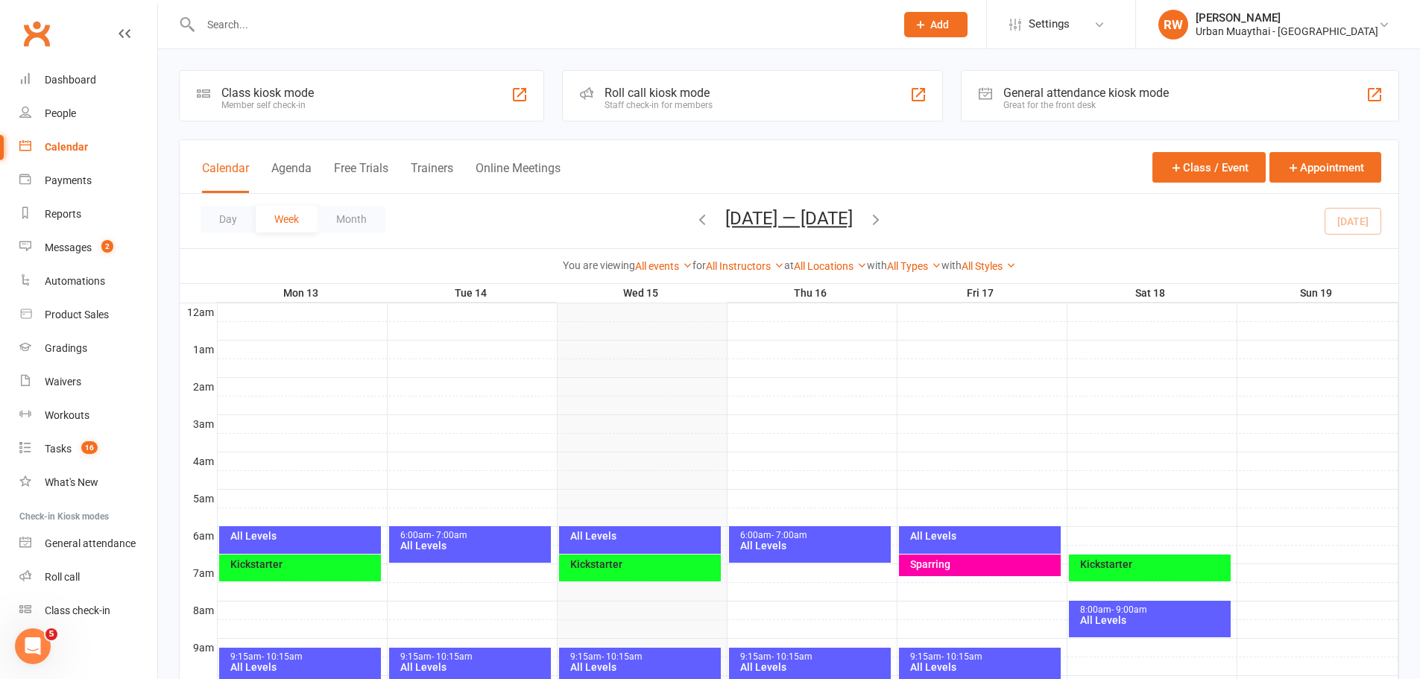
click at [654, 567] on div "Kickstarter" at bounding box center [643, 564] width 148 height 10
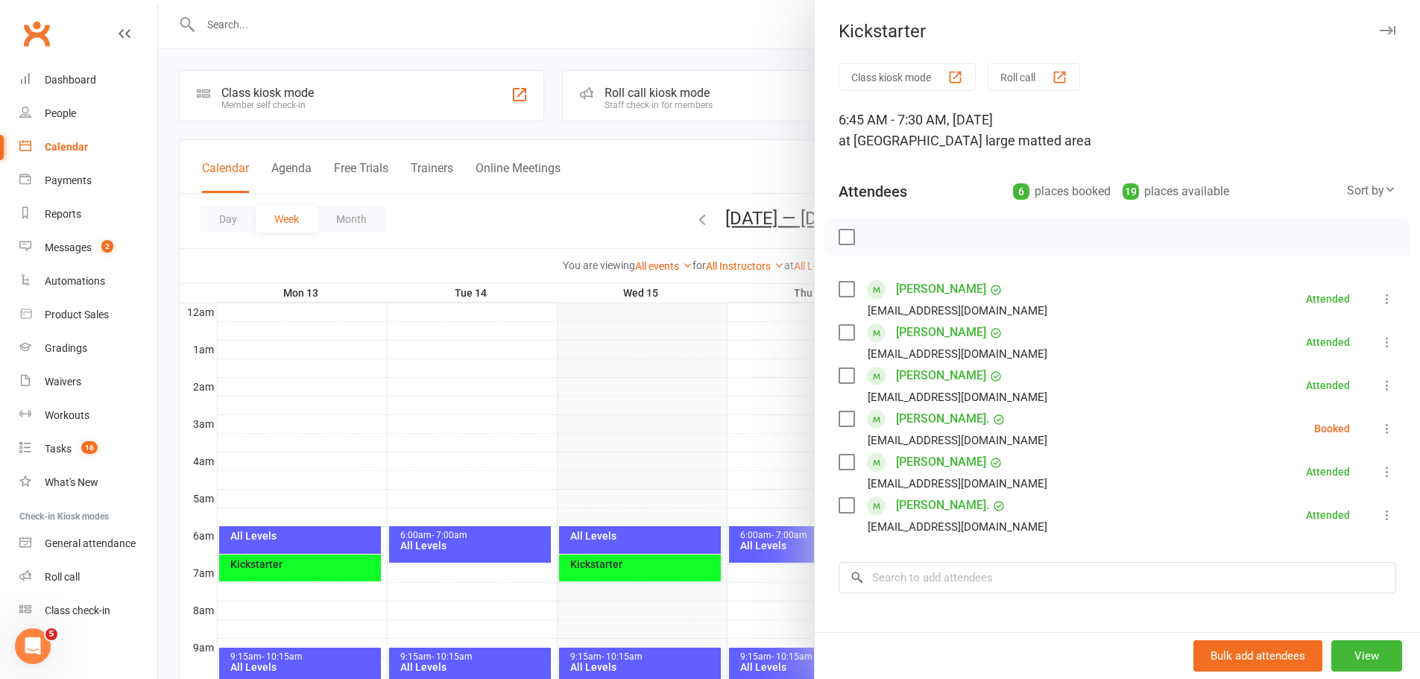
click at [939, 420] on link "[PERSON_NAME]." at bounding box center [942, 419] width 93 height 24
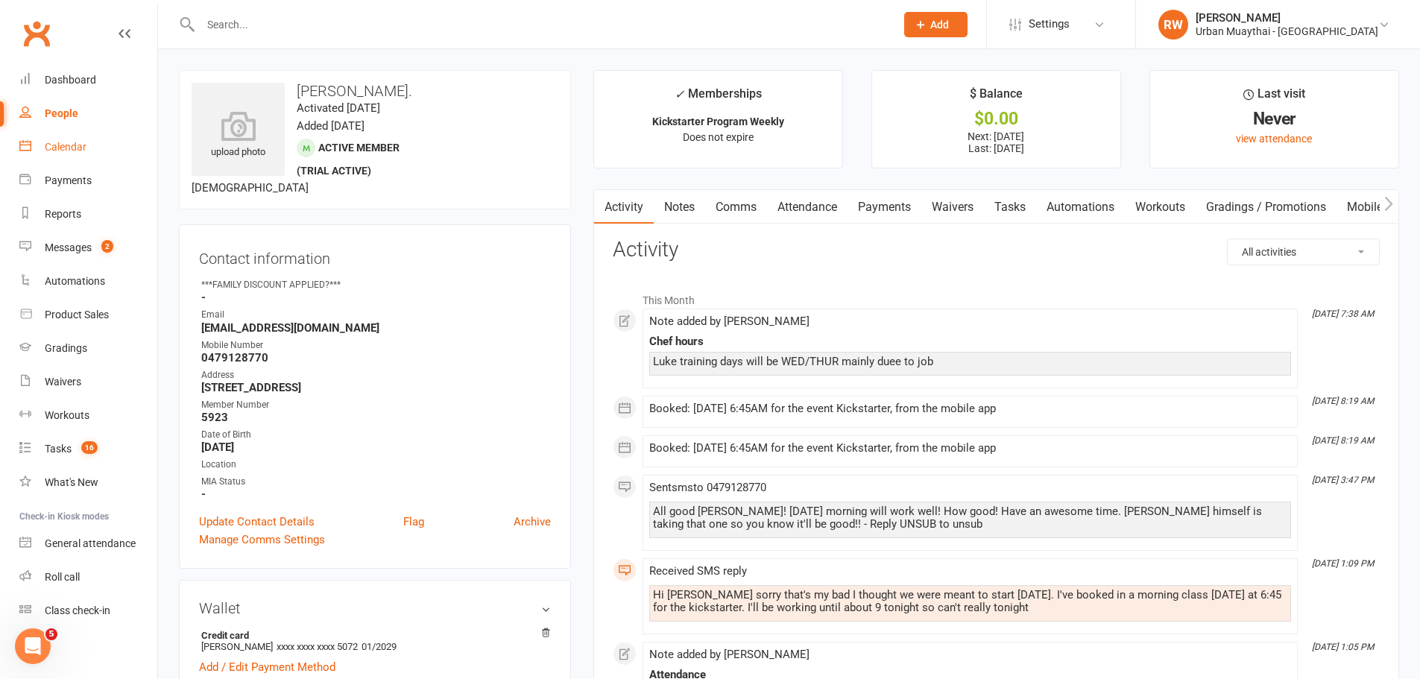
click at [86, 148] on div "Calendar" at bounding box center [66, 147] width 42 height 12
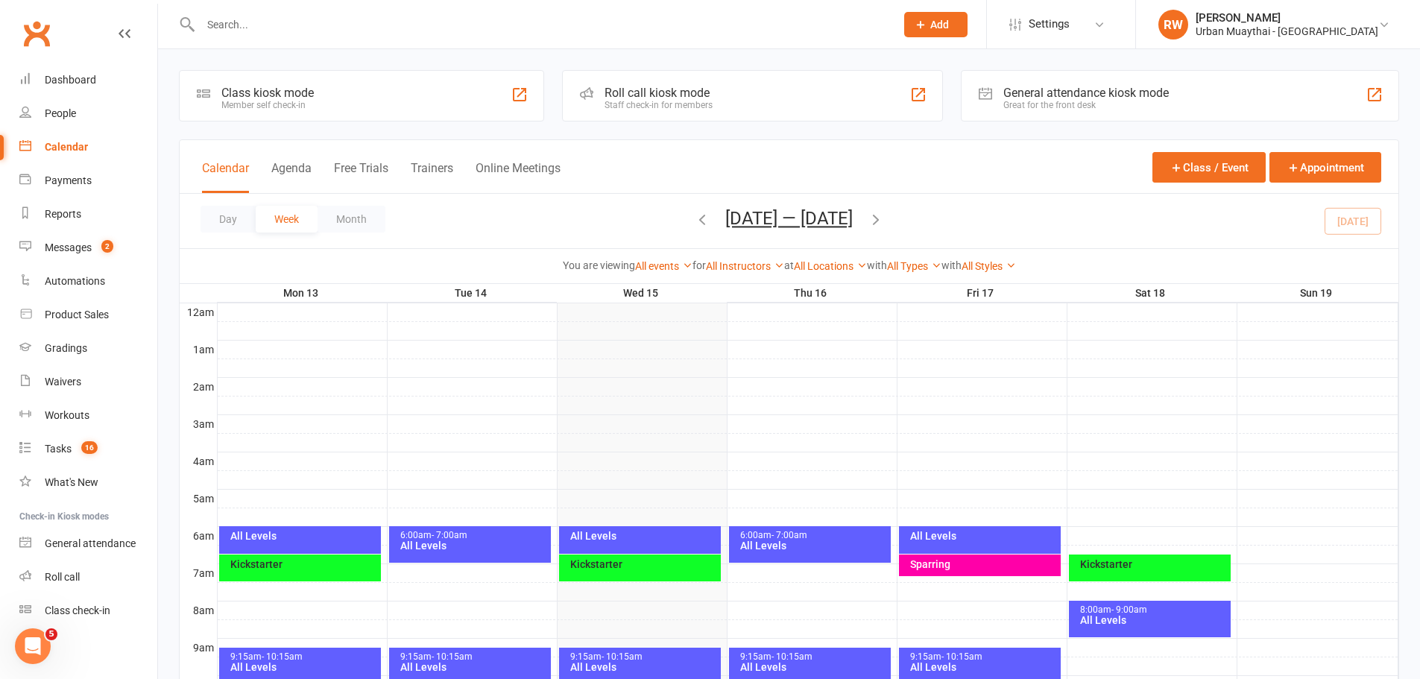
click at [642, 566] on div "Kickstarter" at bounding box center [643, 564] width 148 height 10
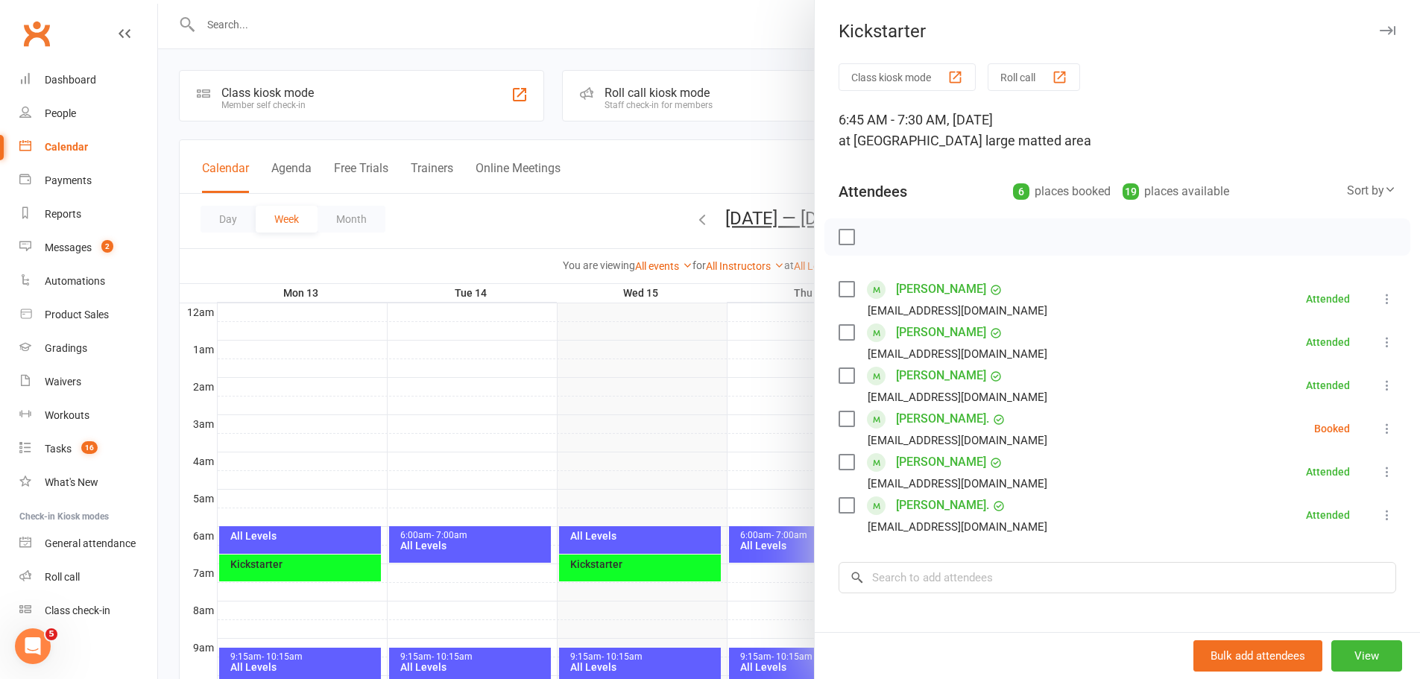
click at [1380, 427] on icon at bounding box center [1387, 428] width 15 height 15
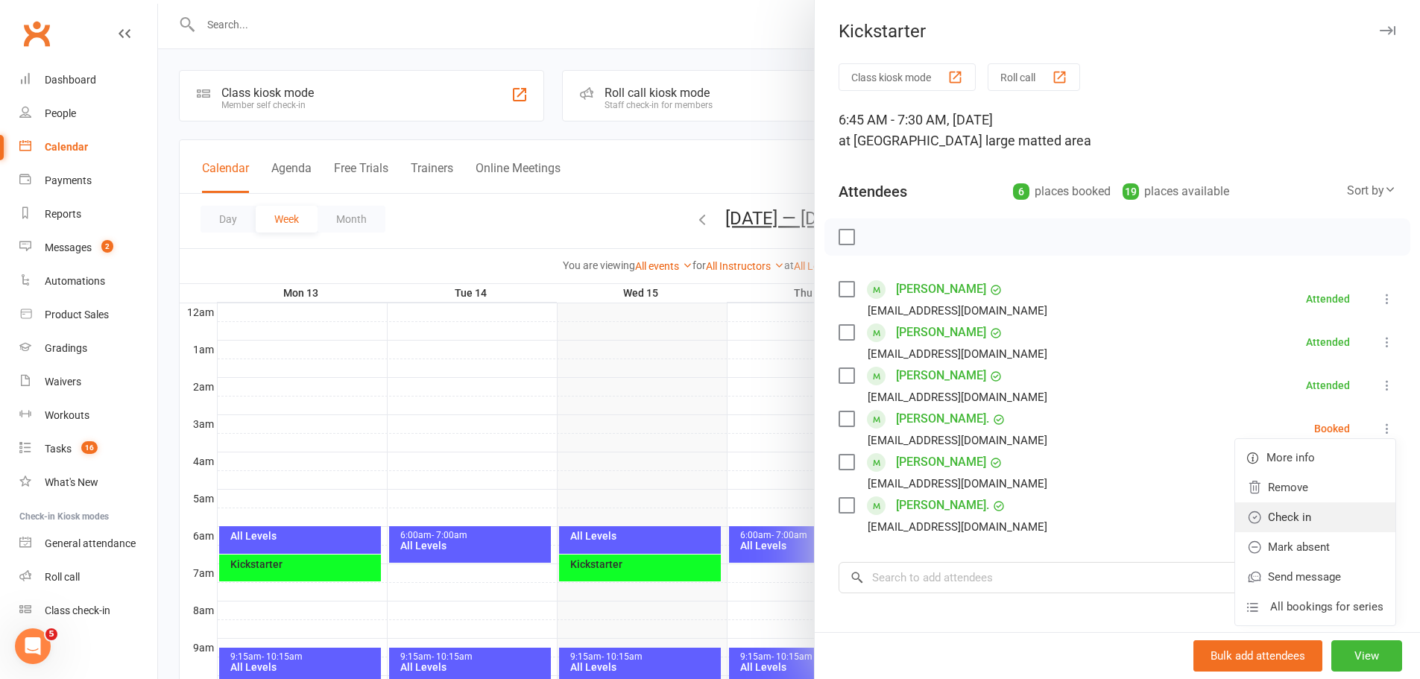
click at [1305, 514] on link "Check in" at bounding box center [1315, 517] width 160 height 30
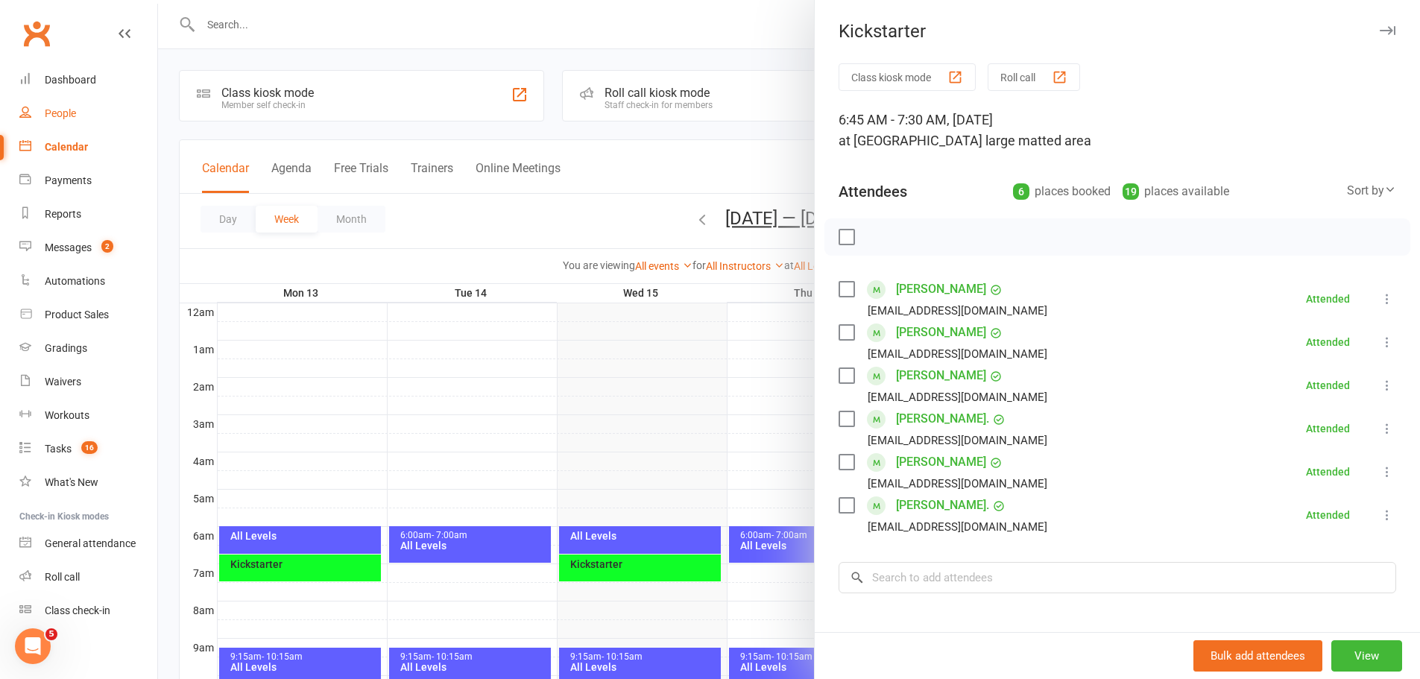
click at [66, 116] on div "People" at bounding box center [60, 113] width 31 height 12
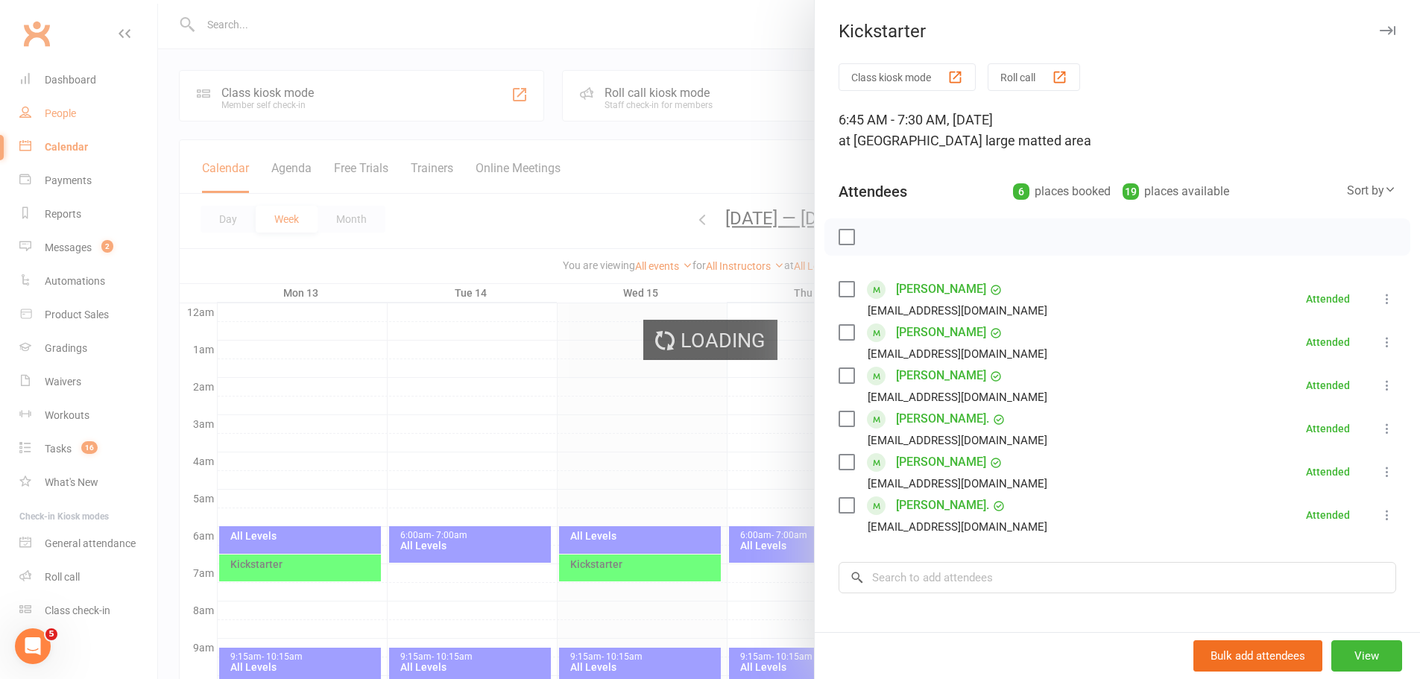
select select "100"
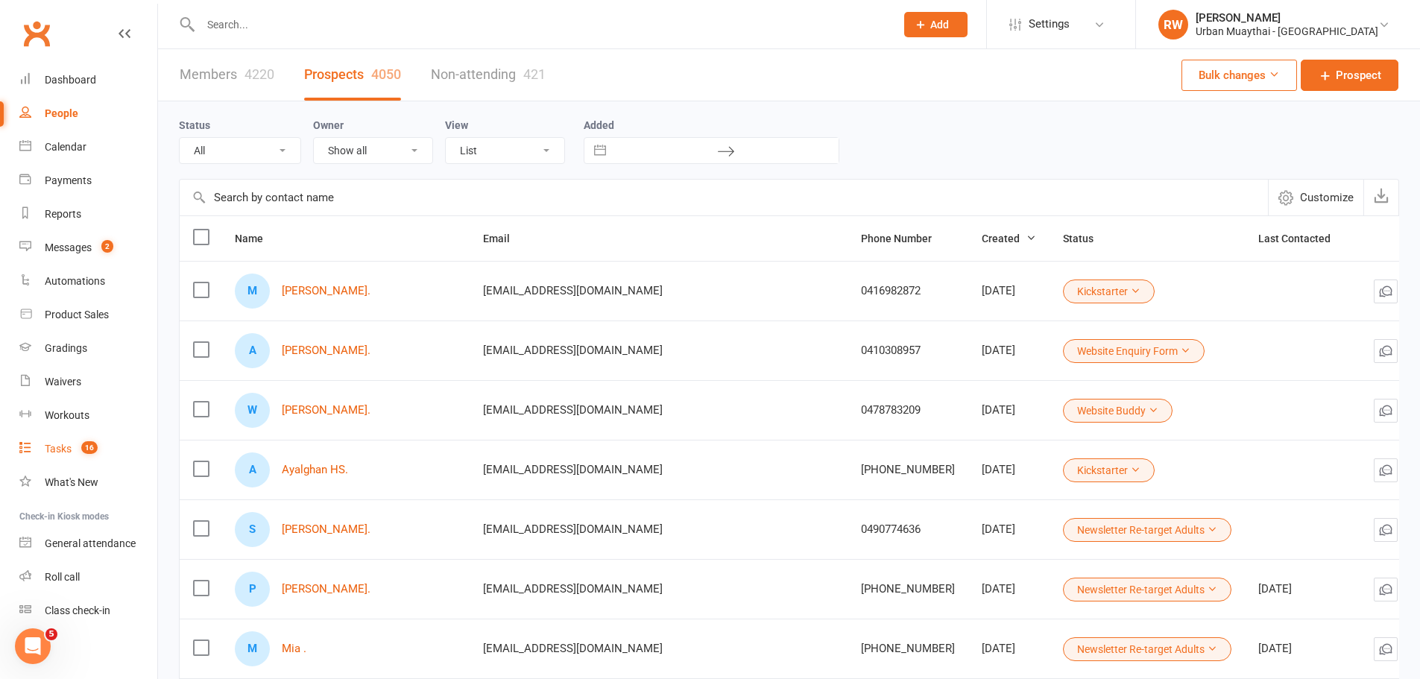
click at [63, 452] on div "Tasks" at bounding box center [58, 449] width 27 height 12
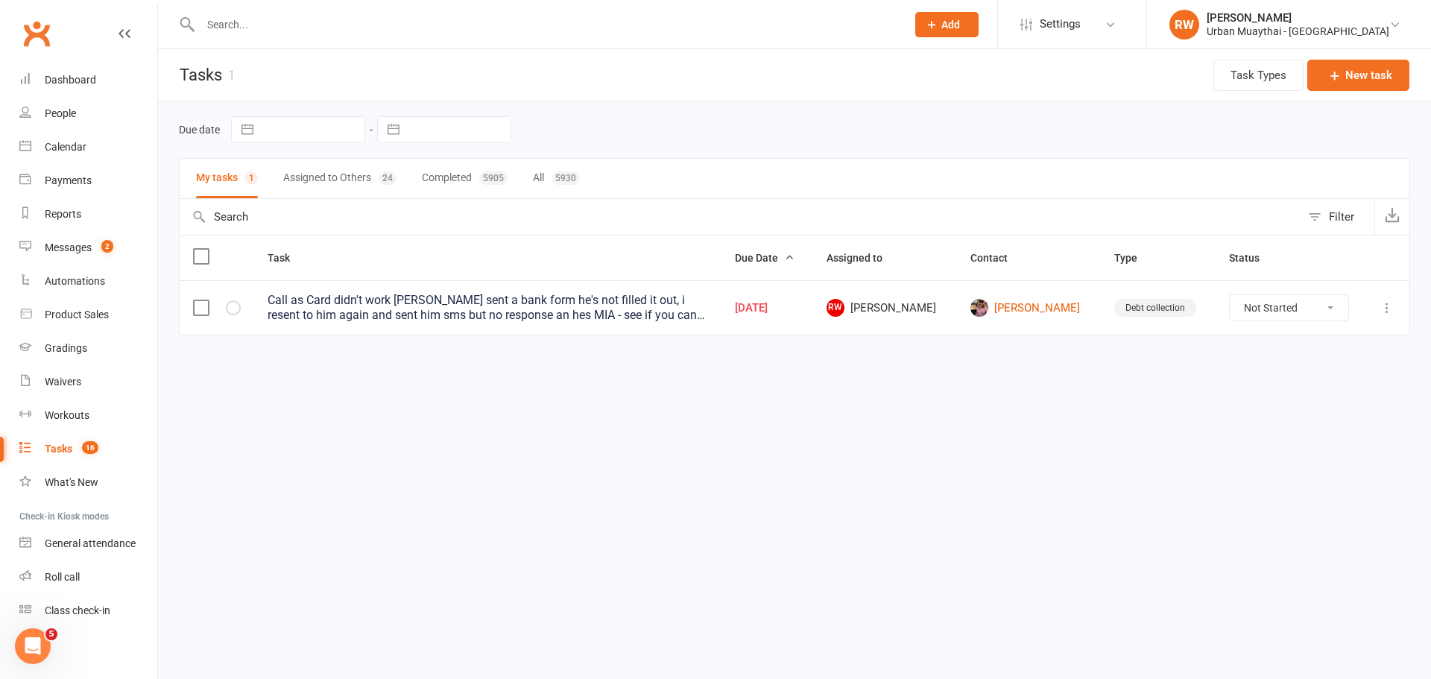
click at [349, 180] on button "Assigned to Others 24" at bounding box center [339, 179] width 113 height 40
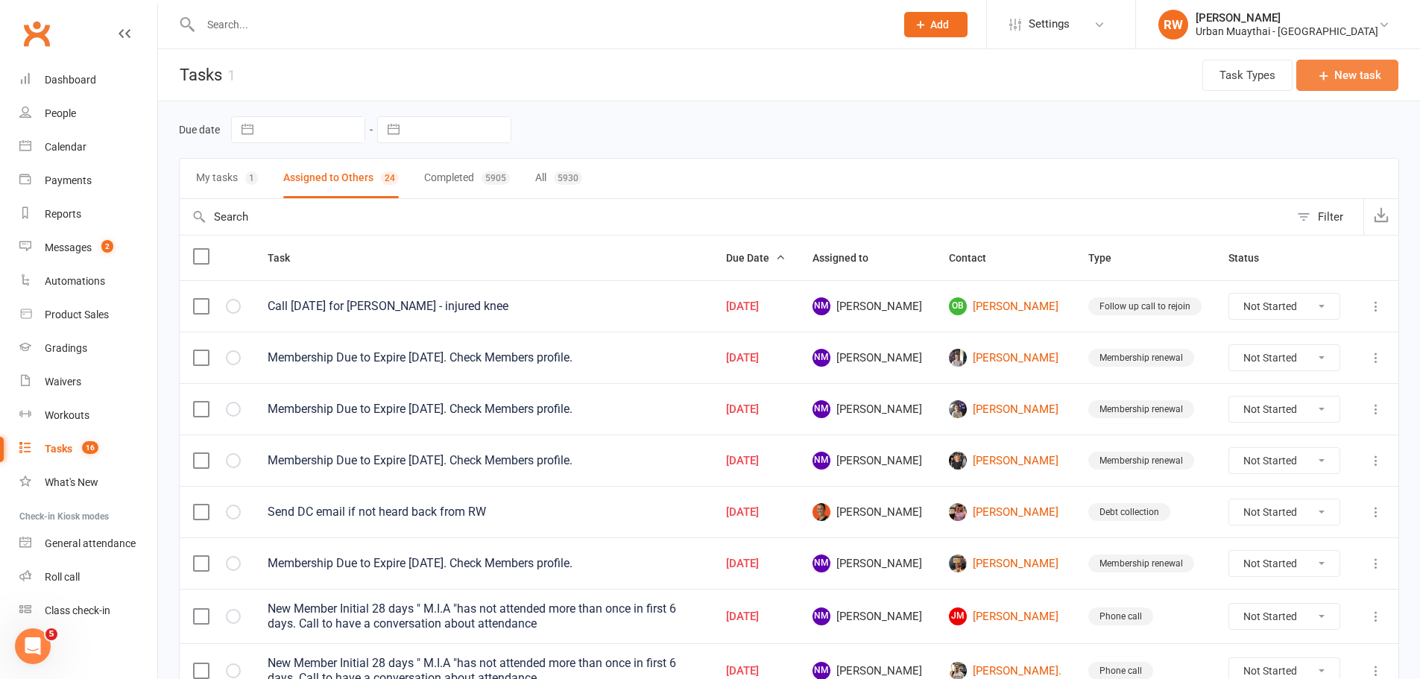
click at [1345, 78] on button "New task" at bounding box center [1347, 75] width 102 height 31
select select "33370"
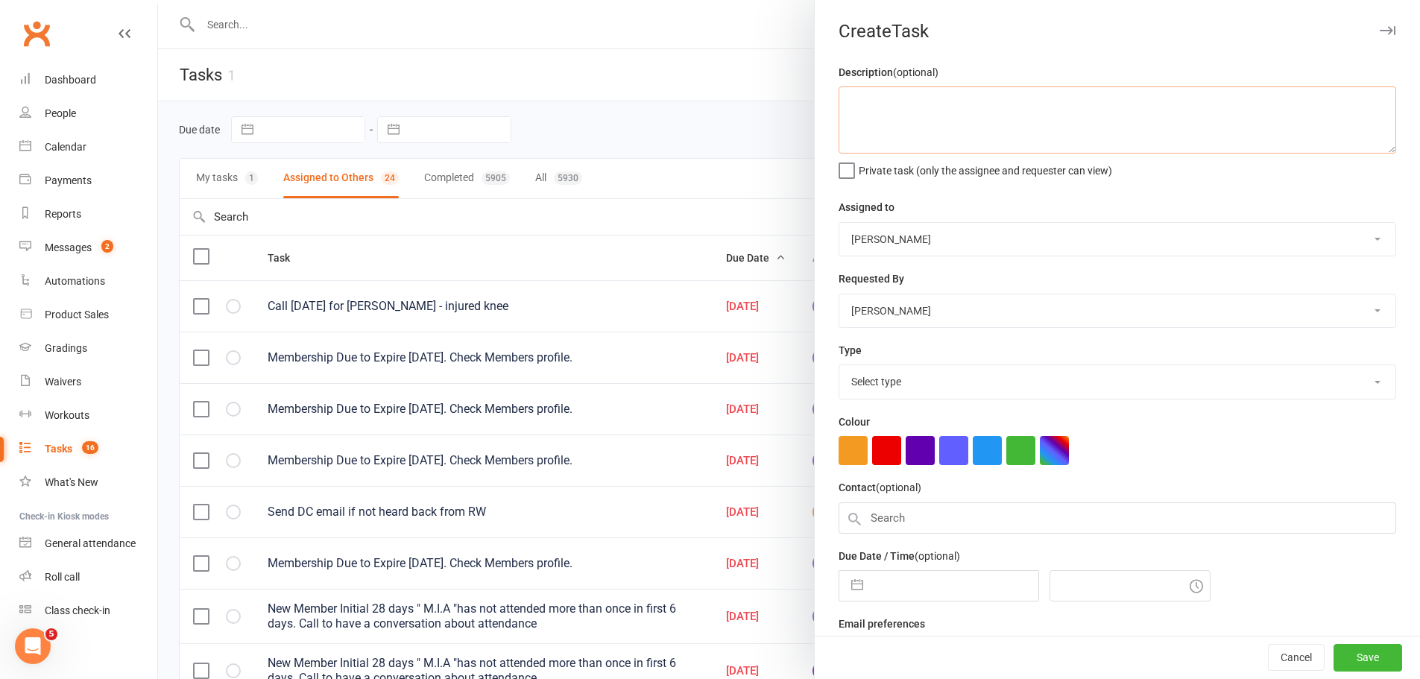
click at [853, 94] on textarea at bounding box center [1118, 119] width 558 height 67
type textarea "Urbann Warrior, still have folks without the app downloaded, follow them up."
click at [1352, 233] on select "[PERSON_NAME] [PERSON_NAME] [PERSON_NAME] [PERSON_NAME] [PERSON_NAME] [PERSON_N…" at bounding box center [1117, 239] width 556 height 33
select select "53603"
click at [839, 224] on select "[PERSON_NAME] [PERSON_NAME] [PERSON_NAME] [PERSON_NAME] [PERSON_NAME] [PERSON_N…" at bounding box center [1117, 239] width 556 height 33
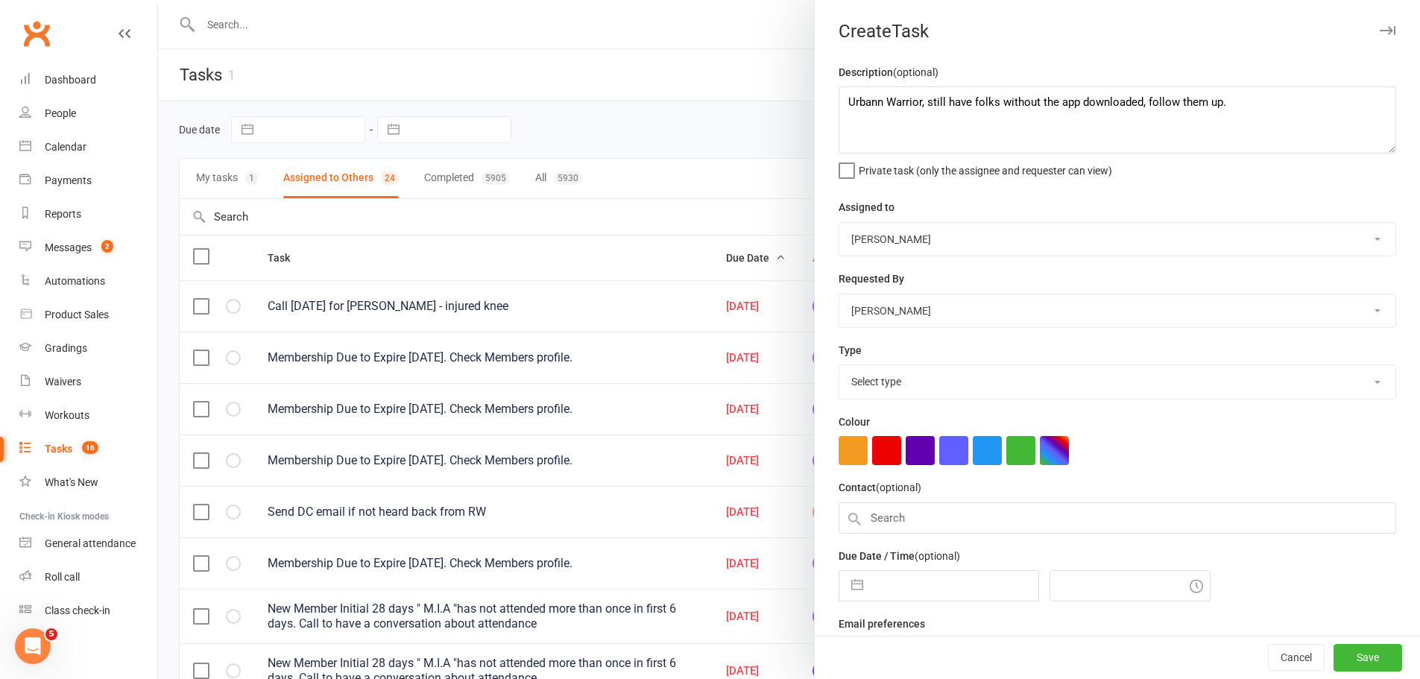
click at [1351, 382] on select "Select type 2 week trial ending Admin/reception Cancellation Class attendance C…" at bounding box center [1117, 381] width 556 height 33
select select "11073"
click at [839, 368] on select "Select type 2 week trial ending Admin/reception Cancellation Class attendance C…" at bounding box center [1117, 381] width 556 height 33
click at [877, 457] on button "button" at bounding box center [886, 450] width 29 height 29
click at [885, 517] on input "text" at bounding box center [1118, 517] width 558 height 31
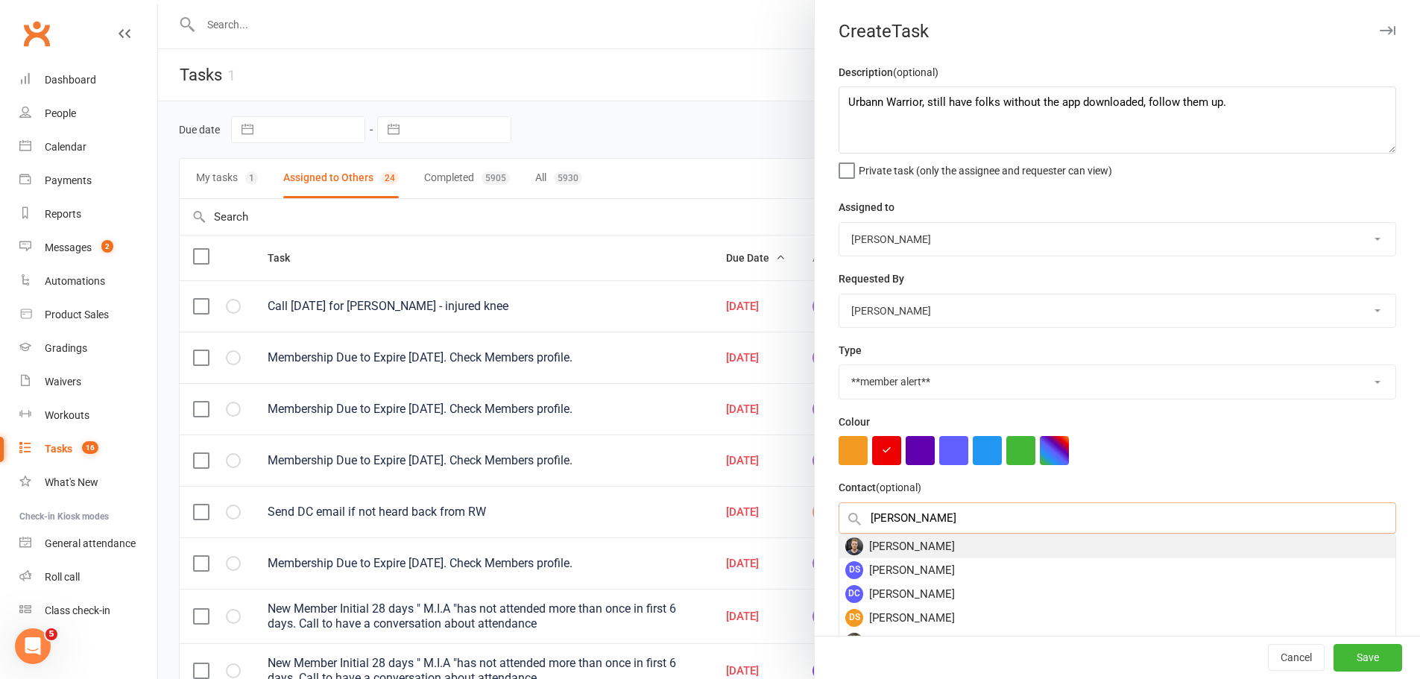
type input "[PERSON_NAME]"
click at [925, 549] on div "[PERSON_NAME]" at bounding box center [1117, 546] width 556 height 24
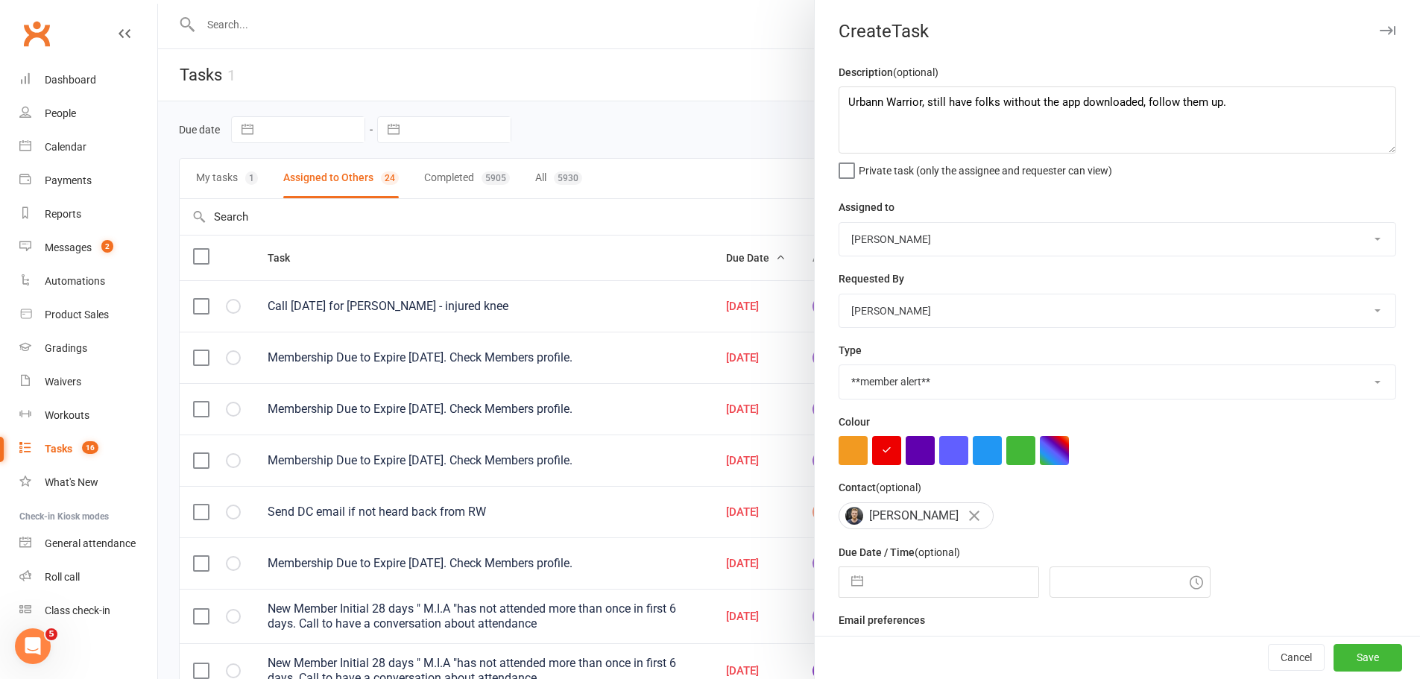
click at [1004, 519] on div "[PERSON_NAME]" at bounding box center [1118, 516] width 558 height 28
click at [1006, 506] on div "[PERSON_NAME]" at bounding box center [1118, 516] width 558 height 28
click at [969, 521] on icon "button" at bounding box center [974, 516] width 10 height 10
click at [1254, 107] on textarea "Urbann Warrior, still have folks without the app downloaded, follow them up." at bounding box center [1118, 119] width 558 height 67
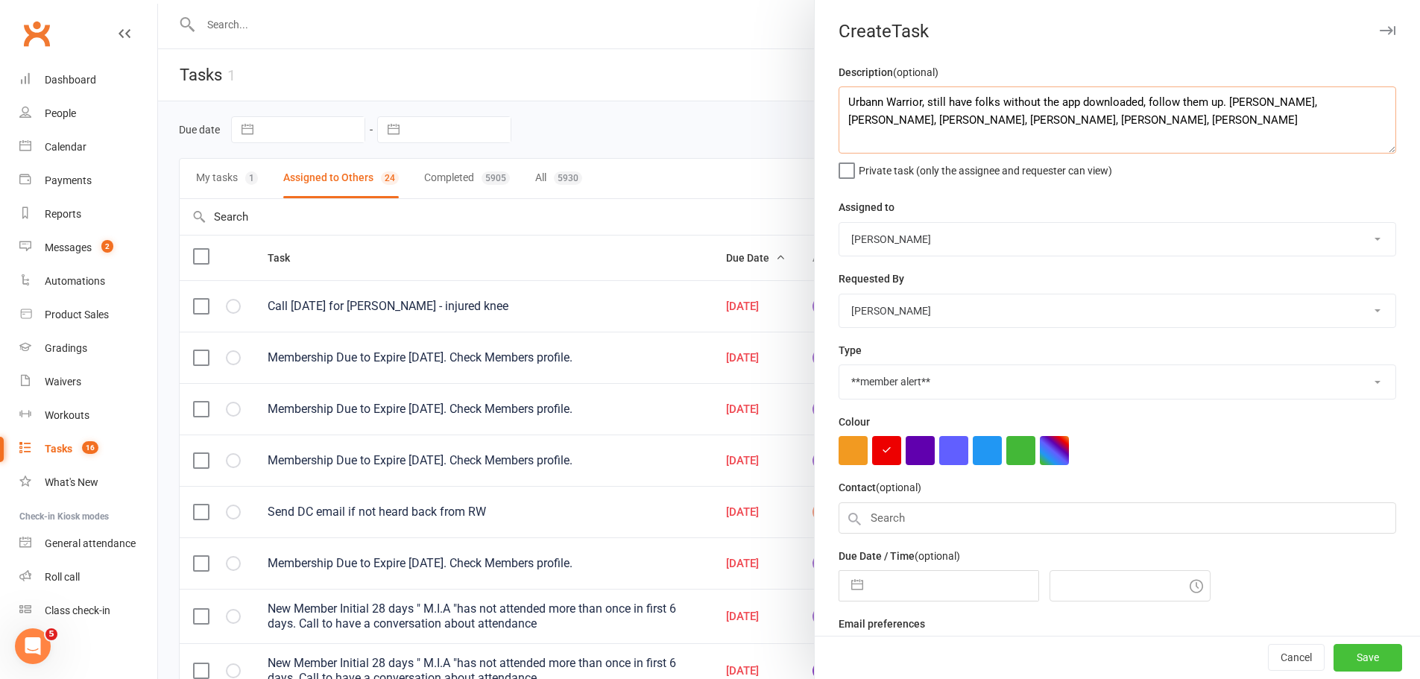
type textarea "Urbann Warrior, still have folks without the app downloaded, follow them up. [P…"
click at [1354, 653] on button "Save" at bounding box center [1367, 658] width 69 height 27
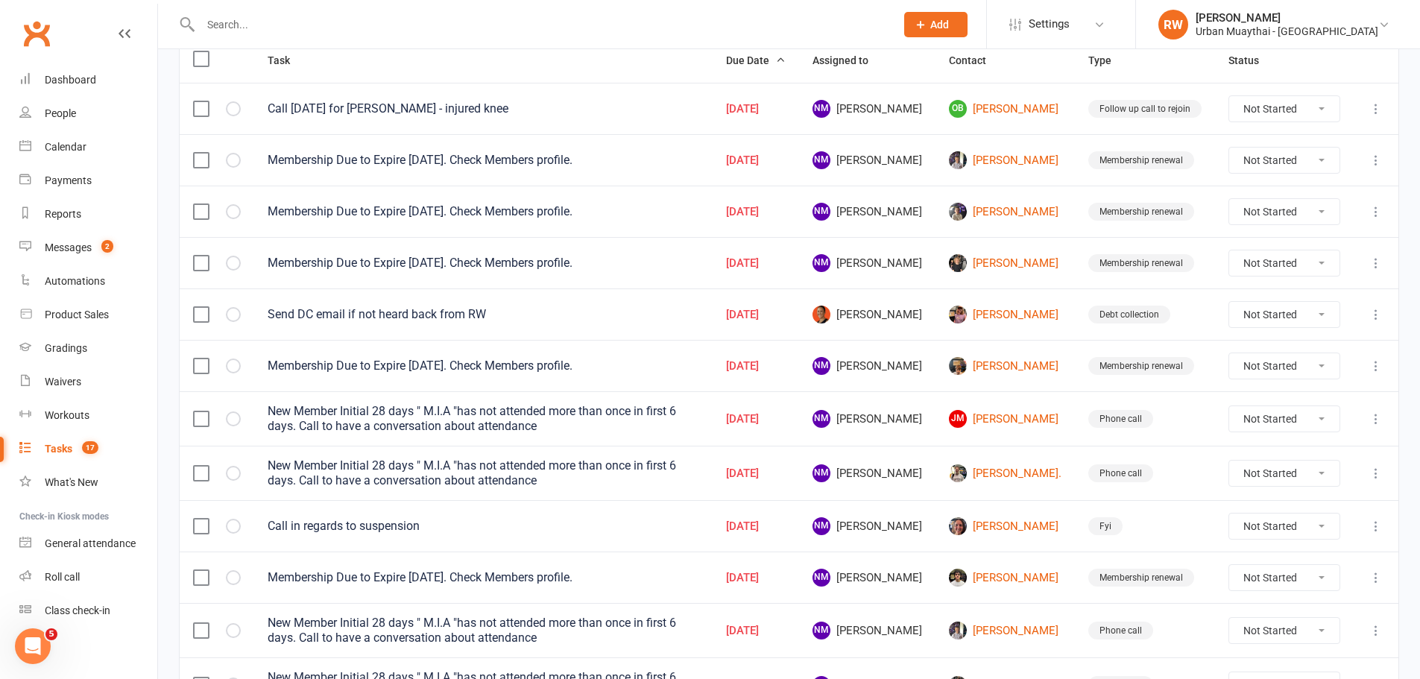
scroll to position [224, 0]
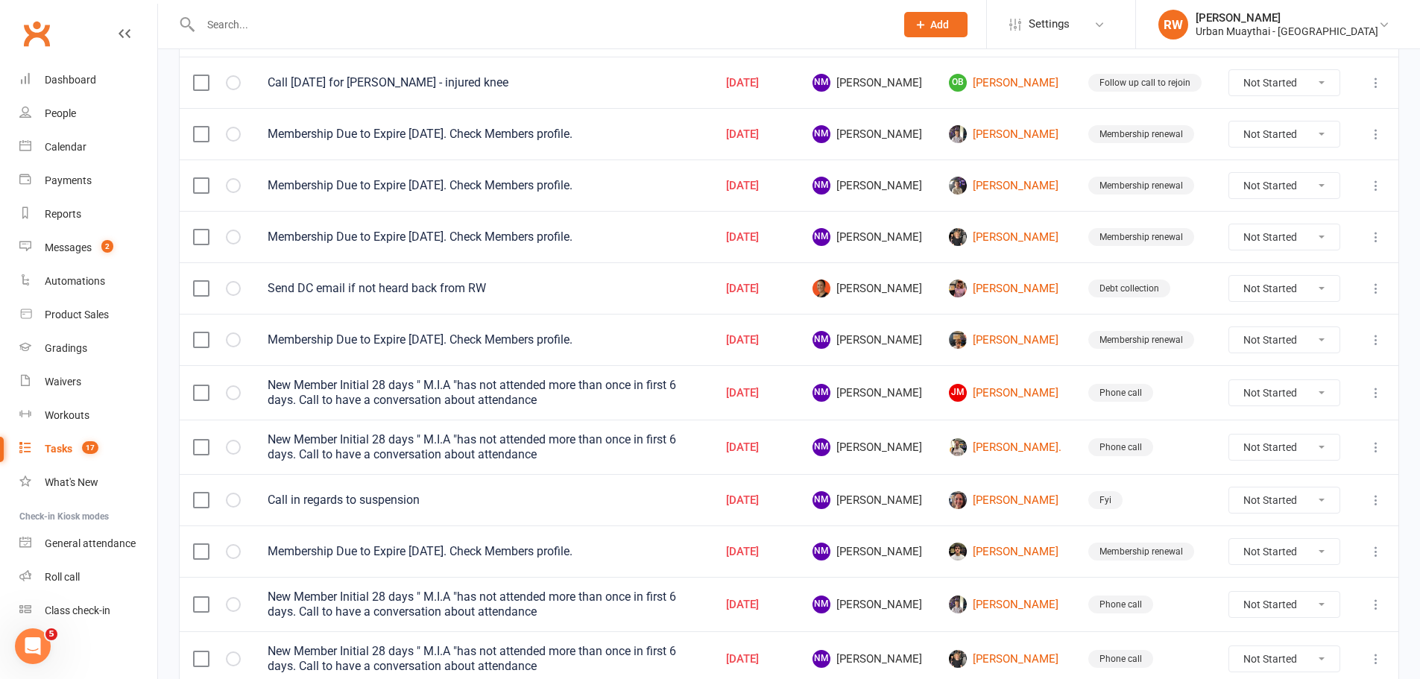
click at [1320, 285] on select "Not Started In Progress Waiting Complete" at bounding box center [1284, 288] width 110 height 25
click at [1229, 276] on select "Not Started In Progress Waiting Complete" at bounding box center [1284, 288] width 110 height 25
select select "unstarted"
select select "waiting"
click at [63, 112] on div "People" at bounding box center [60, 113] width 31 height 12
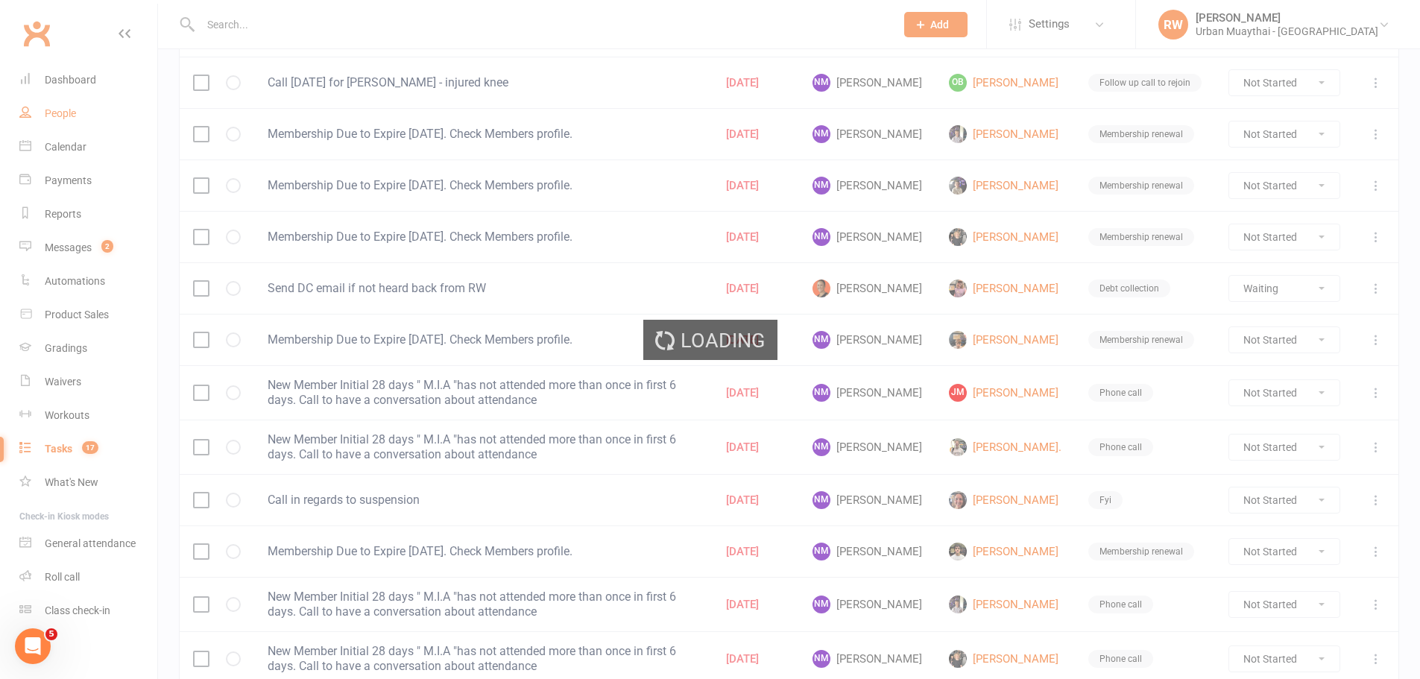
select select "100"
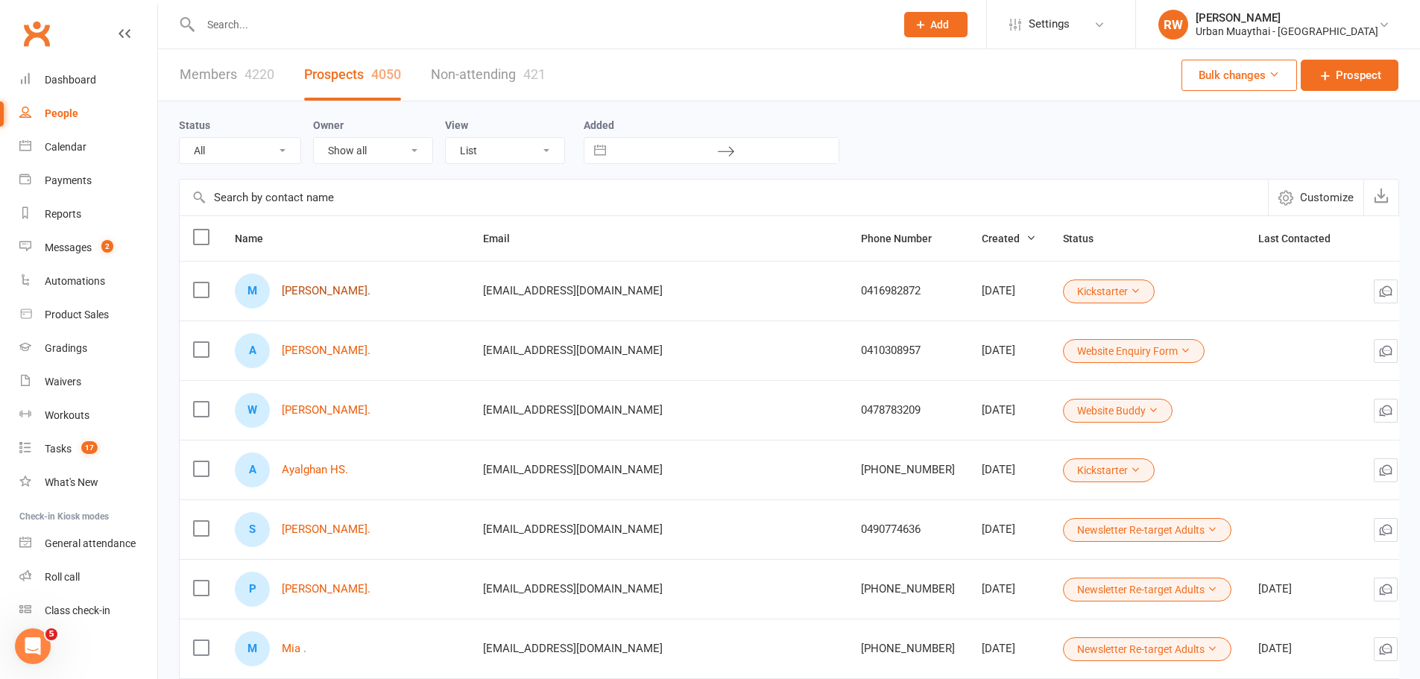
click at [312, 288] on link "[PERSON_NAME]." at bounding box center [326, 291] width 89 height 13
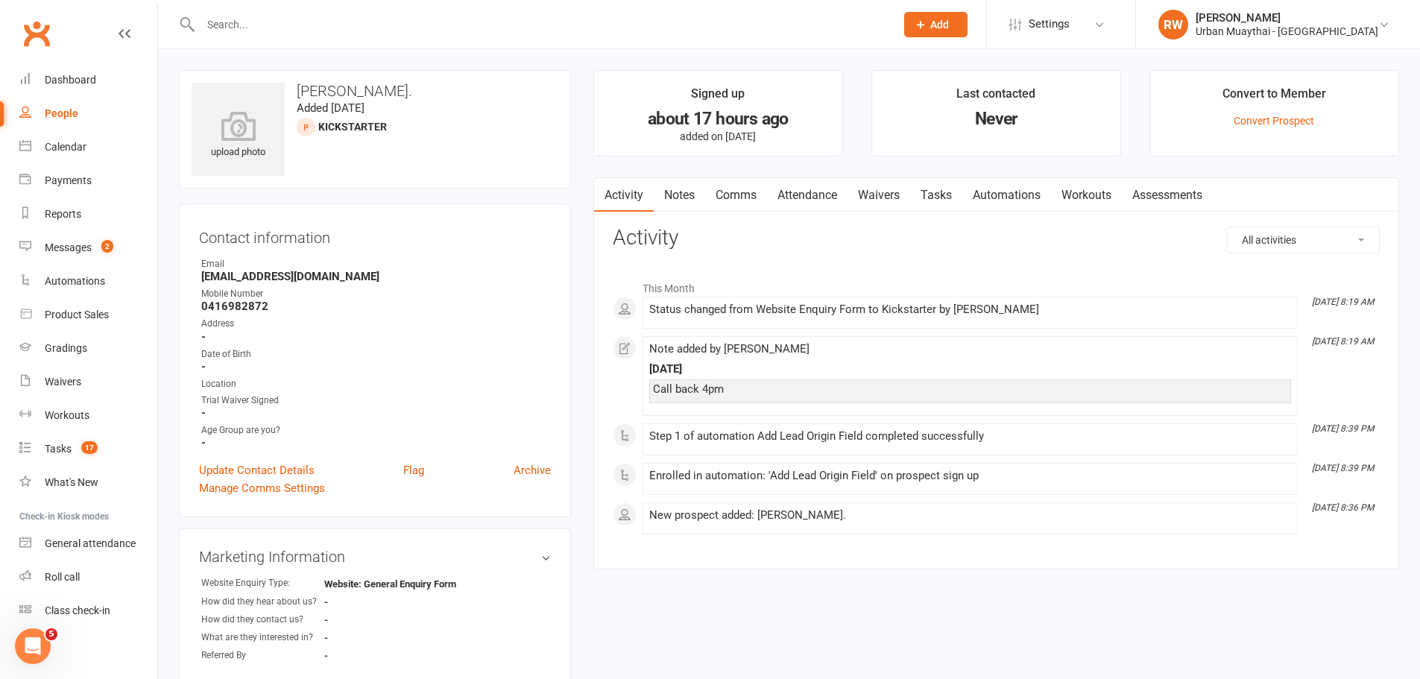
select select "100"
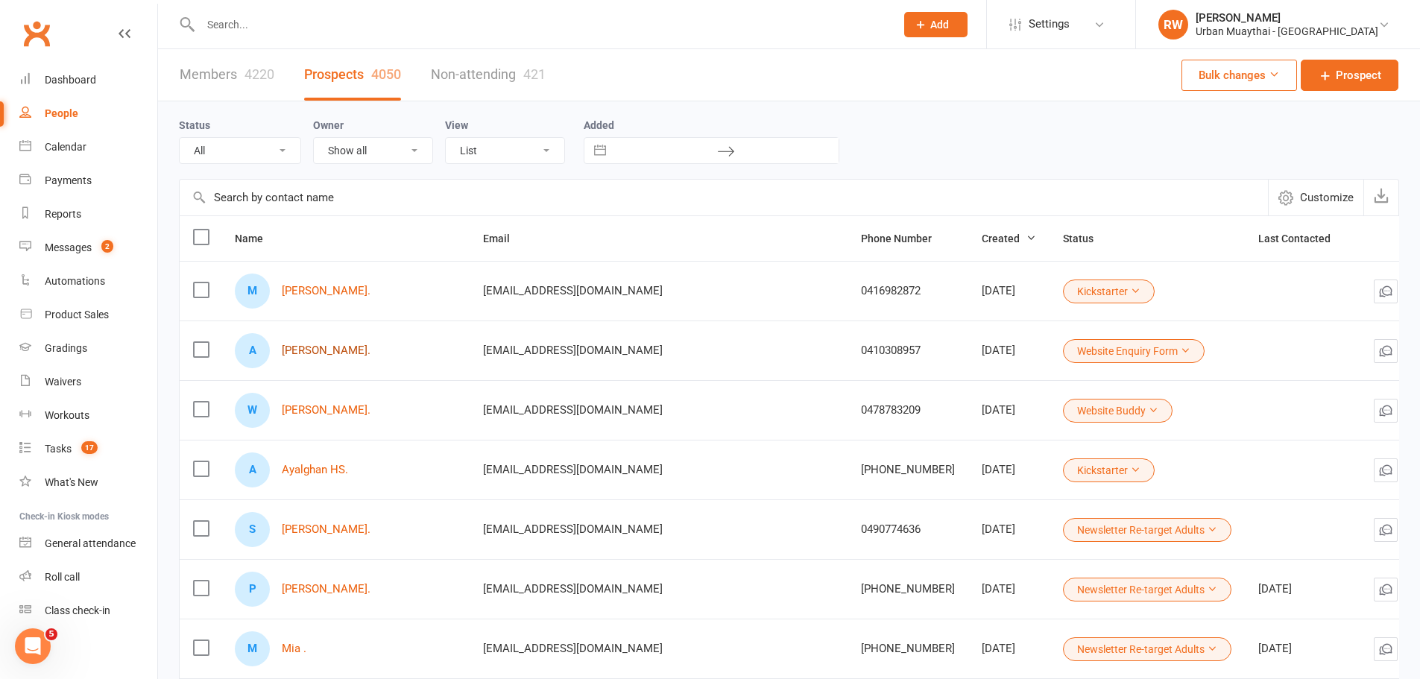
click at [348, 356] on link "[PERSON_NAME]." at bounding box center [326, 350] width 89 height 13
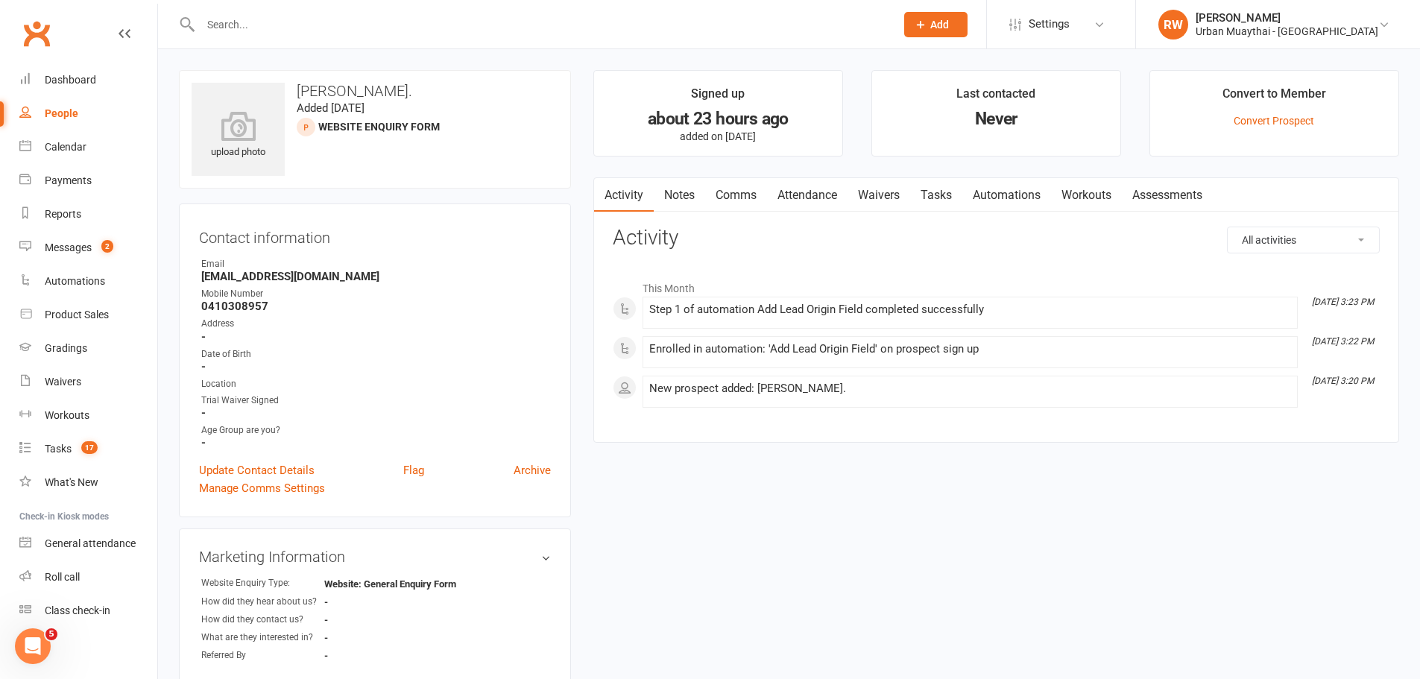
click at [690, 192] on link "Notes" at bounding box center [679, 195] width 51 height 34
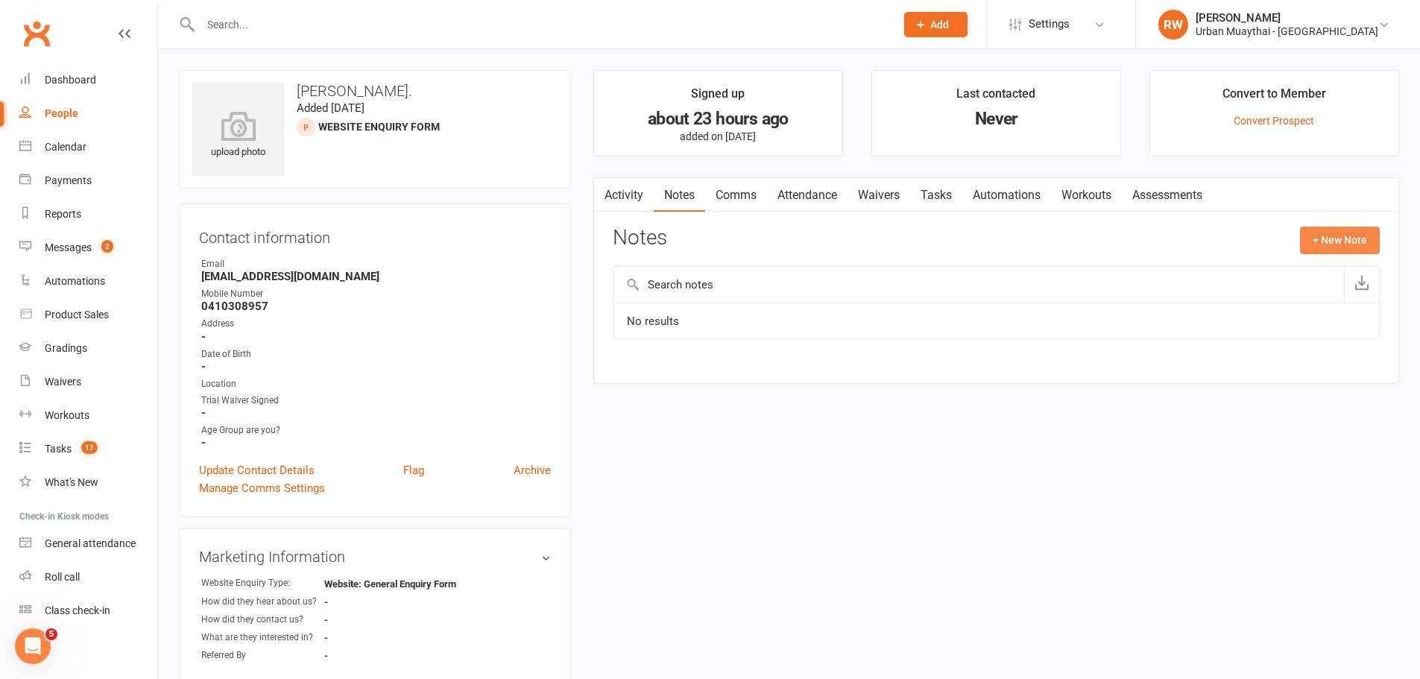
click at [1360, 246] on button "+ New Note" at bounding box center [1340, 240] width 80 height 27
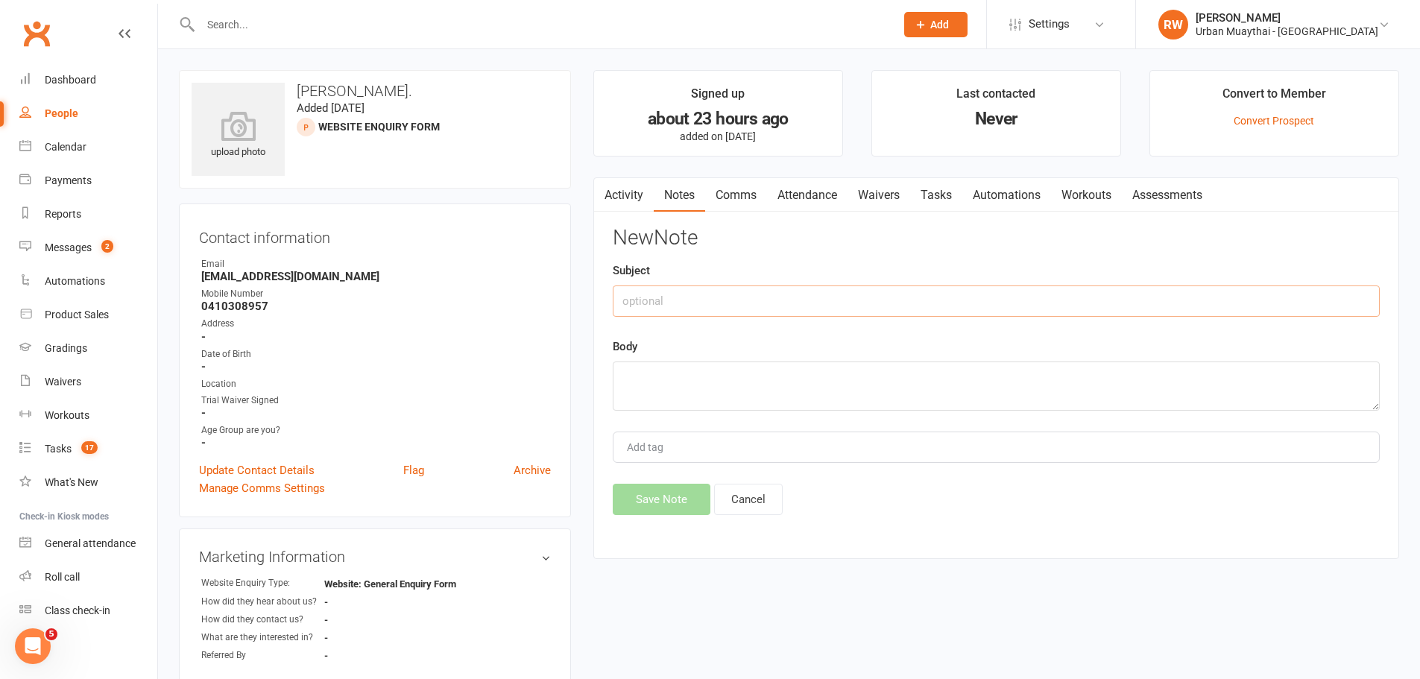
click at [616, 305] on input "text" at bounding box center [996, 300] width 767 height 31
type input "[DATE]"
click at [655, 388] on textarea at bounding box center [996, 385] width 767 height 49
type textarea "NA 1.54pm"
click at [670, 492] on button "Save Note" at bounding box center [662, 499] width 98 height 31
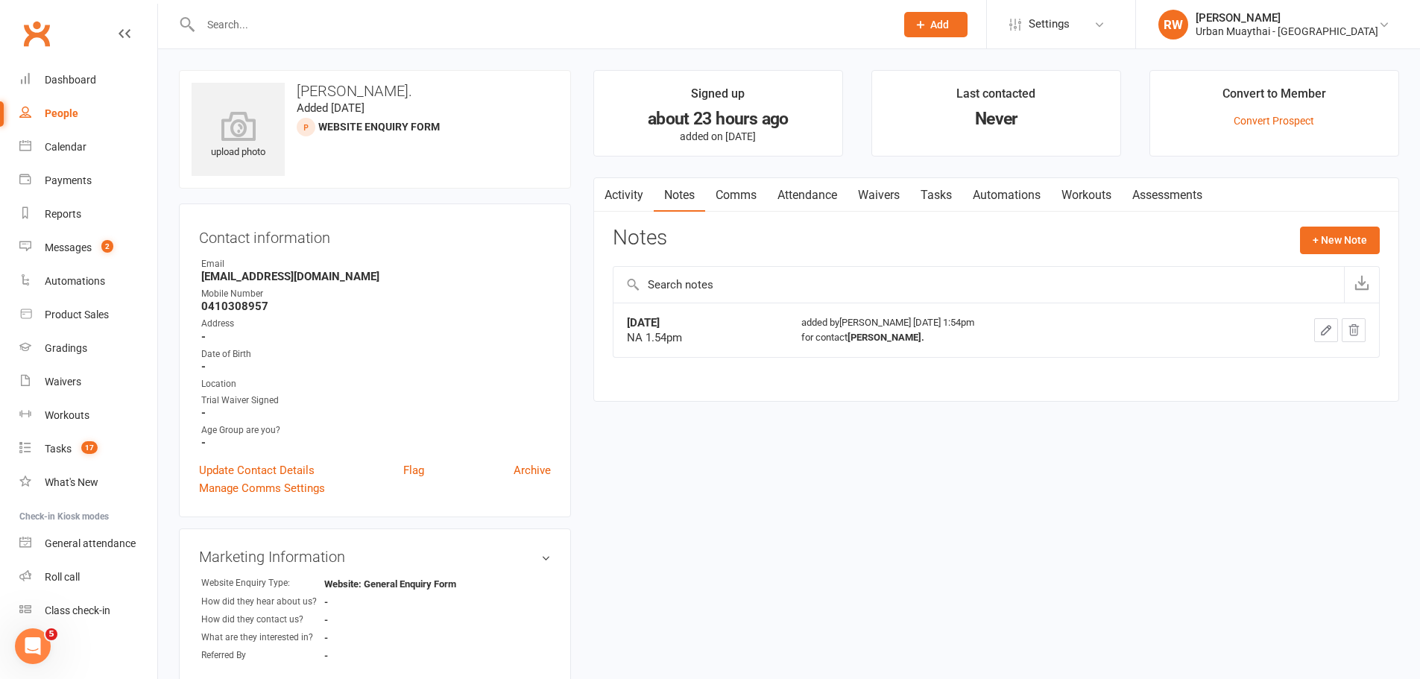
click at [65, 115] on div "People" at bounding box center [62, 113] width 34 height 12
select select "100"
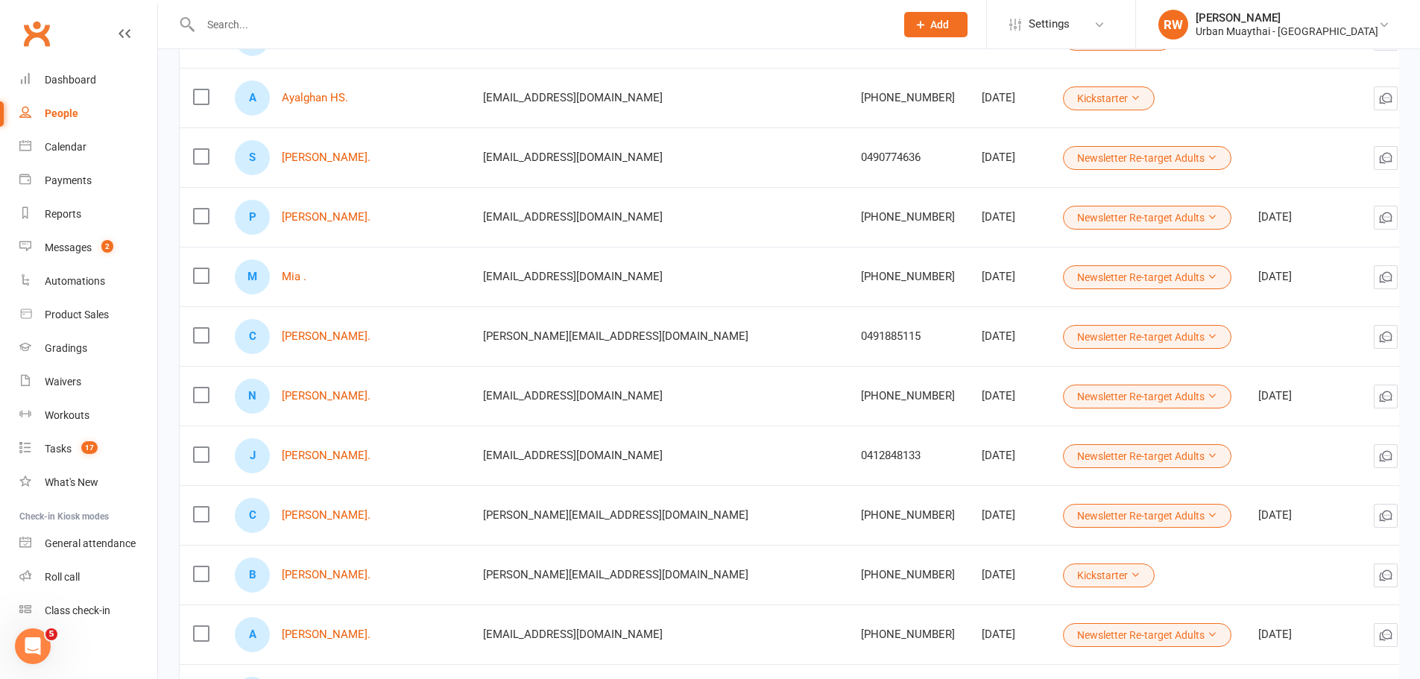
scroll to position [373, 0]
click at [327, 575] on link "[PERSON_NAME]." at bounding box center [326, 574] width 89 height 13
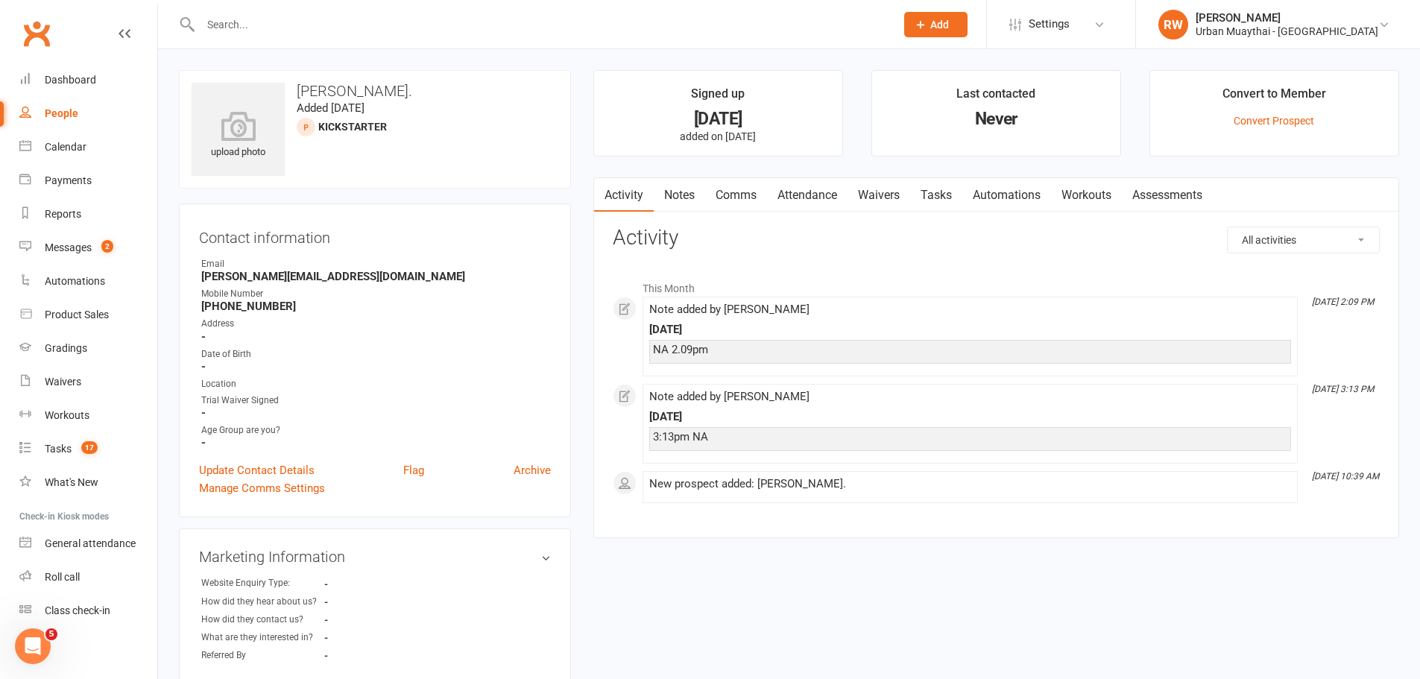
click at [689, 195] on link "Notes" at bounding box center [679, 195] width 51 height 34
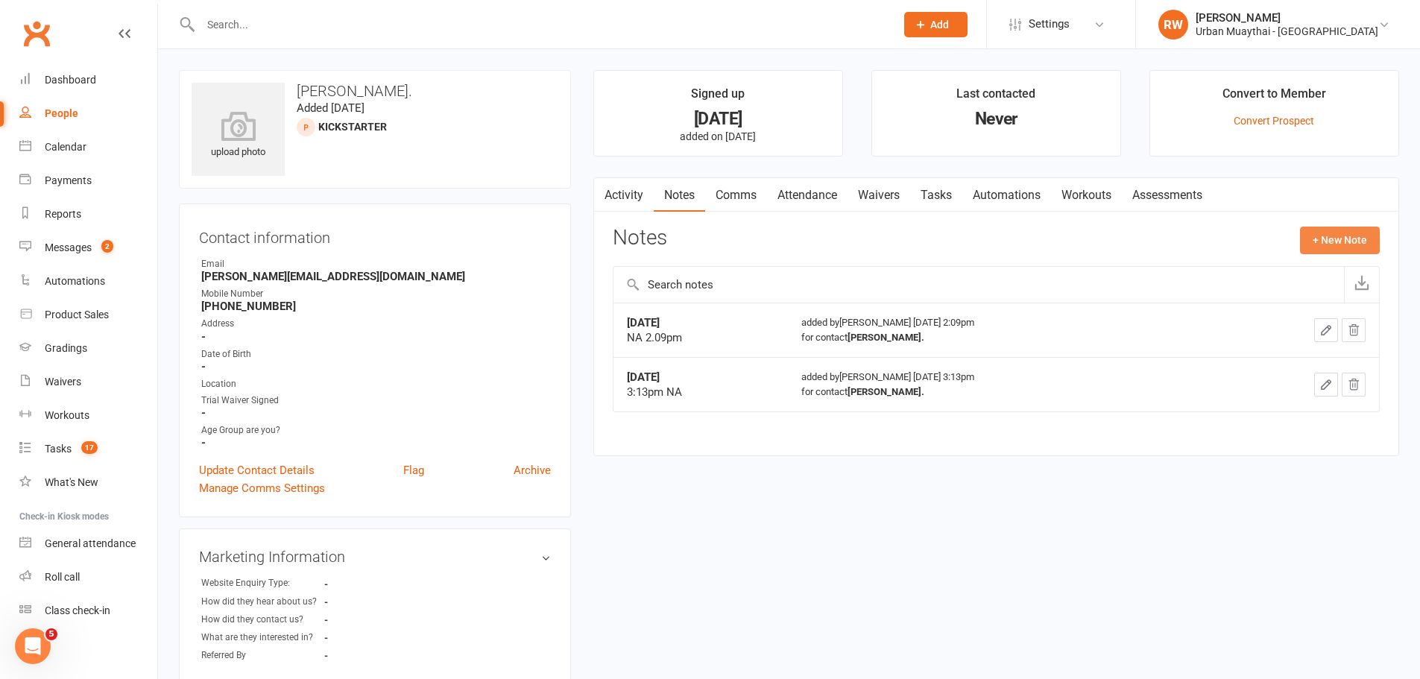
click at [1341, 246] on button "+ New Note" at bounding box center [1340, 240] width 80 height 27
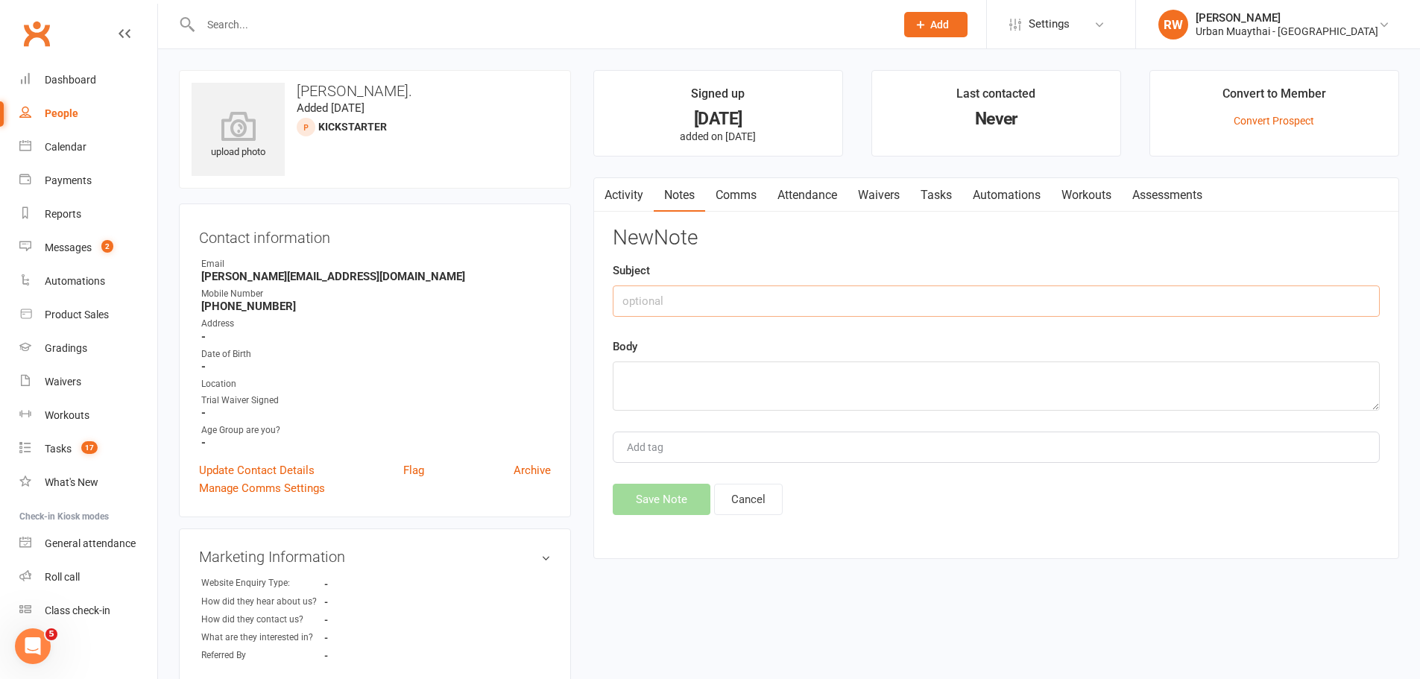
click at [628, 299] on input "text" at bounding box center [996, 300] width 767 height 31
type input "[DATE]"
click at [661, 388] on textarea at bounding box center [996, 385] width 767 height 49
type textarea "NA 1.56pm"
click at [663, 503] on button "Save Note" at bounding box center [662, 499] width 98 height 31
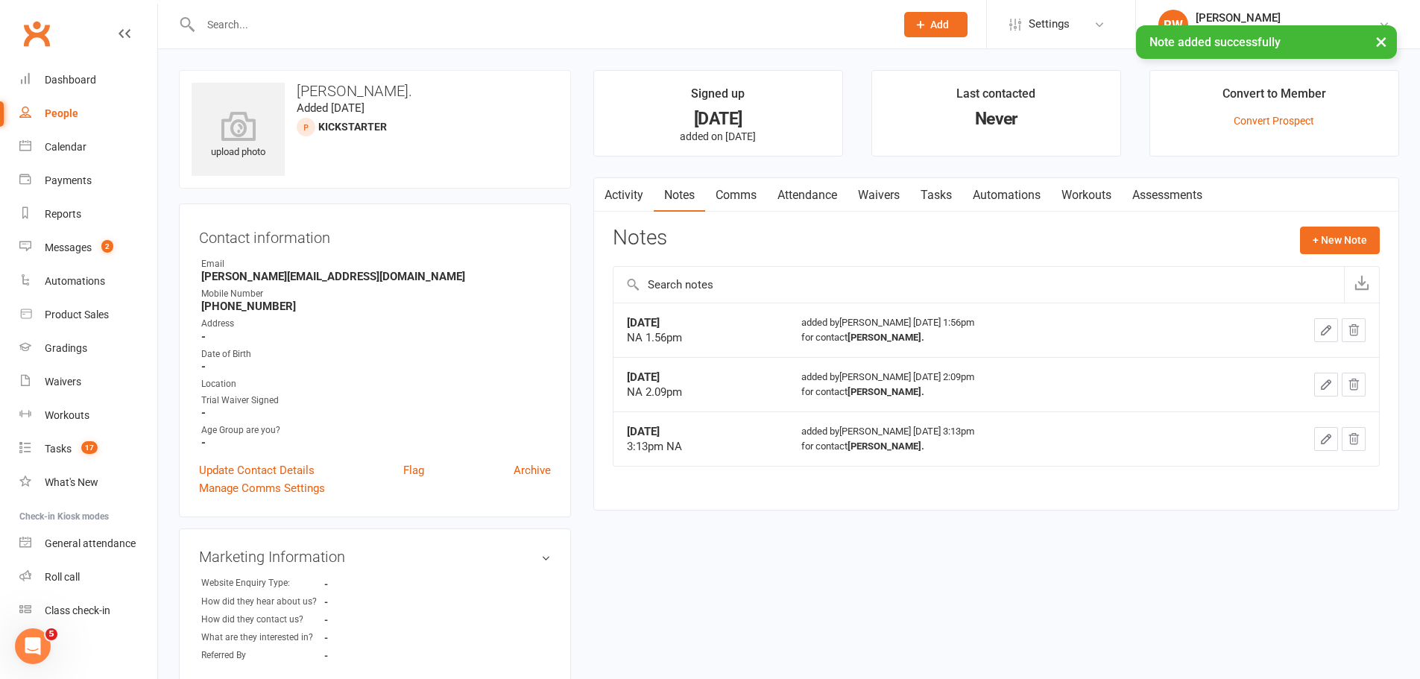
click at [744, 189] on link "Comms" at bounding box center [736, 195] width 62 height 34
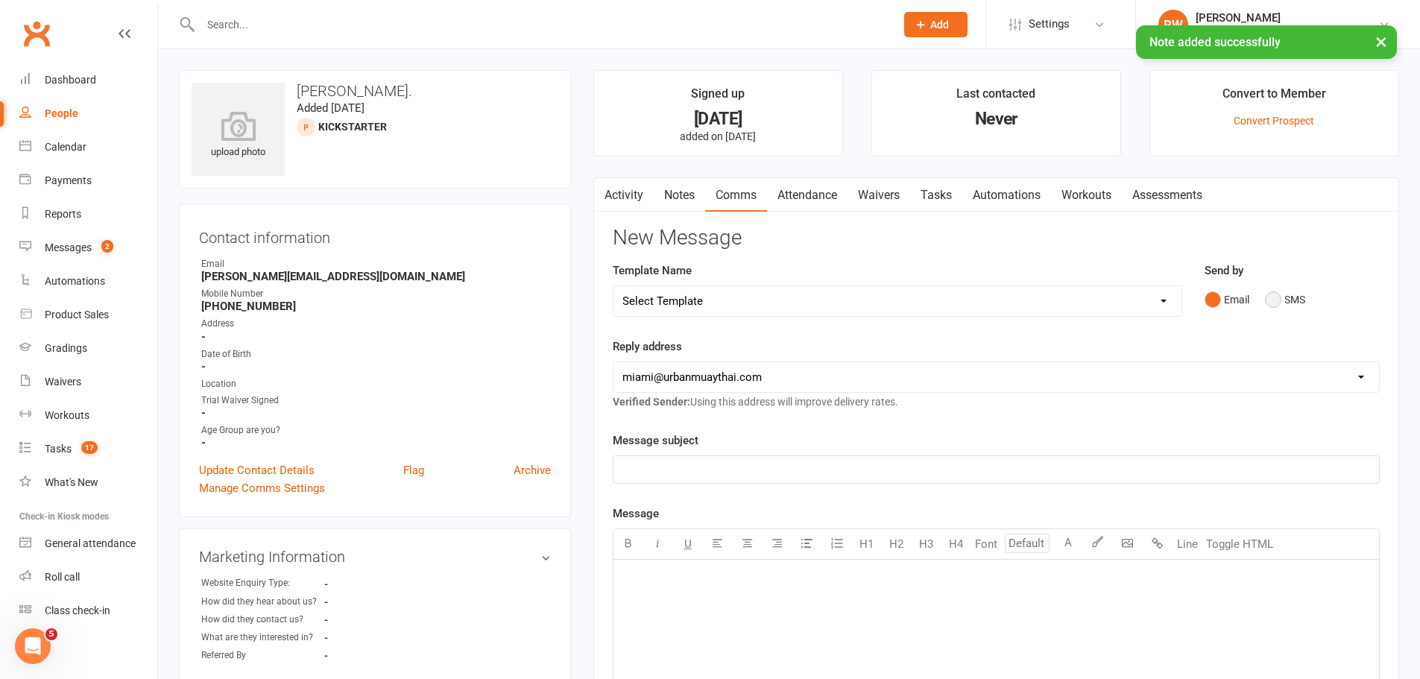
click at [1279, 295] on button "SMS" at bounding box center [1285, 299] width 40 height 28
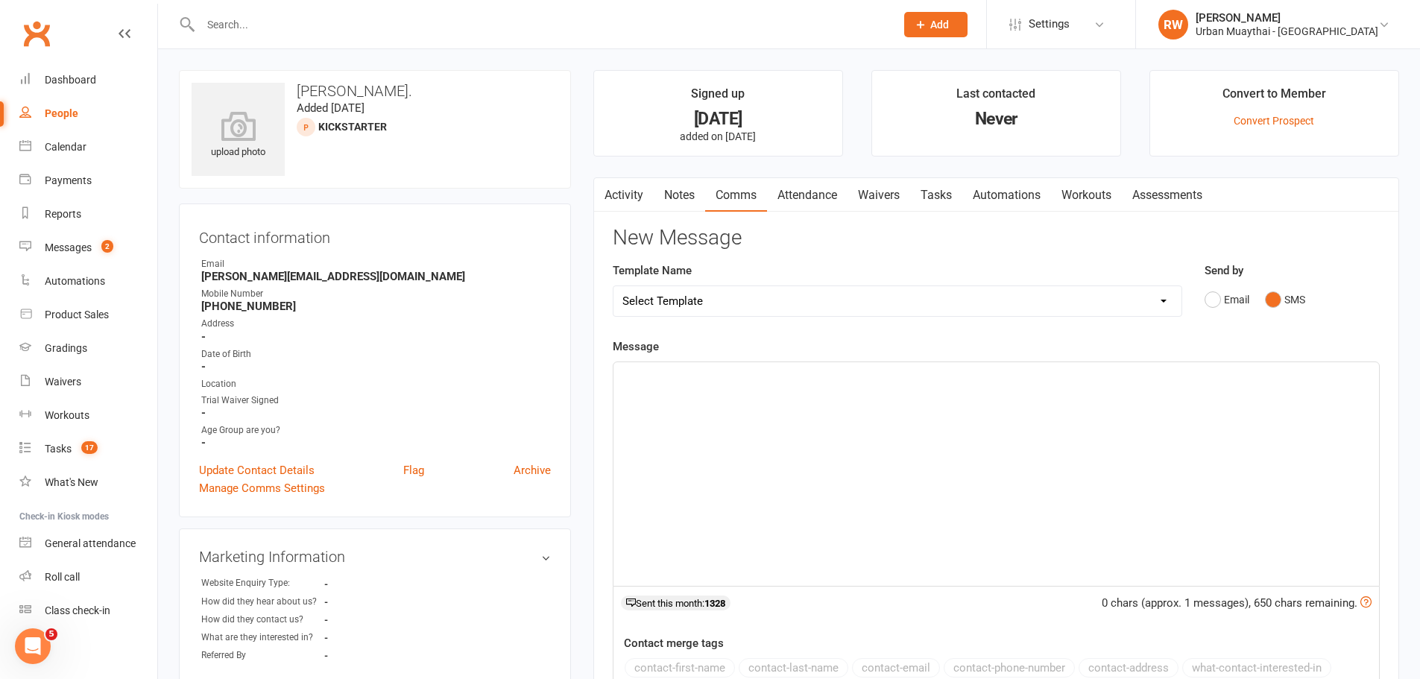
click at [627, 204] on link "Activity" at bounding box center [624, 195] width 60 height 34
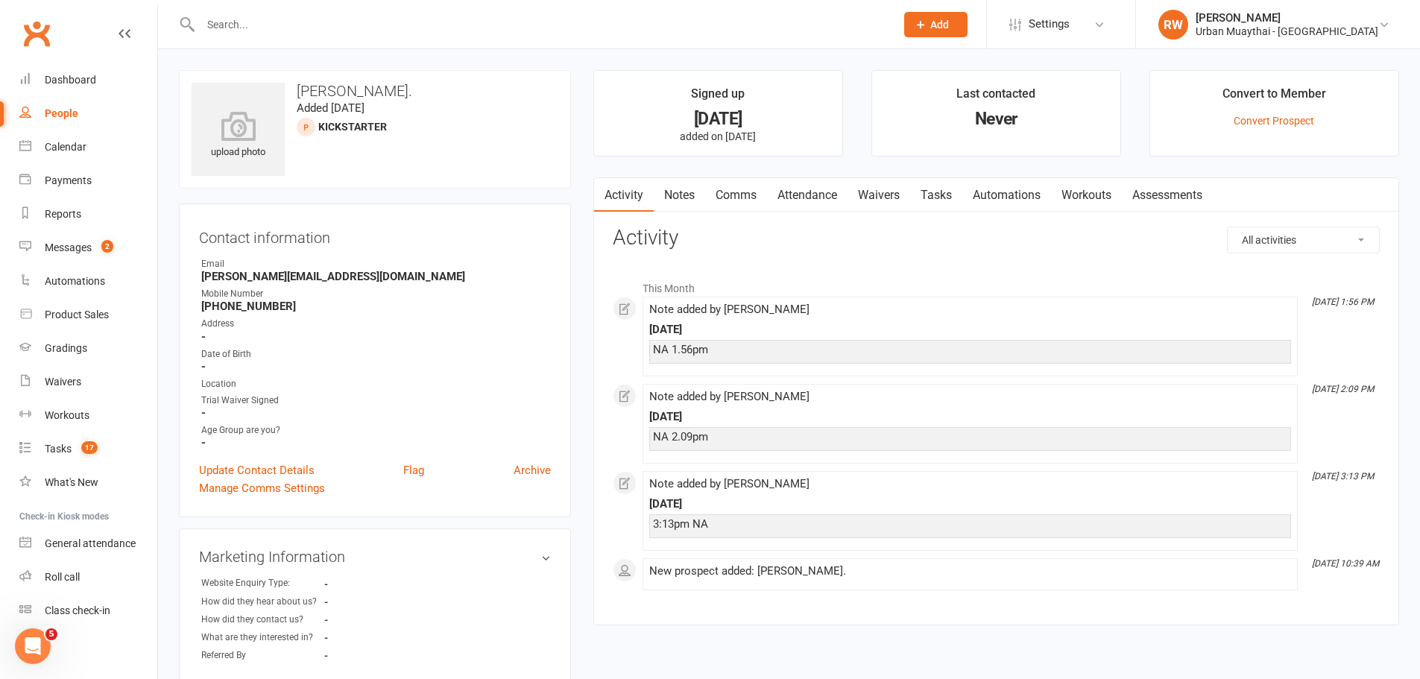
click at [732, 188] on link "Comms" at bounding box center [736, 195] width 62 height 34
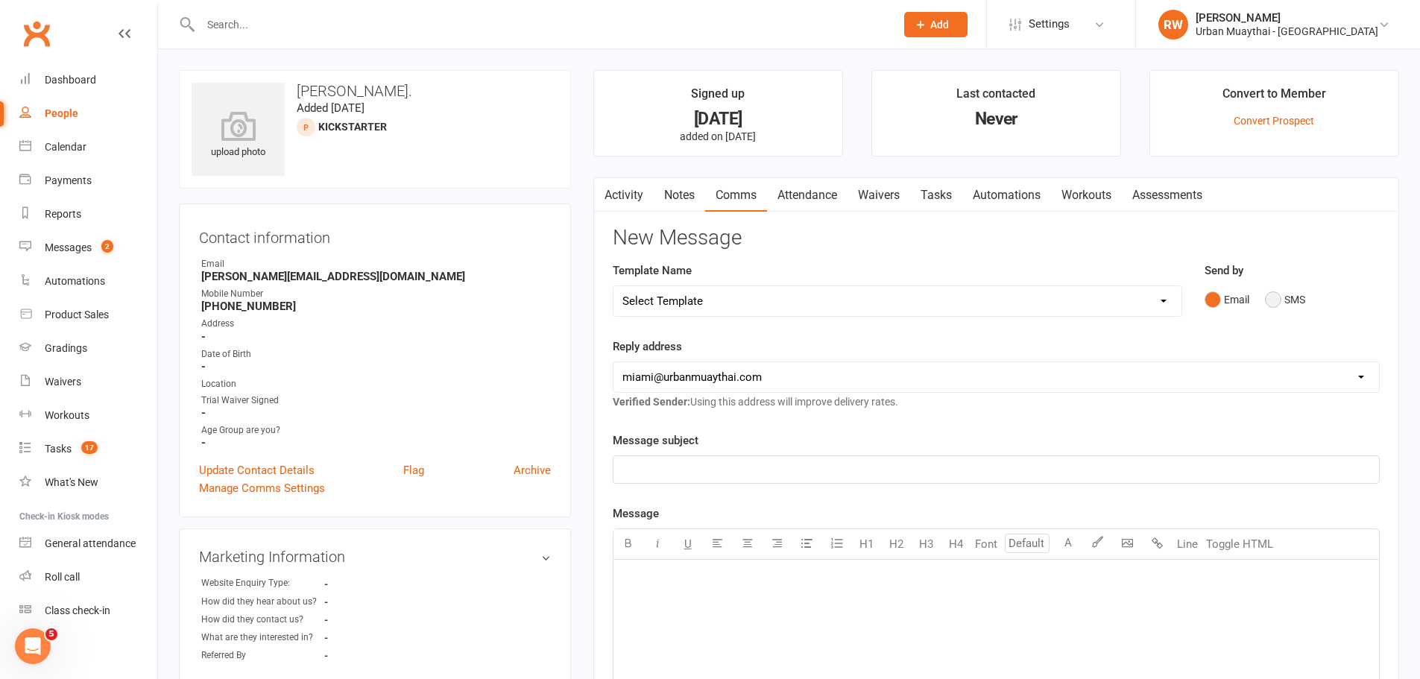
click at [1274, 291] on button "SMS" at bounding box center [1285, 299] width 40 height 28
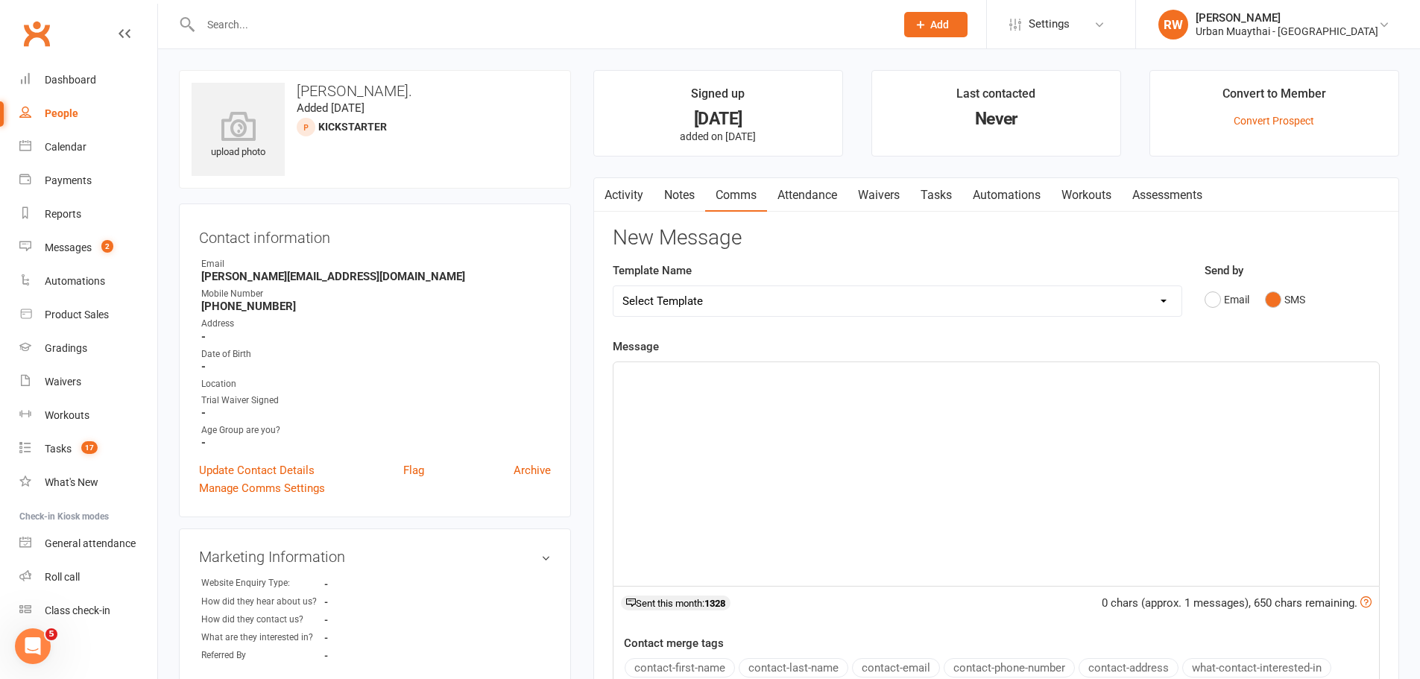
click at [702, 379] on p "﻿" at bounding box center [996, 376] width 748 height 18
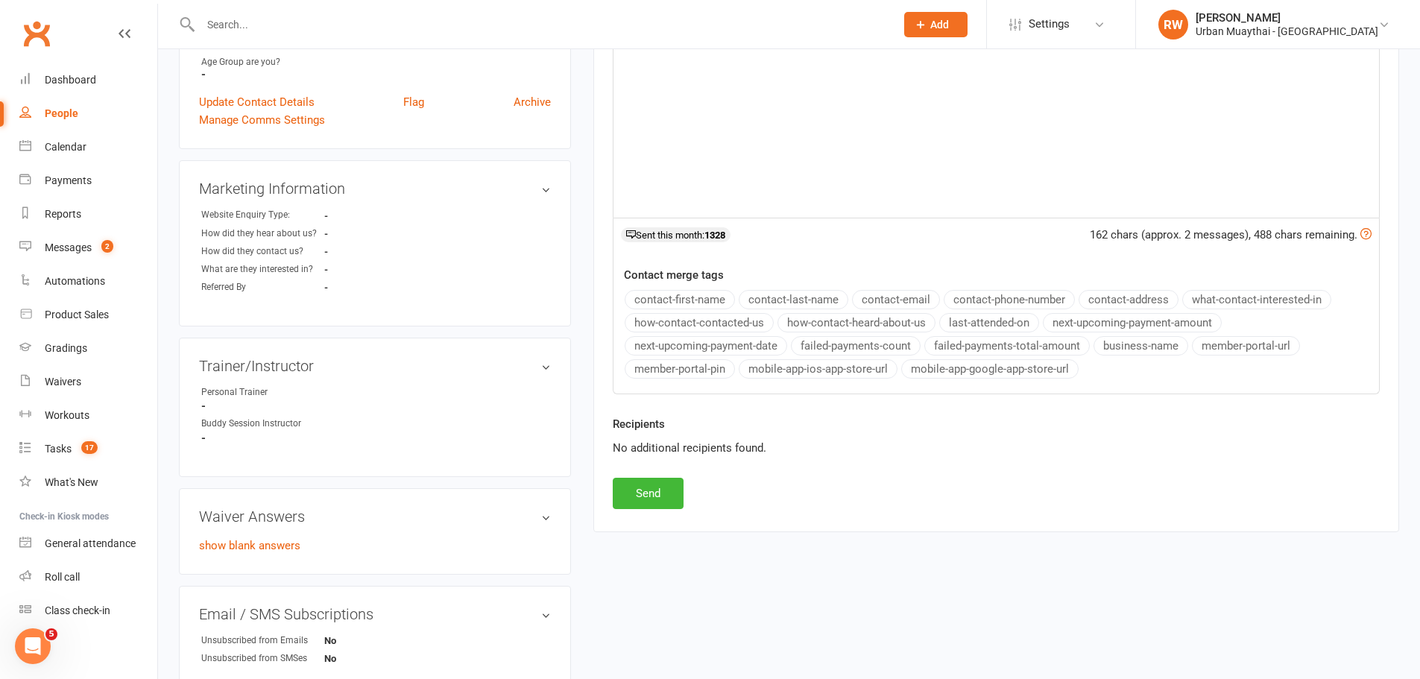
scroll to position [373, 0]
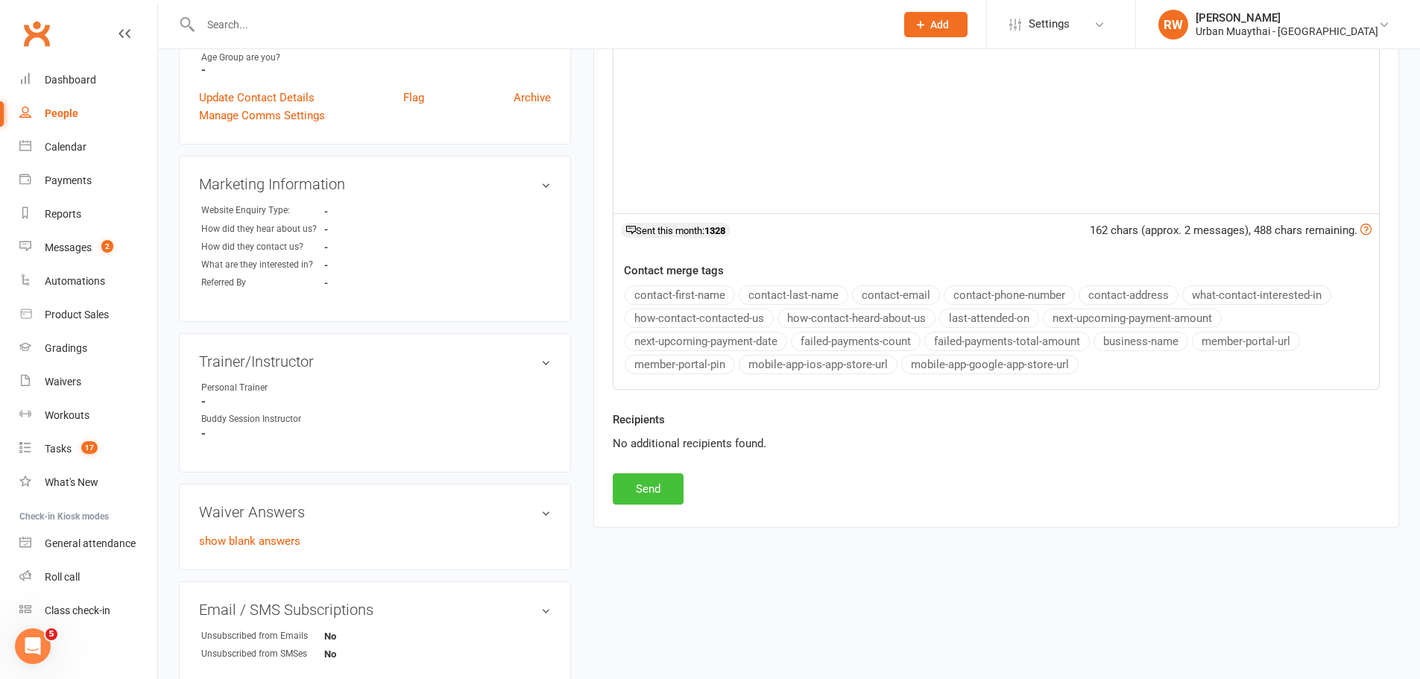
click at [652, 488] on button "Send" at bounding box center [648, 488] width 71 height 31
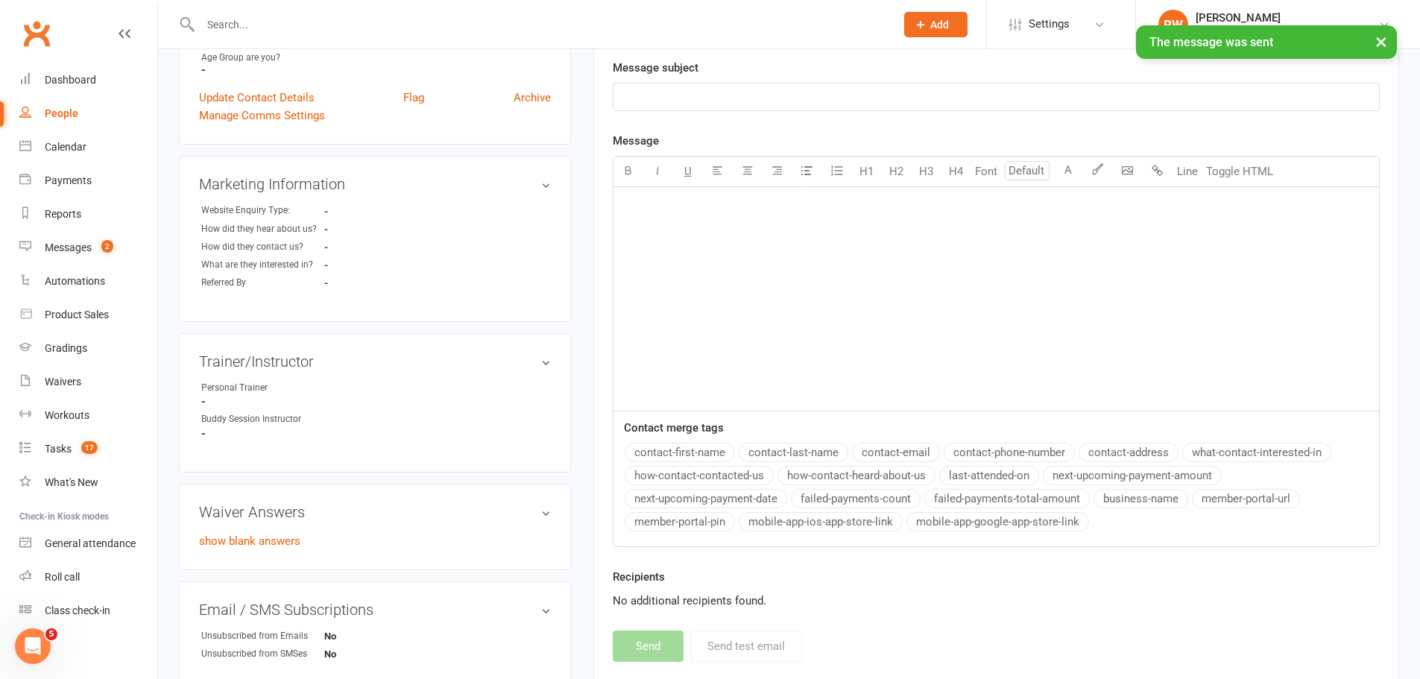
click at [60, 113] on div "People" at bounding box center [62, 113] width 34 height 12
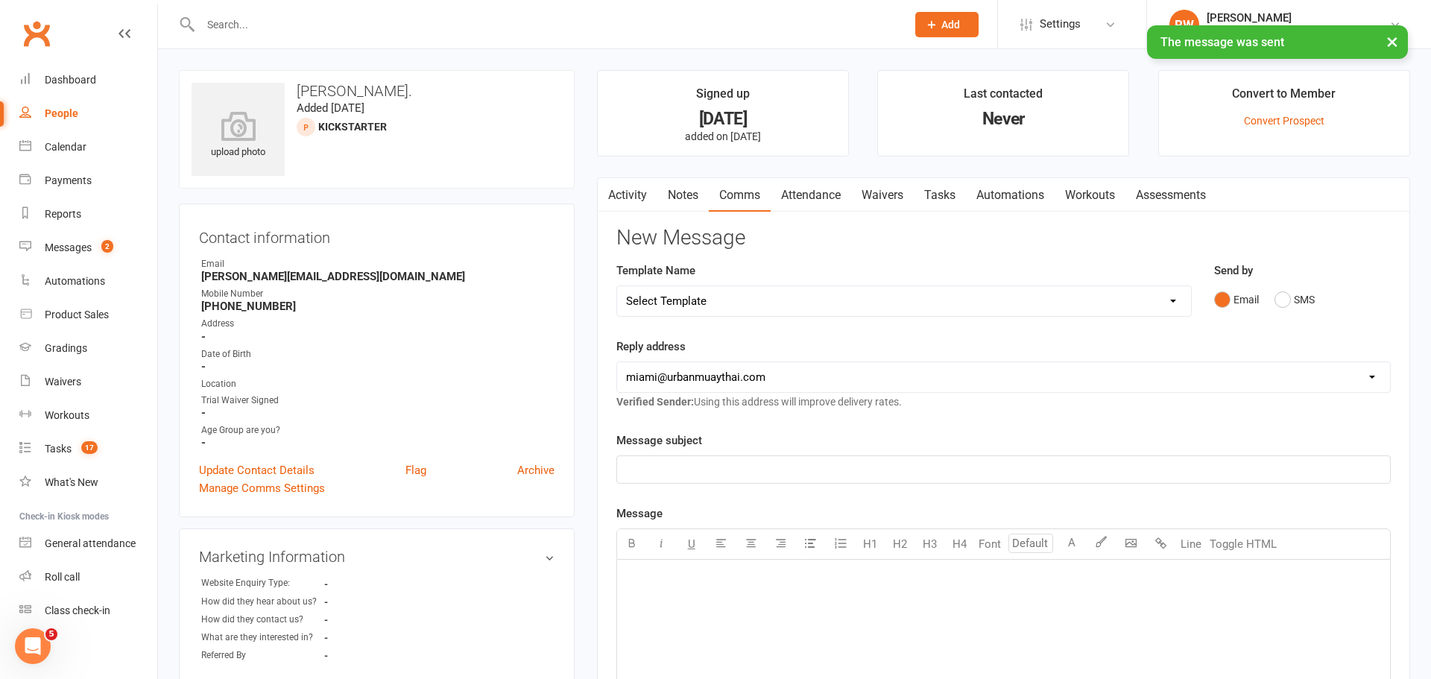
select select "100"
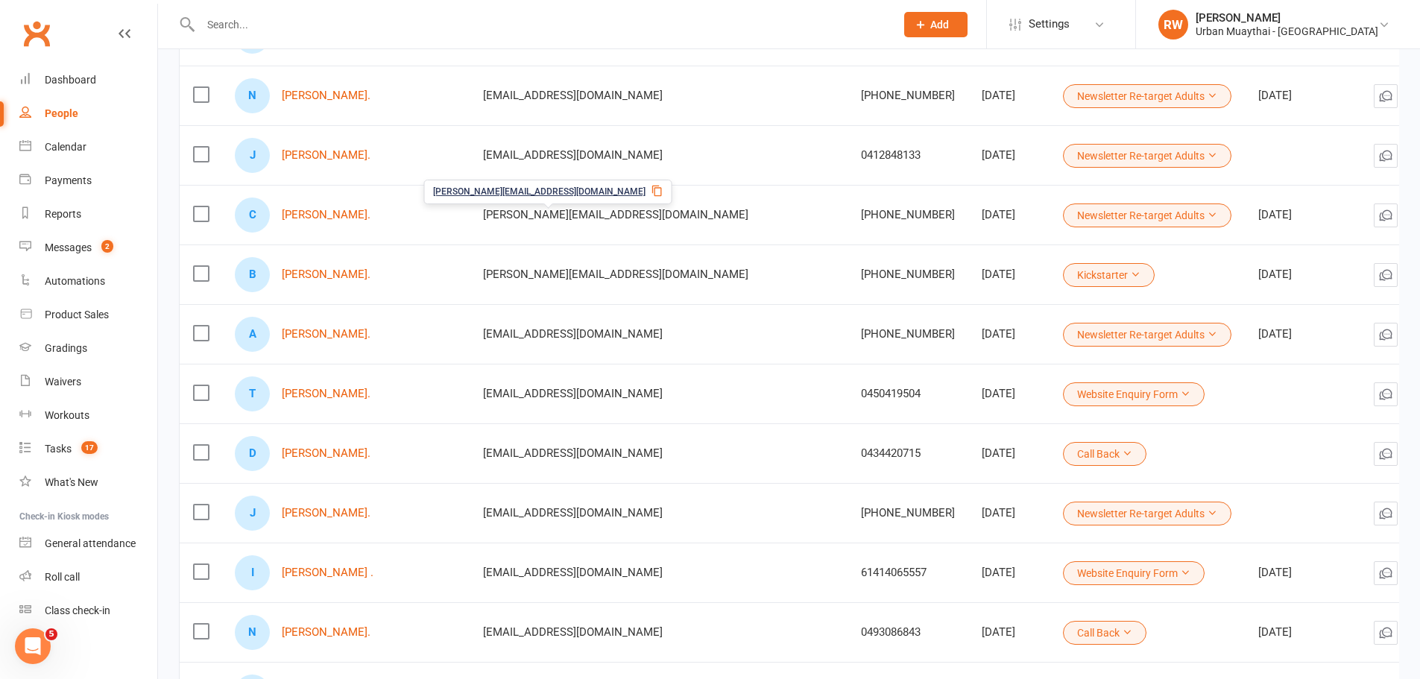
scroll to position [745, 0]
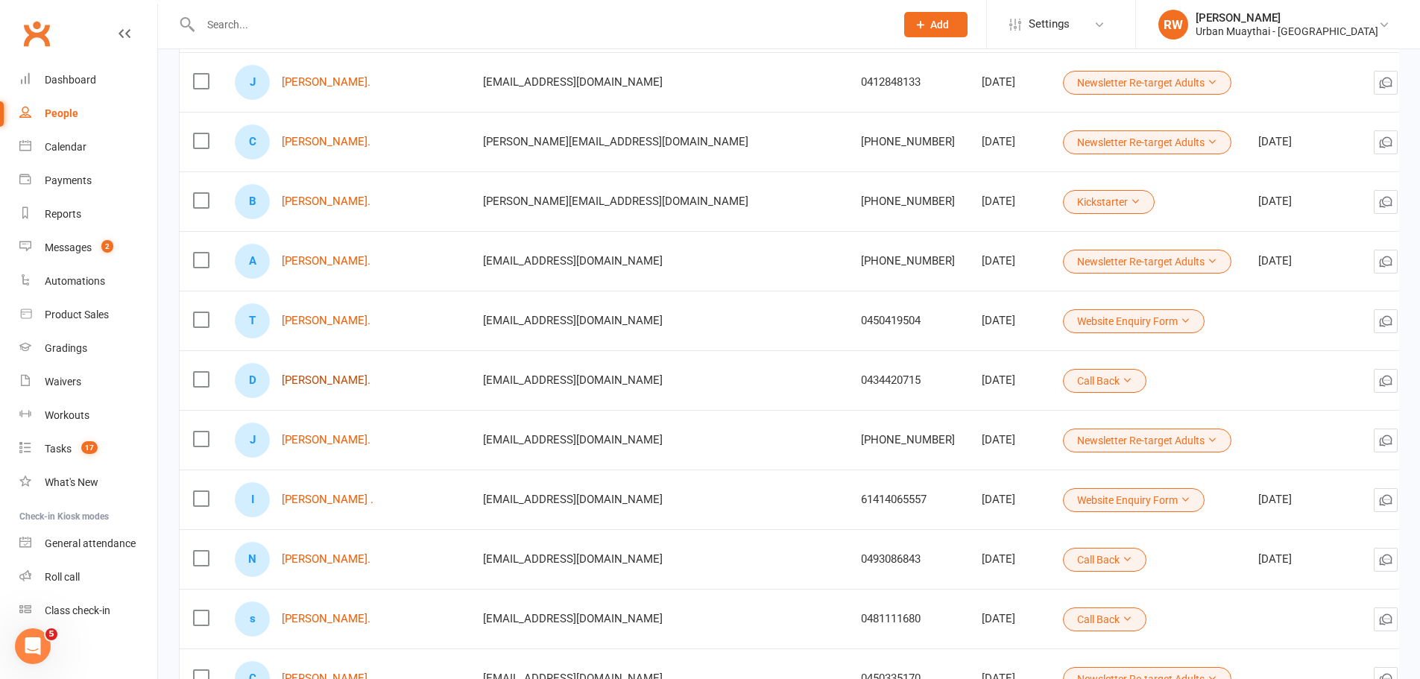
click at [332, 381] on link "[PERSON_NAME]." at bounding box center [326, 380] width 89 height 13
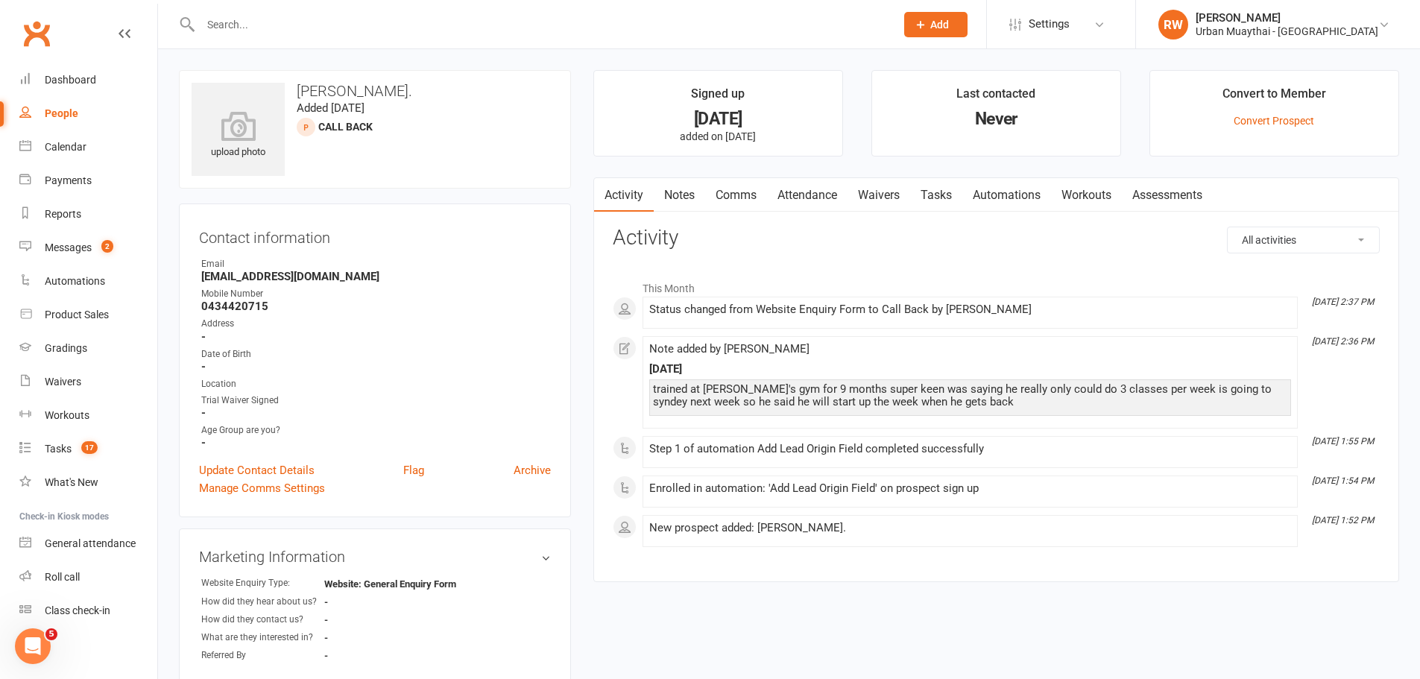
click at [55, 111] on div "People" at bounding box center [62, 113] width 34 height 12
select select "100"
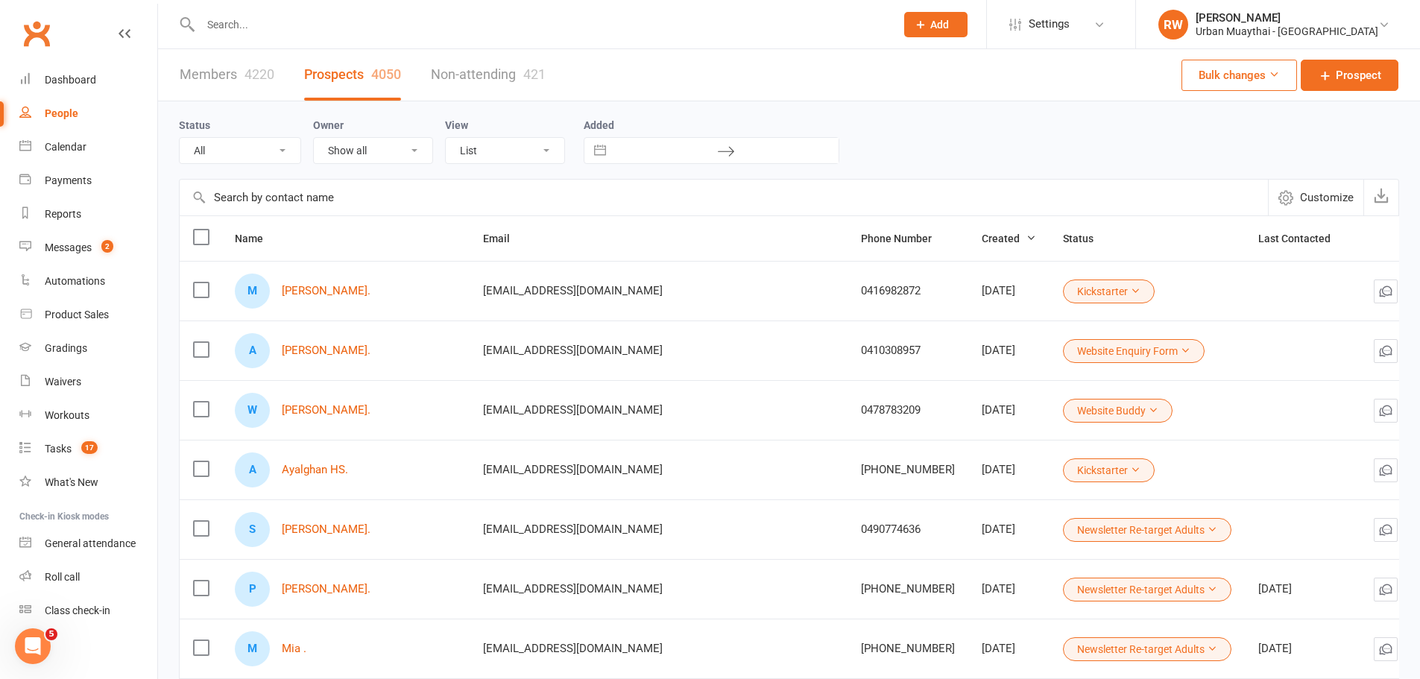
click at [1430, 469] on icon at bounding box center [1437, 470] width 15 height 15
click at [1274, 616] on link "Archive prospect" at bounding box center [1299, 619] width 148 height 30
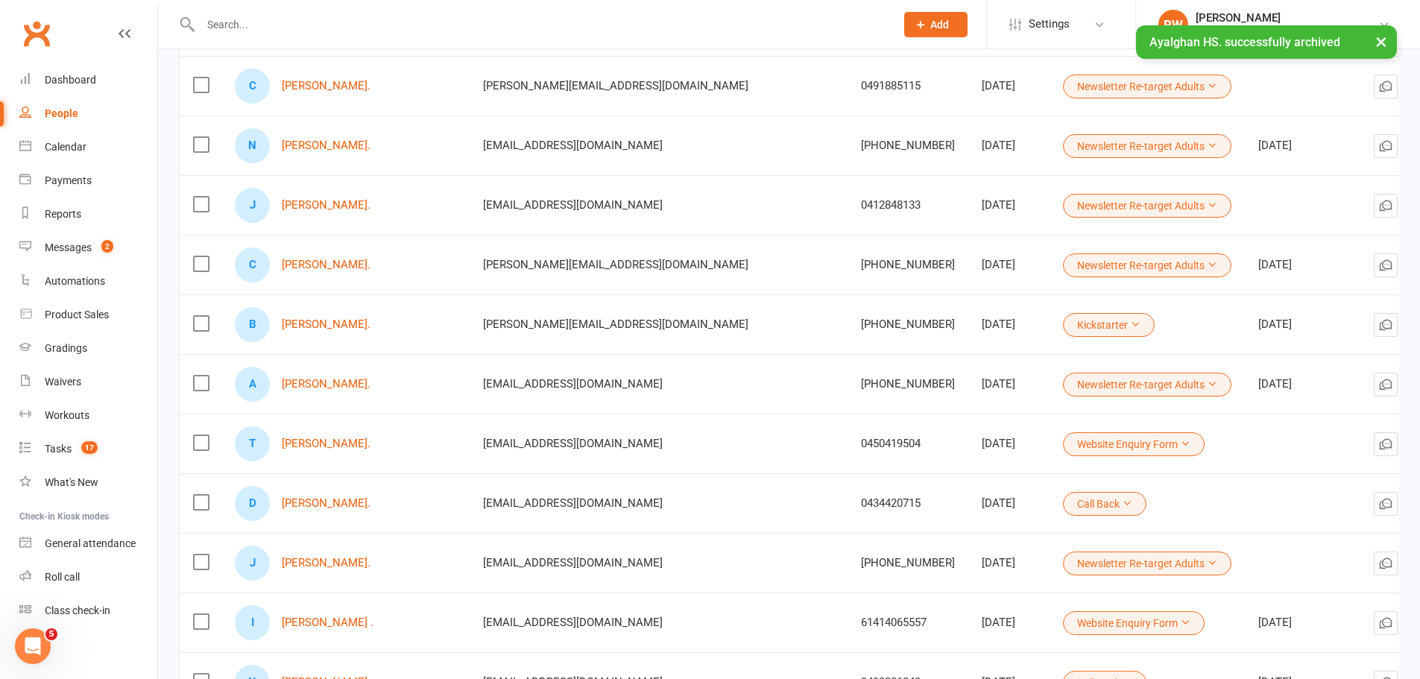
scroll to position [596, 0]
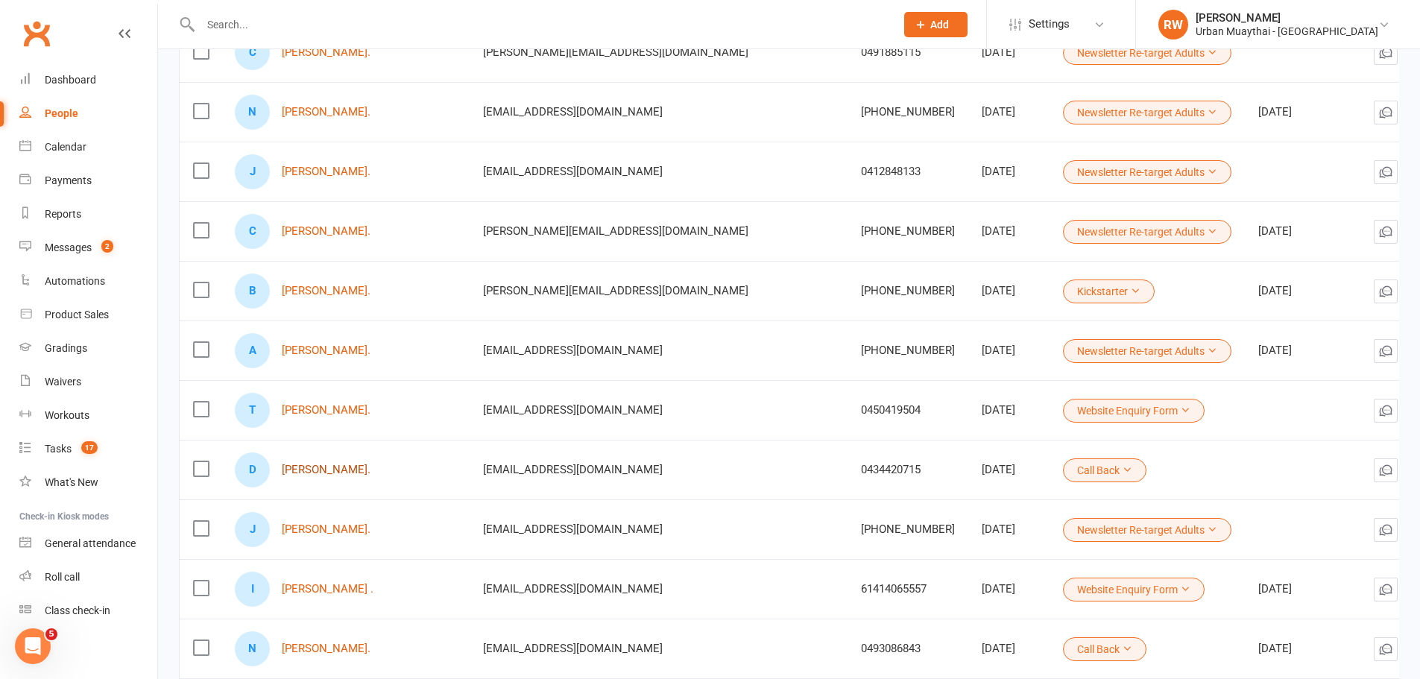
click at [344, 469] on link "[PERSON_NAME]." at bounding box center [326, 470] width 89 height 13
